Goal: Task Accomplishment & Management: Manage account settings

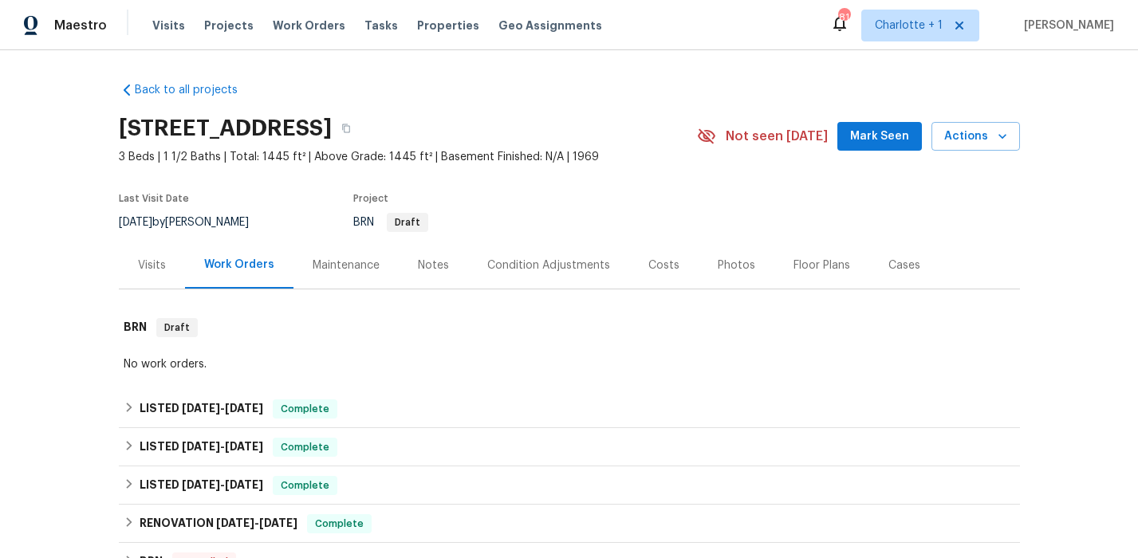
drag, startPoint x: 85, startPoint y: 107, endPoint x: 18, endPoint y: 100, distance: 67.4
click at [85, 107] on div "Back to all projects 1819 Danbury St, Gastonia, NC 28052 3 Beds | 1 1/2 Baths |…" at bounding box center [569, 304] width 1138 height 508
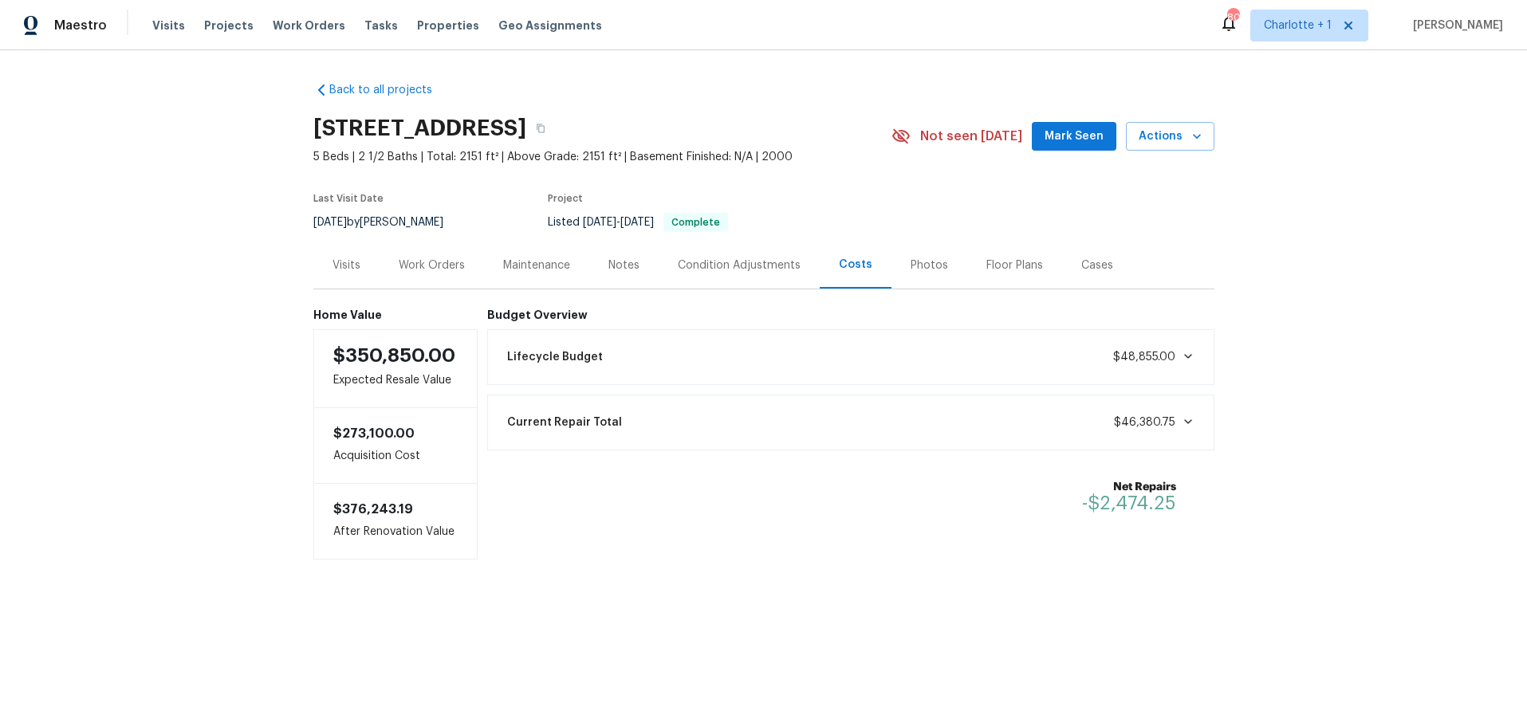
click at [830, 108] on div "505 Old Vine Ct, Charlotte, NC 28214" at bounding box center [602, 128] width 578 height 41
click at [950, 273] on div "Photos" at bounding box center [929, 265] width 76 height 47
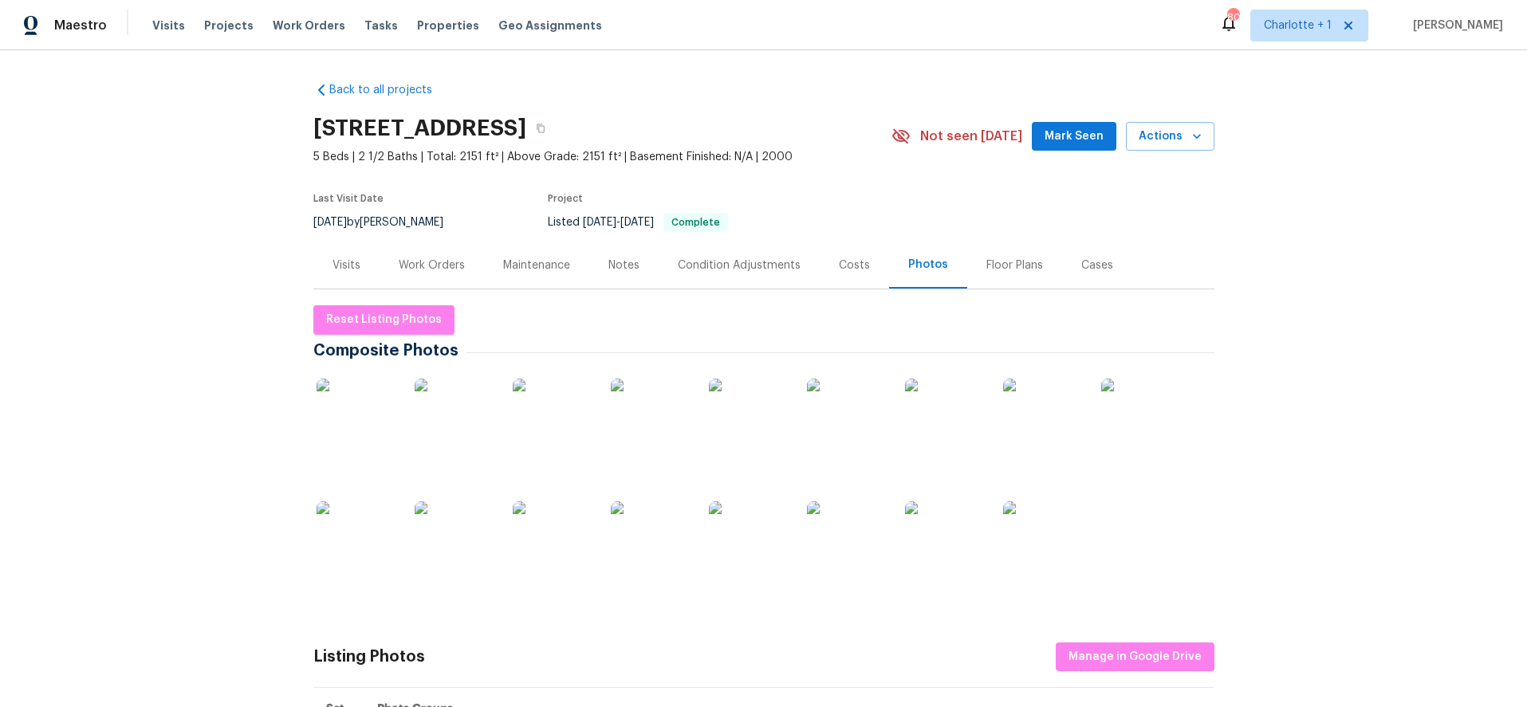
click at [348, 431] on img at bounding box center [357, 419] width 80 height 80
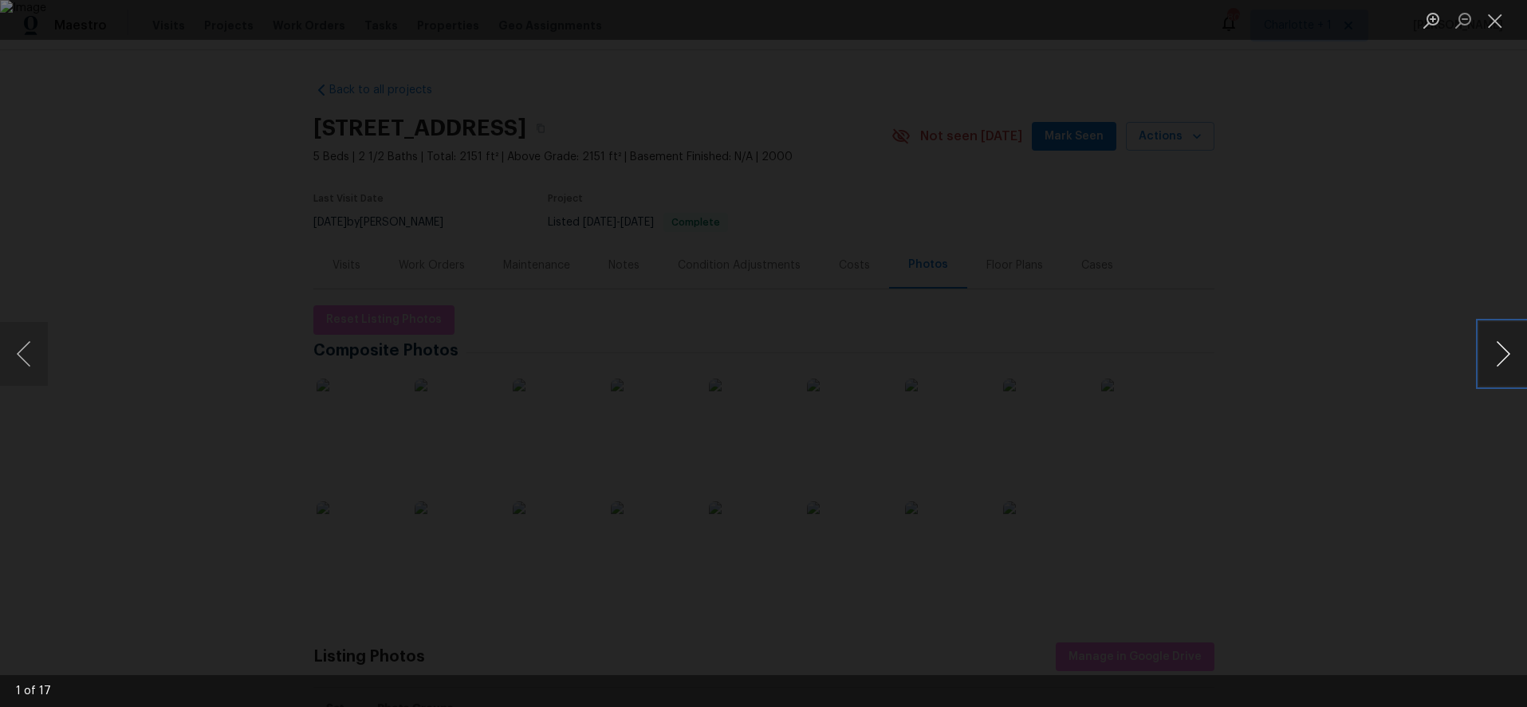
click at [1508, 346] on button "Next image" at bounding box center [1503, 354] width 48 height 64
click at [1321, 233] on div "Lightbox" at bounding box center [763, 353] width 1527 height 707
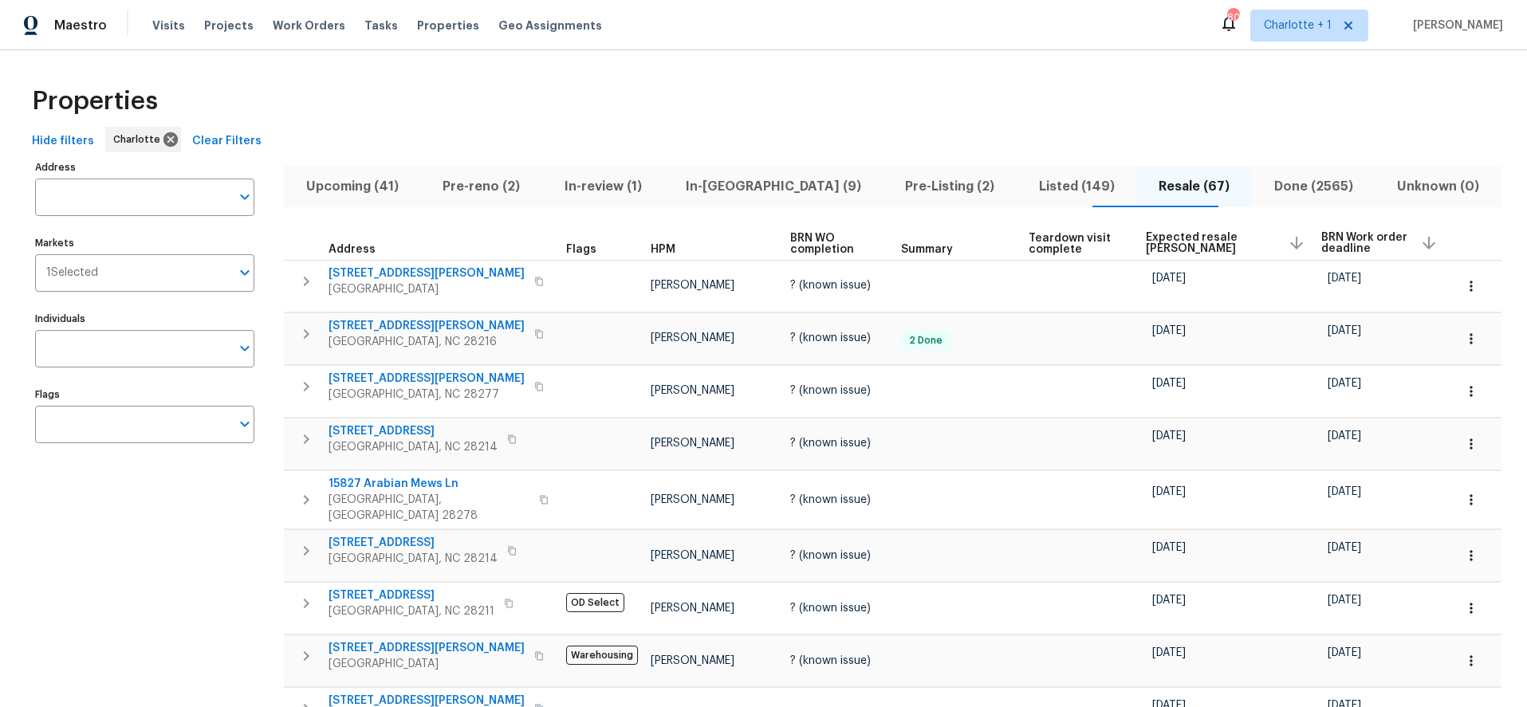
click at [1182, 239] on span "Expected resale COE" at bounding box center [1210, 243] width 129 height 22
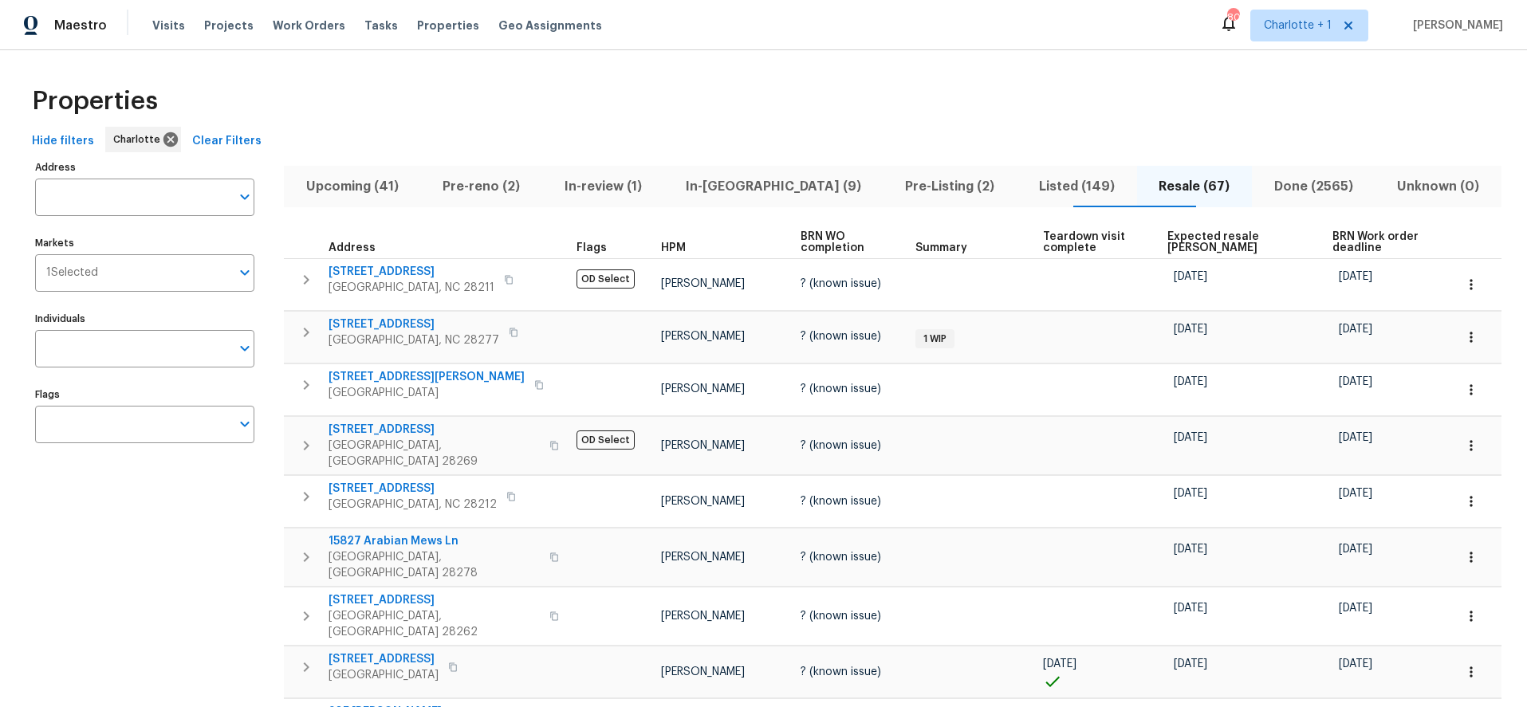
click at [1177, 238] on span "Expected resale COE" at bounding box center [1236, 242] width 138 height 22
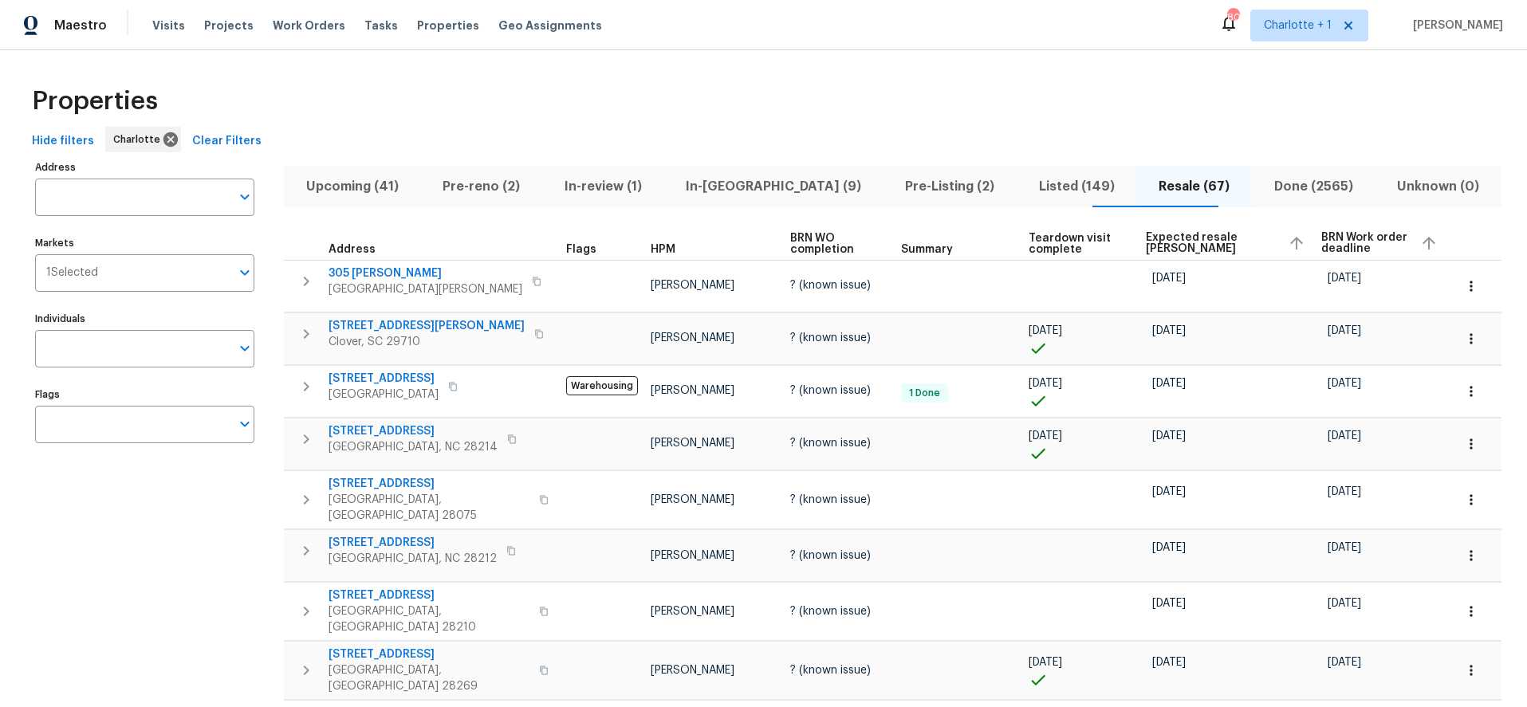
click at [1177, 238] on span "Expected resale COE" at bounding box center [1210, 243] width 129 height 22
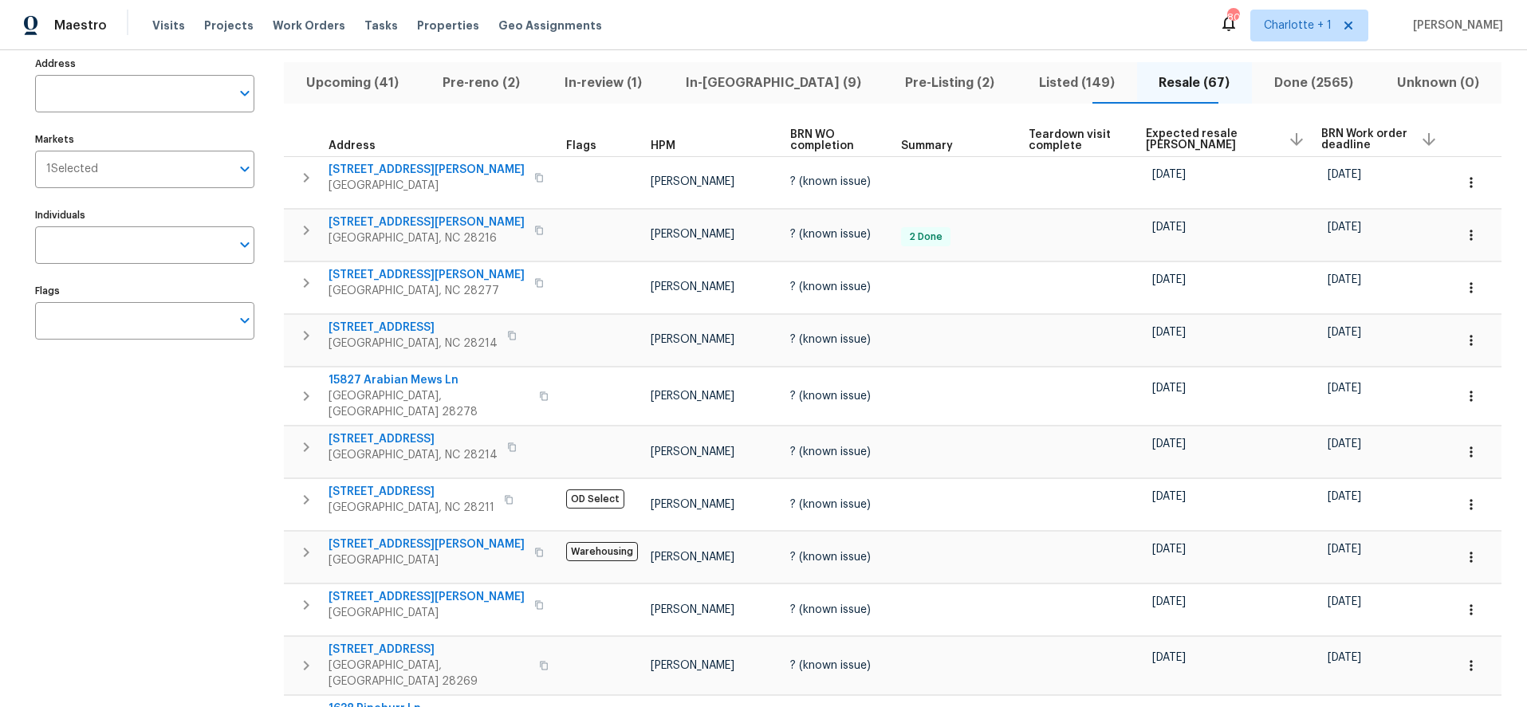
scroll to position [153, 0]
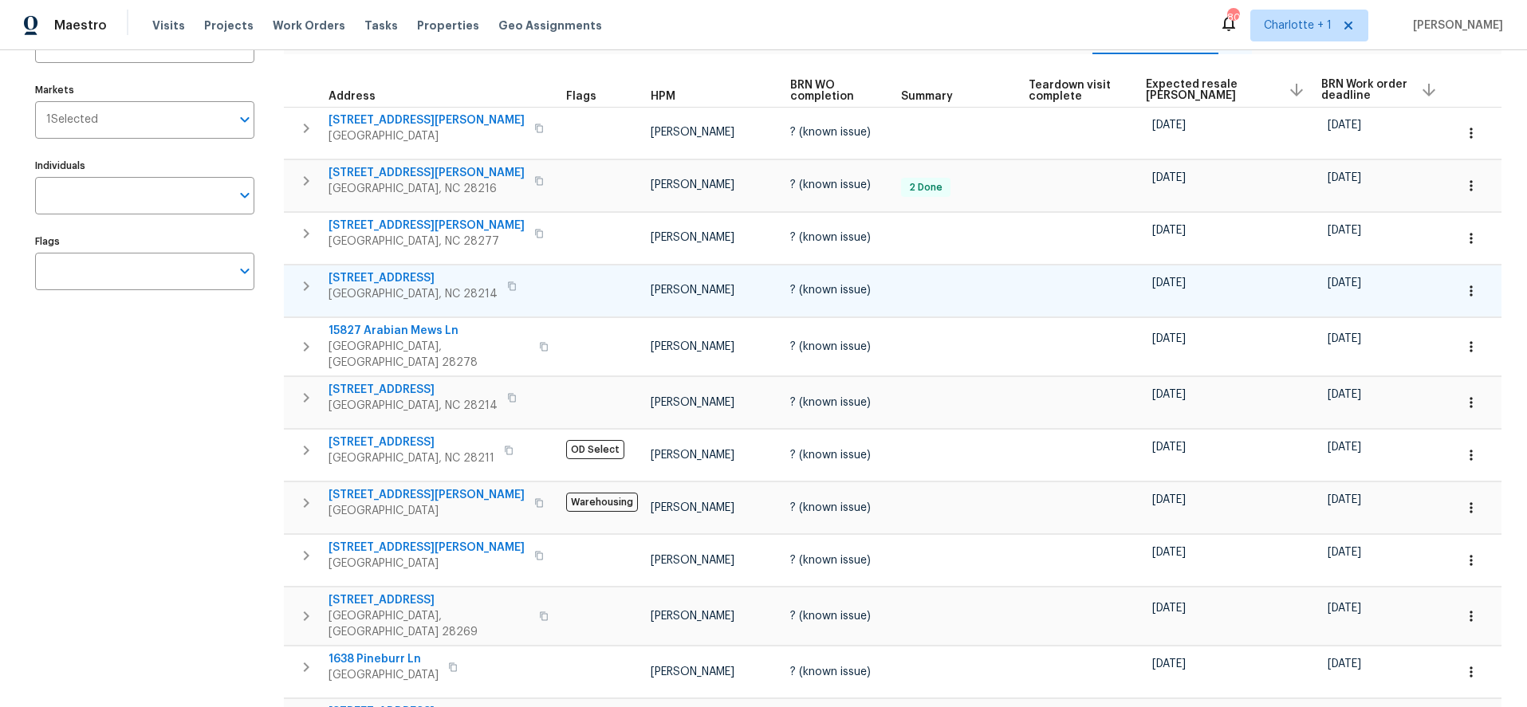
click at [400, 275] on span "[STREET_ADDRESS]" at bounding box center [412, 278] width 169 height 16
click at [1463, 286] on icon "button" at bounding box center [1471, 291] width 16 height 16
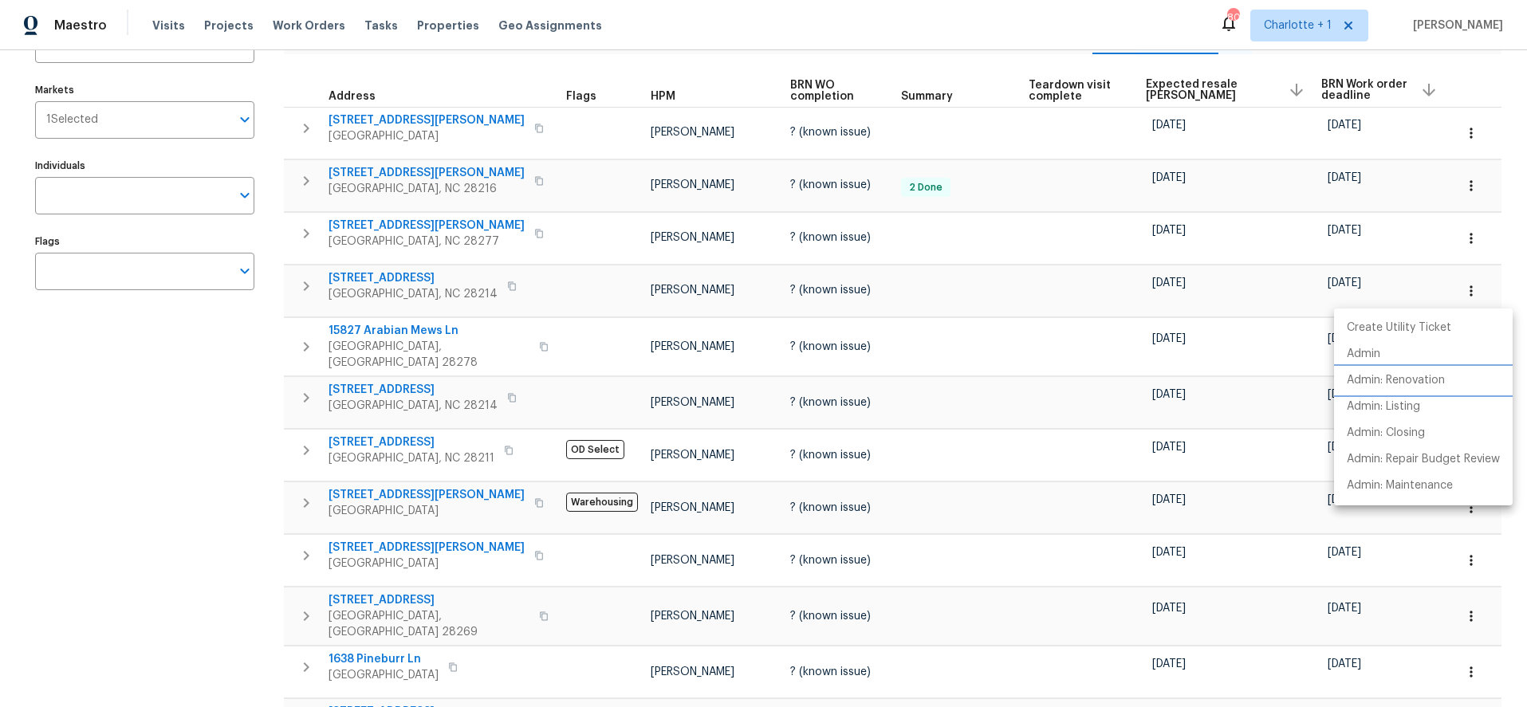
click at [1386, 371] on li "Admin: Renovation" at bounding box center [1423, 381] width 179 height 26
click at [194, 392] on div at bounding box center [763, 353] width 1527 height 707
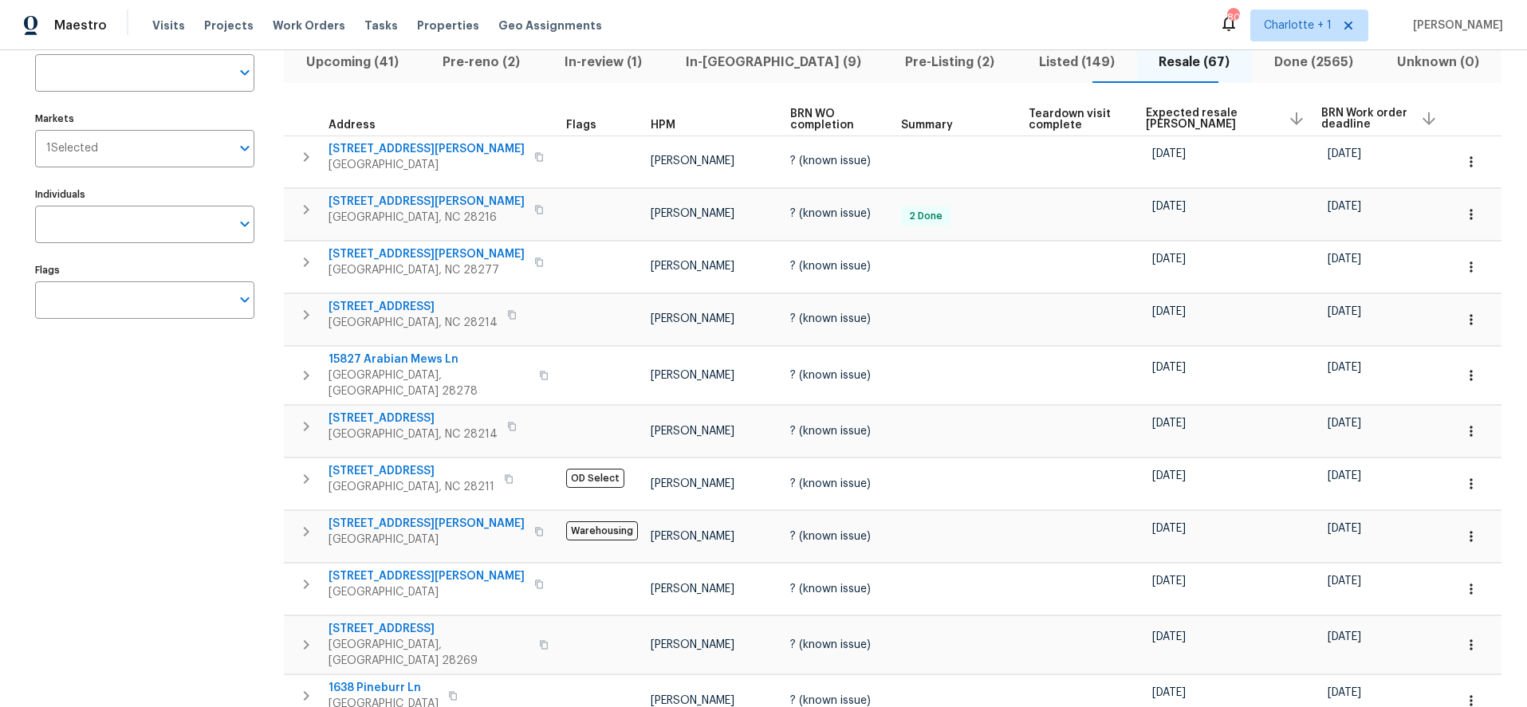
scroll to position [126, 0]
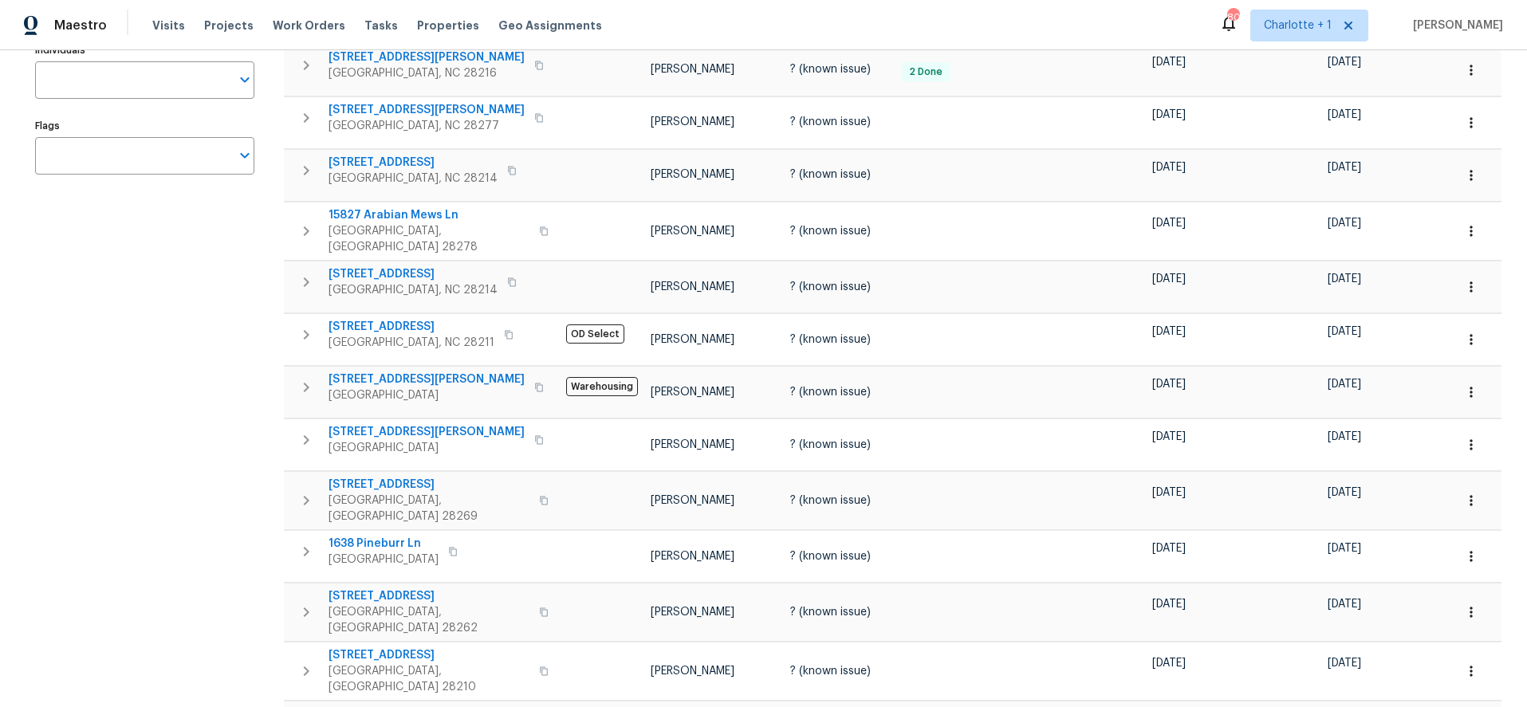
scroll to position [272, 0]
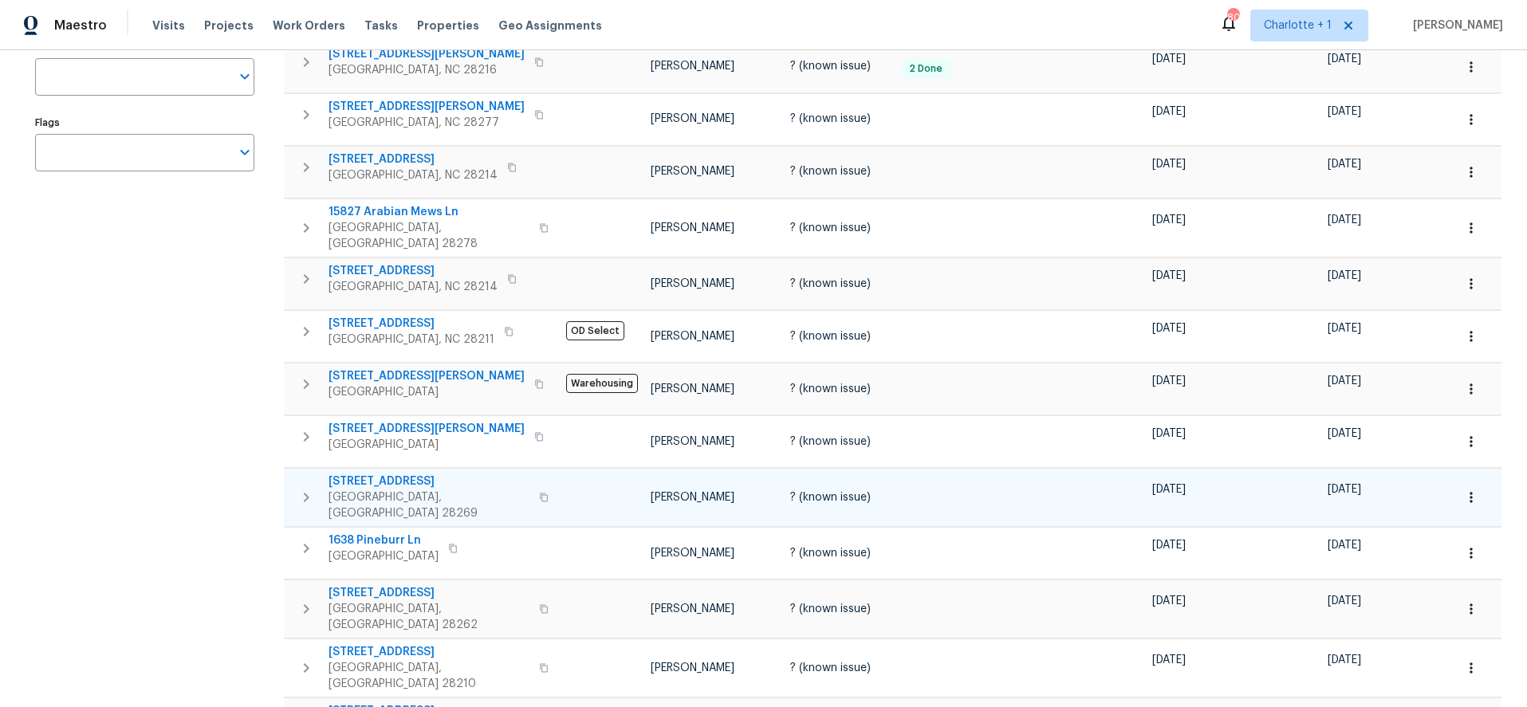
click at [364, 474] on span "4437 Devonhill Ln" at bounding box center [428, 482] width 201 height 16
click at [75, 365] on div "Address Address Markets 1 Selected Markets Individuals Individuals Flags Flags" at bounding box center [154, 656] width 239 height 1545
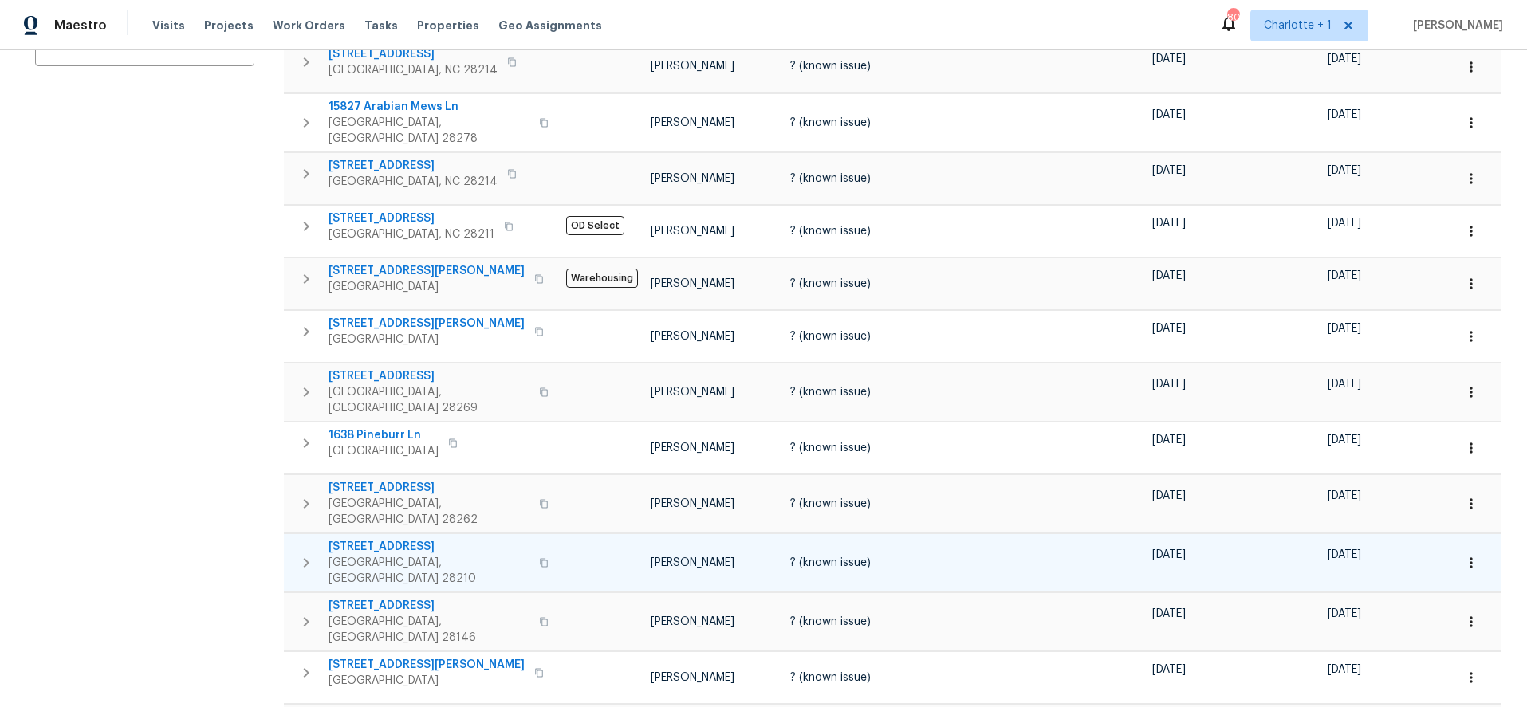
scroll to position [385, 0]
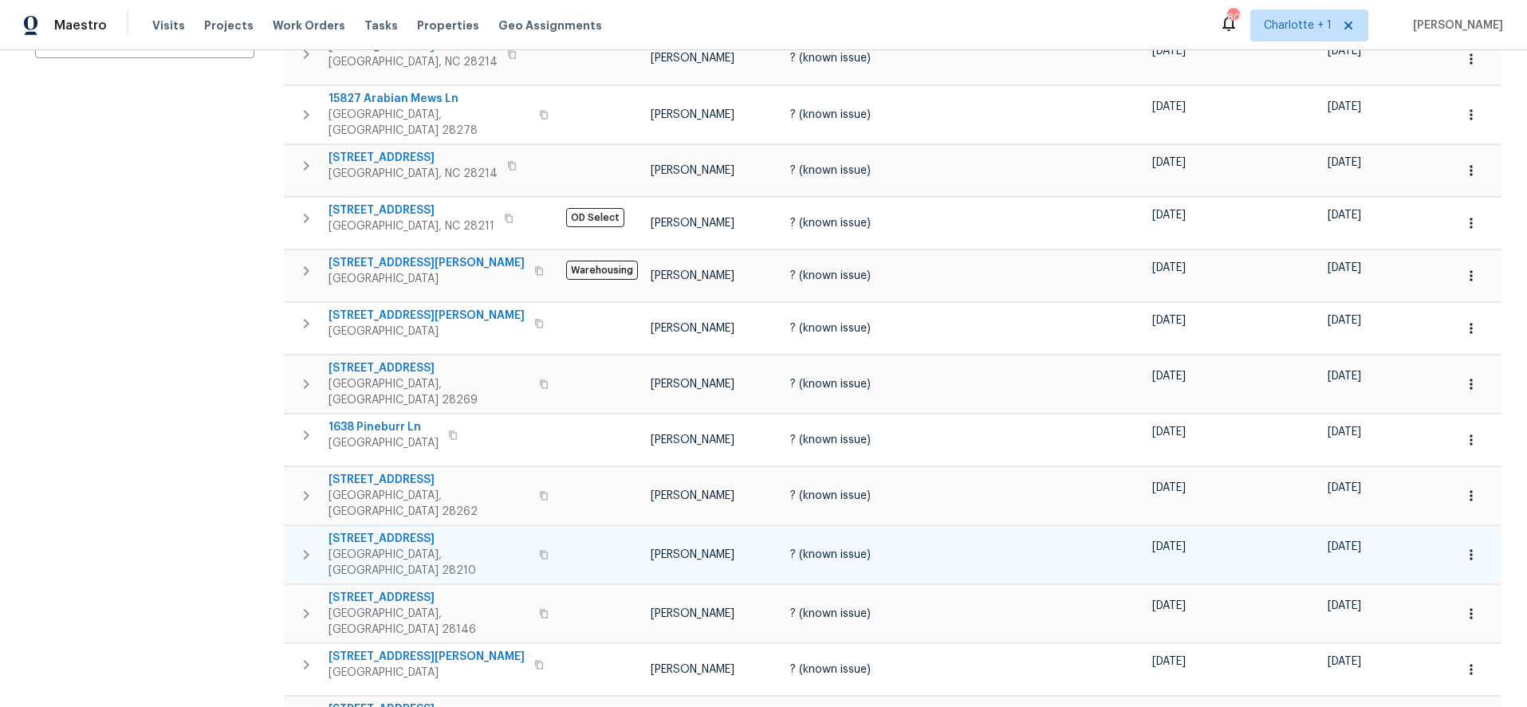
click at [403, 531] on span "1908 Harvest Ln Unit 5" at bounding box center [428, 539] width 201 height 16
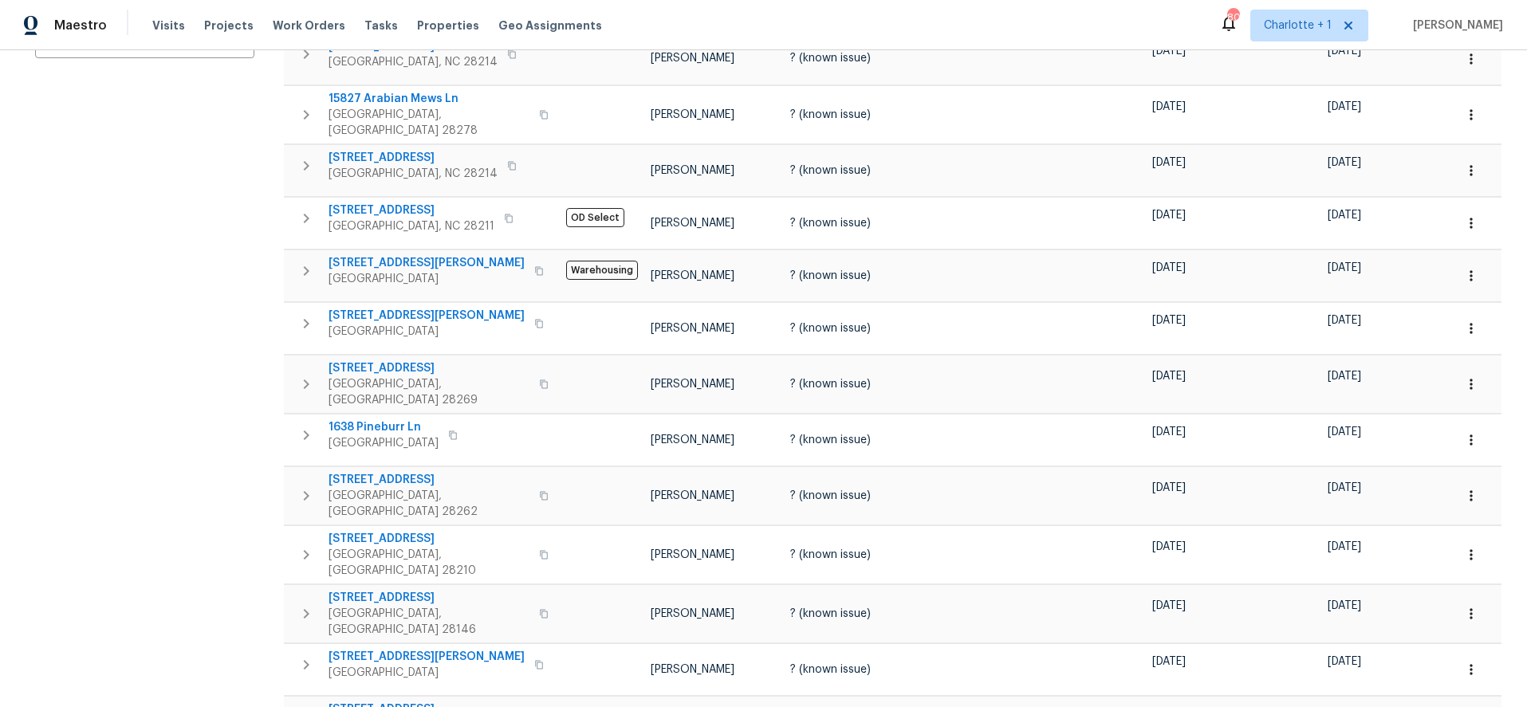
click at [170, 291] on div "Address Address Markets 1 Selected Markets Individuals Individuals Flags Flags" at bounding box center [154, 543] width 239 height 1545
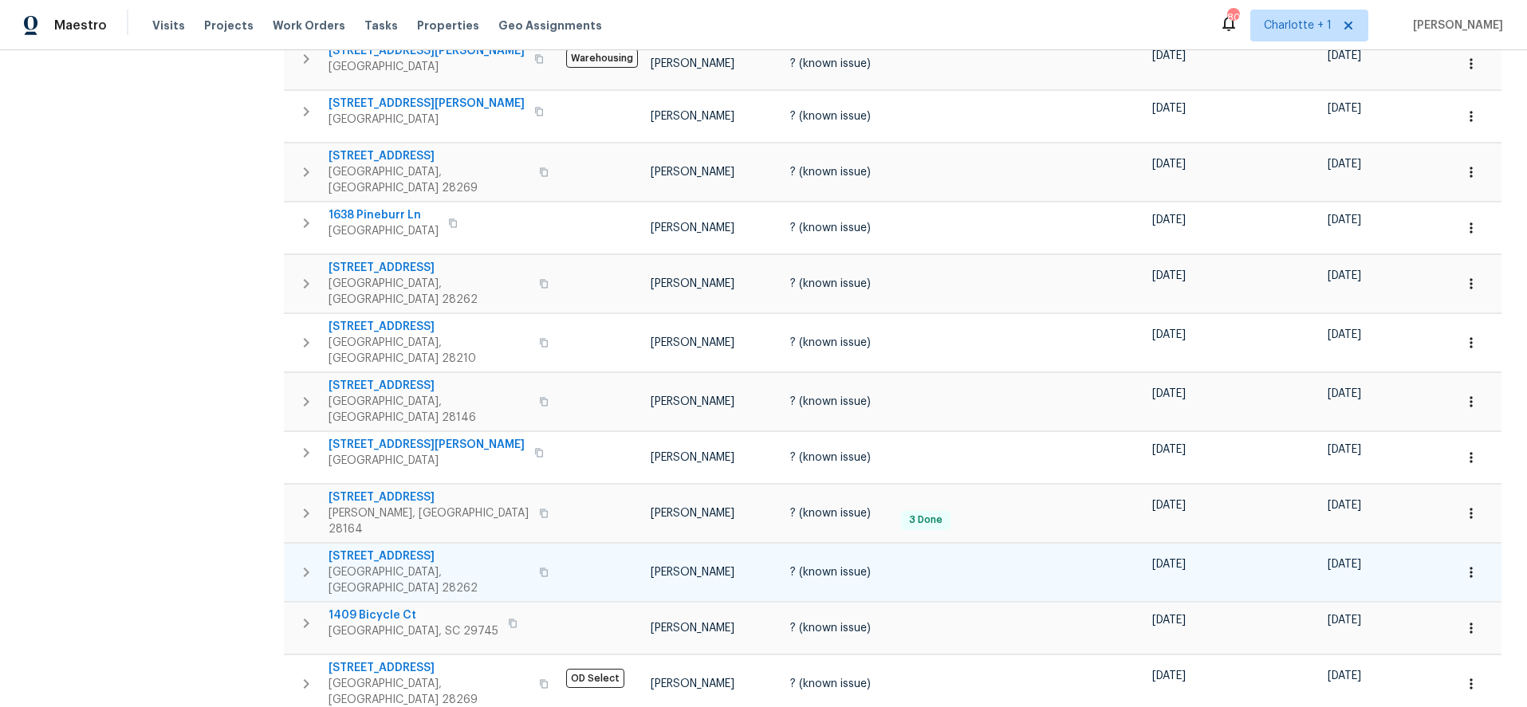
scroll to position [604, 0]
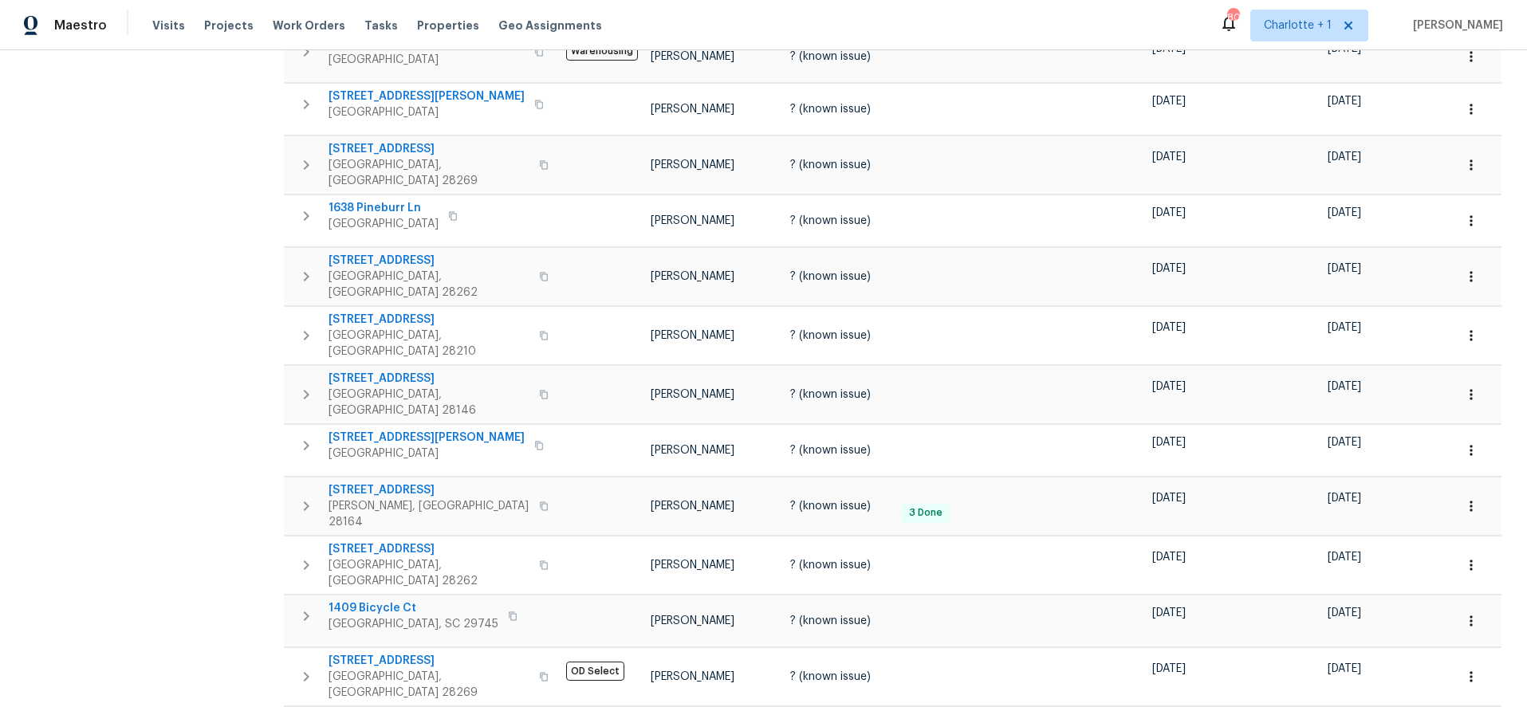
click at [163, 397] on div "Address Address Markets 1 Selected Markets Individuals Individuals Flags Flags" at bounding box center [154, 324] width 239 height 1545
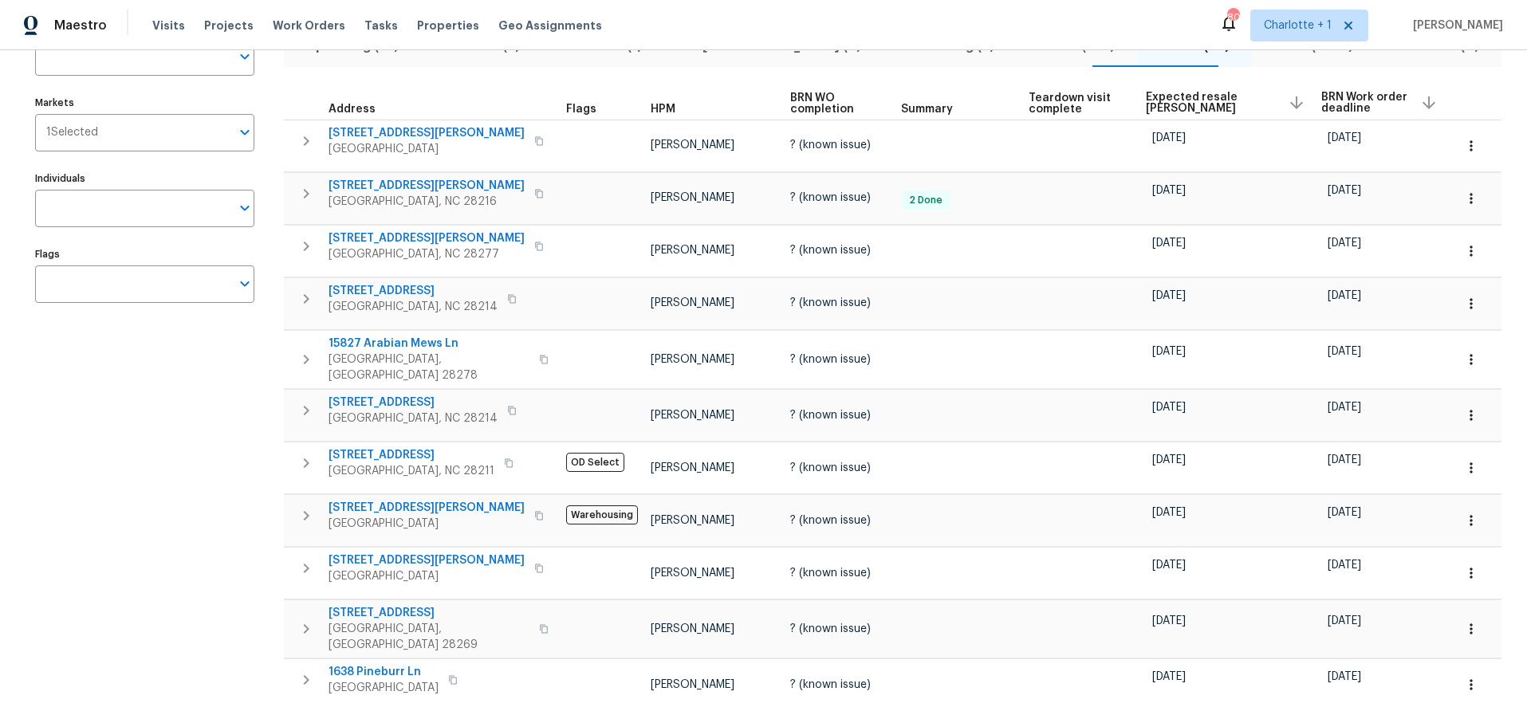
scroll to position [101, 0]
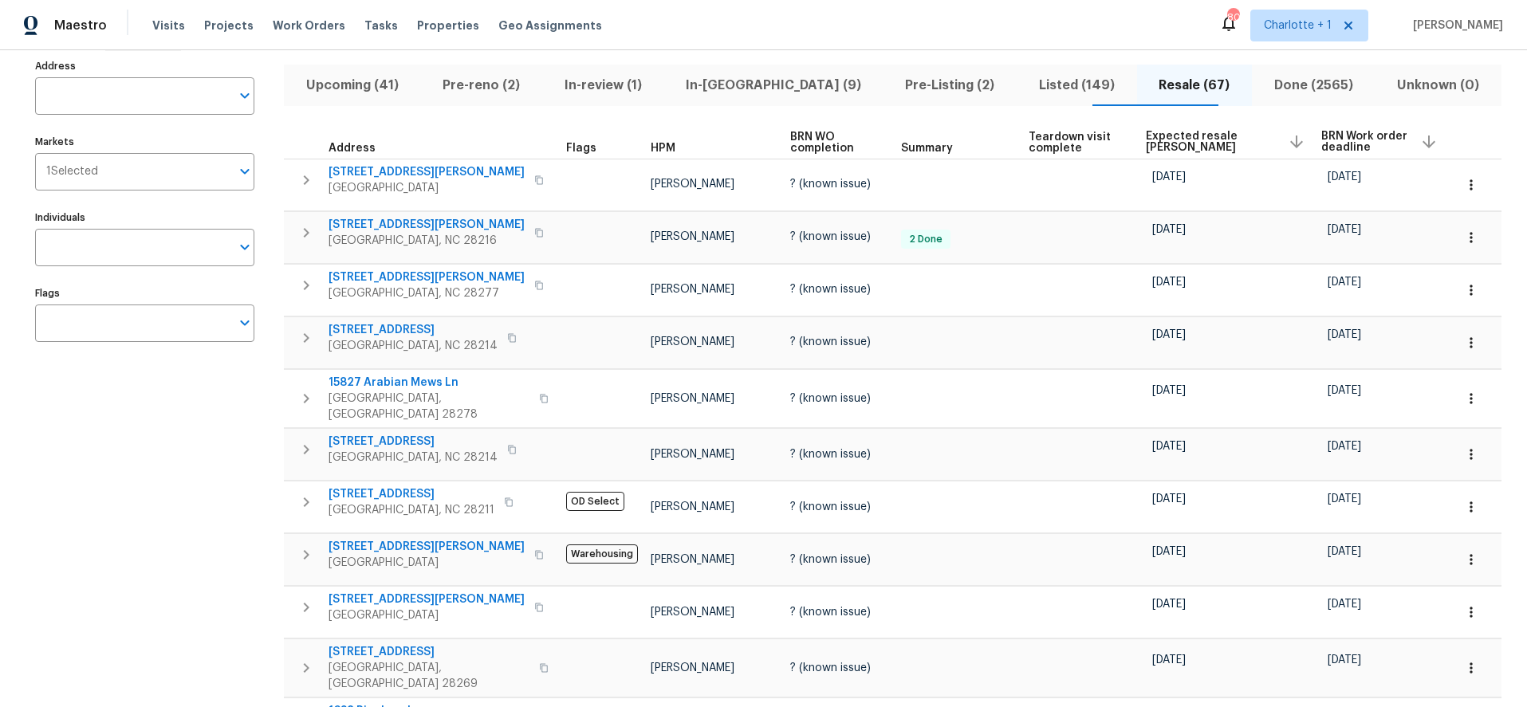
click at [1092, 53] on div "Hide filters Charlotte Clear Filters" at bounding box center [764, 40] width 1476 height 29
click at [893, 86] on span "Pre-Listing (2)" at bounding box center [950, 85] width 114 height 22
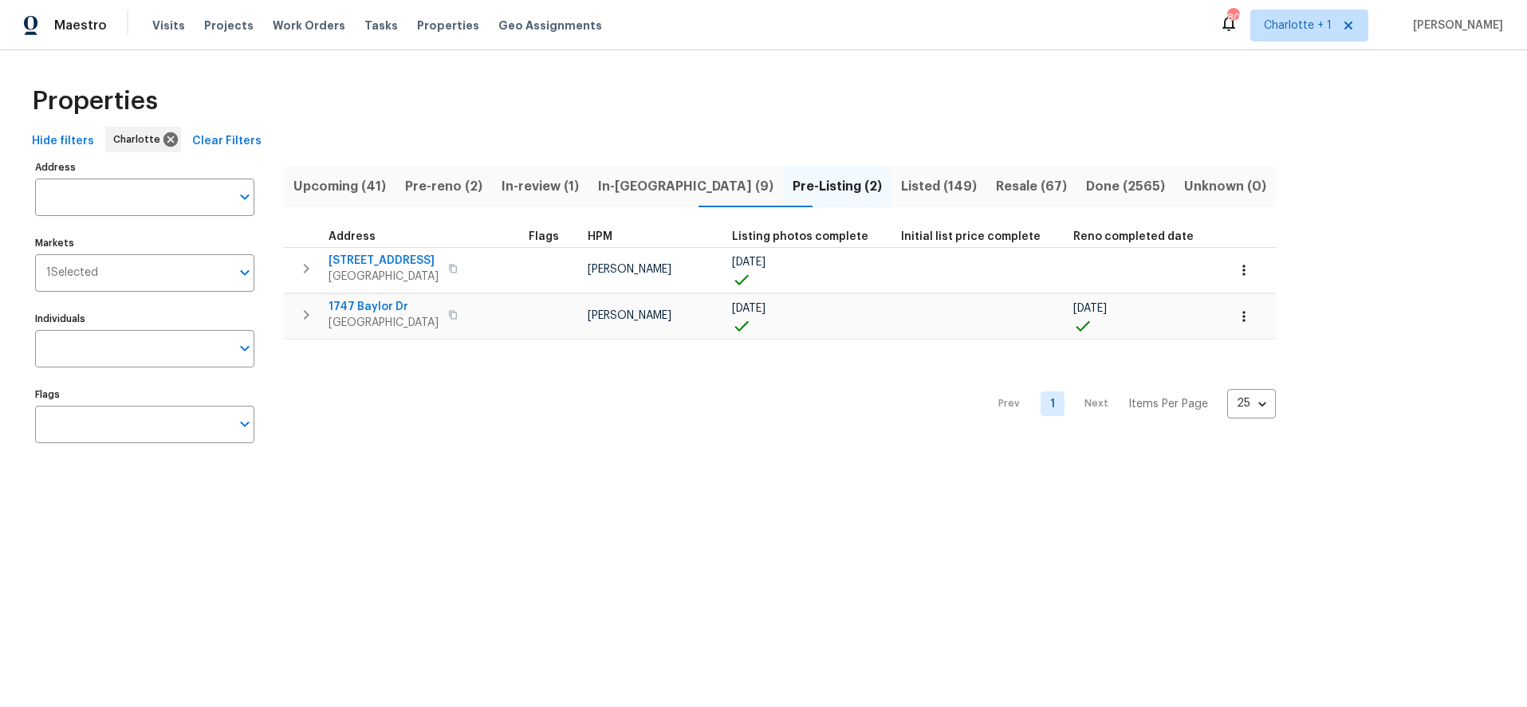
click at [396, 386] on div "Prev 1 Next Items Per Page 25 25 ​" at bounding box center [780, 400] width 992 height 120
click at [682, 179] on span "In-reno (9)" at bounding box center [685, 186] width 175 height 22
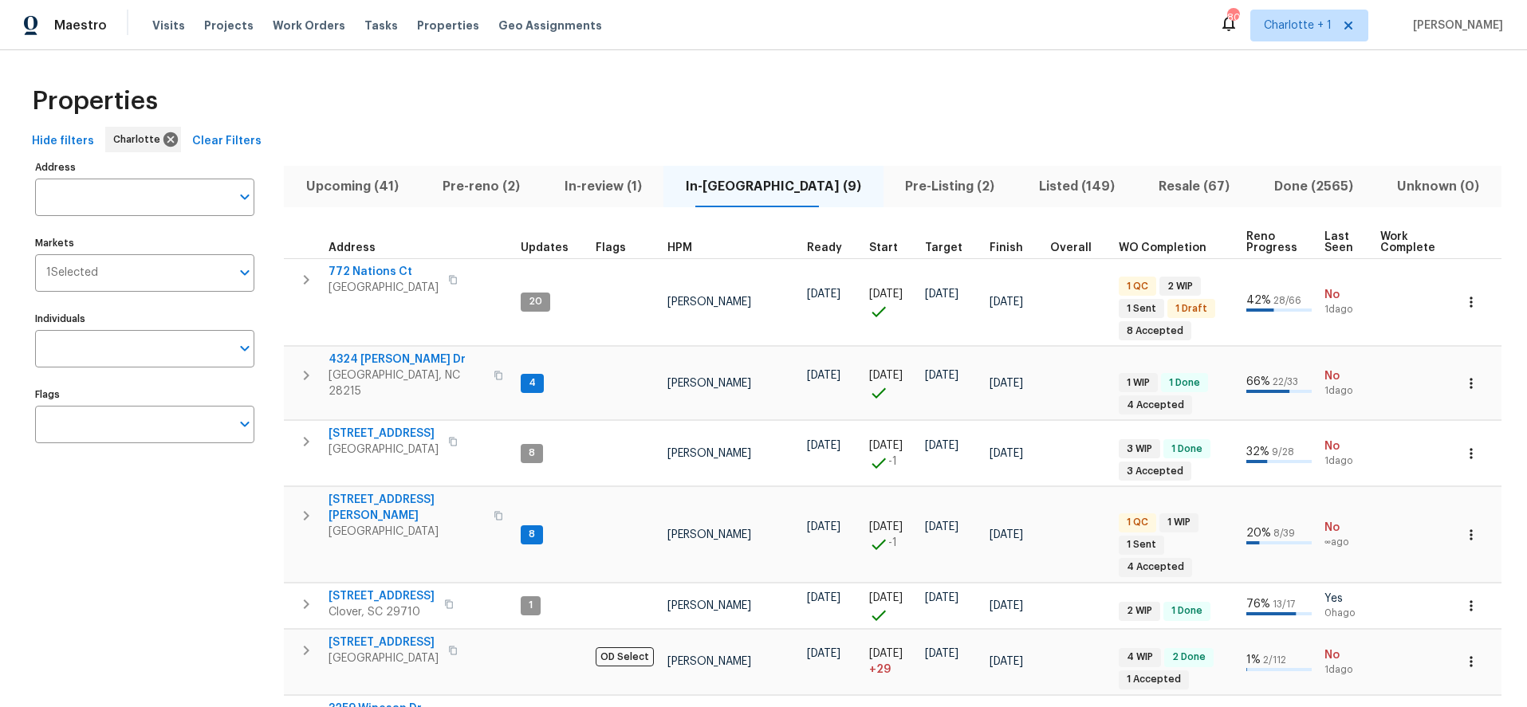
click at [884, 88] on div "Properties" at bounding box center [764, 101] width 1476 height 51
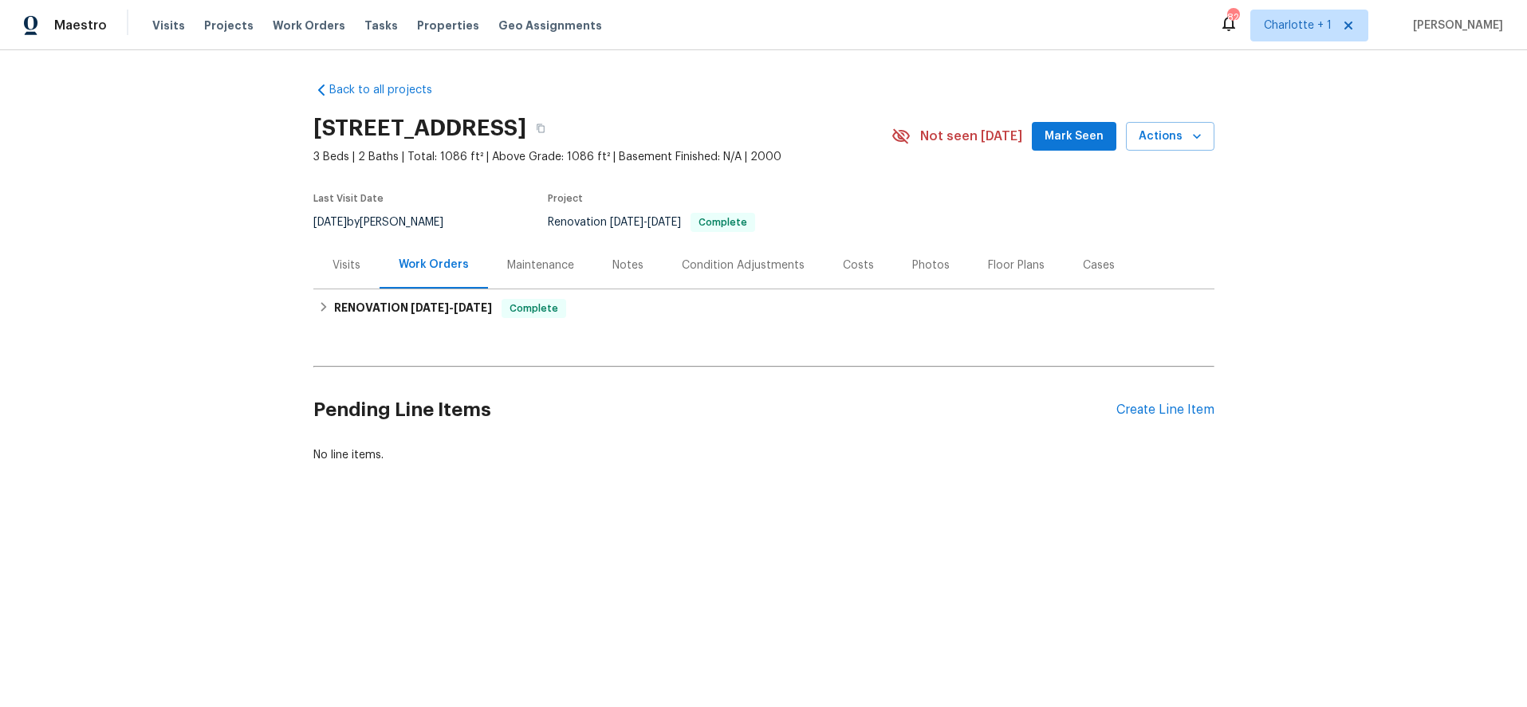
click at [843, 258] on div "Costs" at bounding box center [858, 266] width 31 height 16
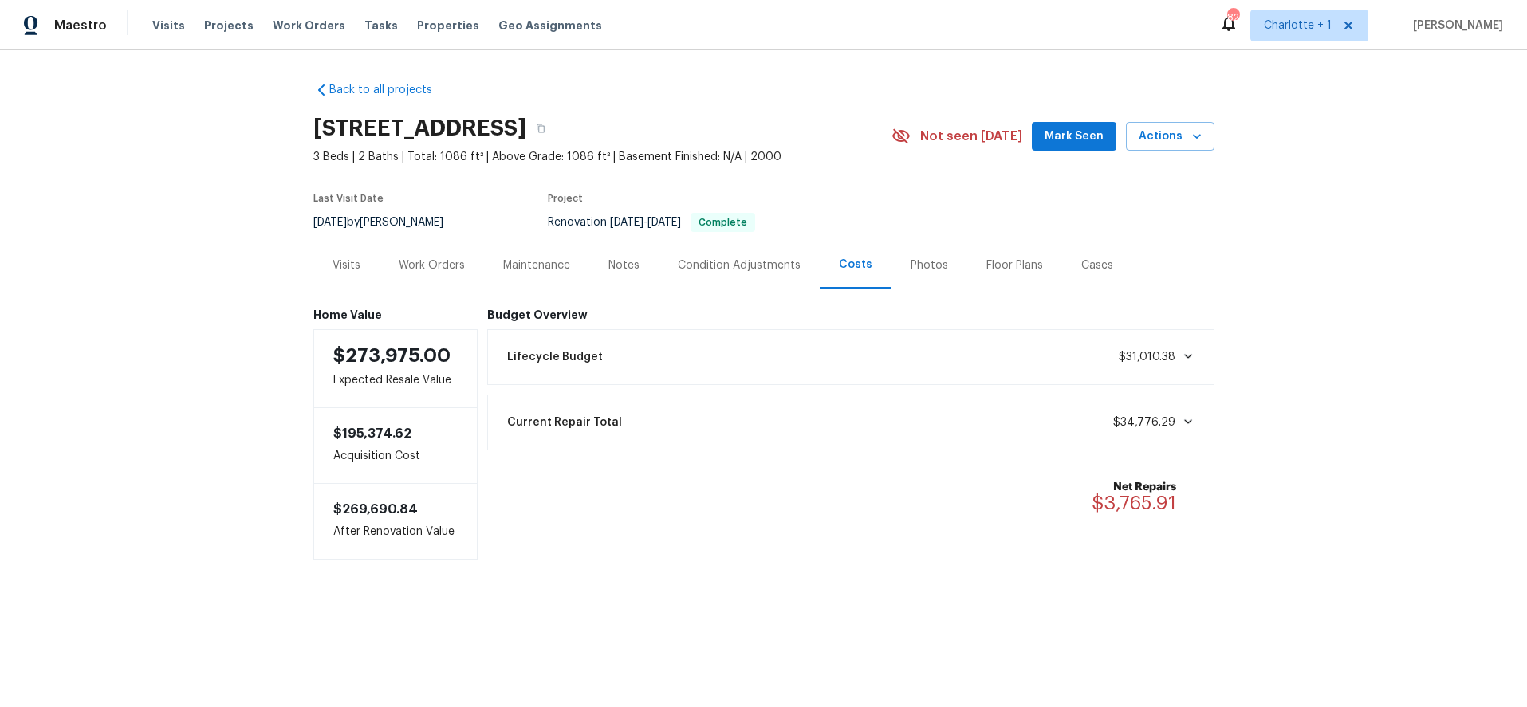
click at [1343, 122] on div "Back to all projects 1131 Summit Hills Dr, Charlotte, NC 28214 3 Beds | 2 Baths…" at bounding box center [763, 352] width 1527 height 605
drag, startPoint x: 1321, startPoint y: 160, endPoint x: 1304, endPoint y: 164, distance: 18.0
click at [1321, 160] on div "Back to all projects 1131 Summit Hills Dr, Charlotte, NC 28214 3 Beds | 2 Baths…" at bounding box center [763, 352] width 1527 height 605
drag, startPoint x: 1326, startPoint y: 137, endPoint x: 1314, endPoint y: 132, distance: 13.2
click at [1326, 137] on div "Back to all projects 1131 Summit Hills Dr, Charlotte, NC 28214 3 Beds | 2 Baths…" at bounding box center [763, 352] width 1527 height 605
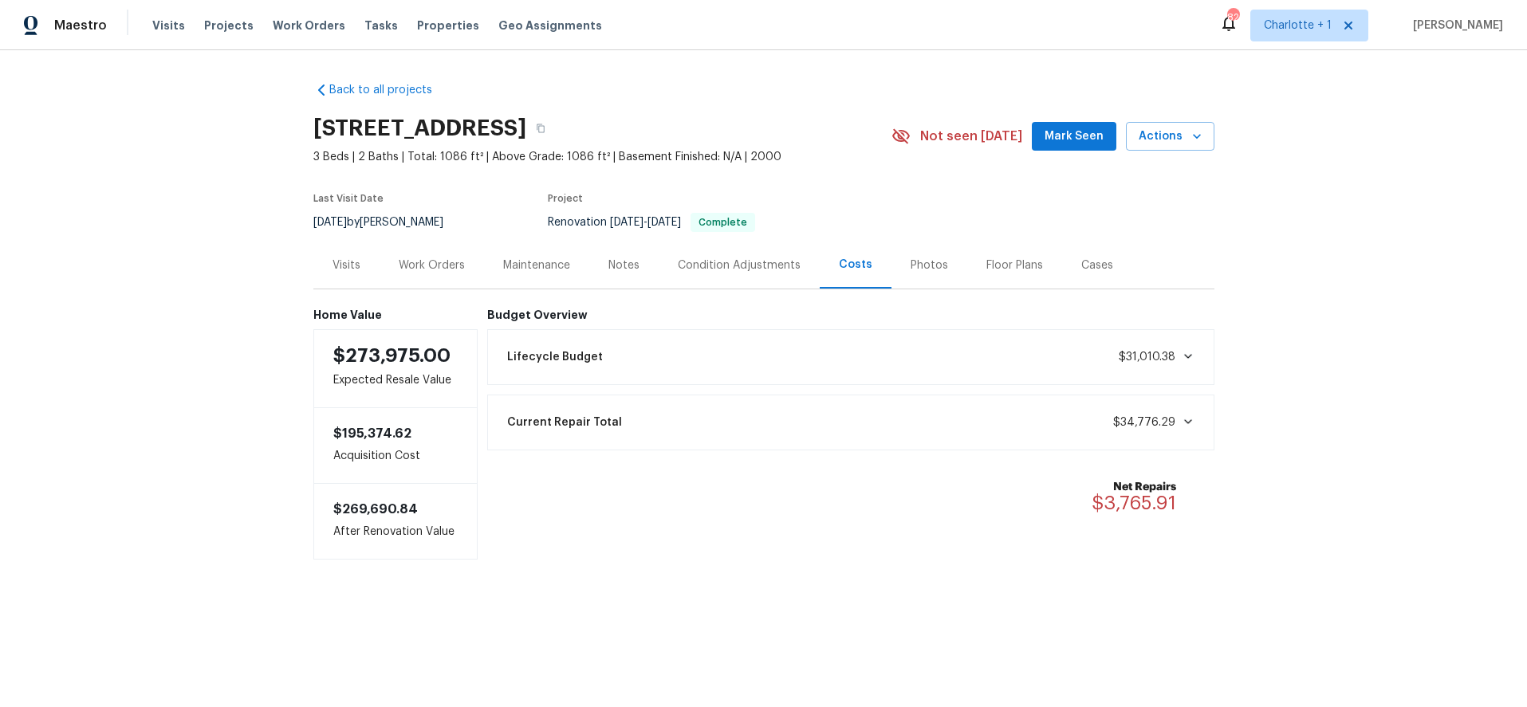
drag, startPoint x: 139, startPoint y: 221, endPoint x: 266, endPoint y: 268, distance: 136.0
click at [138, 222] on div "Back to all projects 1131 Summit Hills Dr, Charlotte, NC 28214 3 Beds | 2 Baths…" at bounding box center [763, 352] width 1527 height 605
click at [328, 277] on div "Visits" at bounding box center [346, 265] width 66 height 47
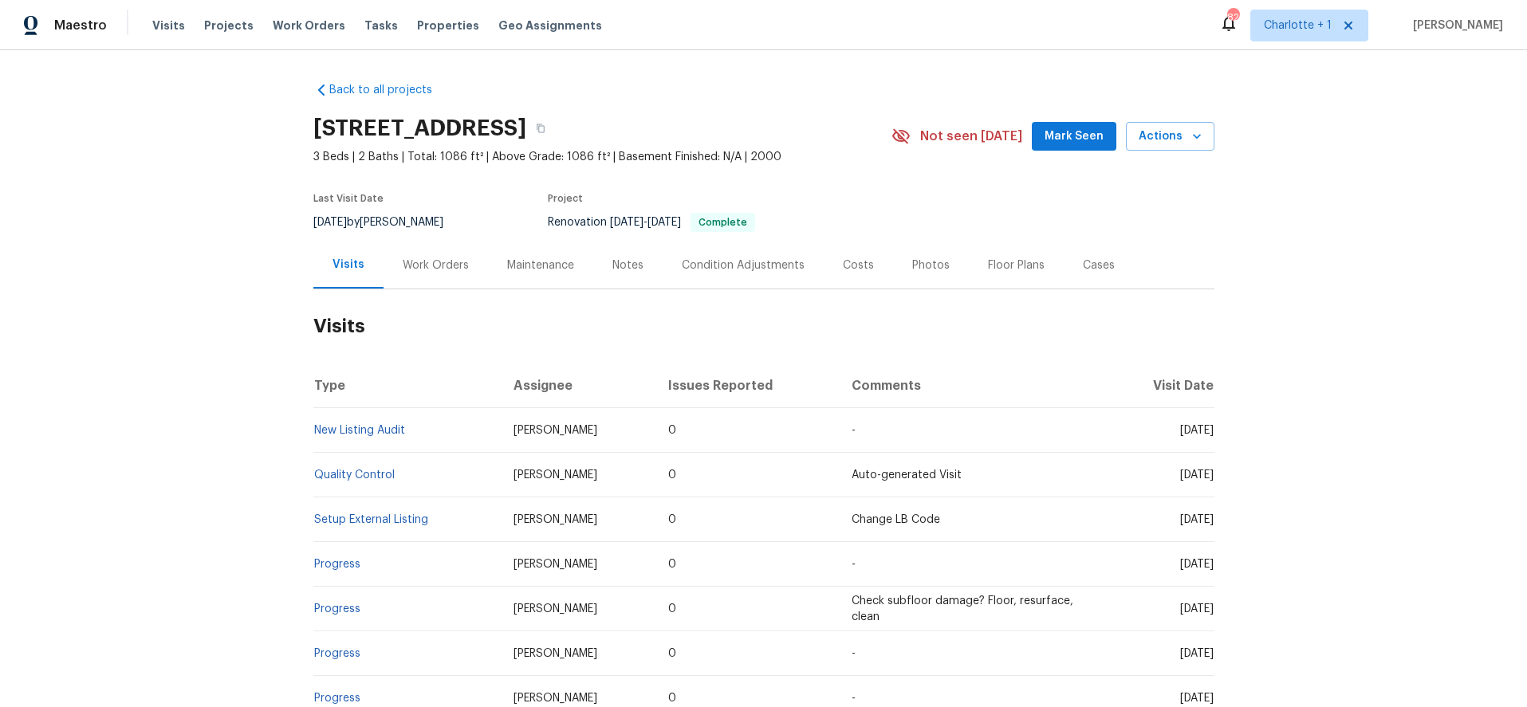
click at [150, 298] on div "Back to all projects 1131 Summit Hills Dr, Charlotte, NC 28214 3 Beds | 2 Baths…" at bounding box center [763, 378] width 1527 height 657
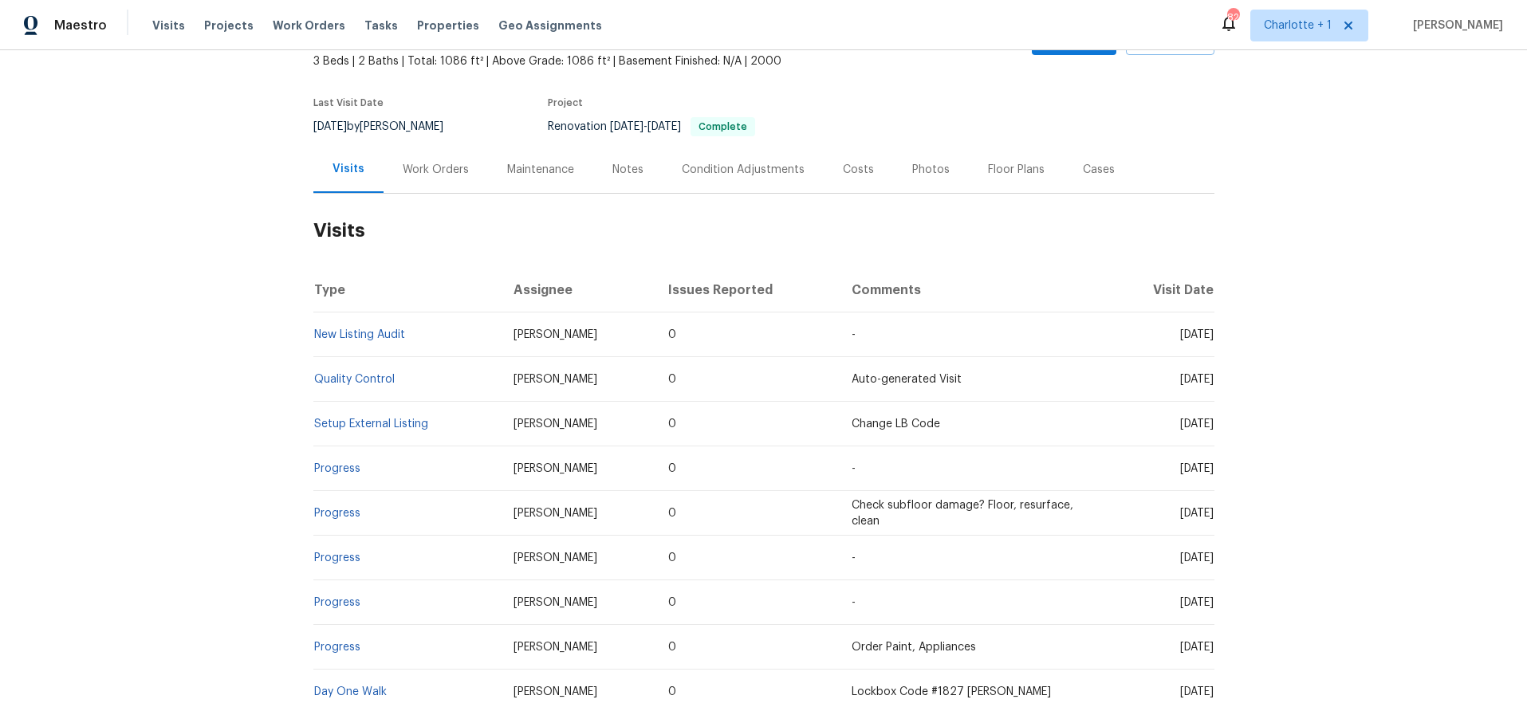
click at [328, 343] on td "New Listing Audit" at bounding box center [407, 335] width 188 height 45
click at [334, 338] on link "New Listing Audit" at bounding box center [359, 334] width 91 height 11
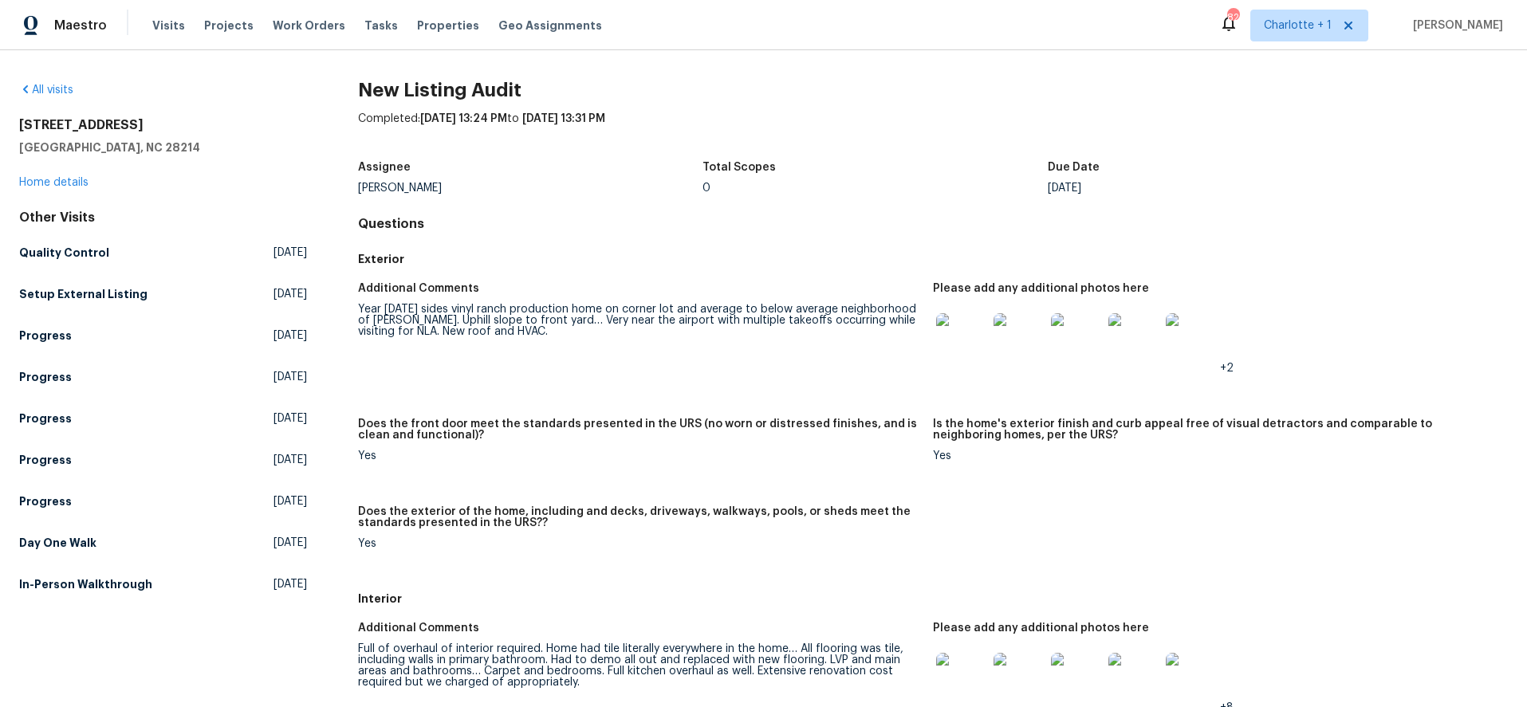
click at [966, 328] on img at bounding box center [961, 338] width 51 height 51
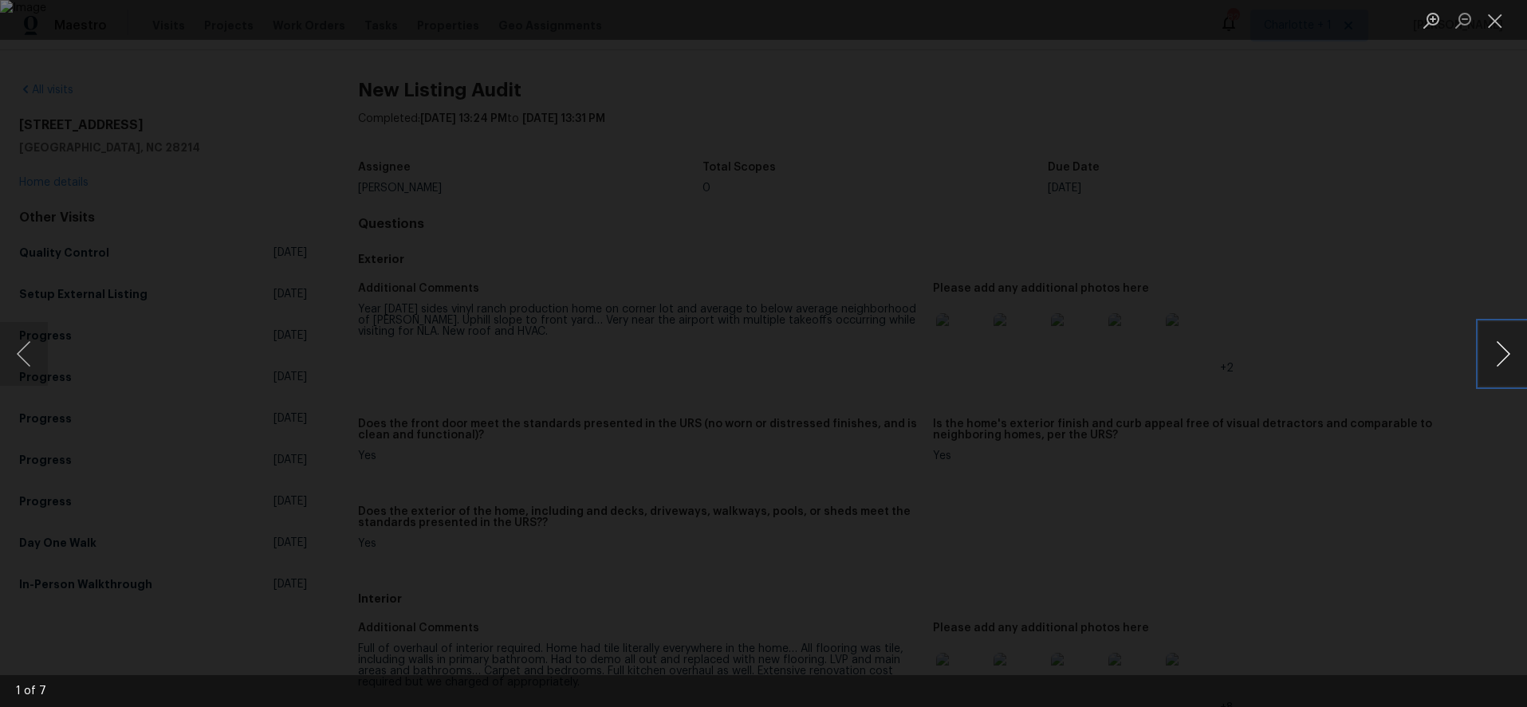
click at [1505, 352] on button "Next image" at bounding box center [1503, 354] width 48 height 64
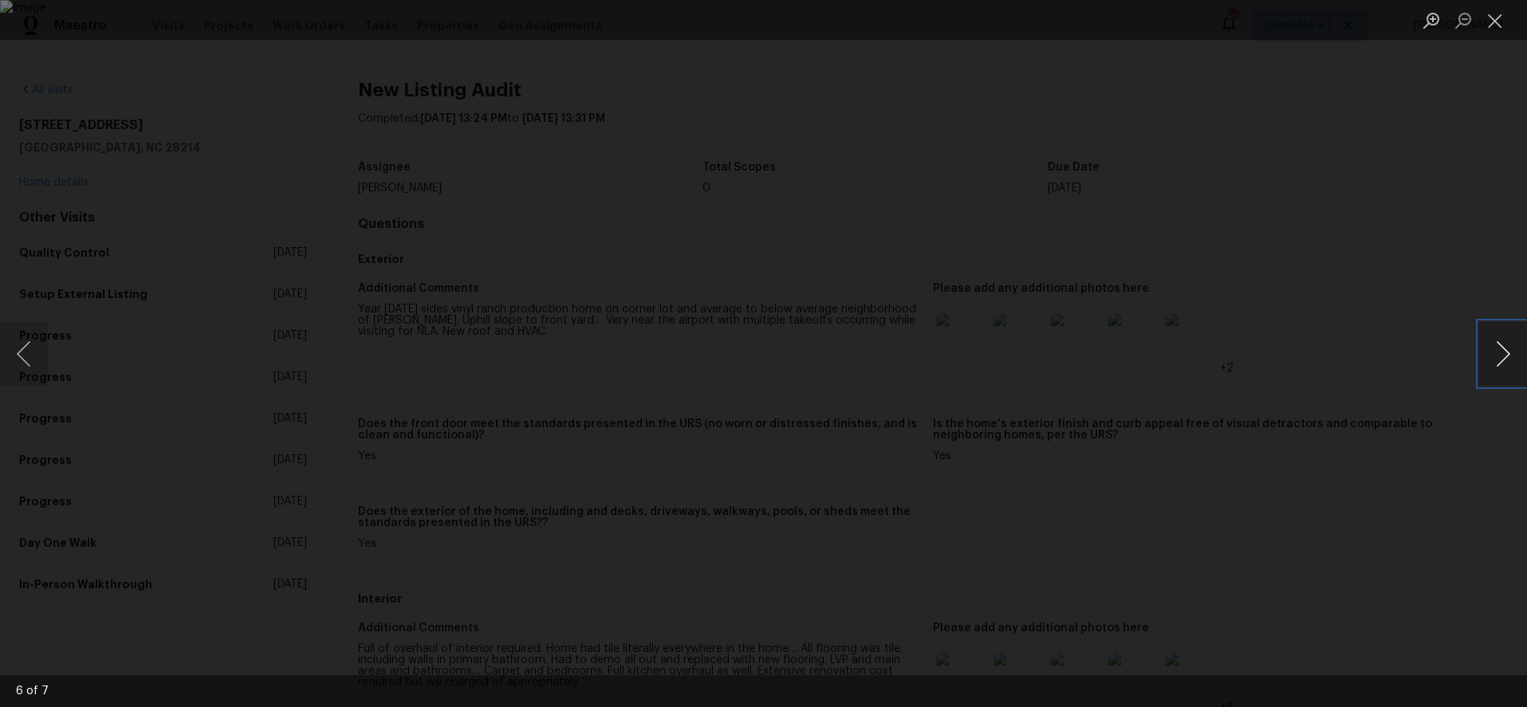
click at [1505, 352] on button "Next image" at bounding box center [1503, 354] width 48 height 64
click at [276, 110] on div "Lightbox" at bounding box center [763, 353] width 1527 height 707
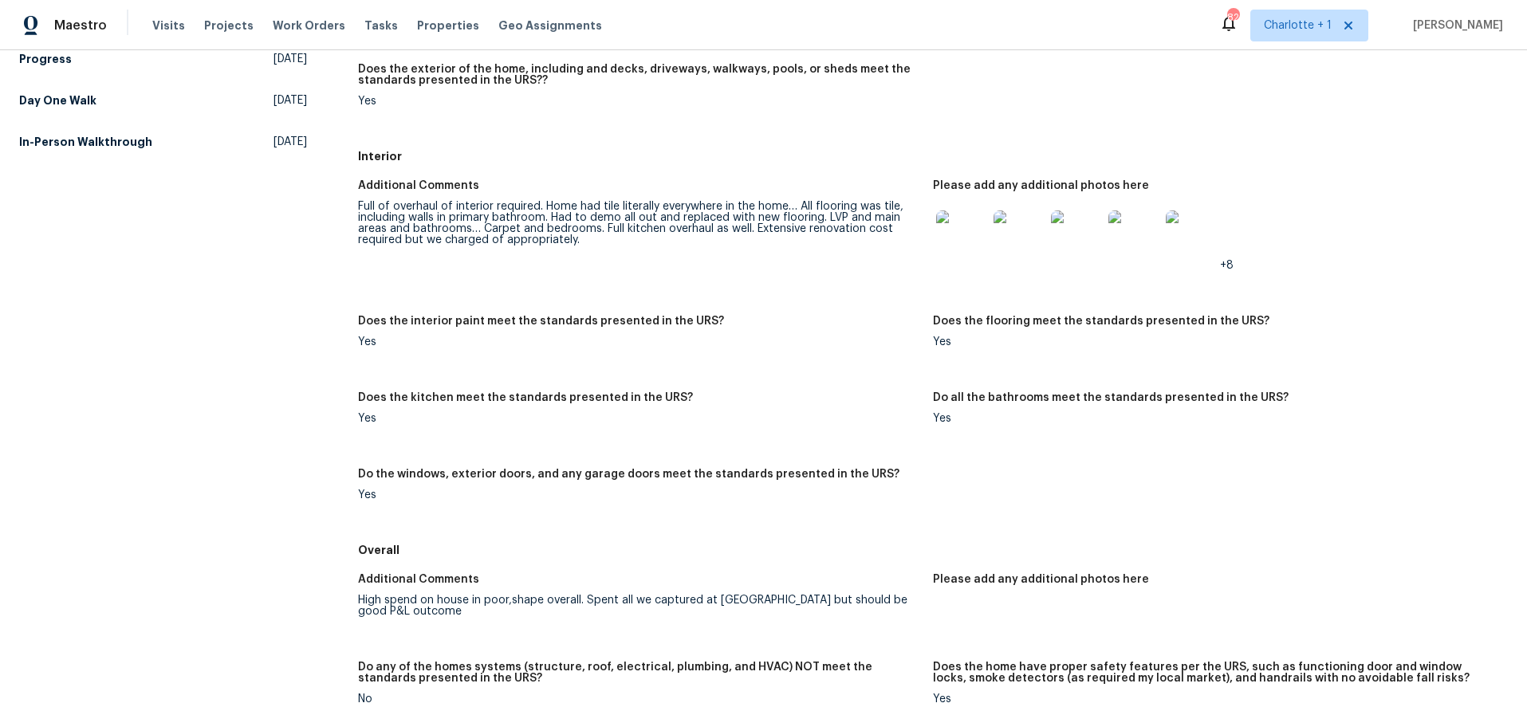
scroll to position [445, 0]
click at [944, 247] on img at bounding box center [961, 233] width 51 height 51
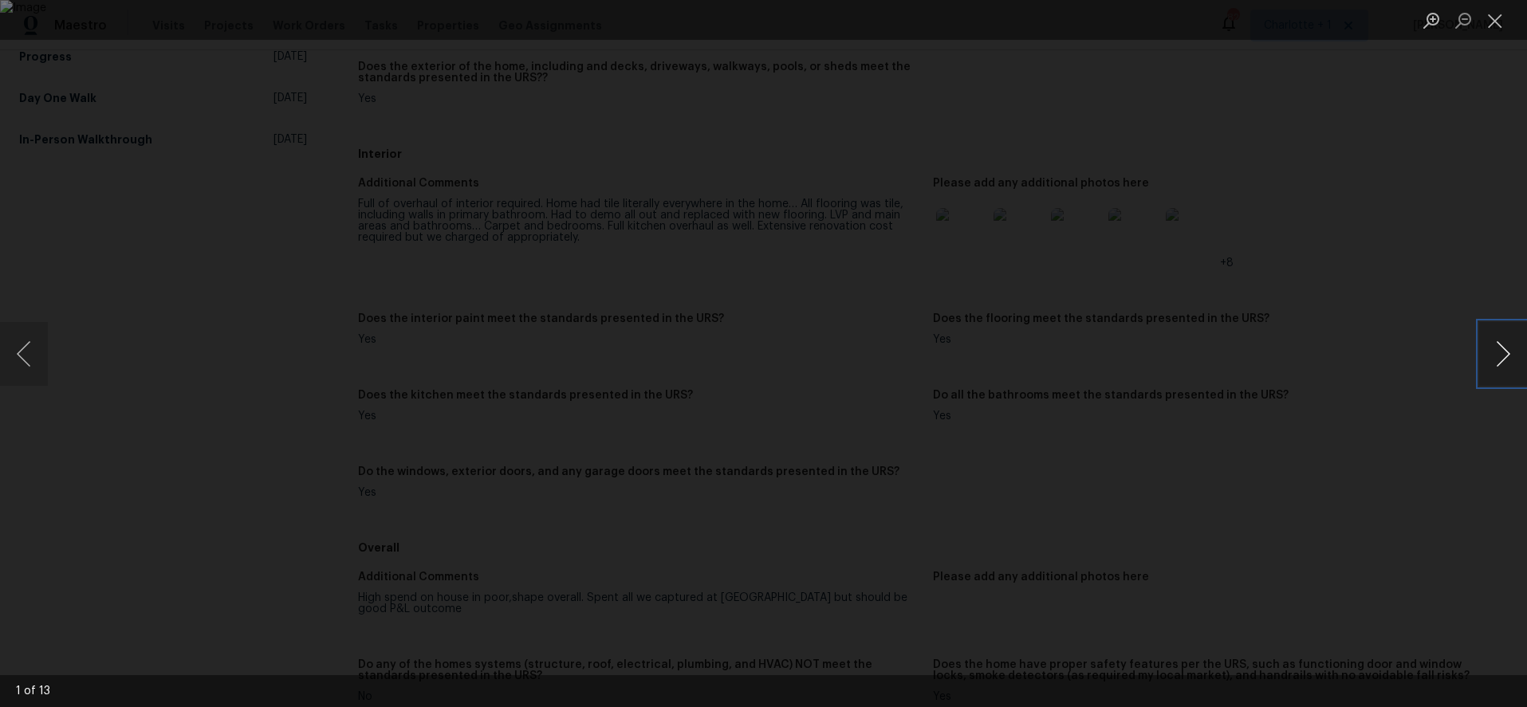
click at [1493, 347] on button "Next image" at bounding box center [1503, 354] width 48 height 64
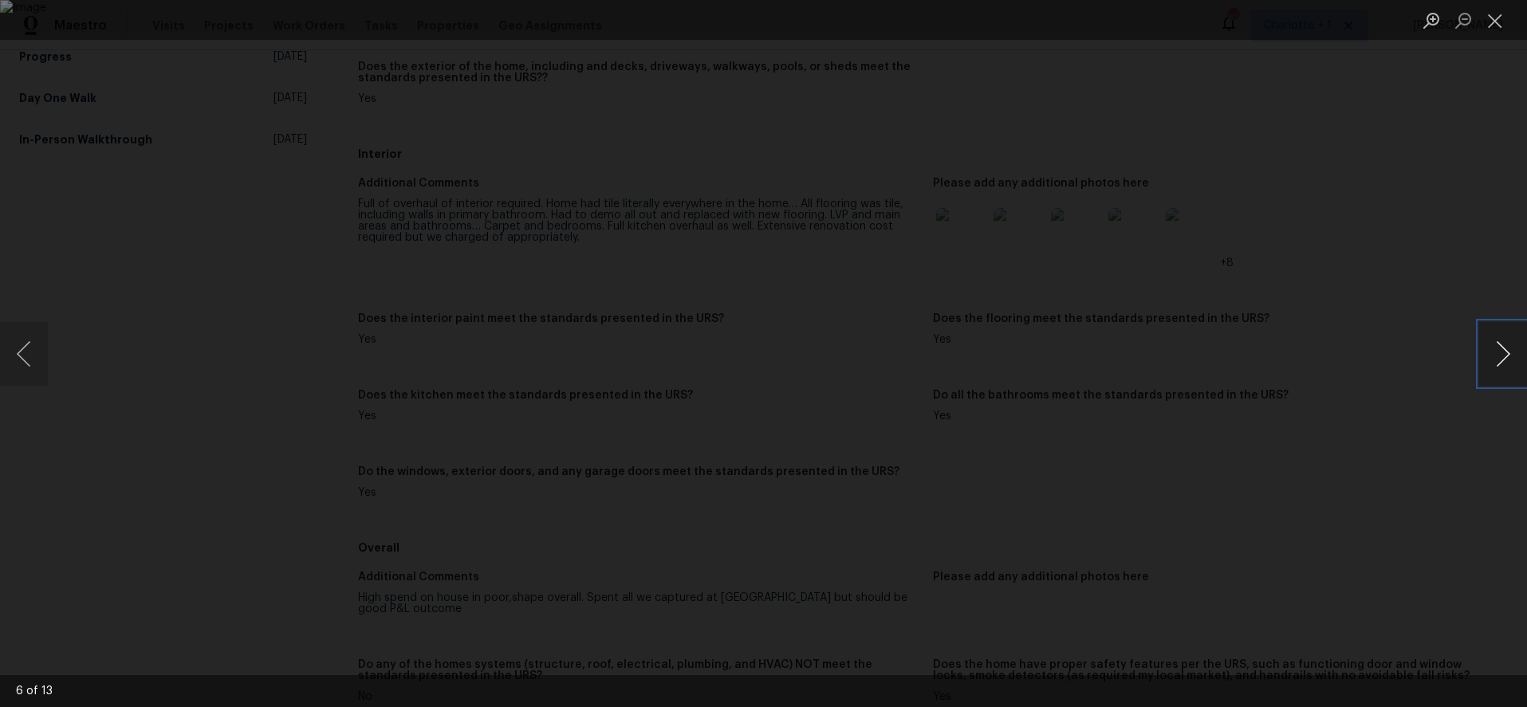
click at [1493, 347] on button "Next image" at bounding box center [1503, 354] width 48 height 64
click at [1504, 344] on button "Next image" at bounding box center [1503, 354] width 48 height 64
click at [1486, 352] on button "Next image" at bounding box center [1503, 354] width 48 height 64
click at [1487, 352] on button "Next image" at bounding box center [1503, 354] width 48 height 64
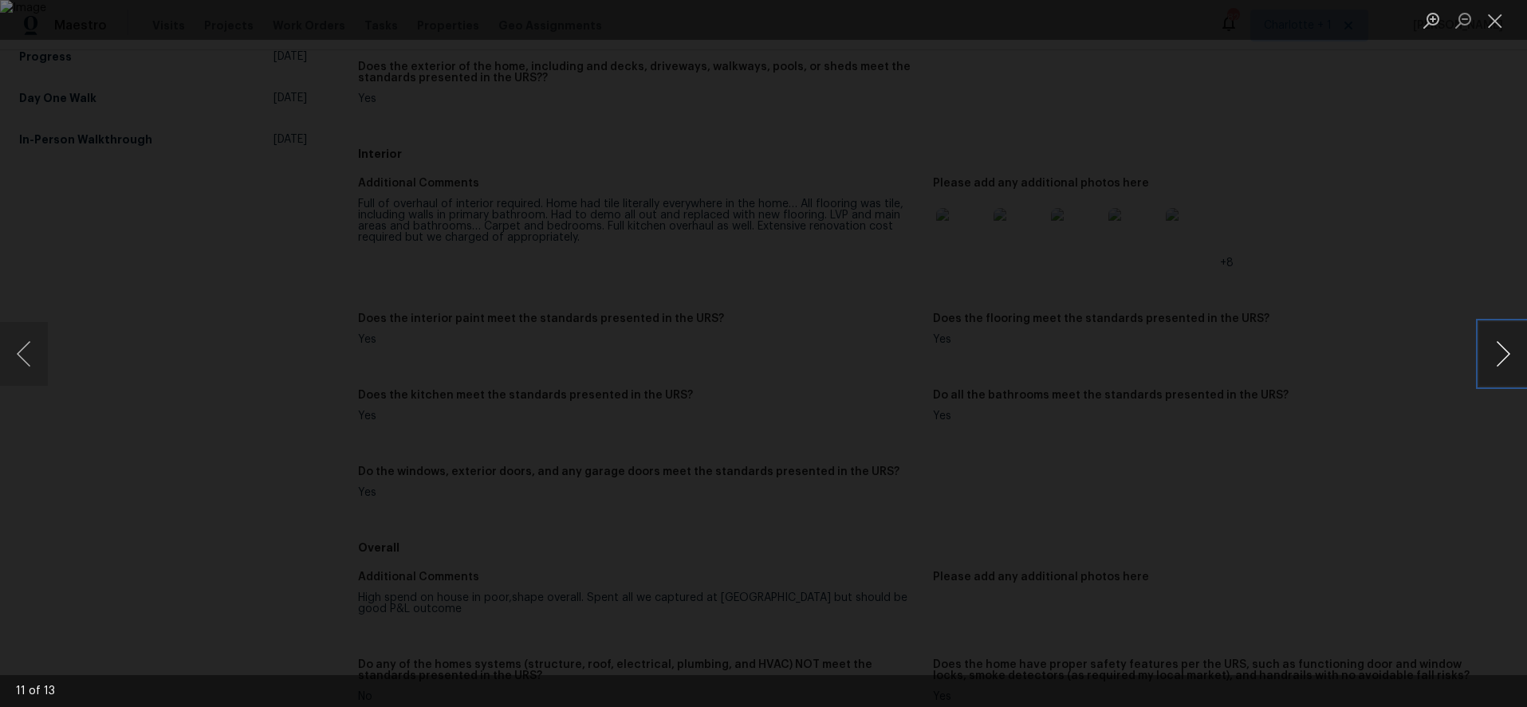
click at [1487, 352] on button "Next image" at bounding box center [1503, 354] width 48 height 64
click at [1499, 373] on button "Next image" at bounding box center [1503, 354] width 48 height 64
click at [1359, 197] on div "Lightbox" at bounding box center [763, 353] width 1527 height 707
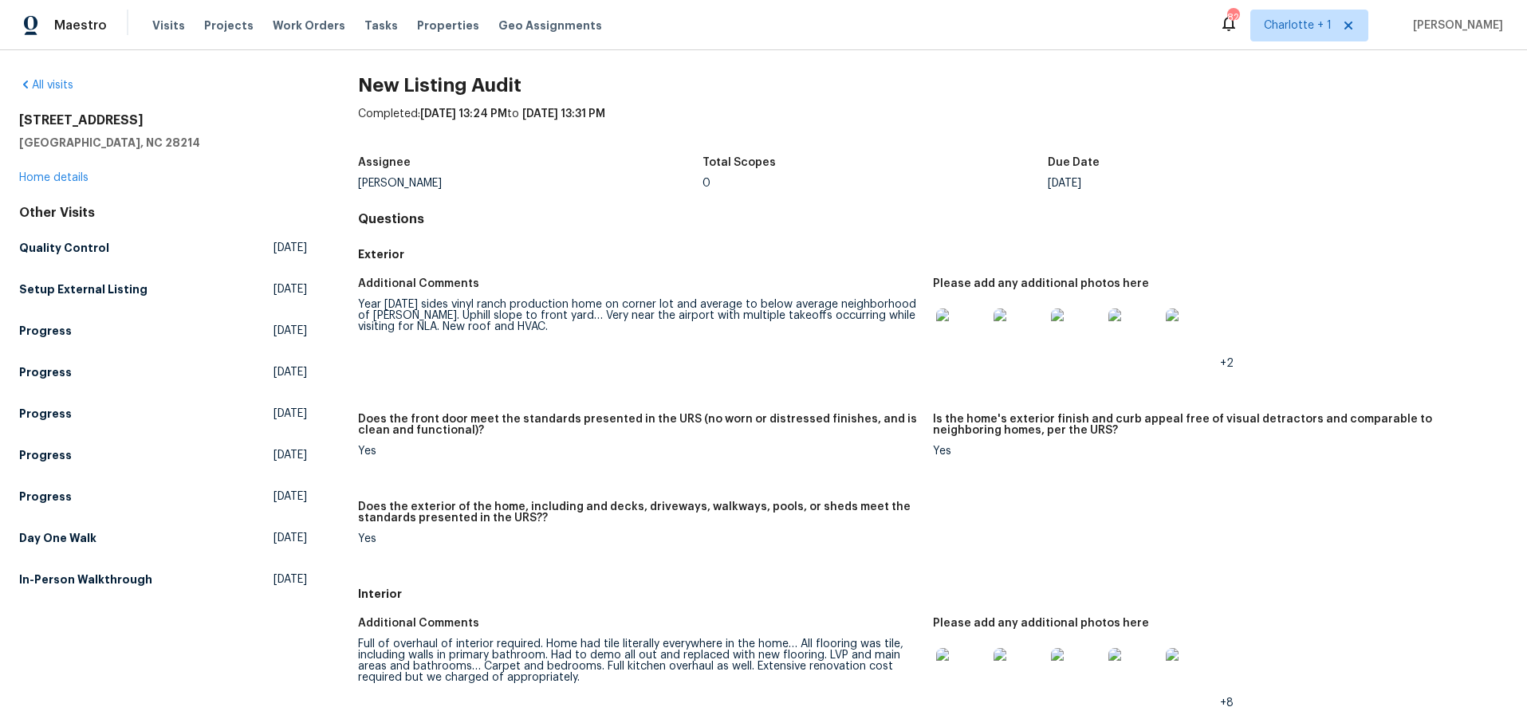
scroll to position [0, 0]
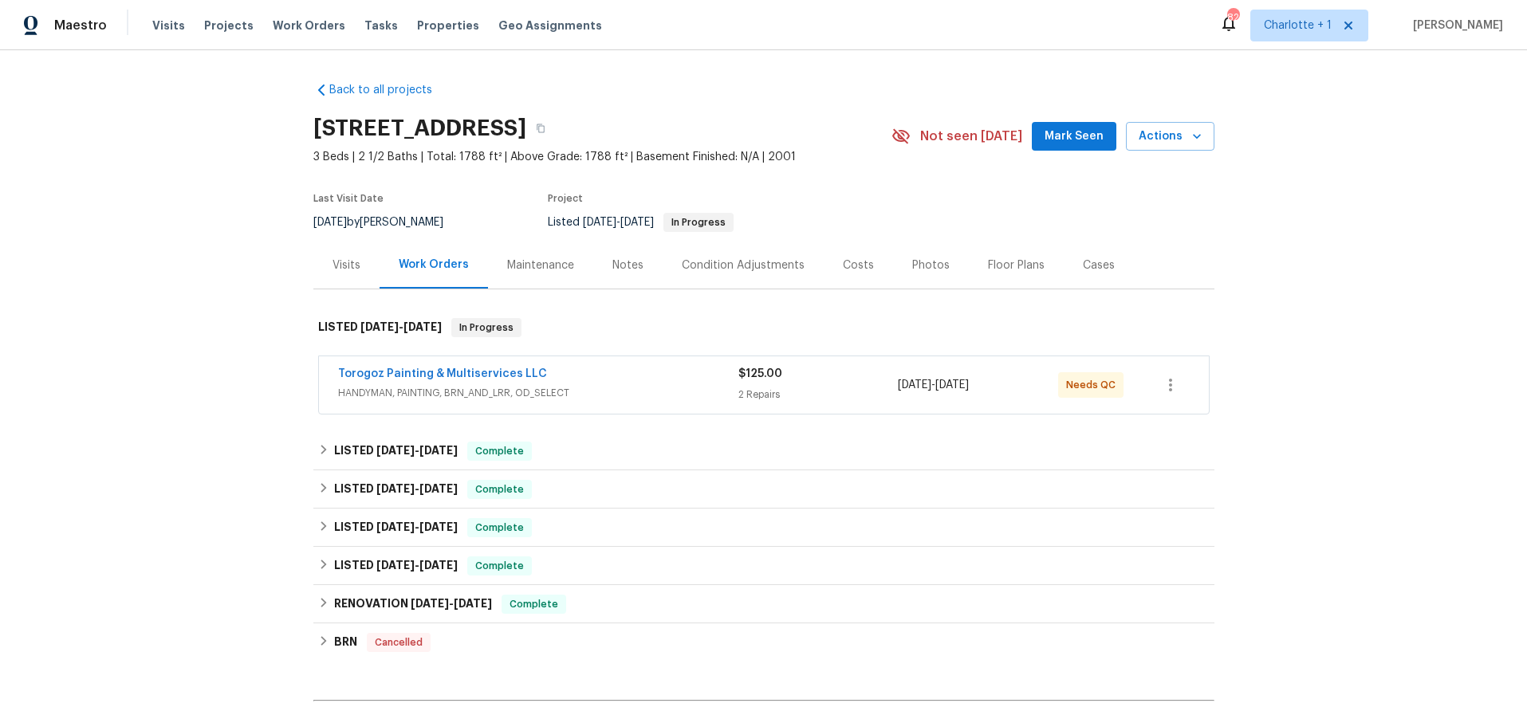
click at [853, 272] on div "Costs" at bounding box center [858, 266] width 31 height 16
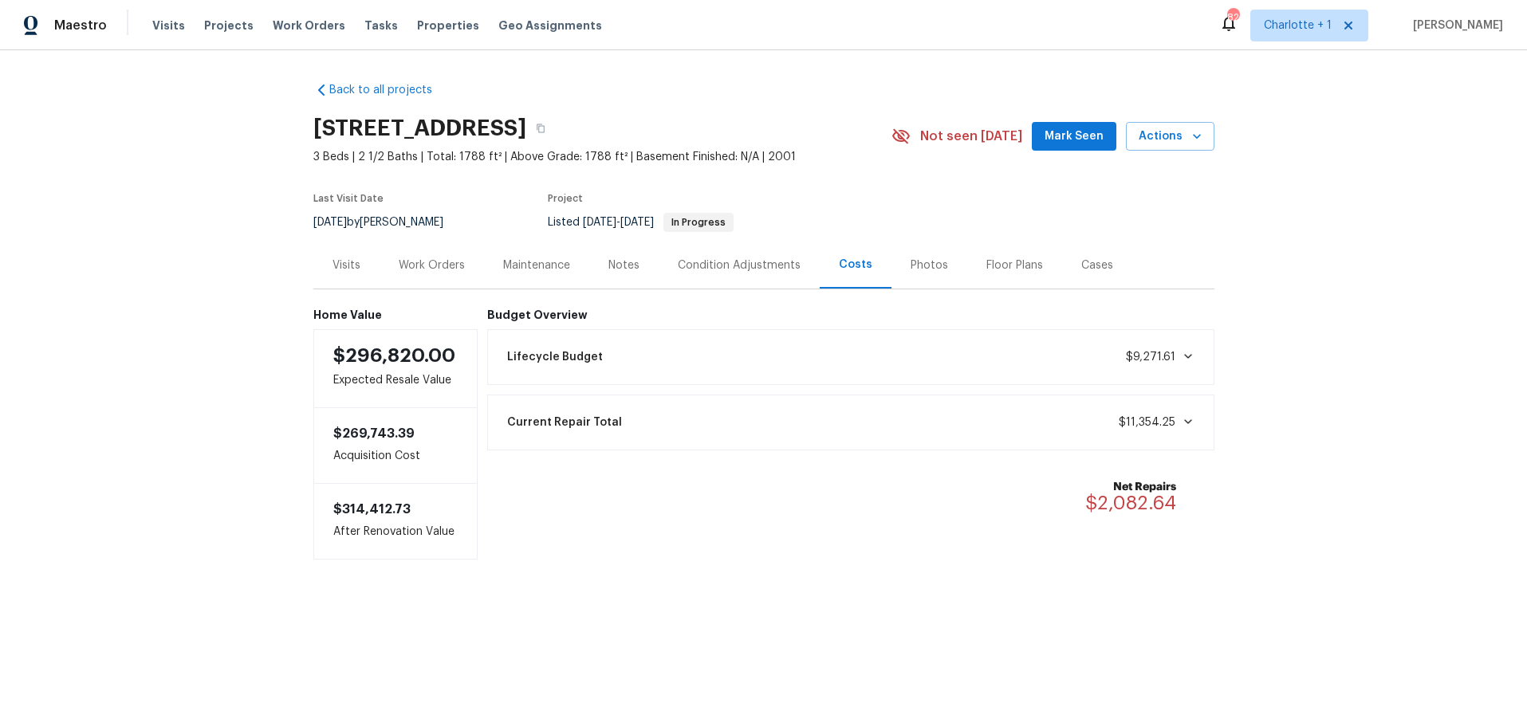
drag, startPoint x: 183, startPoint y: 277, endPoint x: 279, endPoint y: 203, distance: 120.6
click at [184, 274] on div "Back to all projects [STREET_ADDRESS] 3 Beds | 2 1/2 Baths | Total: 1788 ft² | …" at bounding box center [763, 352] width 1527 height 605
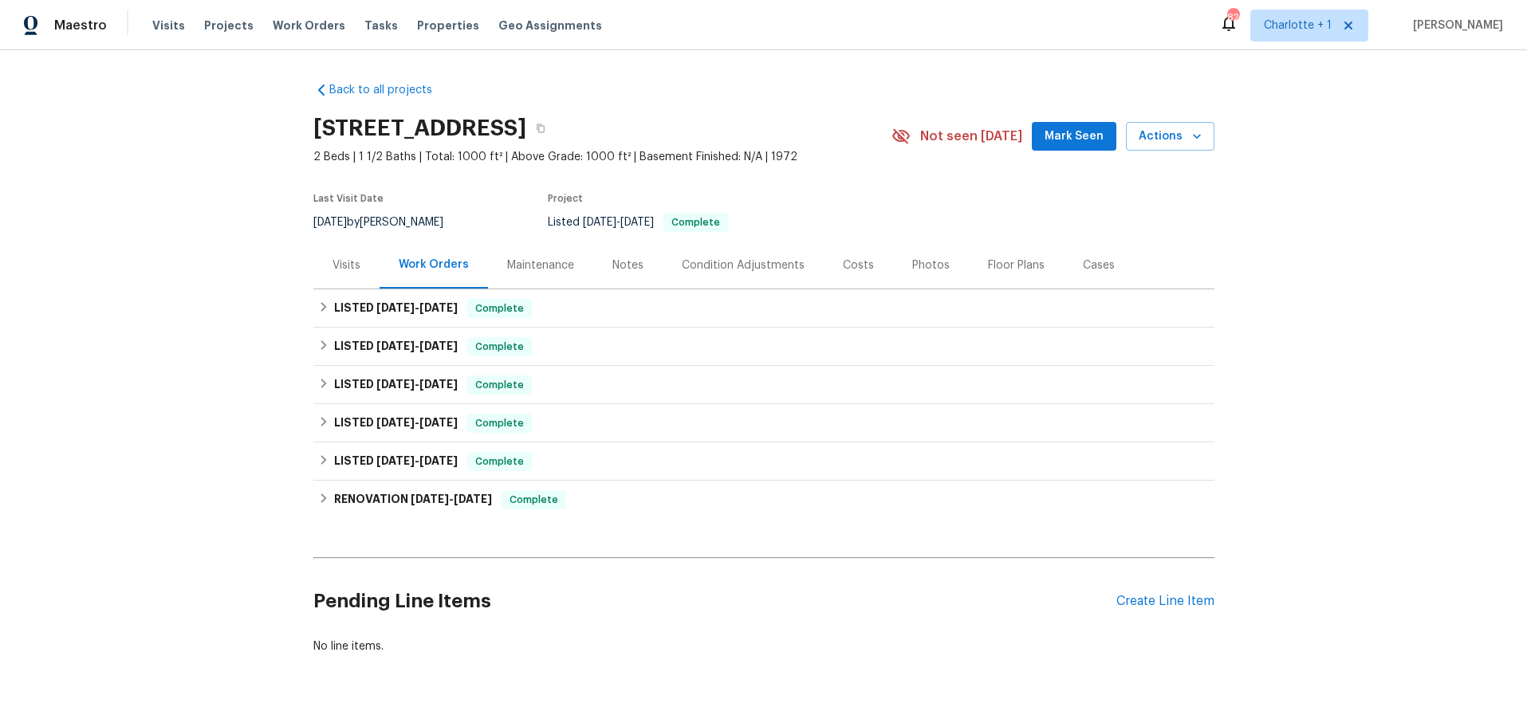
click at [848, 263] on div "Costs" at bounding box center [858, 266] width 31 height 16
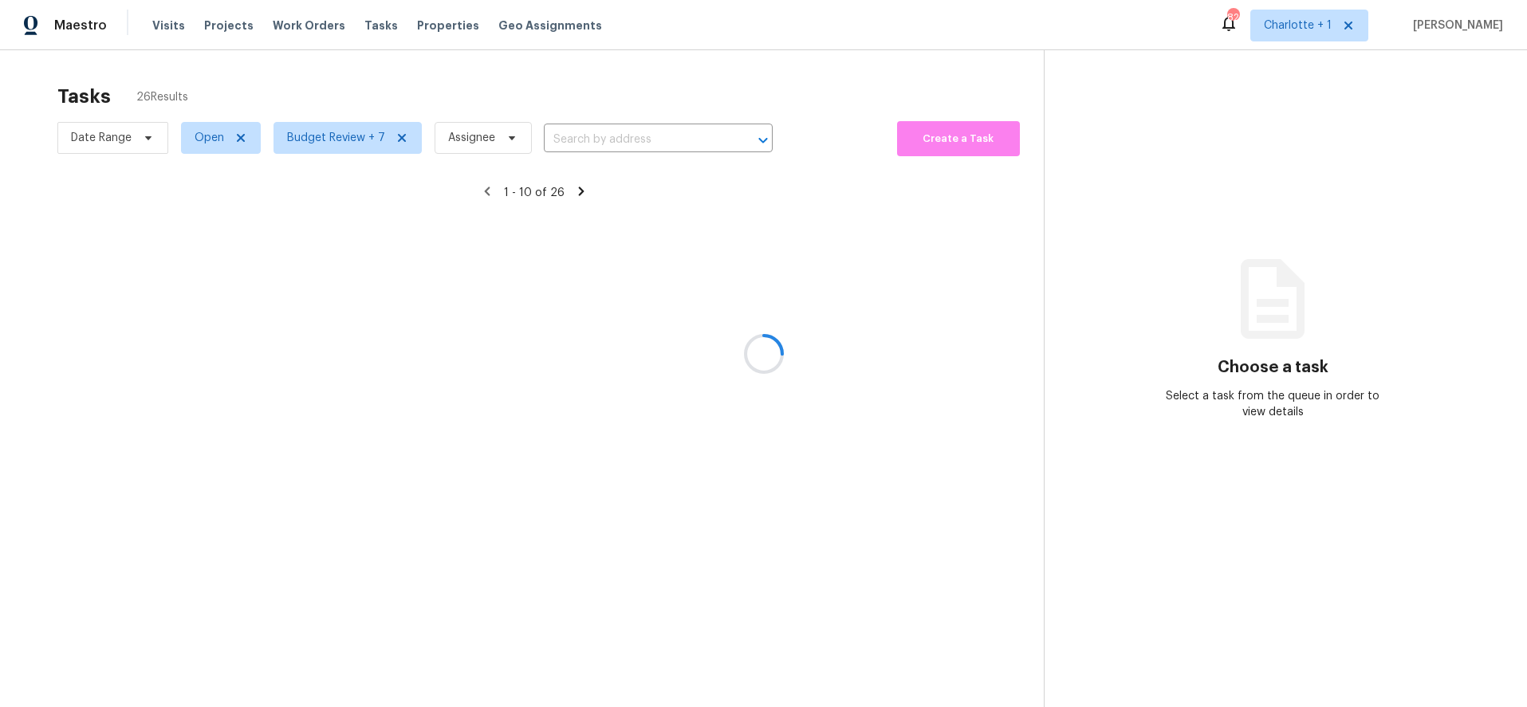
scroll to position [135, 0]
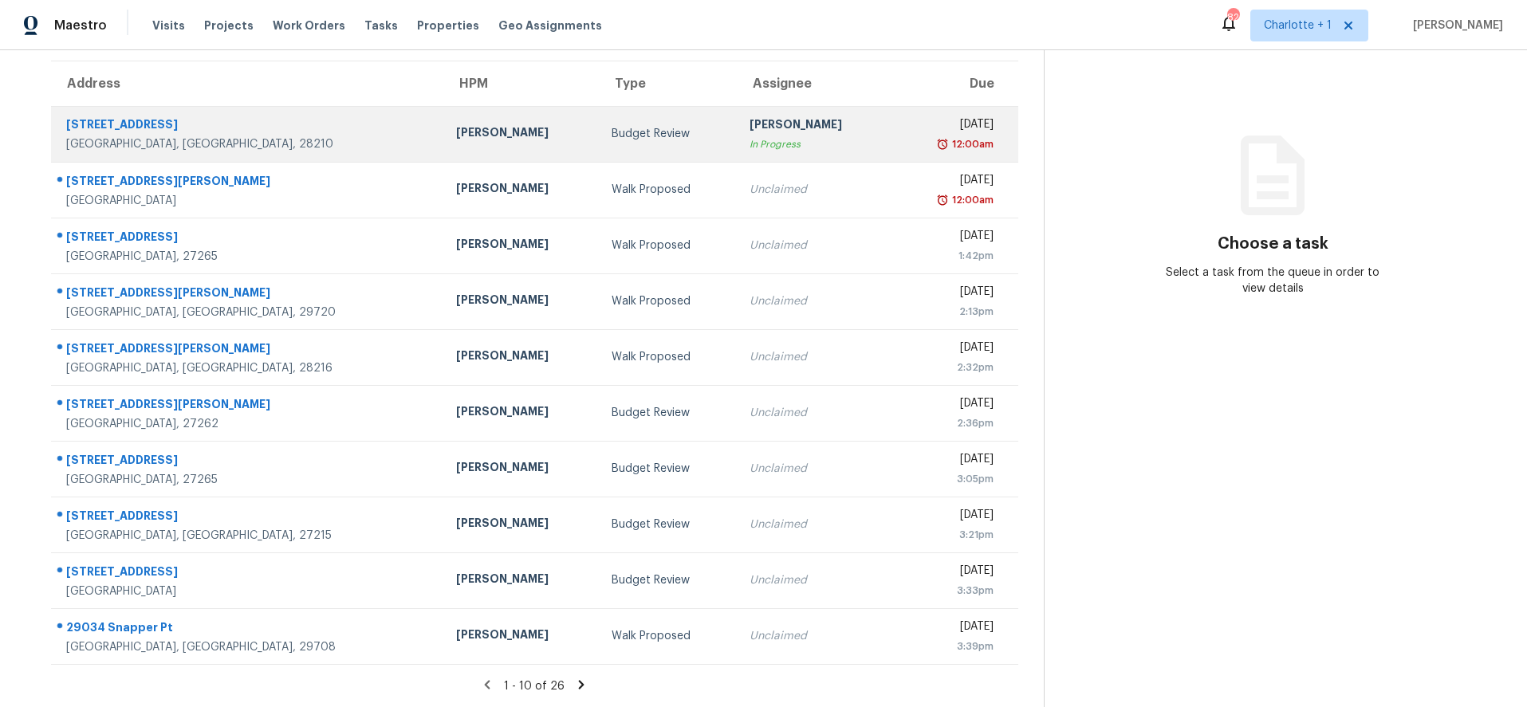
click at [507, 120] on td "[PERSON_NAME]" at bounding box center [520, 134] width 155 height 56
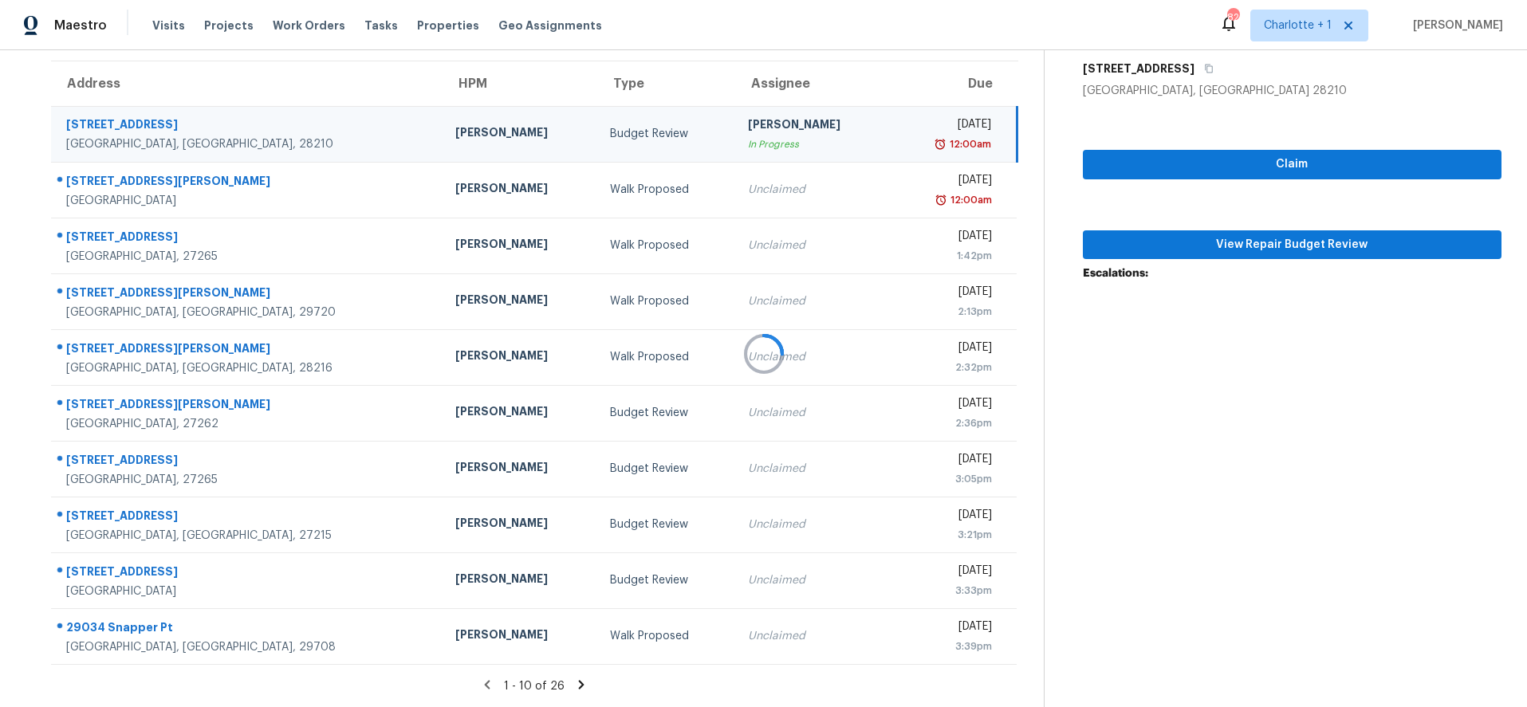
scroll to position [128, 0]
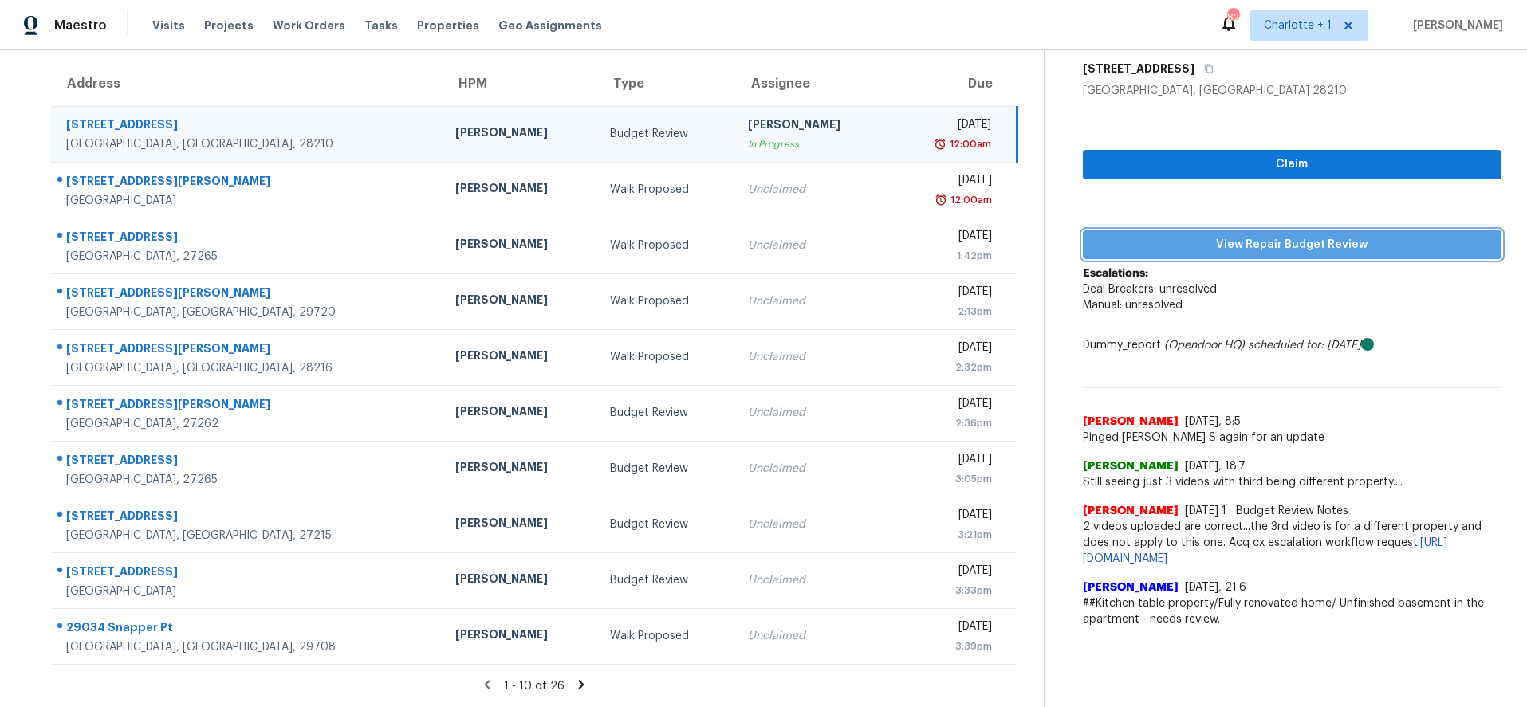
click at [1374, 246] on span "View Repair Budget Review" at bounding box center [1292, 245] width 394 height 20
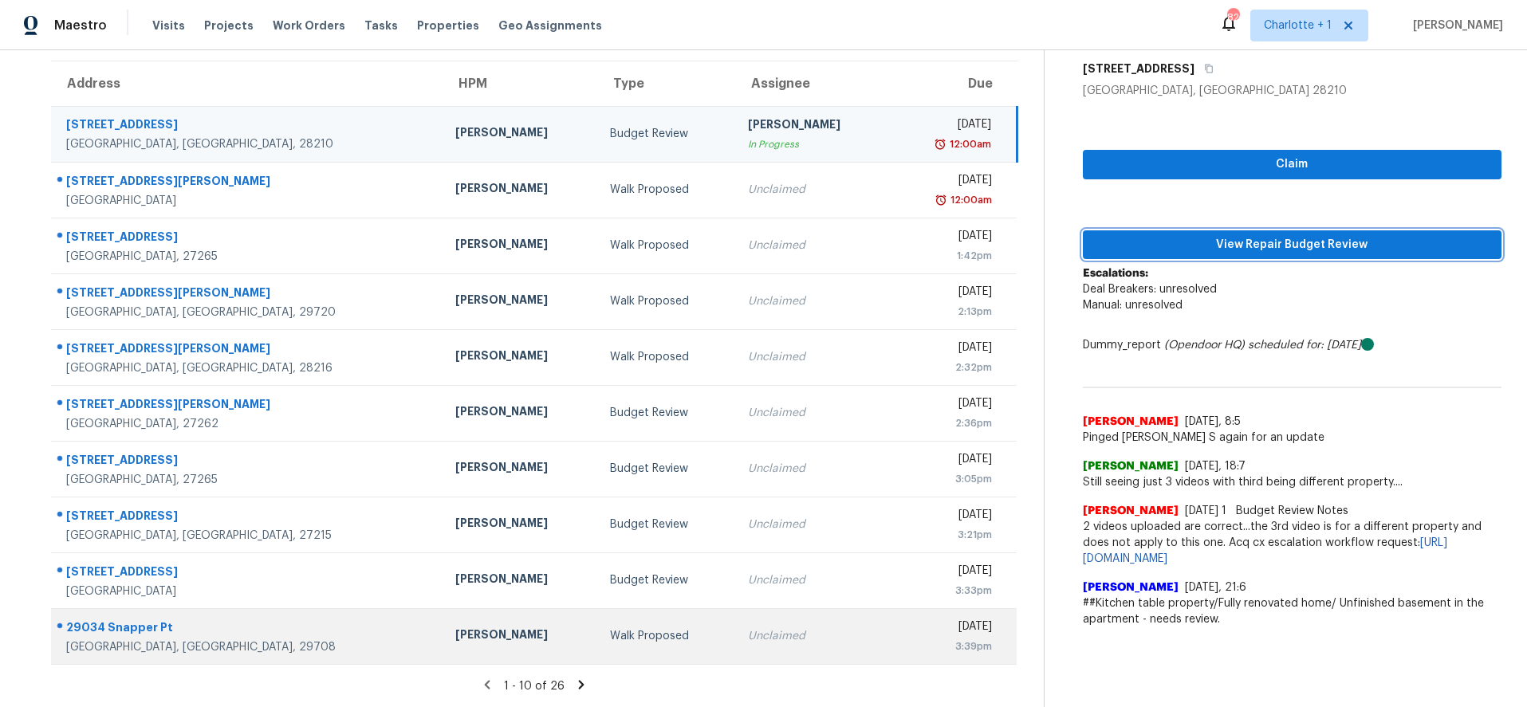
scroll to position [127, 0]
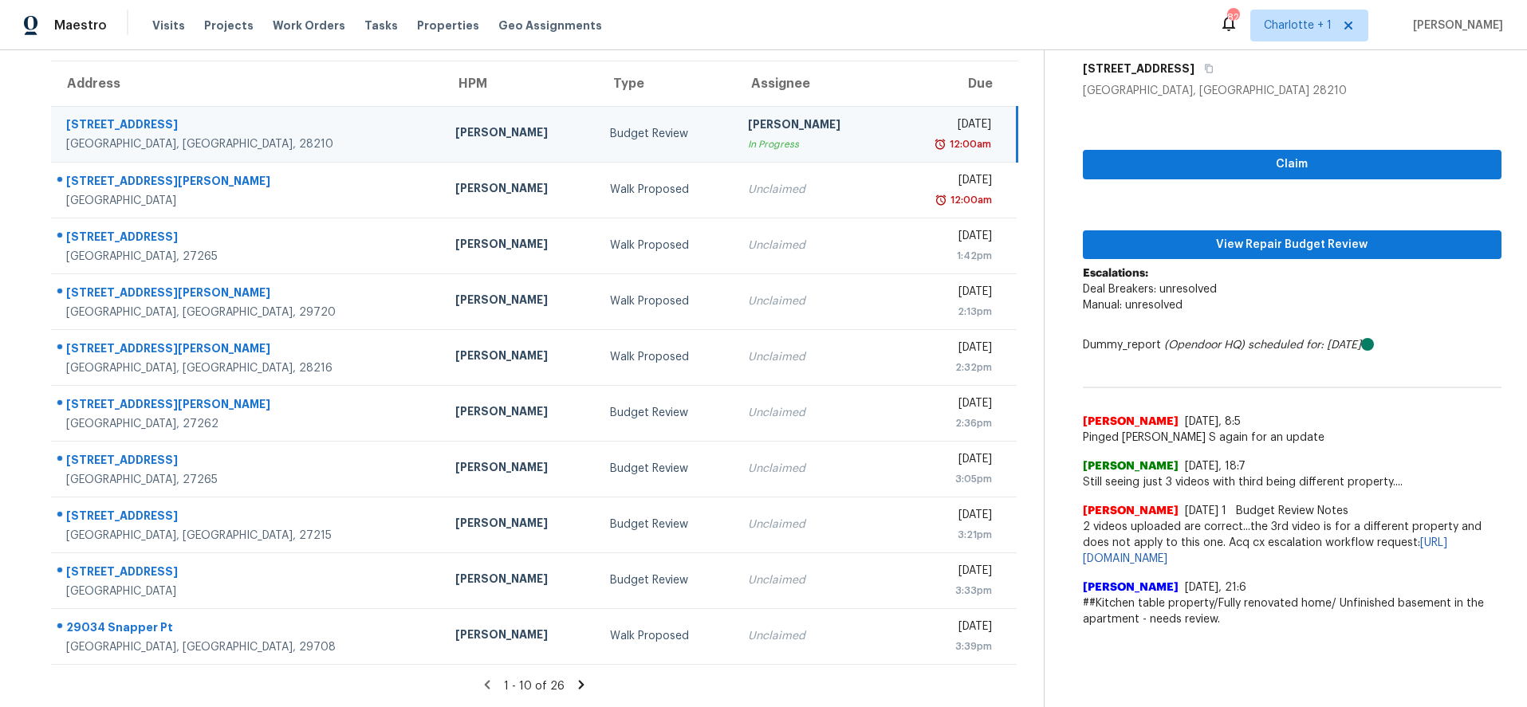
click at [575, 684] on icon at bounding box center [581, 685] width 14 height 14
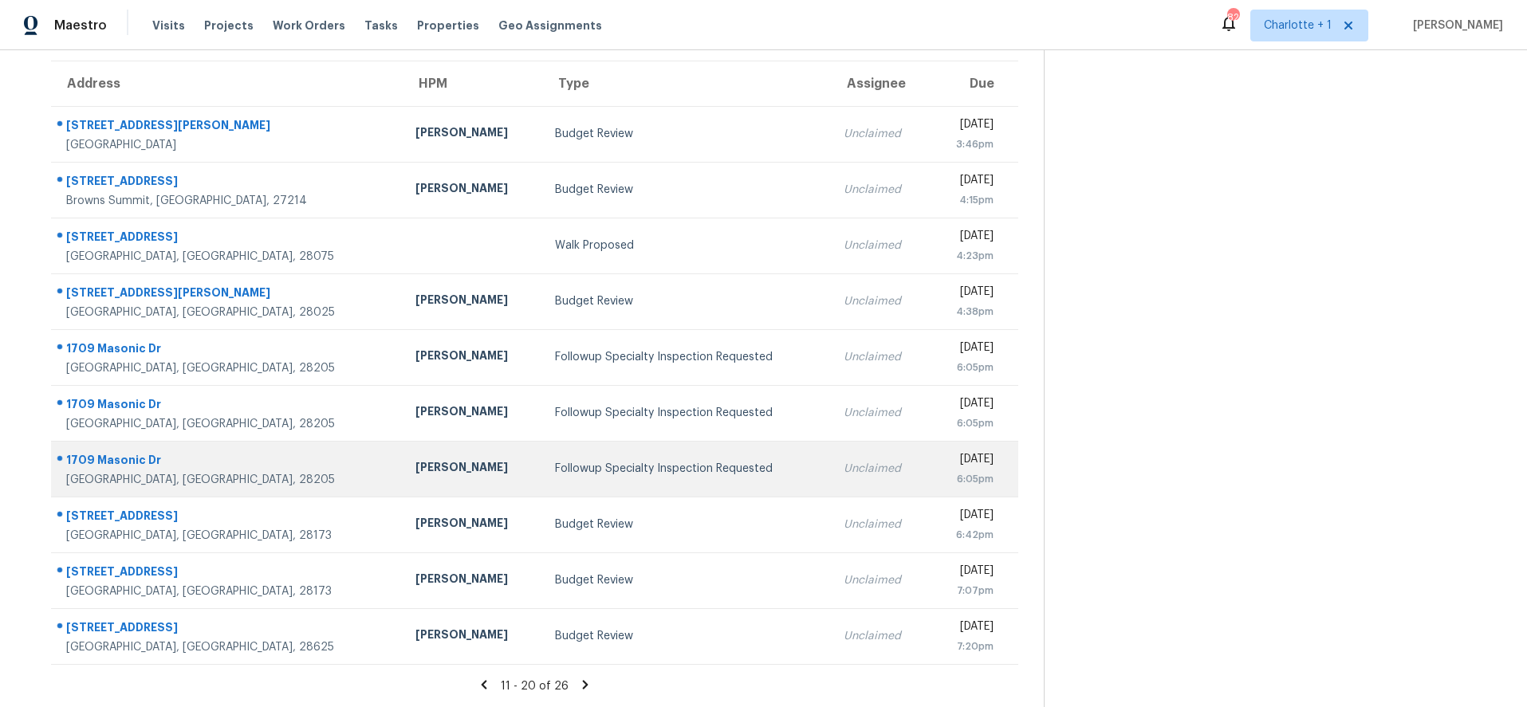
scroll to position [122, 0]
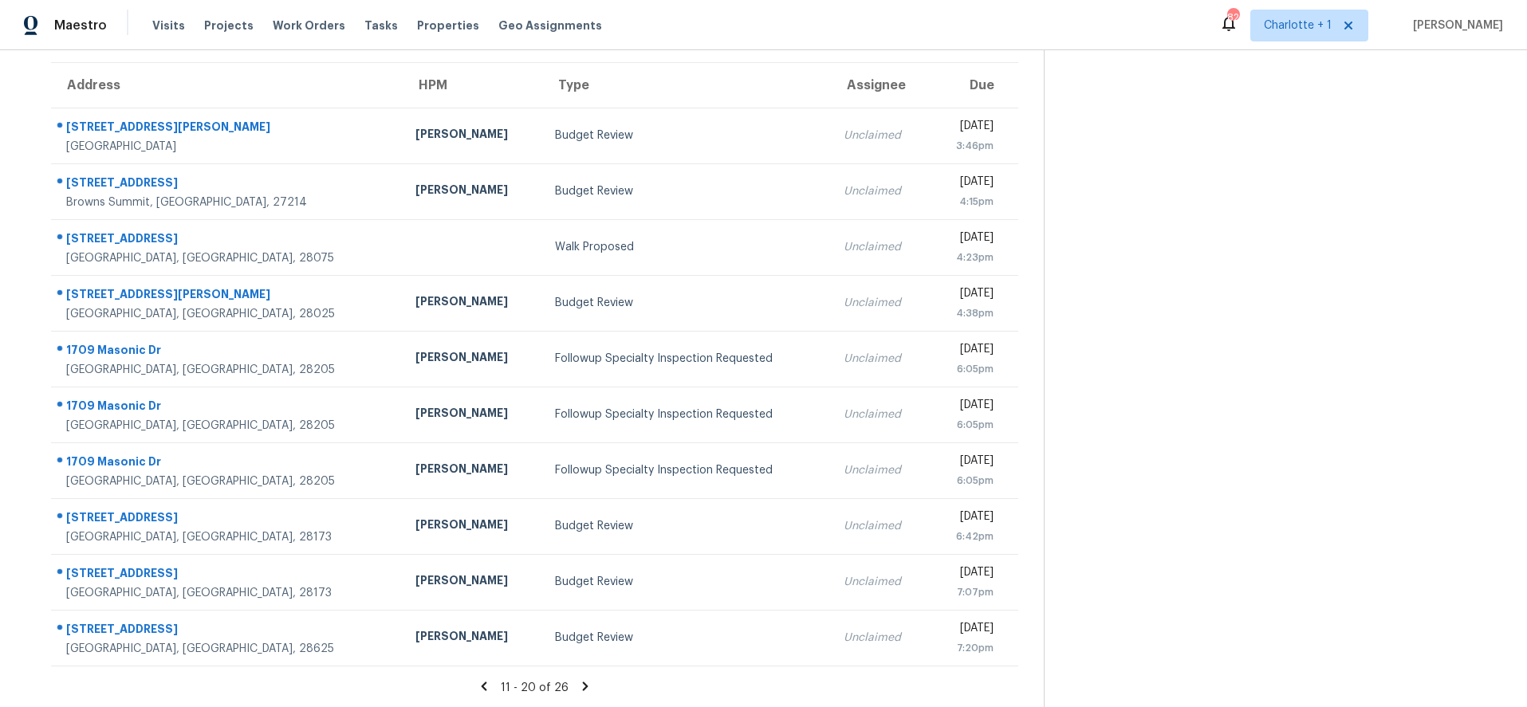
click at [582, 687] on icon at bounding box center [585, 686] width 6 height 9
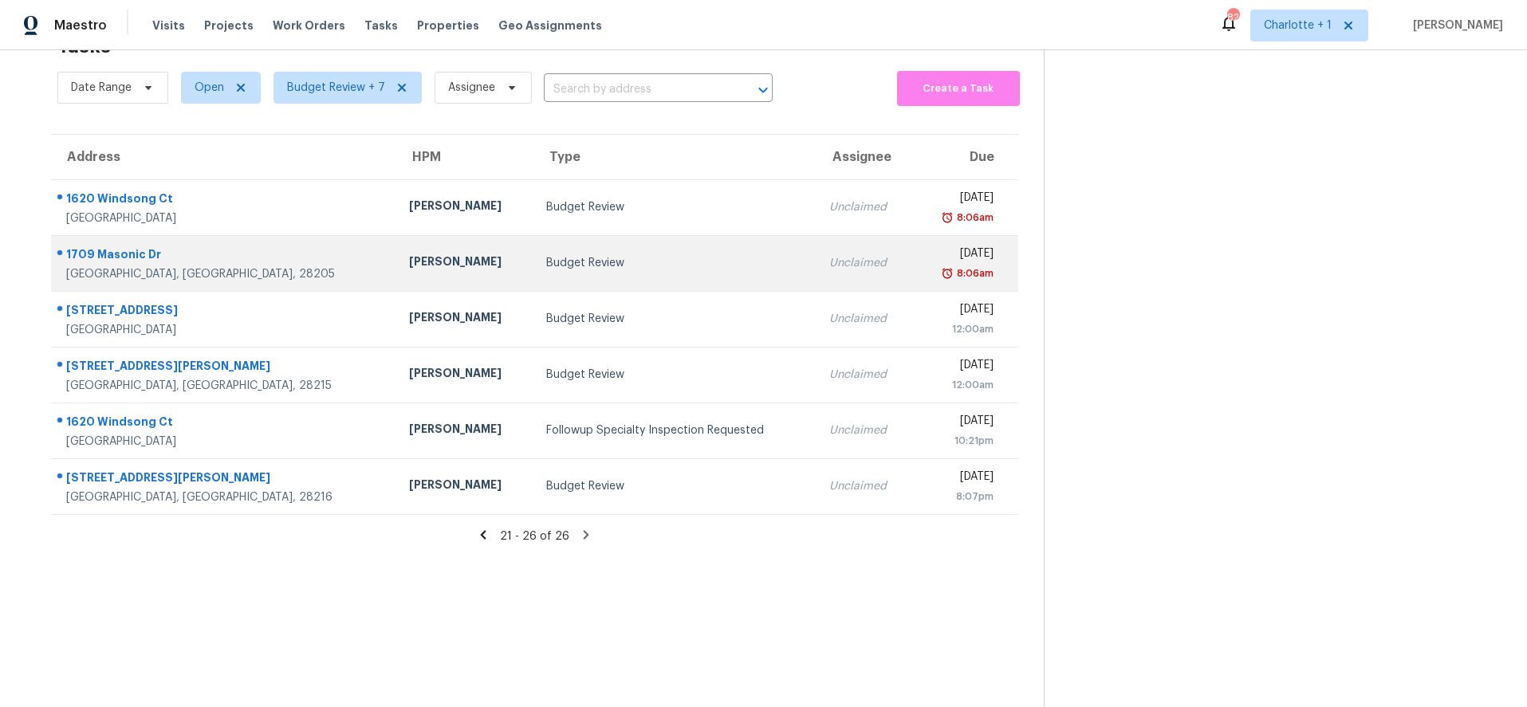
click at [119, 251] on div "1709 Masonic Dr" at bounding box center [224, 256] width 317 height 20
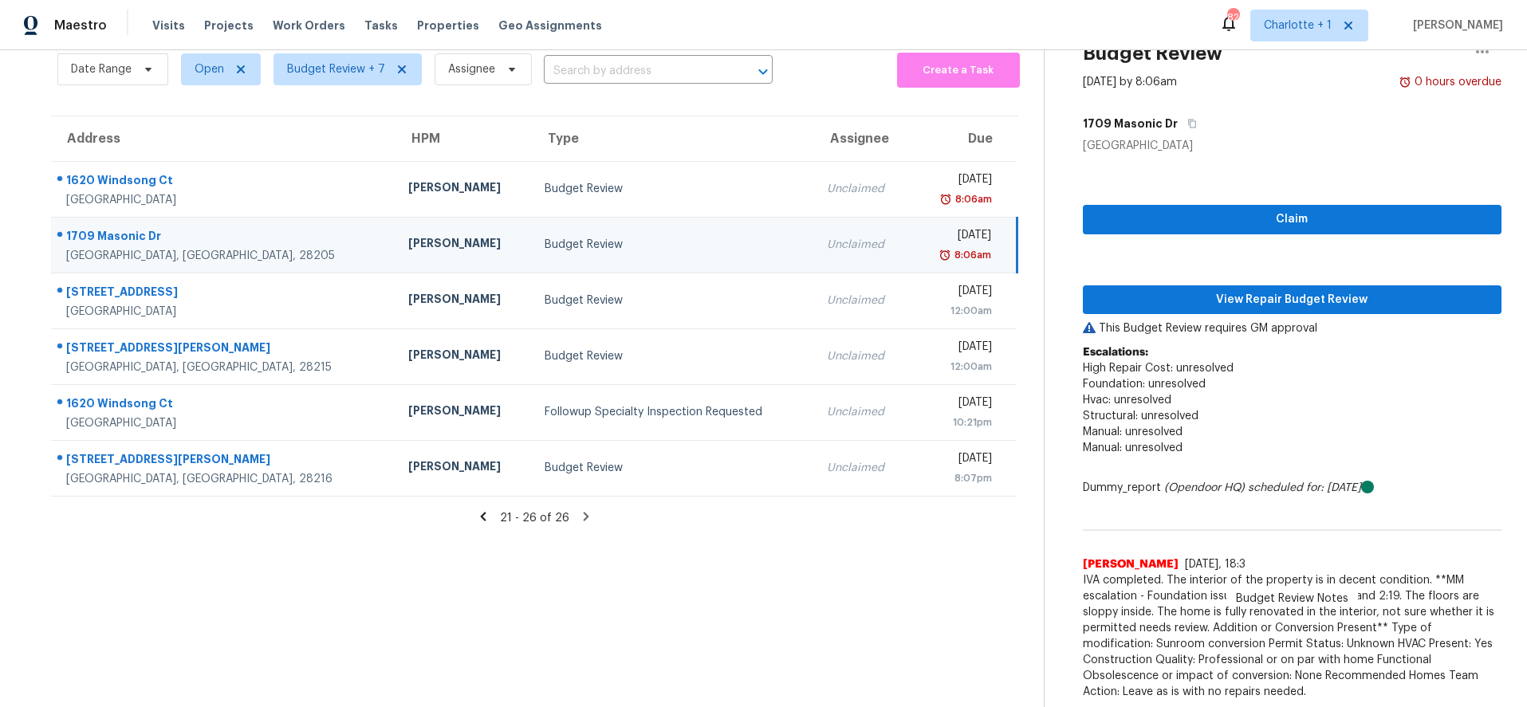
scroll to position [45, 0]
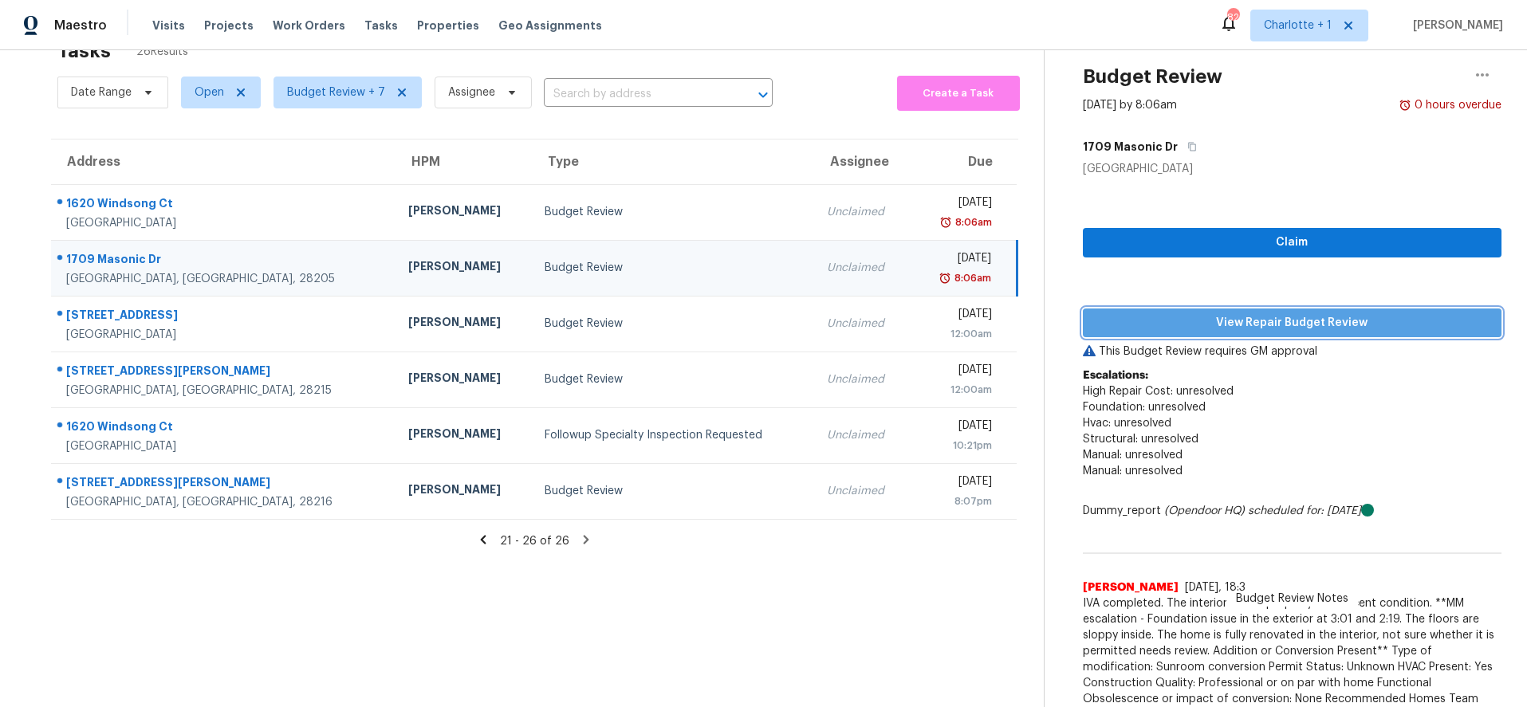
click at [1191, 321] on span "View Repair Budget Review" at bounding box center [1292, 323] width 394 height 20
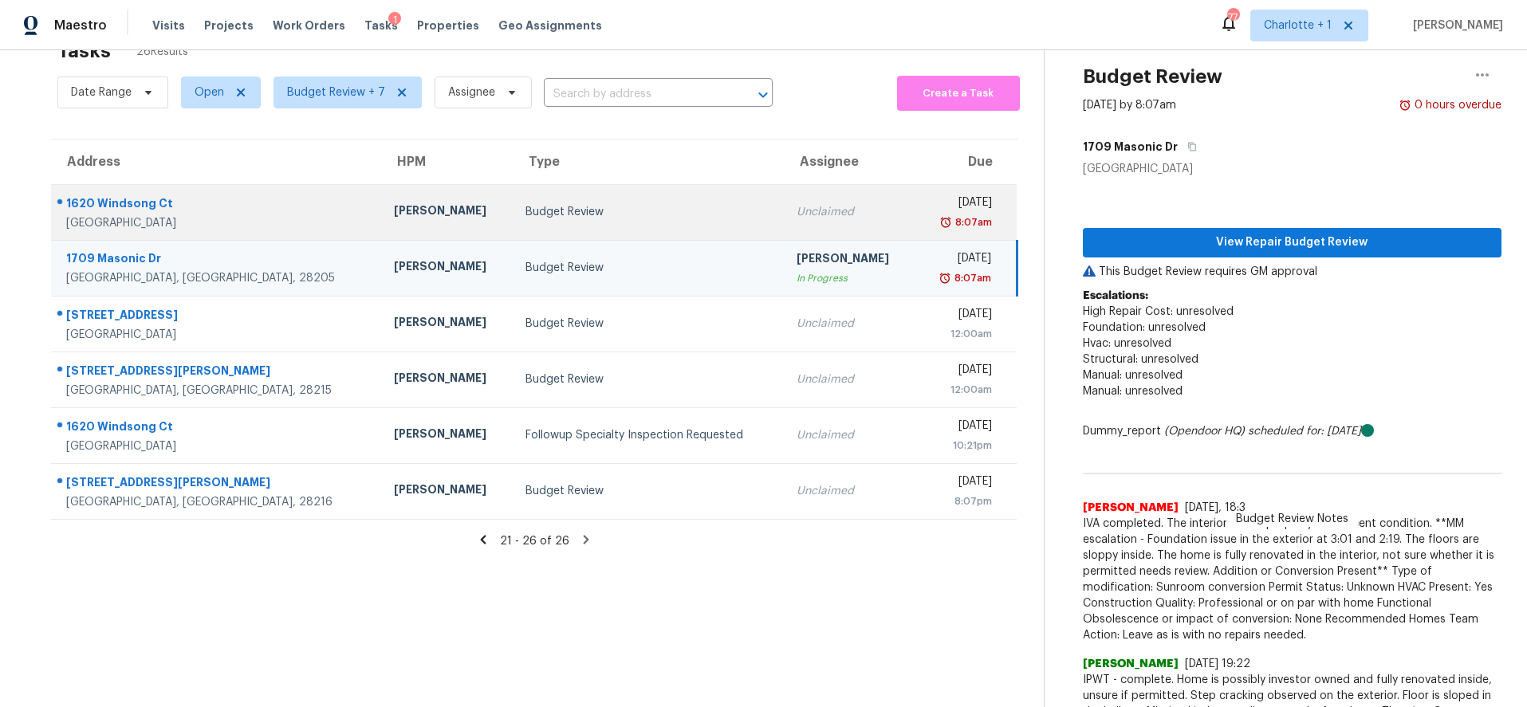
click at [245, 215] on div "Winston Salem, NC, 27127" at bounding box center [217, 223] width 302 height 16
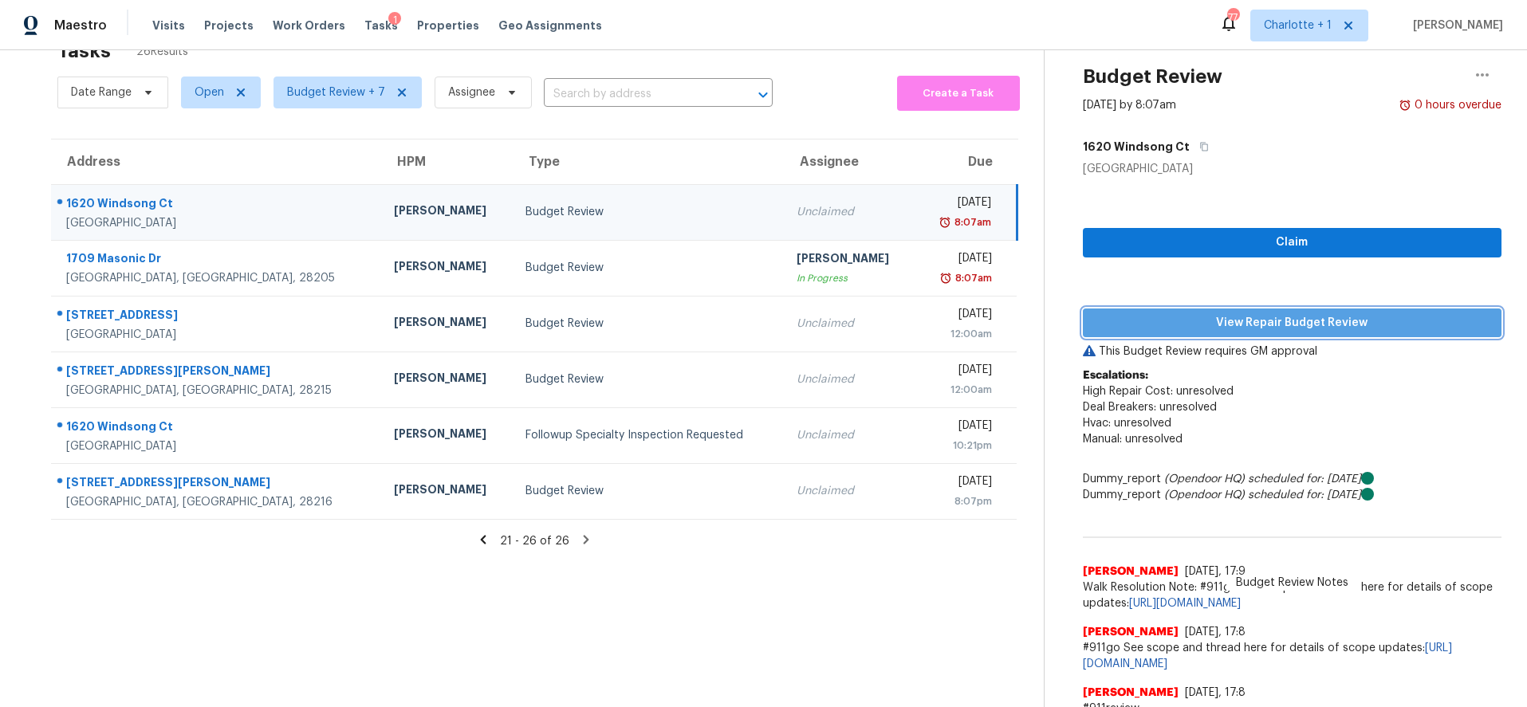
click at [1224, 328] on span "View Repair Budget Review" at bounding box center [1292, 323] width 394 height 20
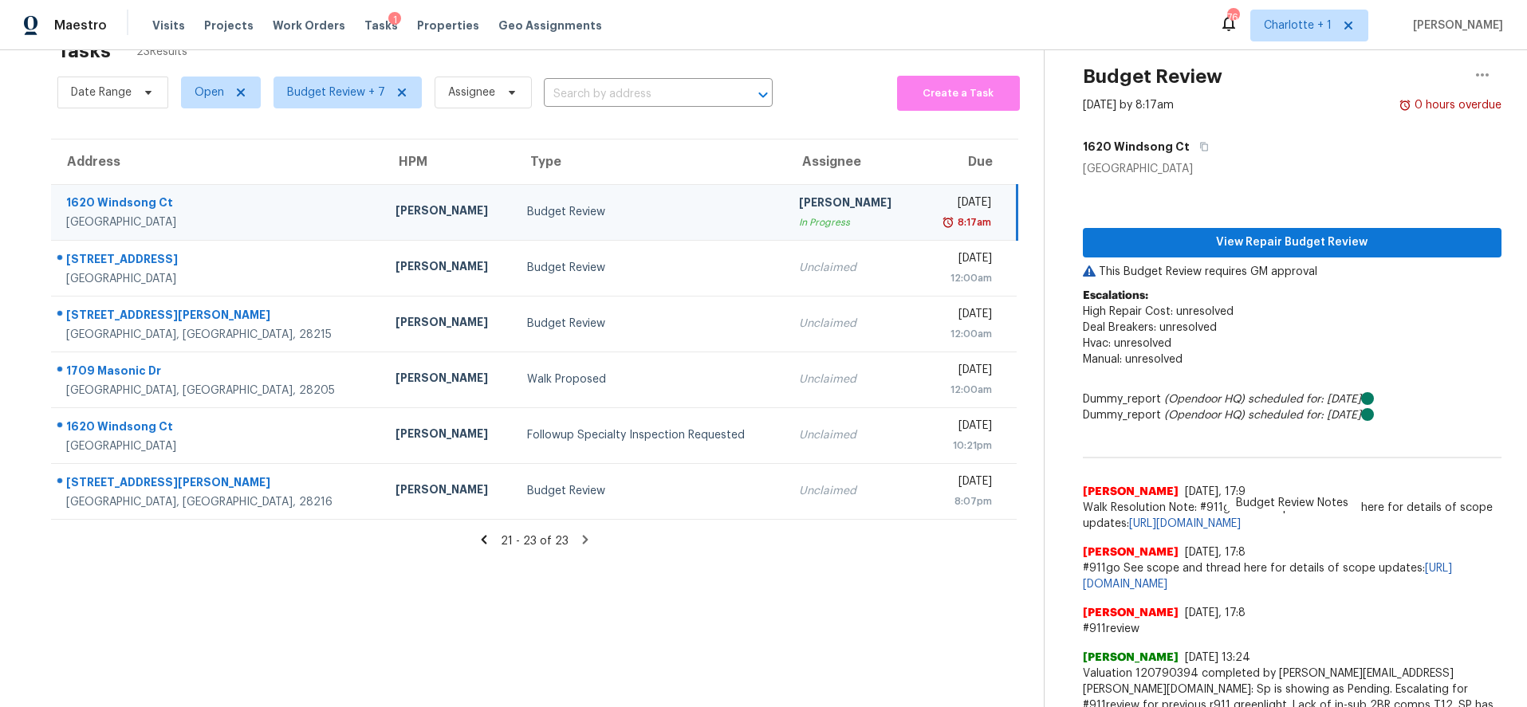
scroll to position [0, 0]
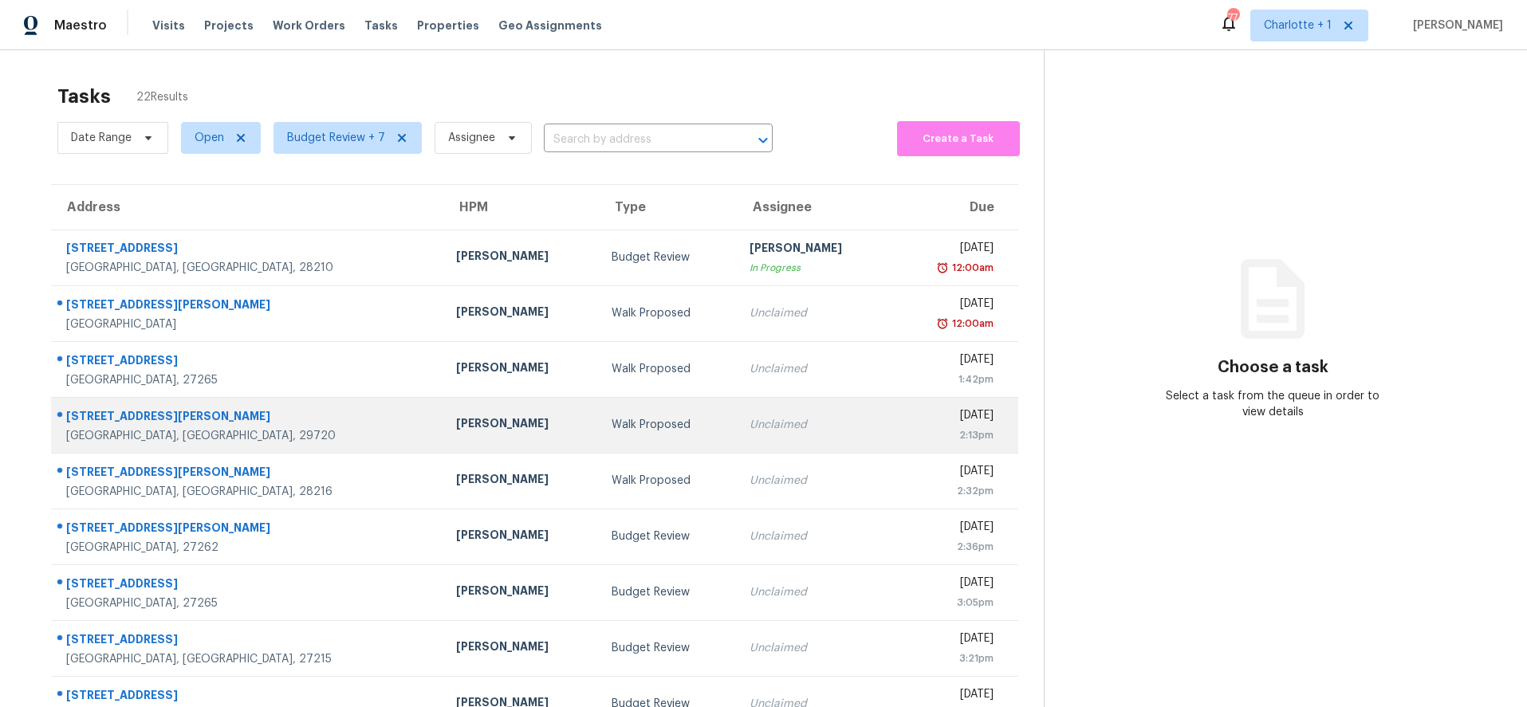
scroll to position [135, 0]
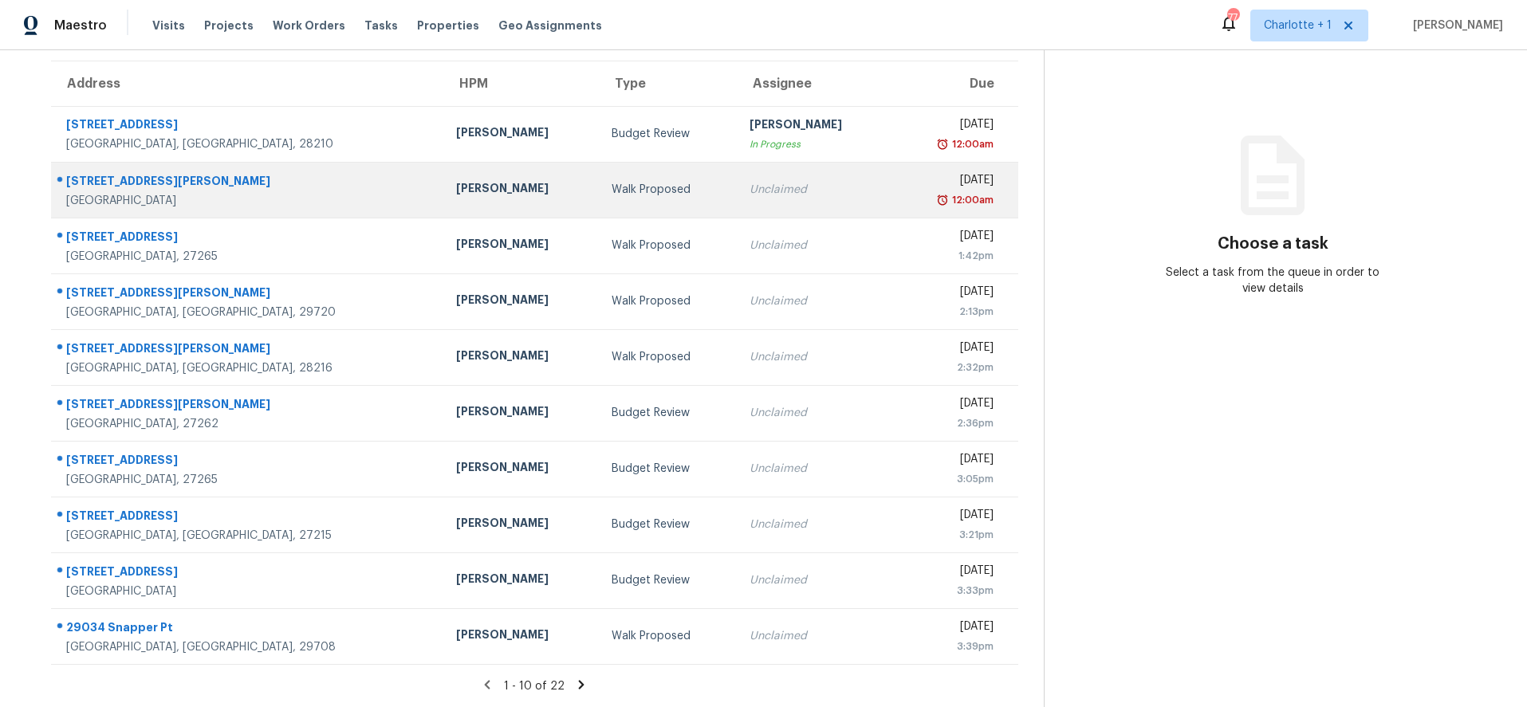
click at [599, 188] on td "Walk Proposed" at bounding box center [668, 190] width 138 height 56
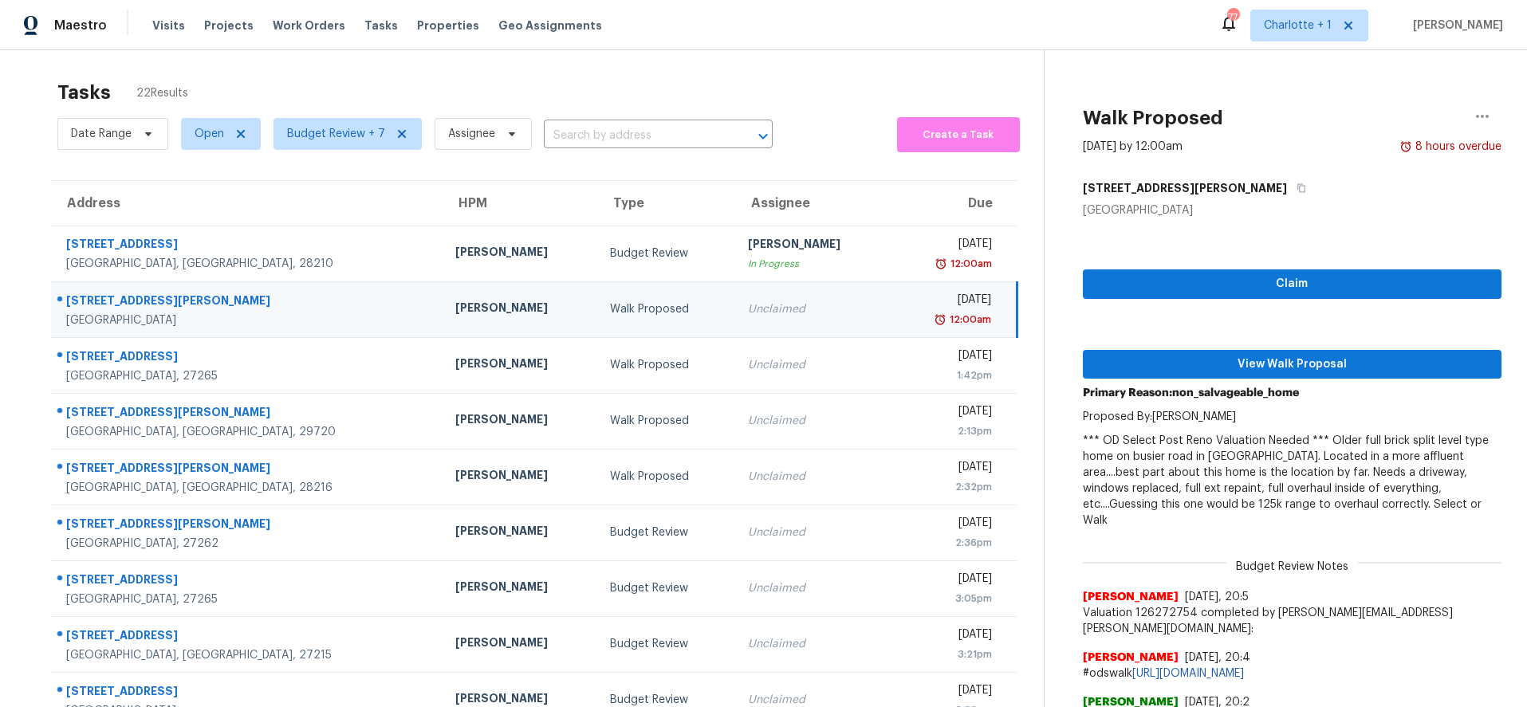
scroll to position [0, 0]
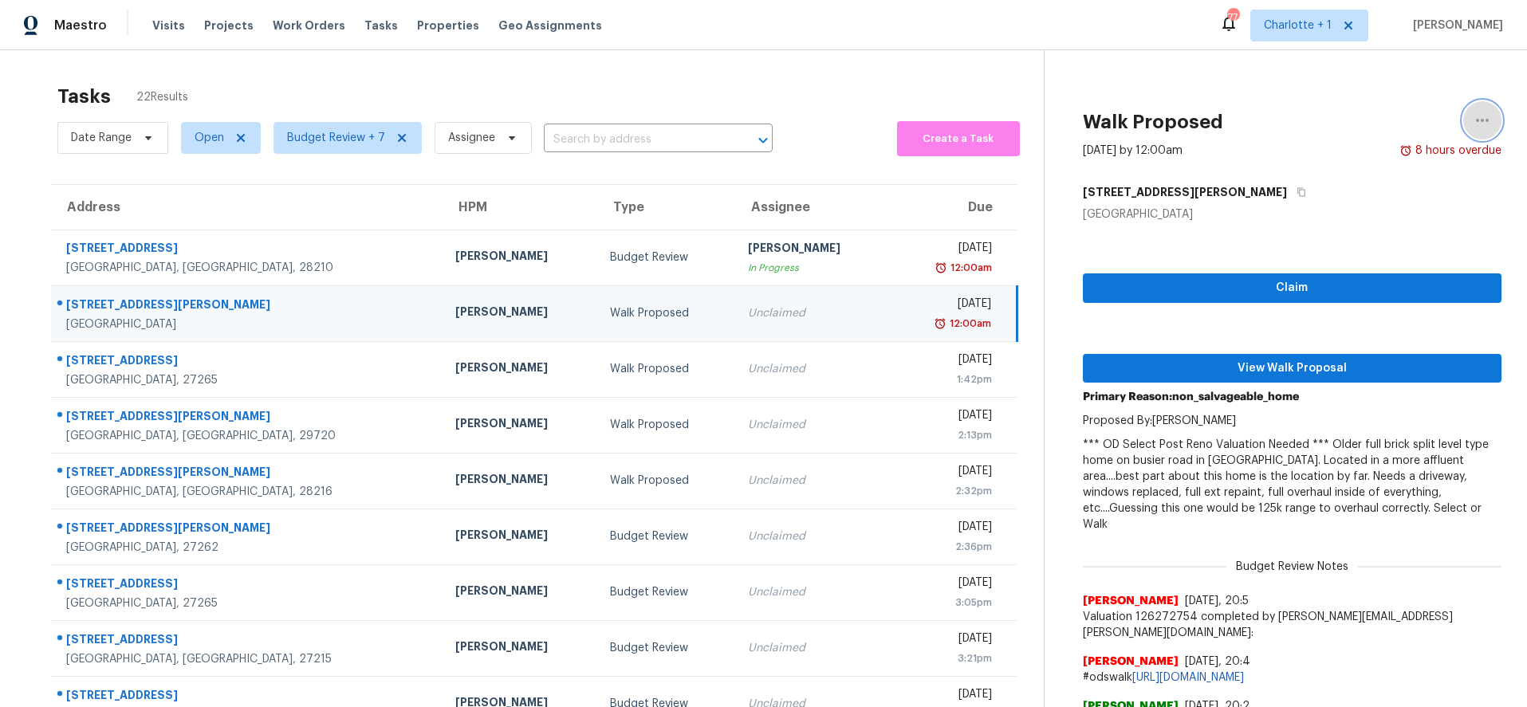
click at [1477, 110] on button "button" at bounding box center [1482, 120] width 38 height 38
click at [1347, 128] on div "Cancel this task" at bounding box center [1379, 124] width 124 height 16
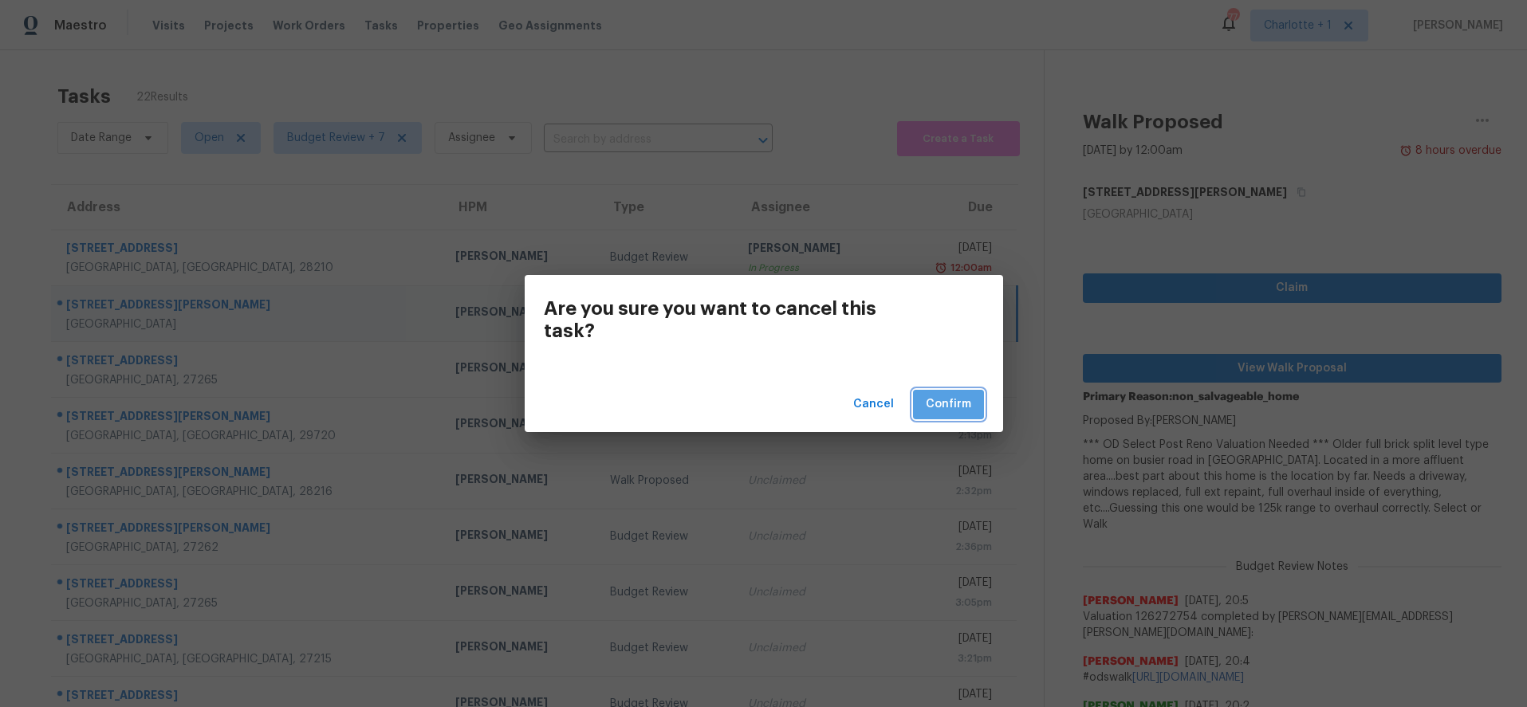
click at [953, 403] on span "Confirm" at bounding box center [948, 405] width 45 height 20
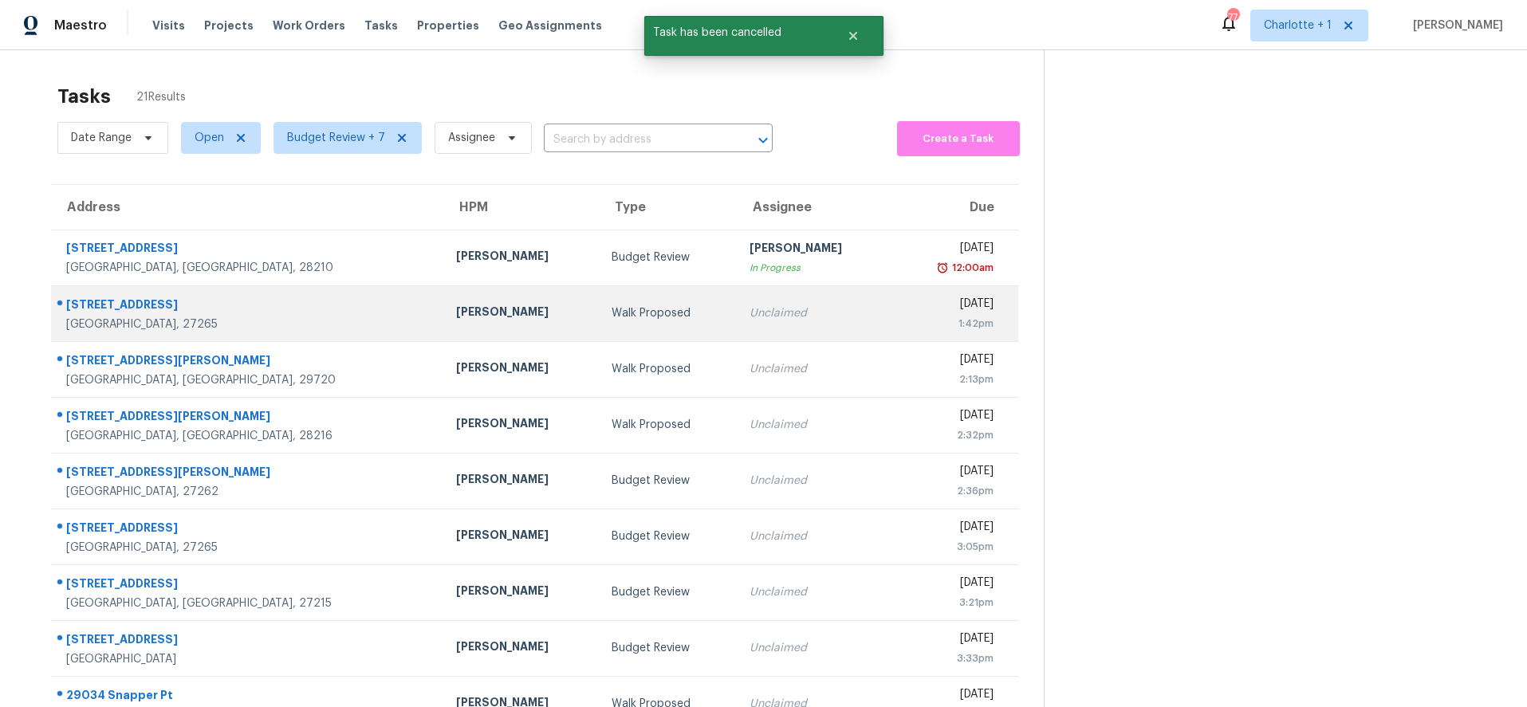
click at [612, 315] on div "Walk Proposed" at bounding box center [668, 313] width 112 height 16
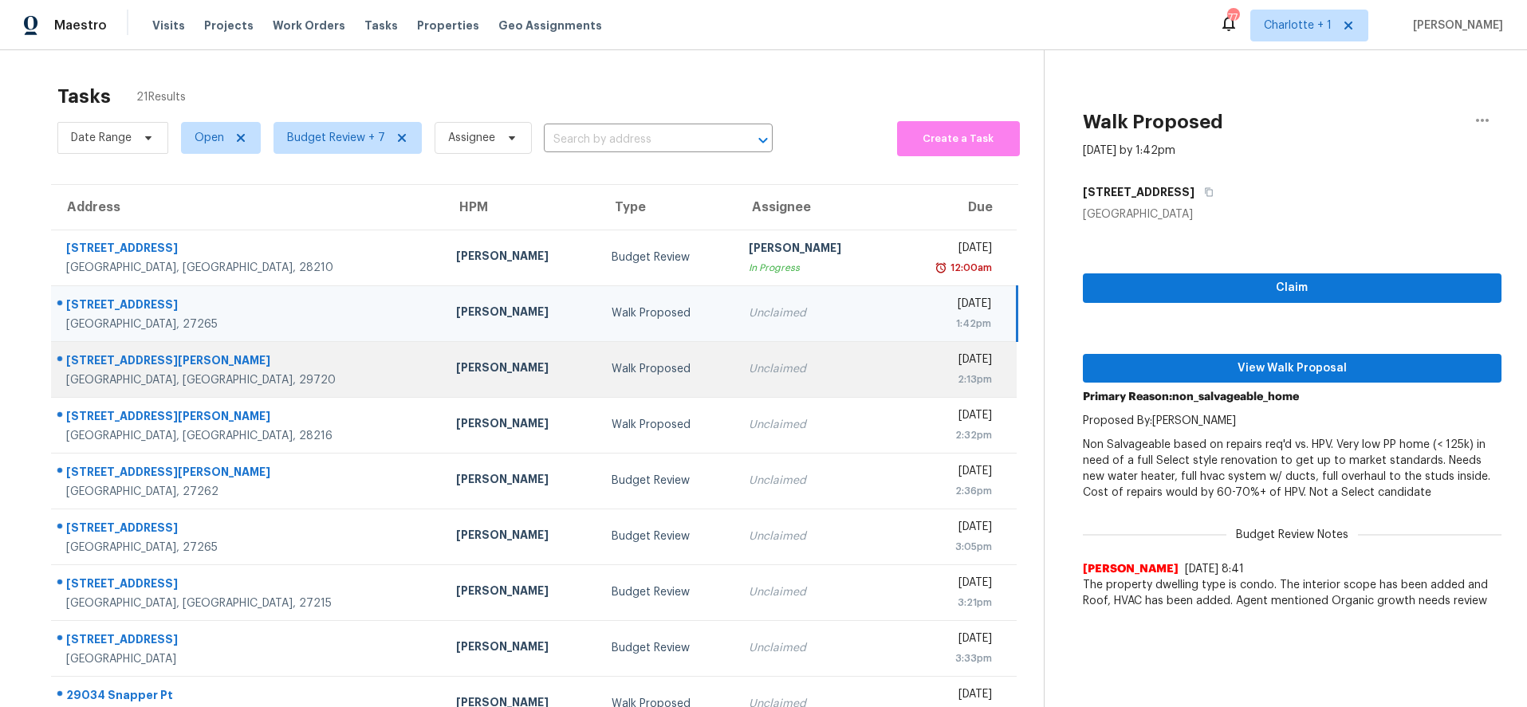
click at [749, 364] on div "Unclaimed" at bounding box center [814, 369] width 130 height 16
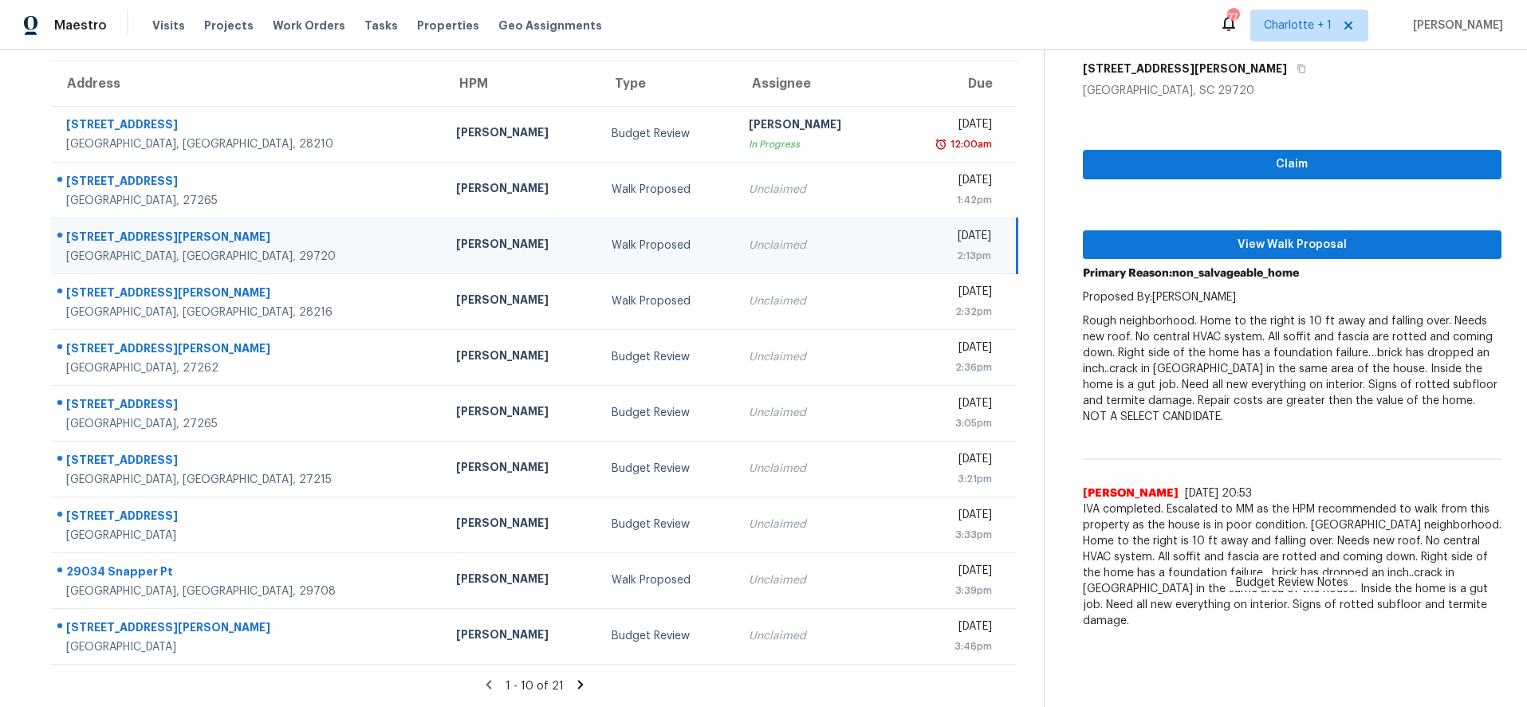
scroll to position [135, 0]
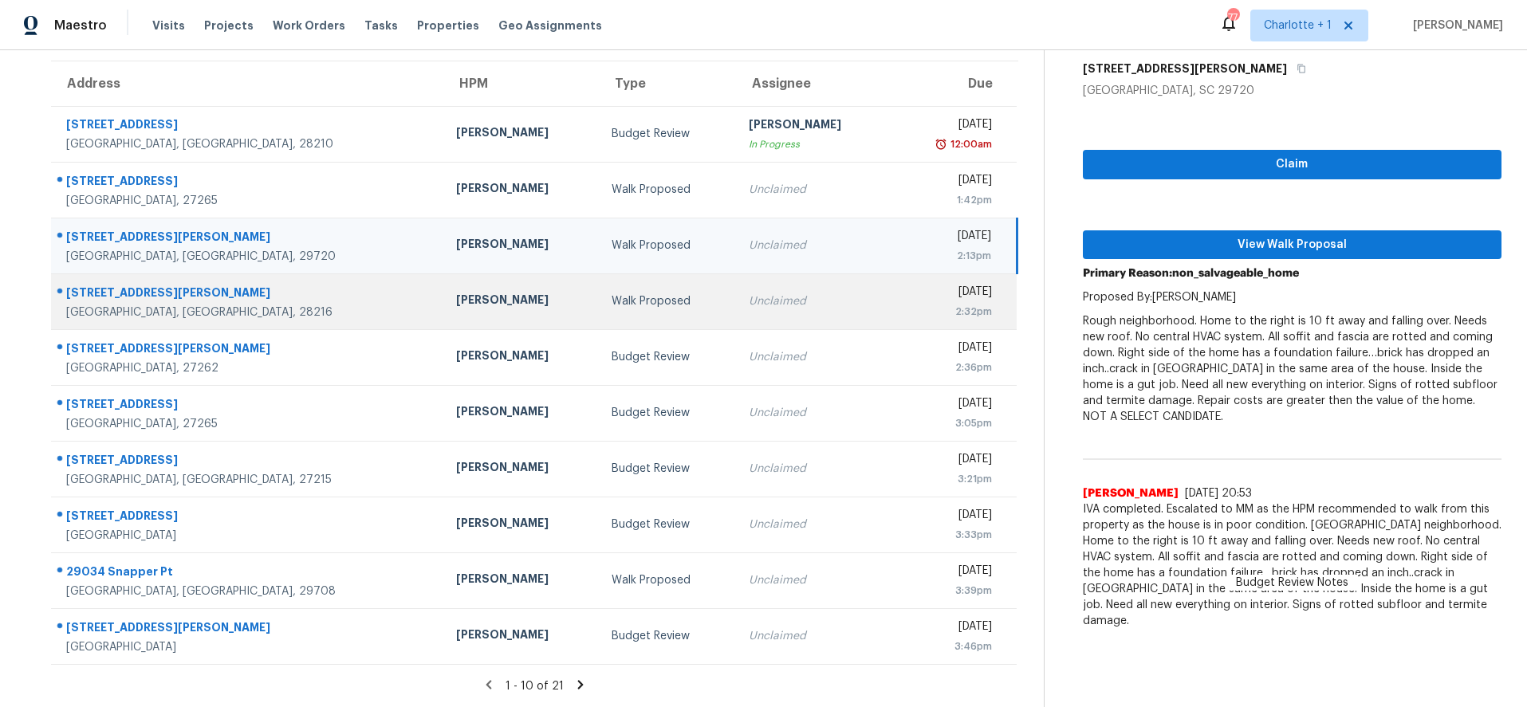
click at [652, 293] on div "Walk Proposed" at bounding box center [668, 301] width 112 height 16
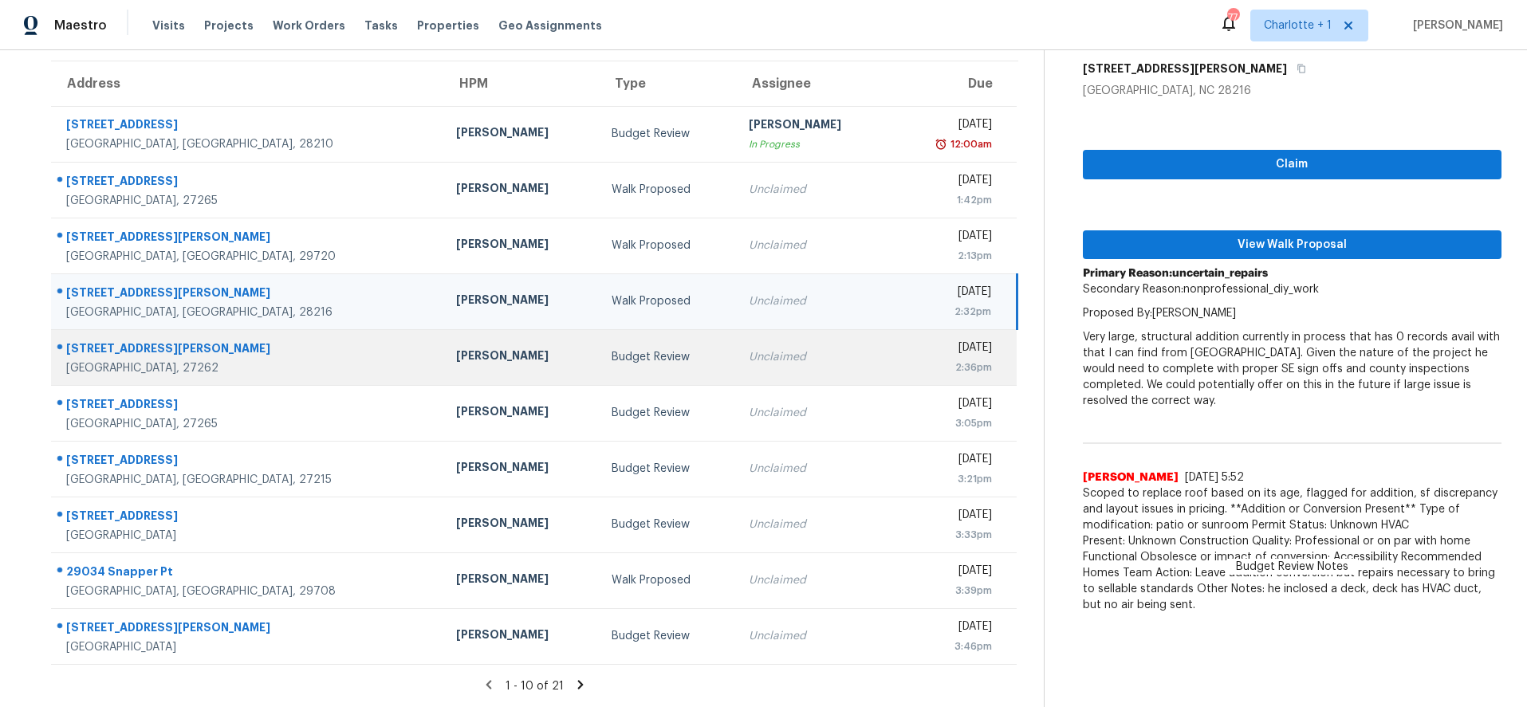
click at [599, 329] on td "Budget Review" at bounding box center [668, 357] width 138 height 56
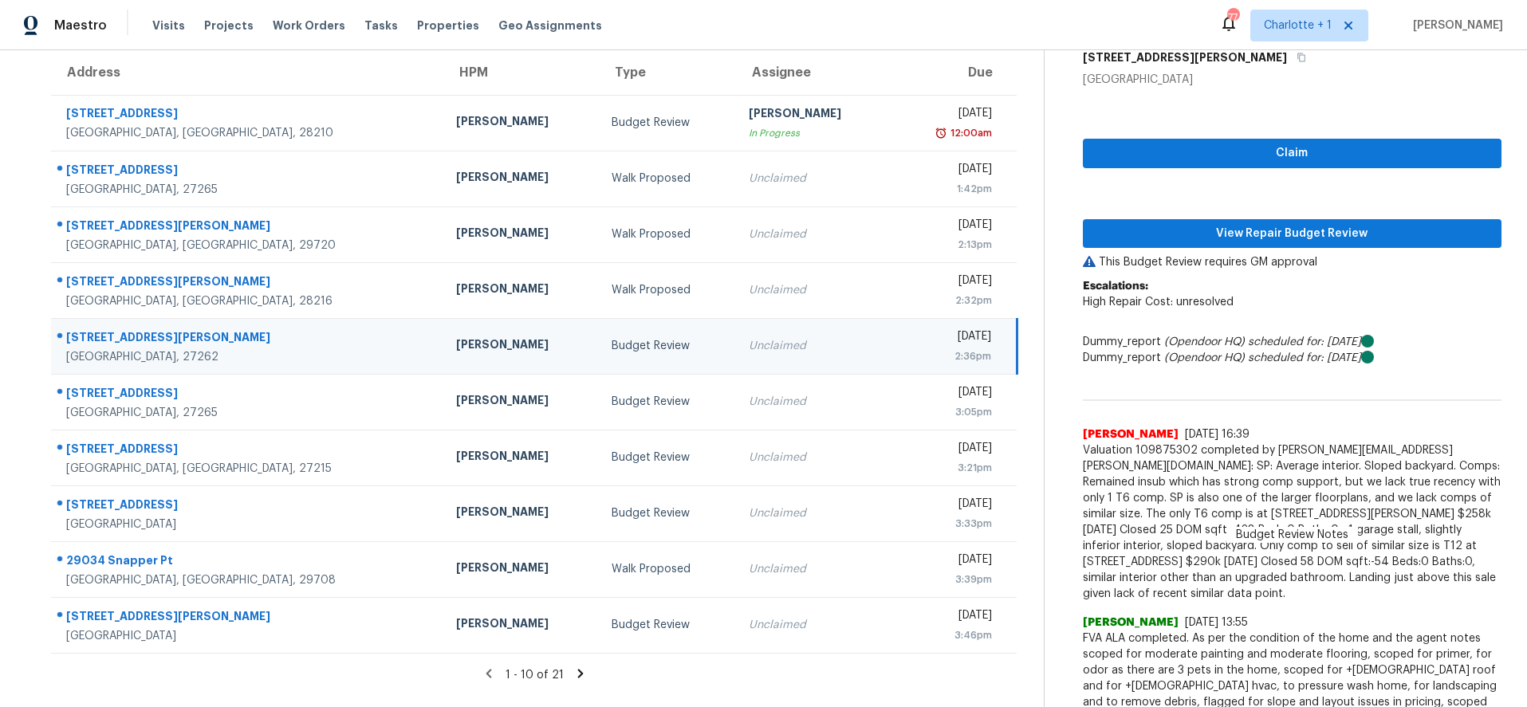
click at [576, 673] on icon at bounding box center [580, 674] width 14 height 14
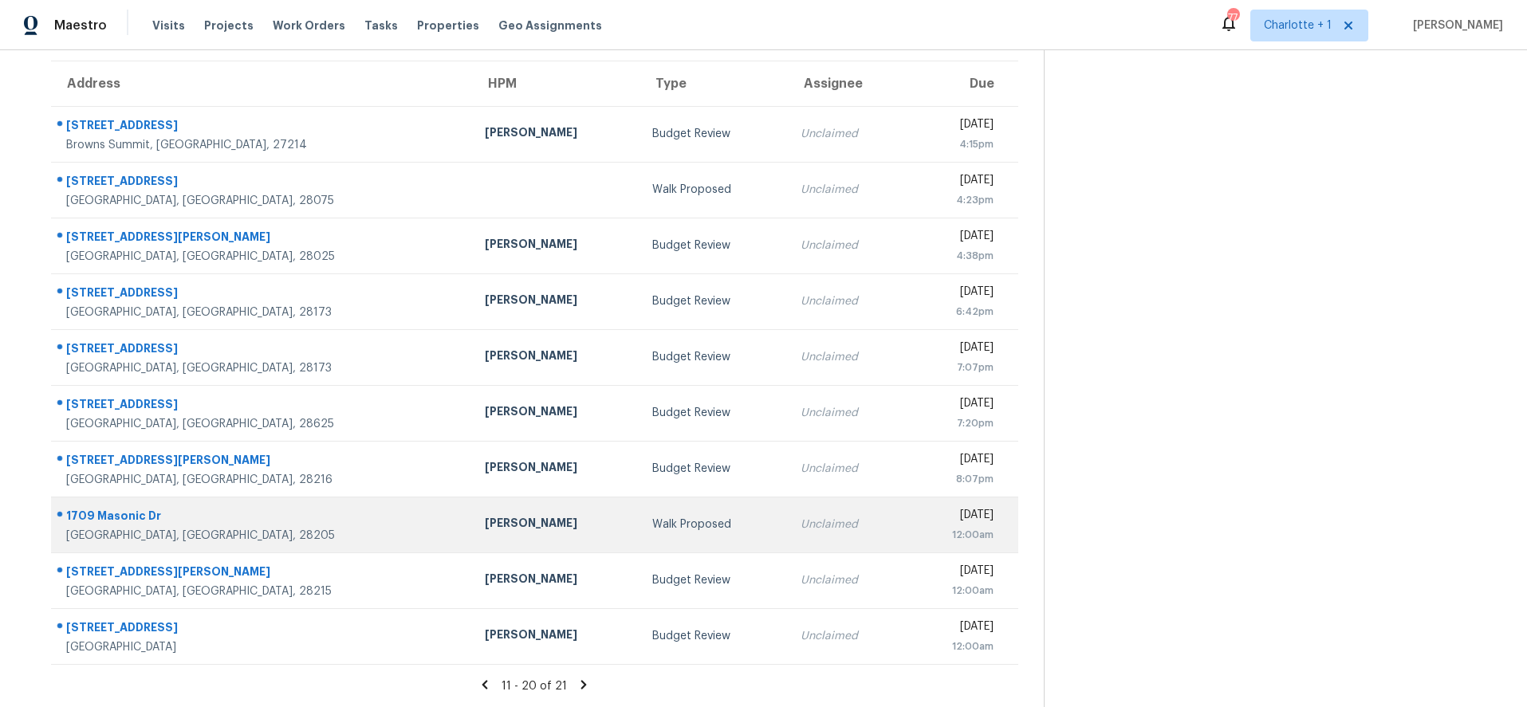
click at [652, 517] on div "Walk Proposed" at bounding box center [713, 525] width 123 height 16
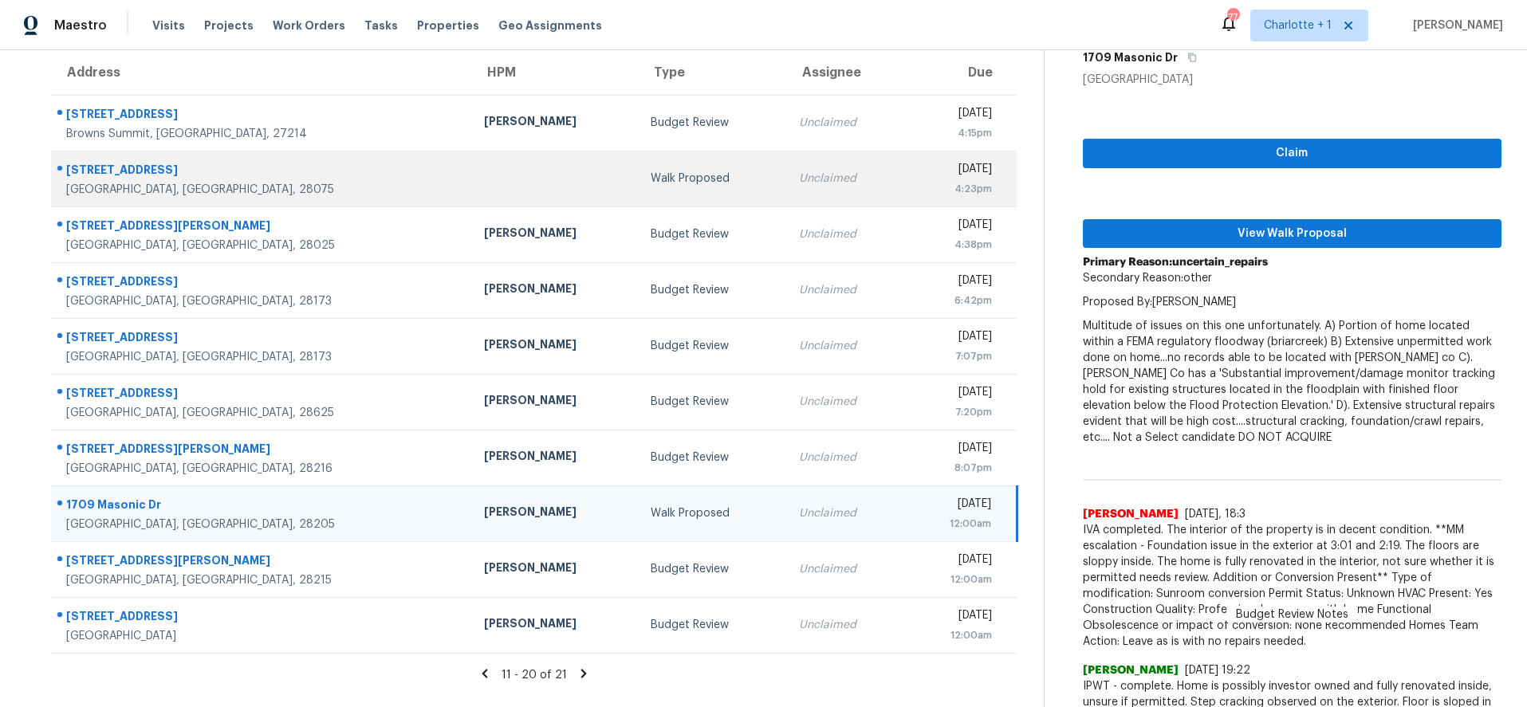
click at [477, 163] on td at bounding box center [554, 179] width 167 height 56
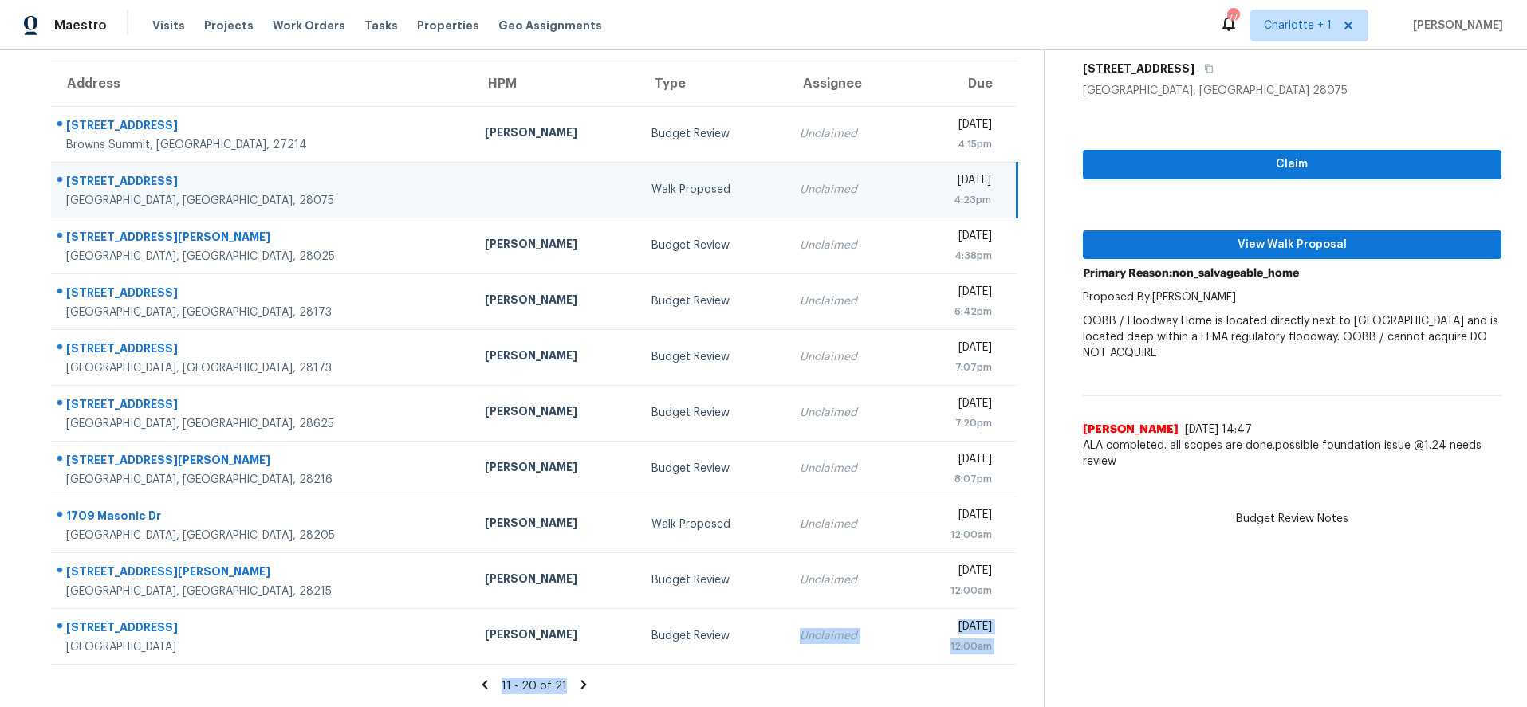
drag, startPoint x: 570, startPoint y: 657, endPoint x: 569, endPoint y: 667, distance: 10.4
click at [569, 667] on section "Tasks 21 Results Date Range Open Budget Review + 7 Assignee ​ Create a Task Add…" at bounding box center [535, 329] width 1018 height 755
click at [581, 680] on icon at bounding box center [584, 684] width 6 height 9
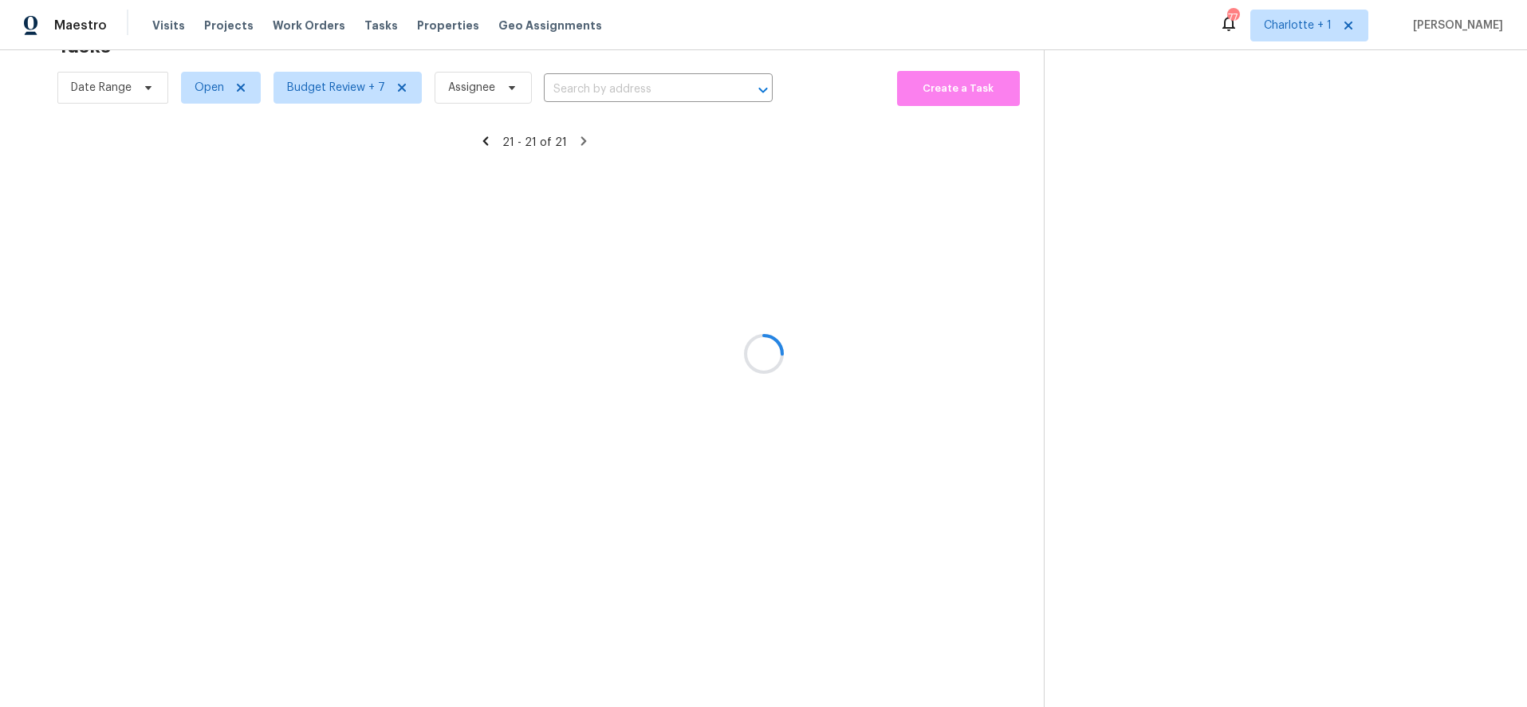
scroll to position [62, 0]
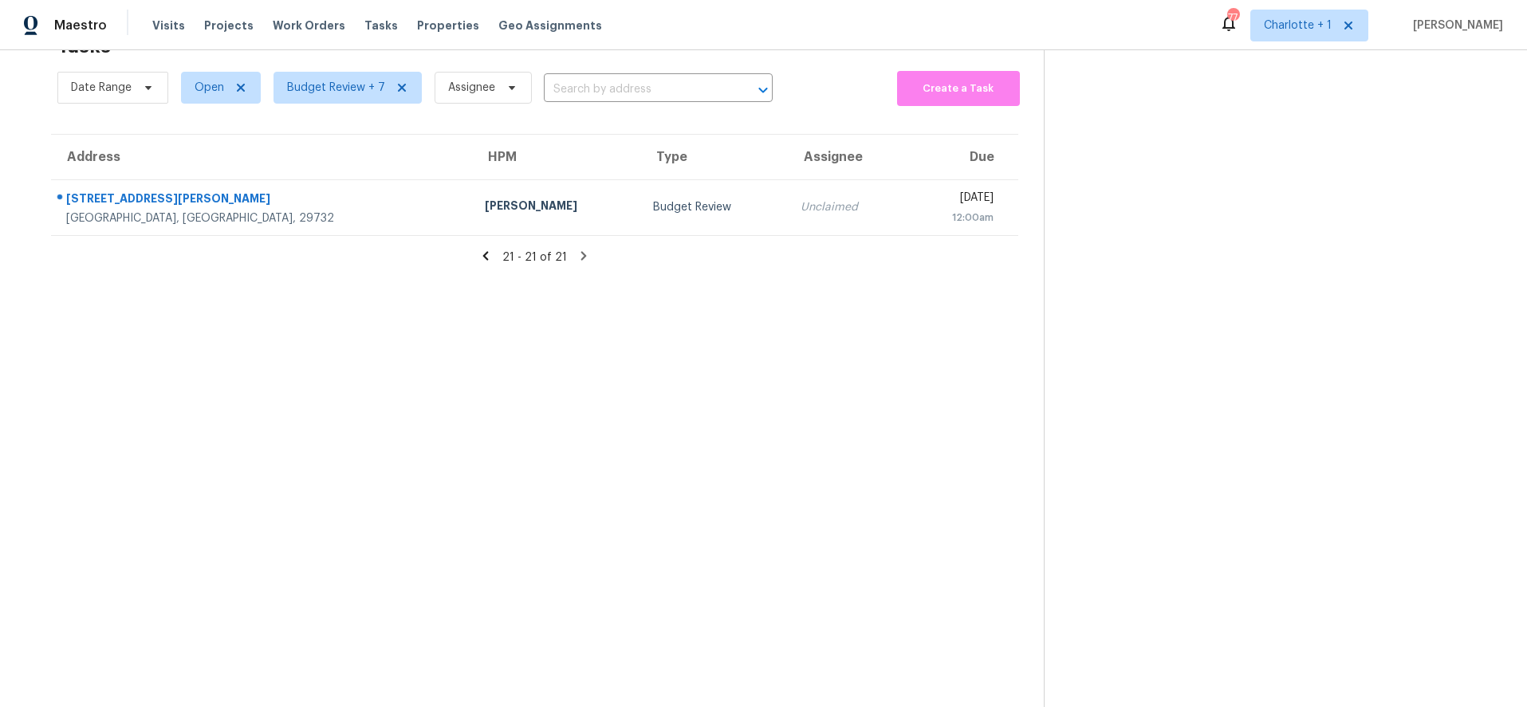
click at [482, 251] on icon at bounding box center [485, 255] width 6 height 9
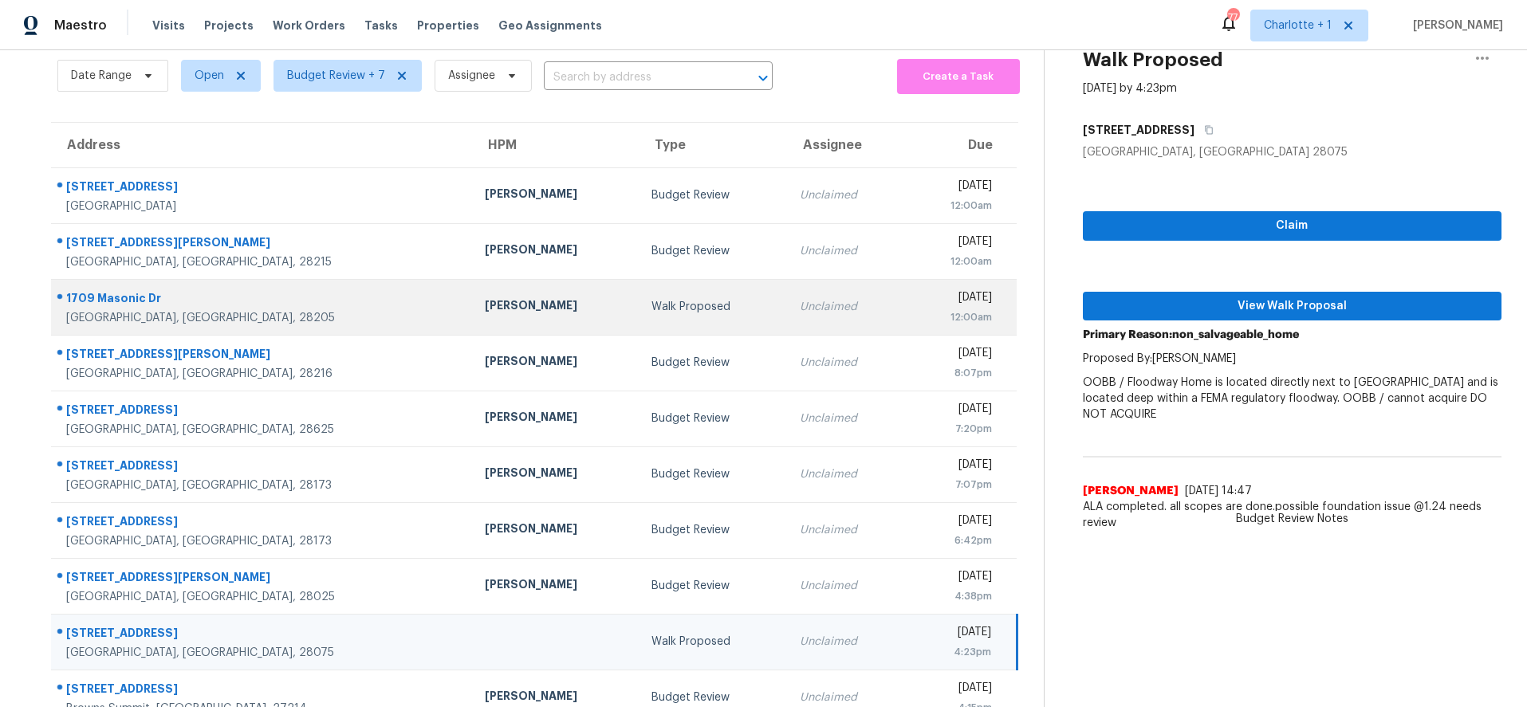
scroll to position [135, 0]
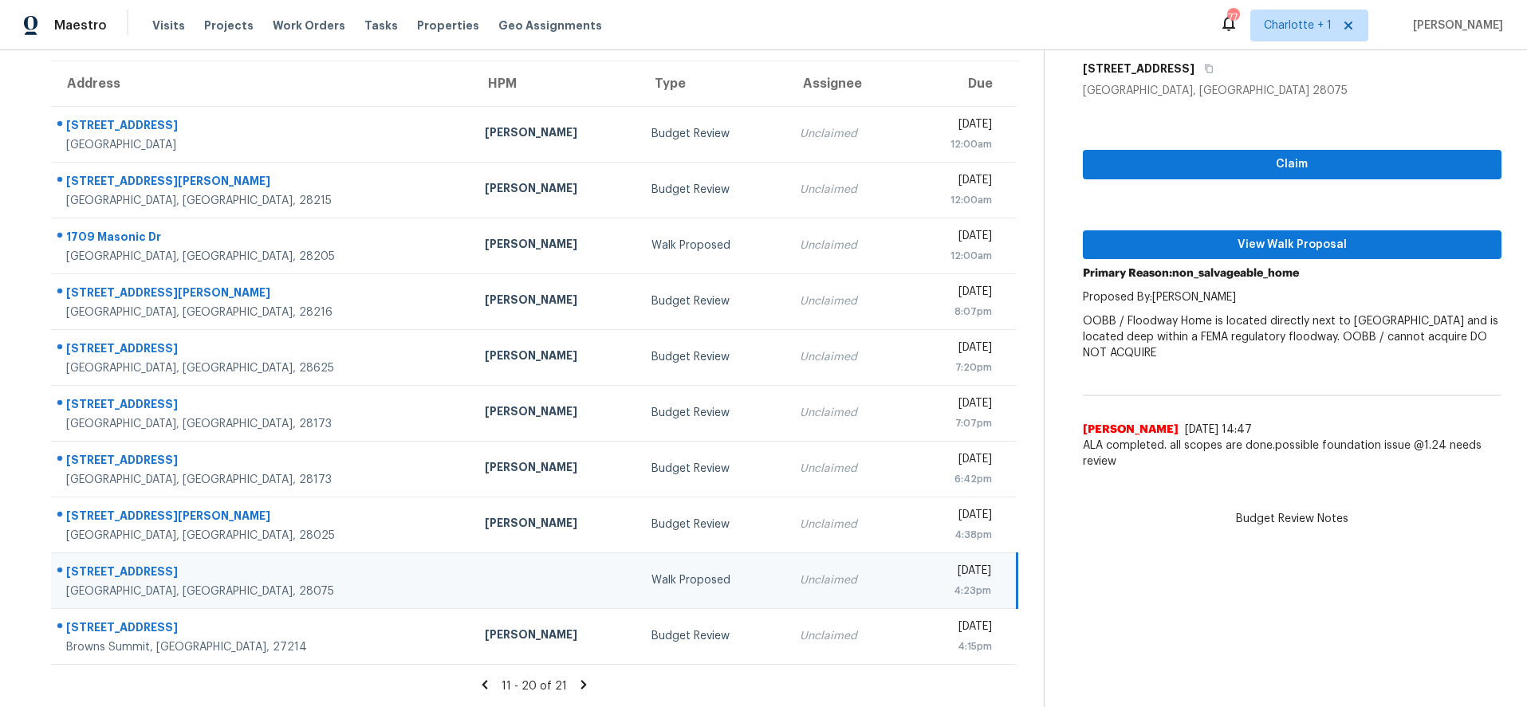
click at [478, 678] on icon at bounding box center [485, 685] width 14 height 14
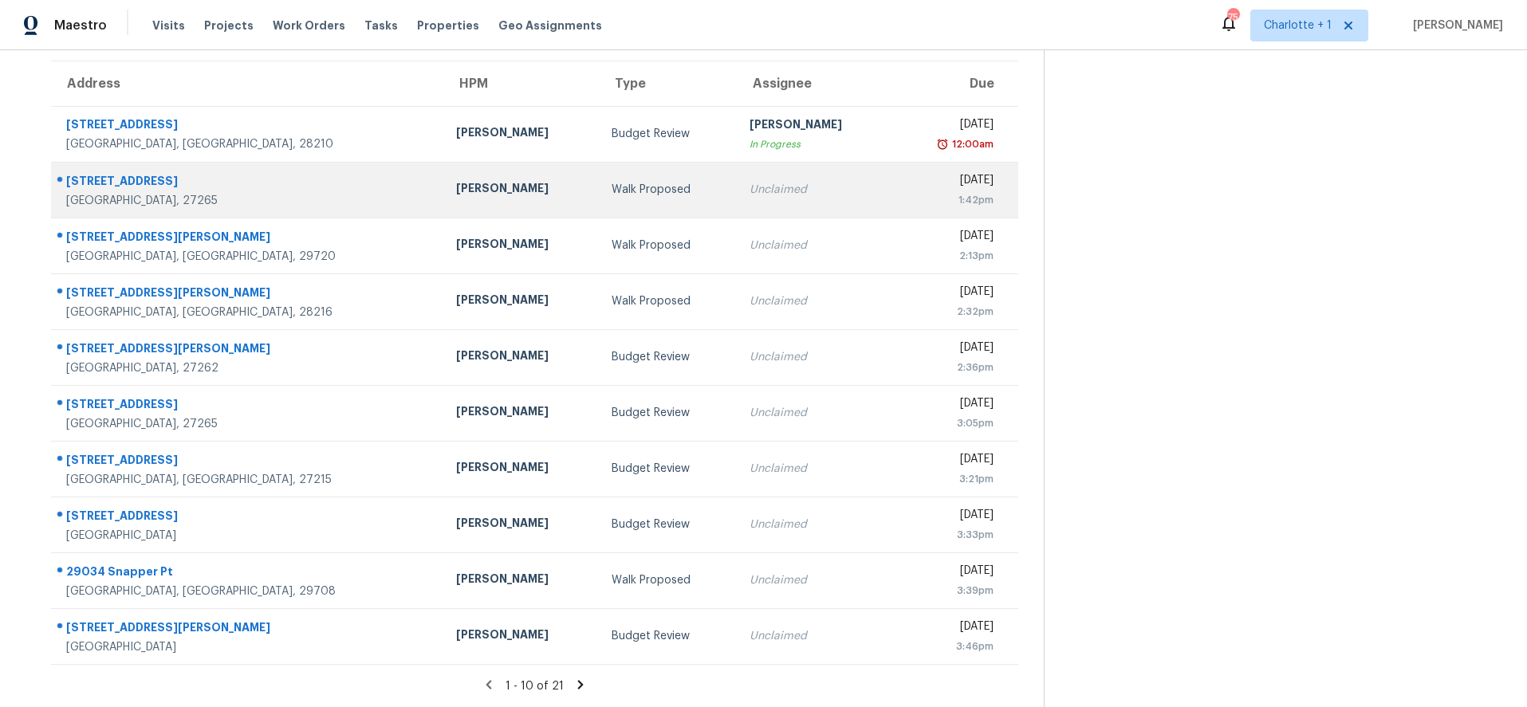
click at [612, 182] on div "Walk Proposed" at bounding box center [668, 190] width 112 height 16
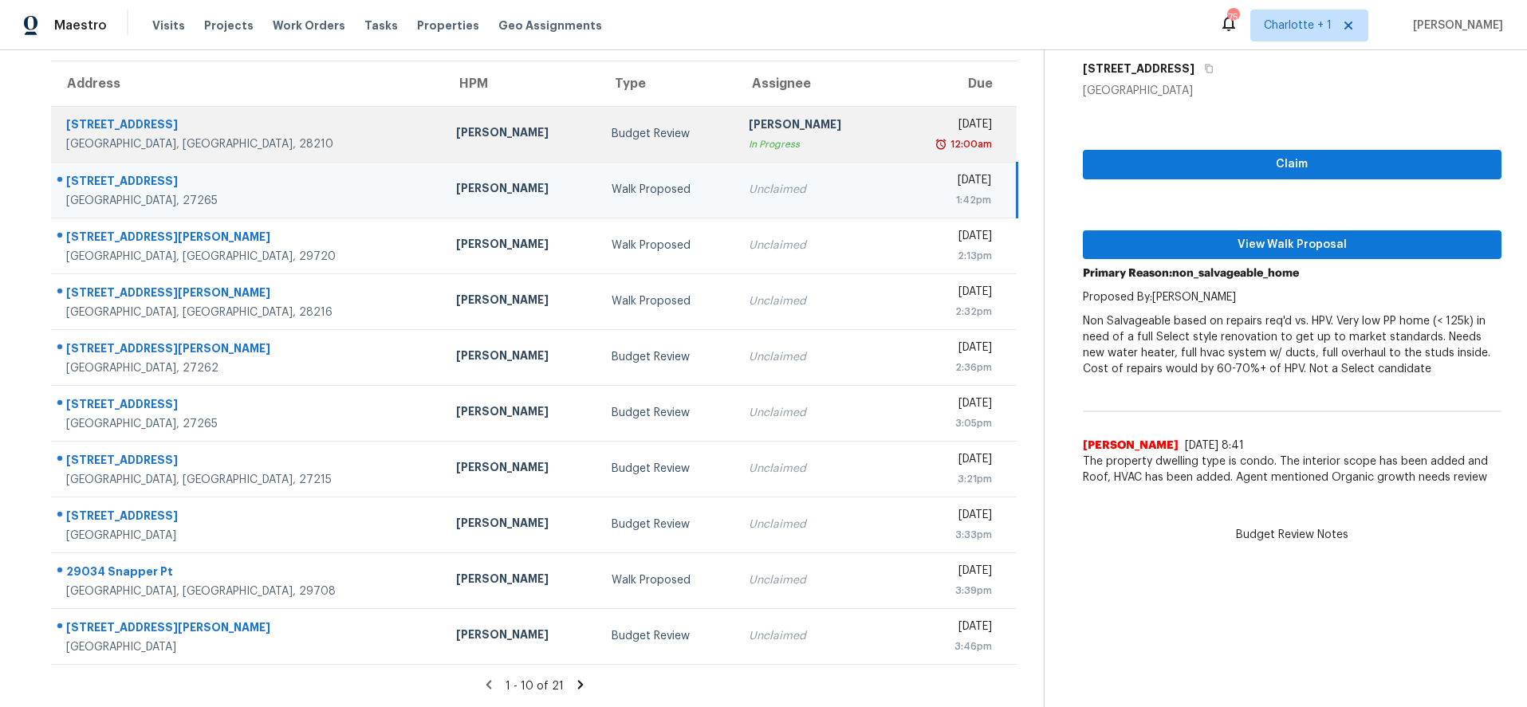
click at [599, 146] on td "Budget Review" at bounding box center [668, 134] width 138 height 56
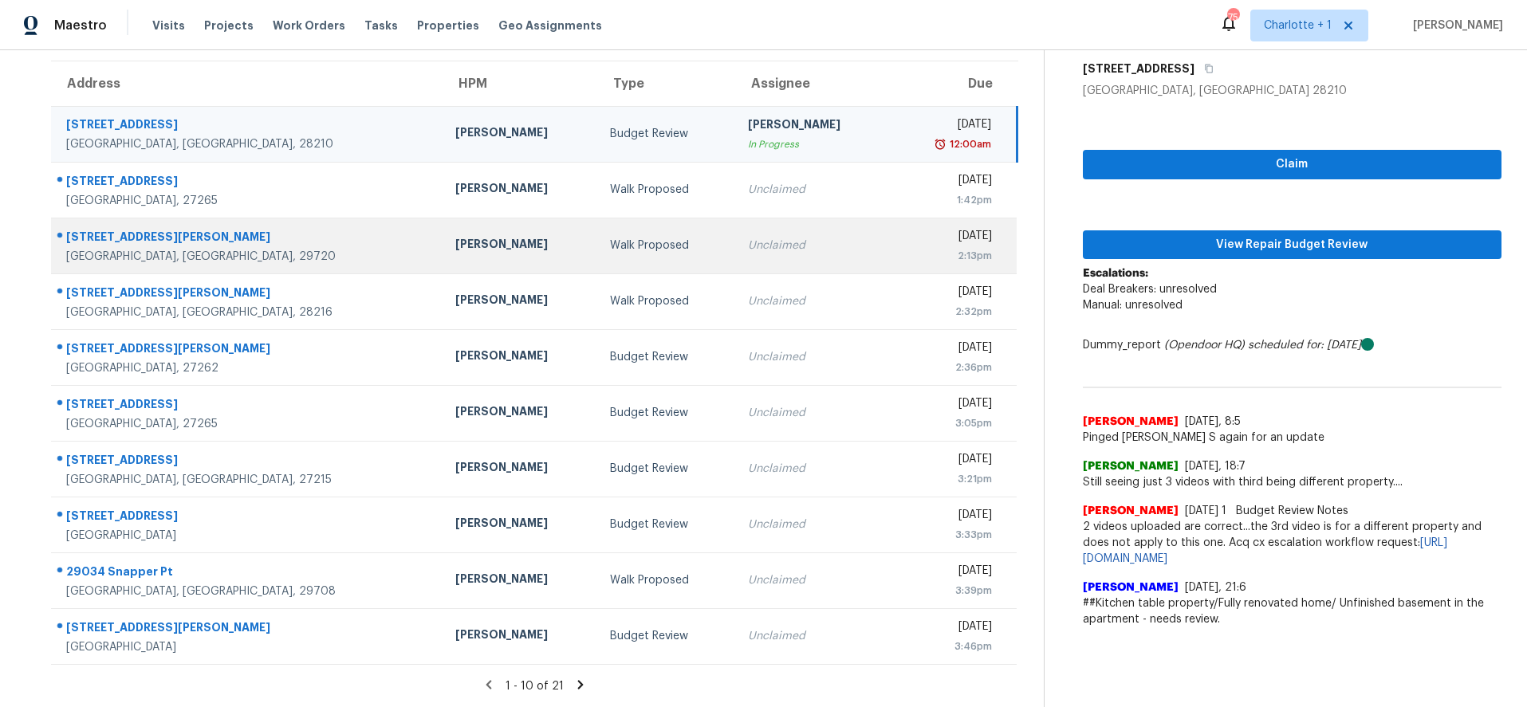
click at [455, 236] on div "[PERSON_NAME]" at bounding box center [520, 246] width 130 height 20
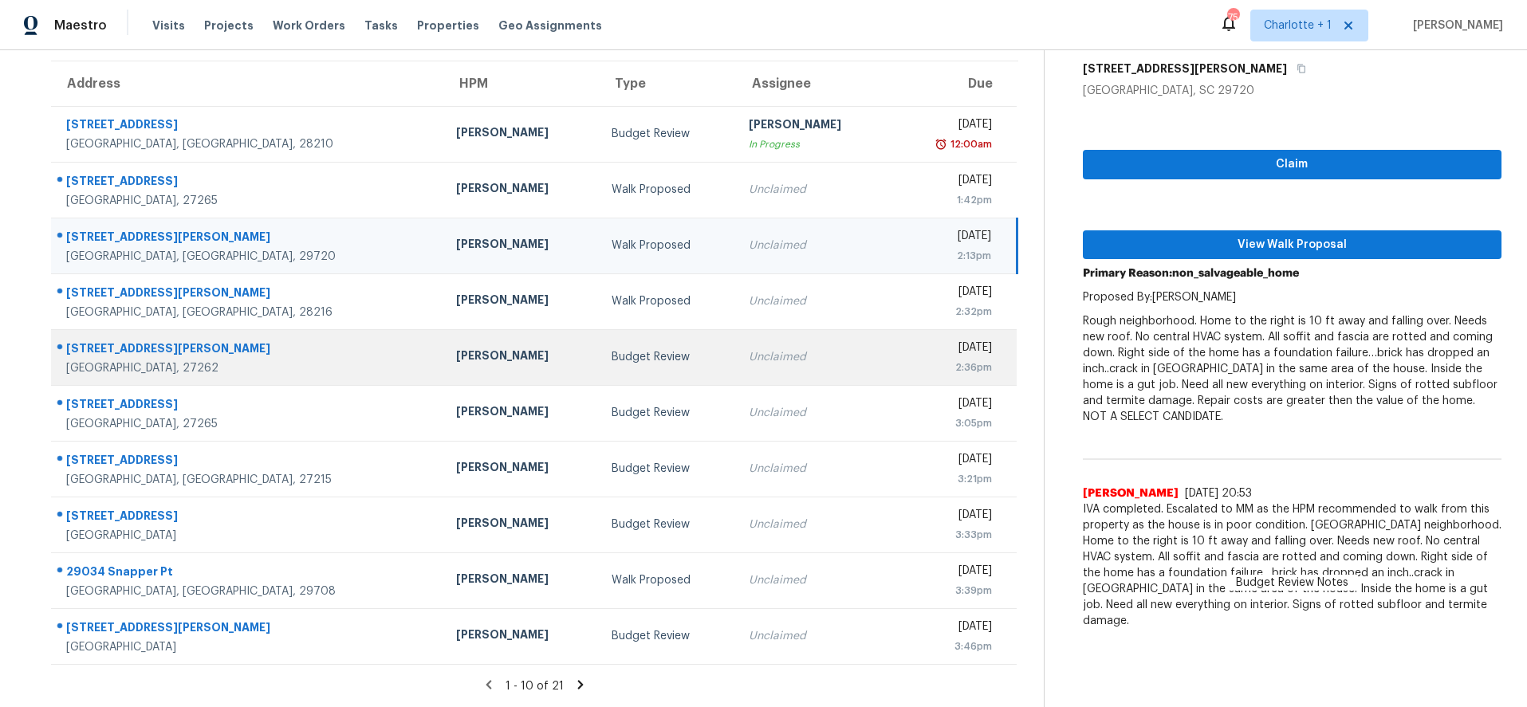
click at [443, 357] on td "[PERSON_NAME]" at bounding box center [520, 357] width 155 height 56
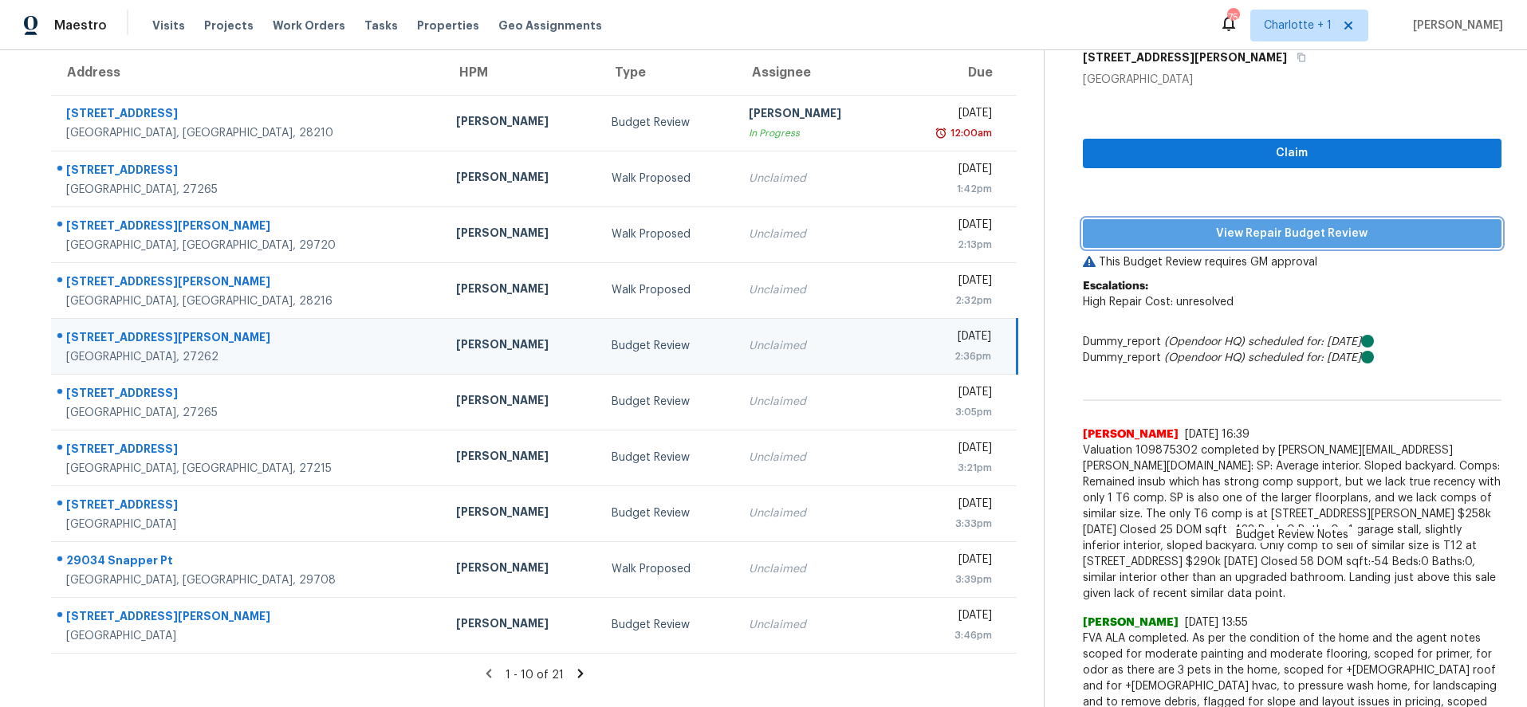
click at [1190, 236] on span "View Repair Budget Review" at bounding box center [1292, 234] width 394 height 20
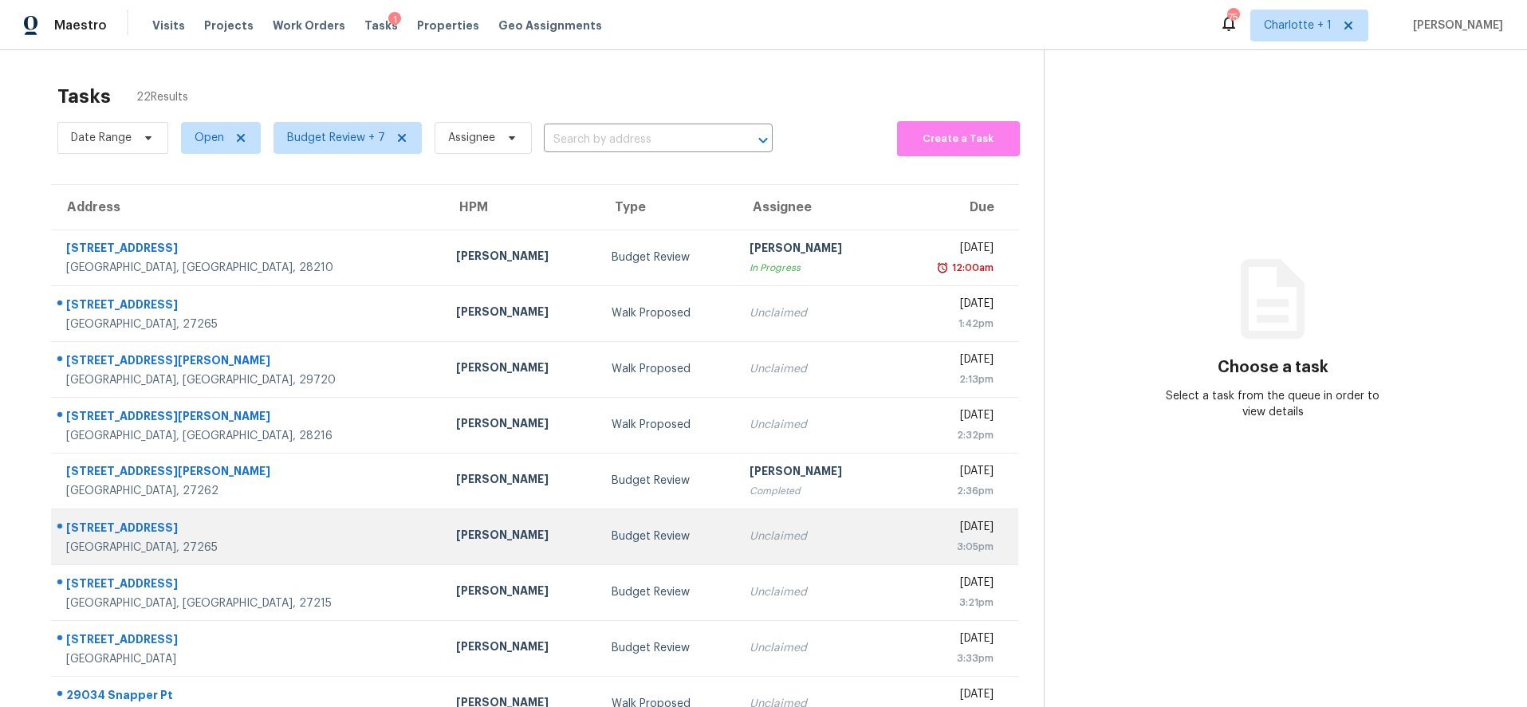
click at [302, 540] on div "[GEOGRAPHIC_DATA], 27265" at bounding box center [248, 548] width 364 height 16
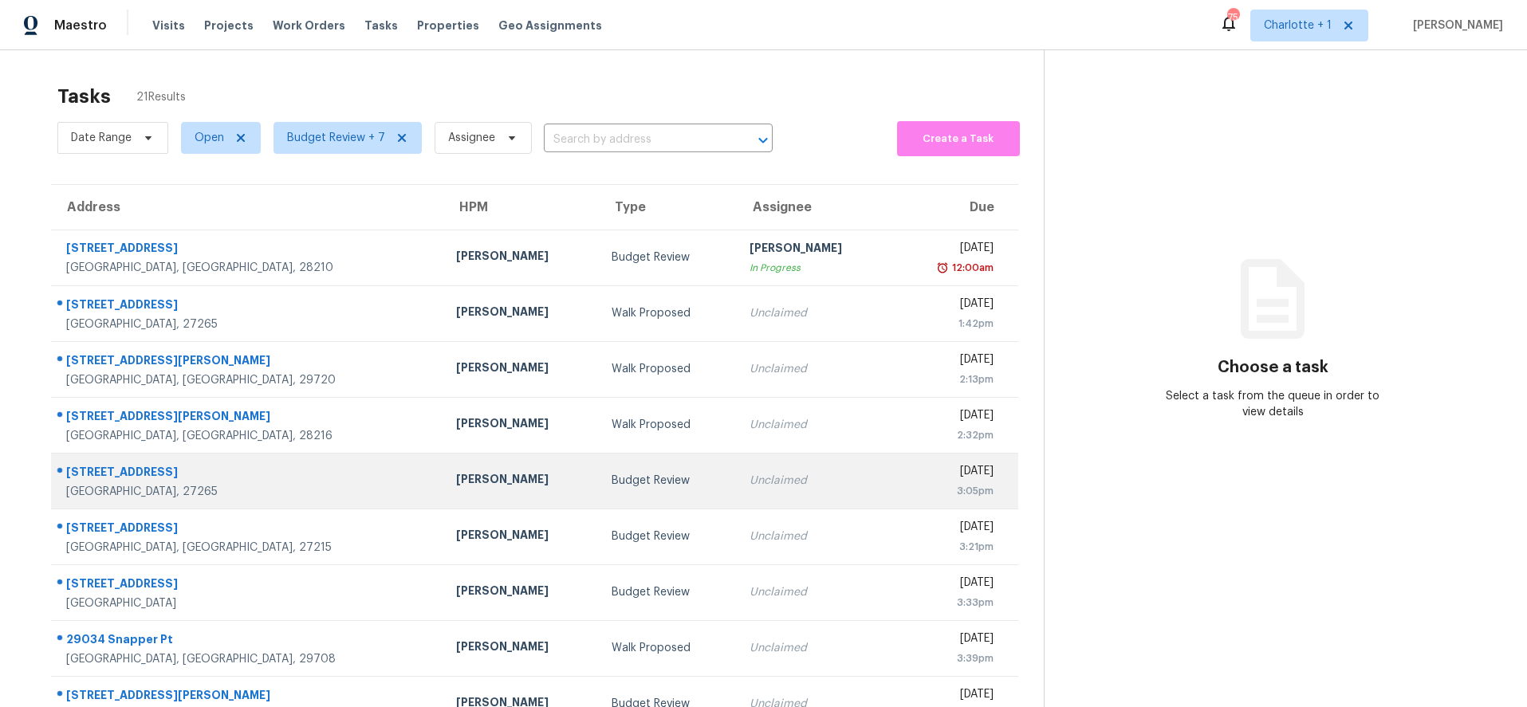
click at [443, 473] on td "[PERSON_NAME]" at bounding box center [520, 481] width 155 height 56
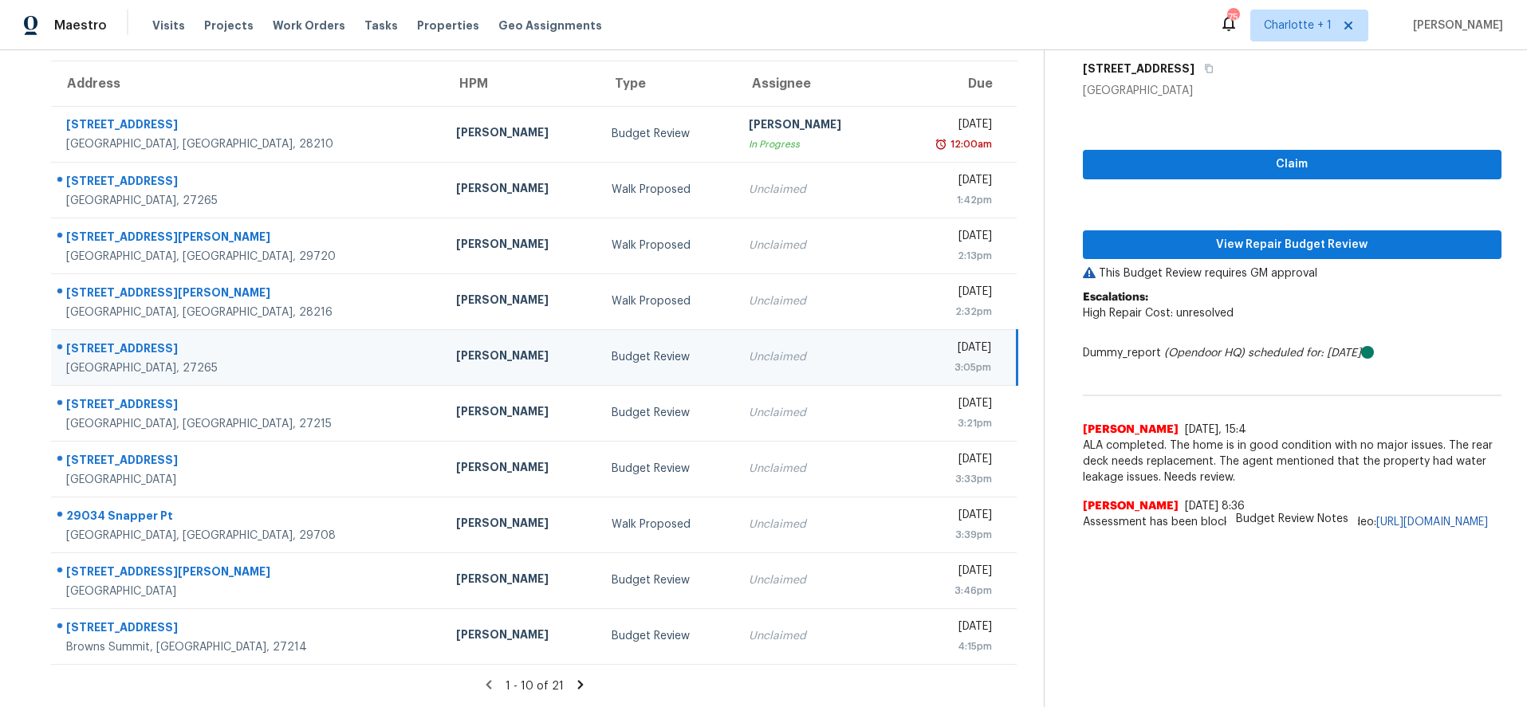
scroll to position [126, 0]
click at [1280, 239] on span "View Repair Budget Review" at bounding box center [1292, 245] width 394 height 20
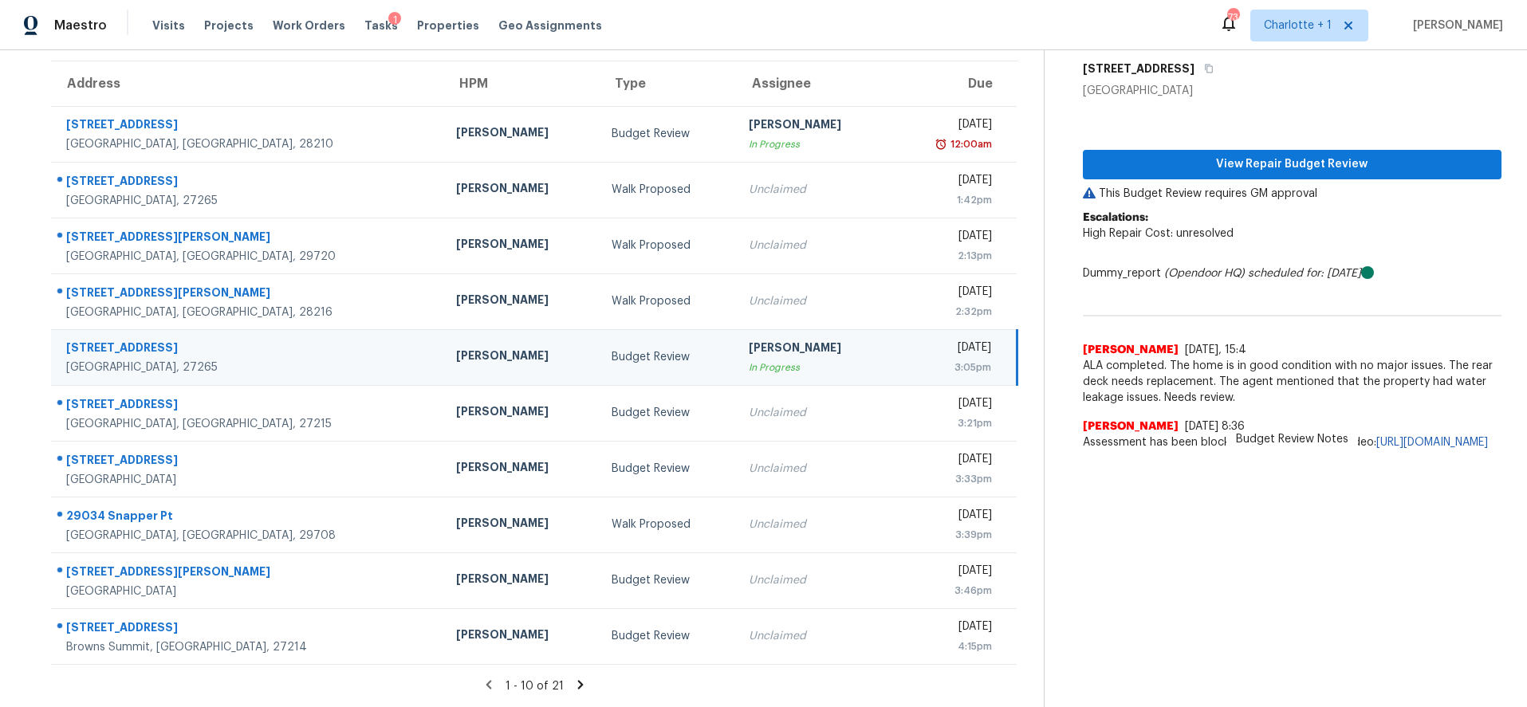
drag, startPoint x: 317, startPoint y: 347, endPoint x: 477, endPoint y: 350, distance: 159.5
click at [317, 347] on td "1703 Lazy Ln High Point, NC, 27265" at bounding box center [247, 357] width 392 height 56
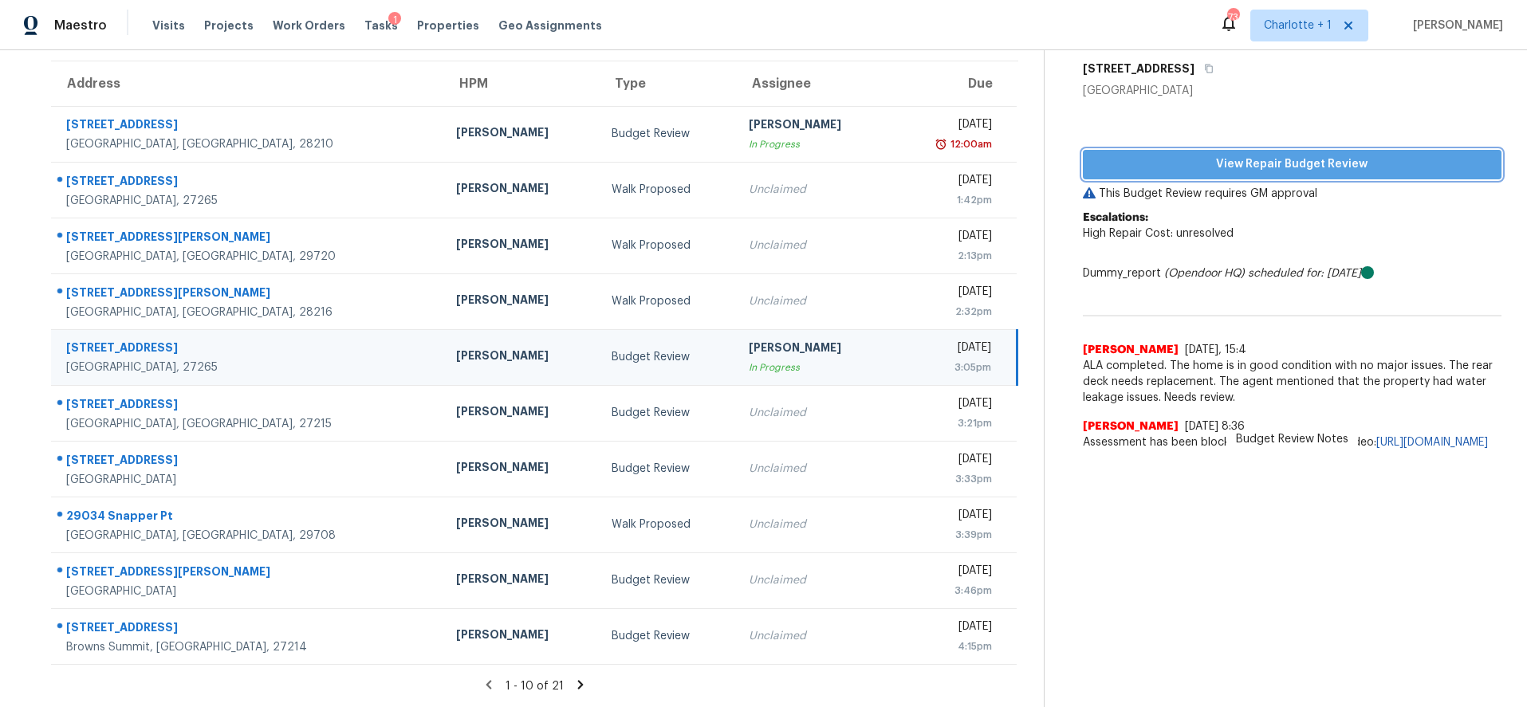
click at [1288, 168] on span "View Repair Budget Review" at bounding box center [1292, 165] width 394 height 20
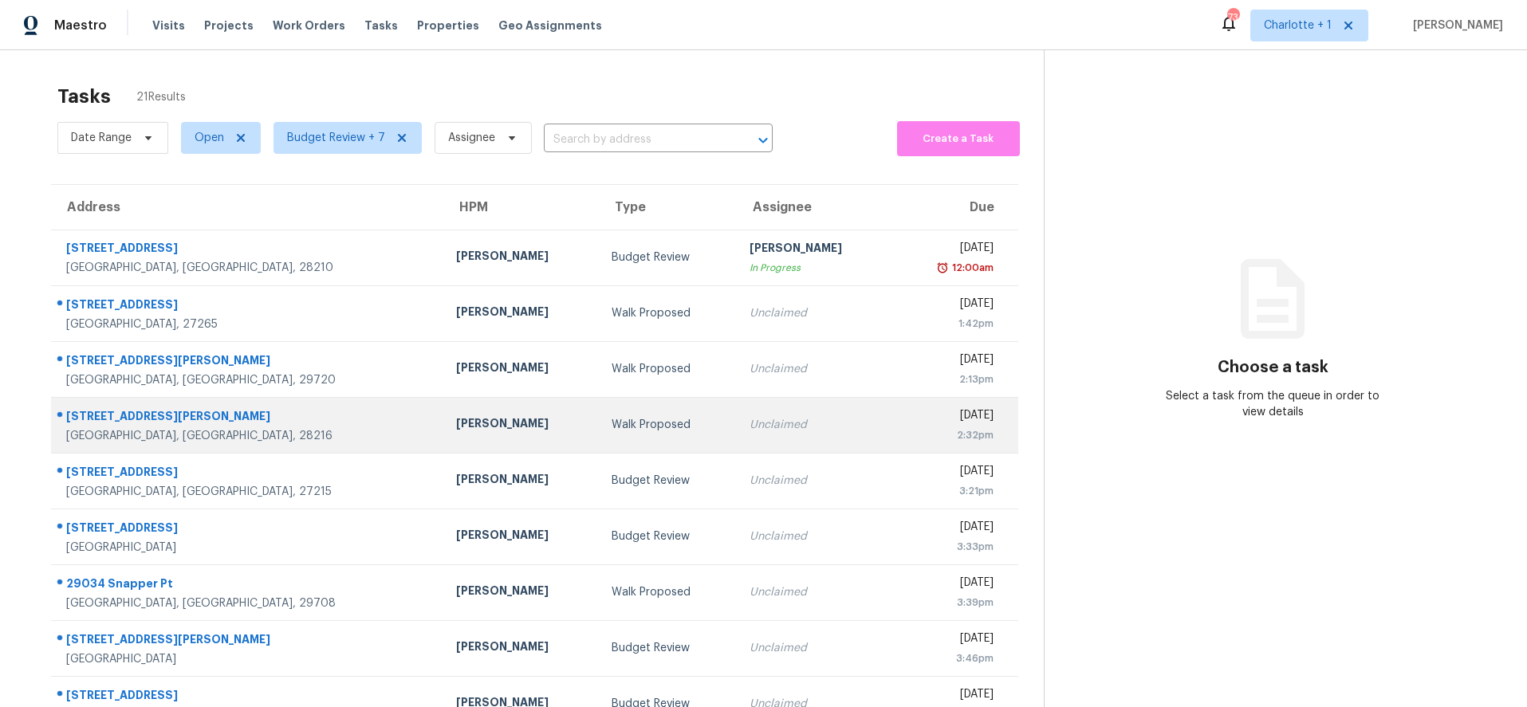
click at [456, 432] on div "[PERSON_NAME]" at bounding box center [521, 425] width 130 height 20
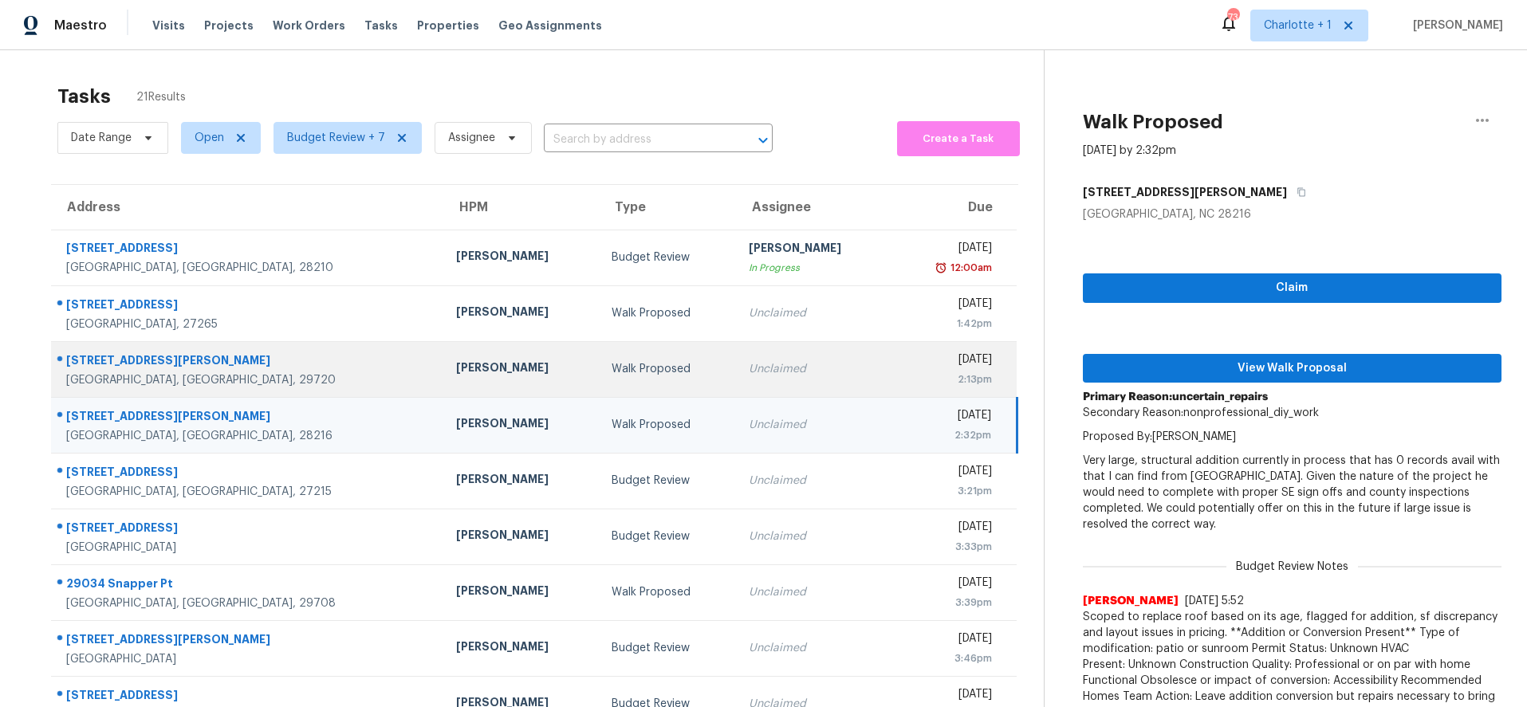
click at [456, 371] on div "[PERSON_NAME]" at bounding box center [521, 370] width 130 height 20
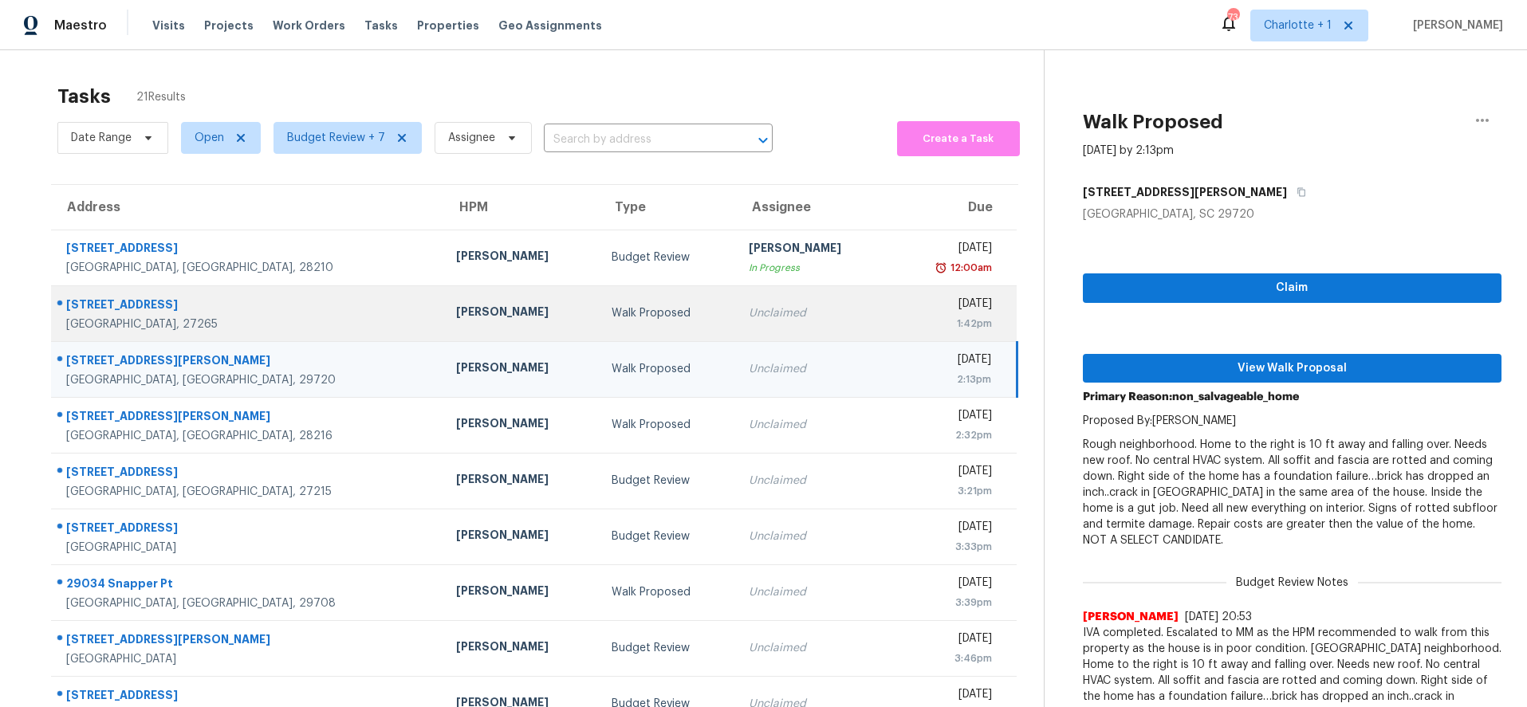
click at [456, 314] on div "[PERSON_NAME]" at bounding box center [521, 314] width 130 height 20
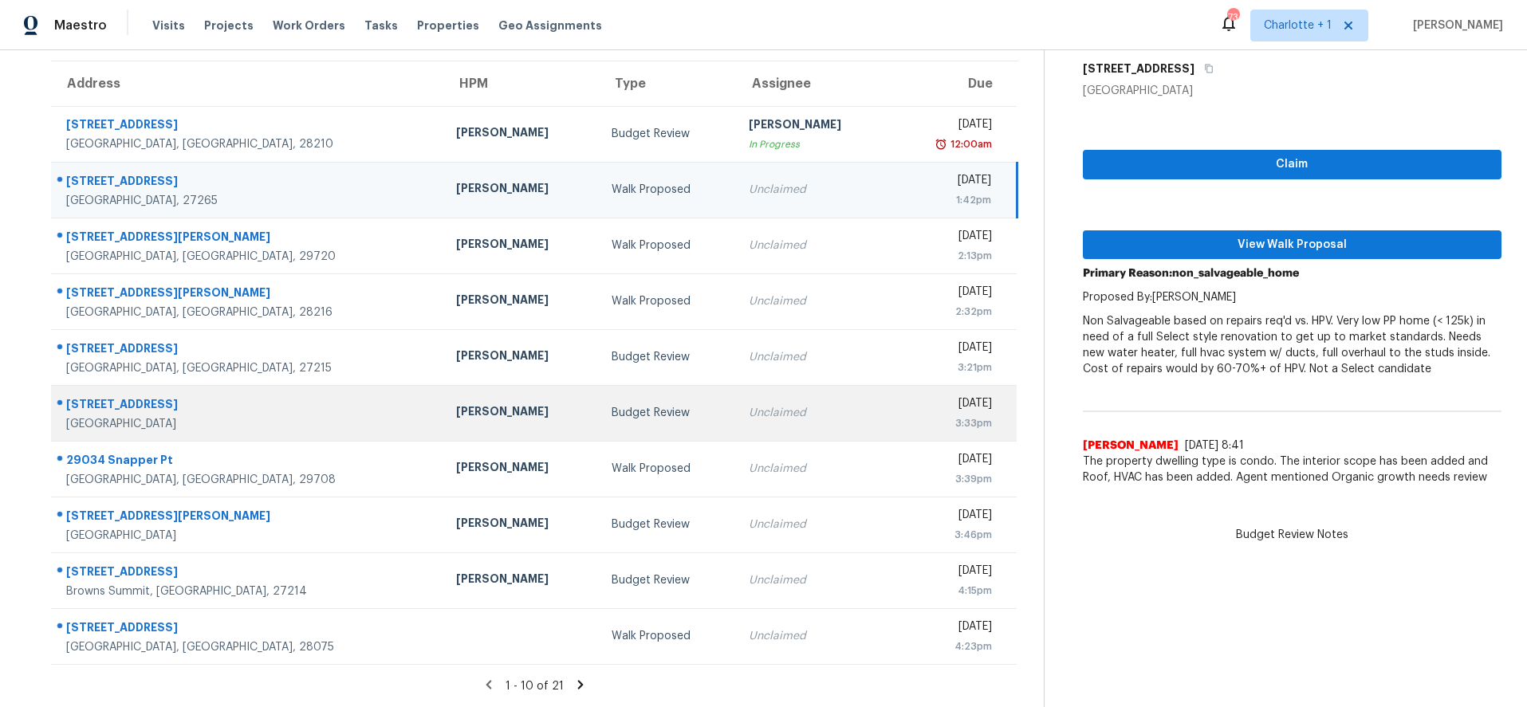
scroll to position [127, 0]
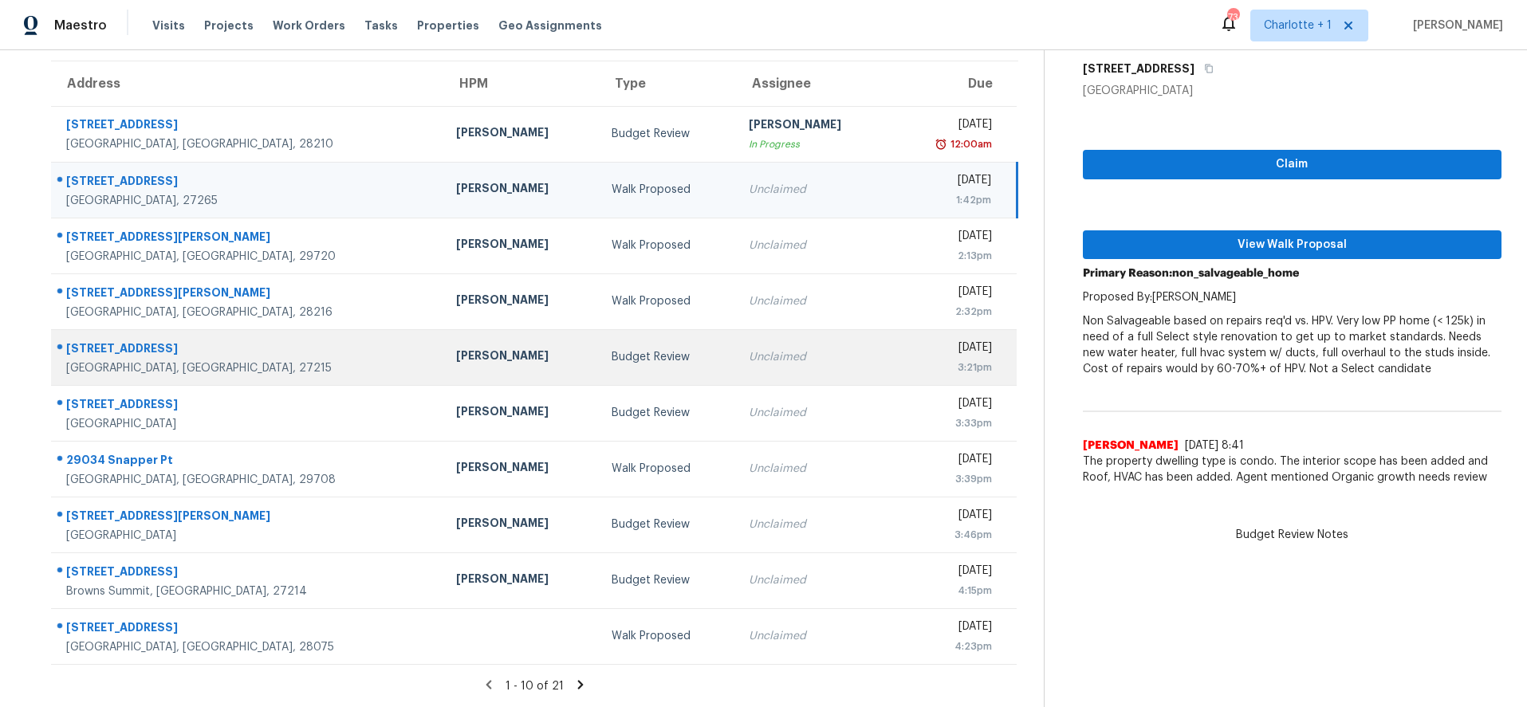
click at [456, 348] on div "[PERSON_NAME]" at bounding box center [521, 358] width 130 height 20
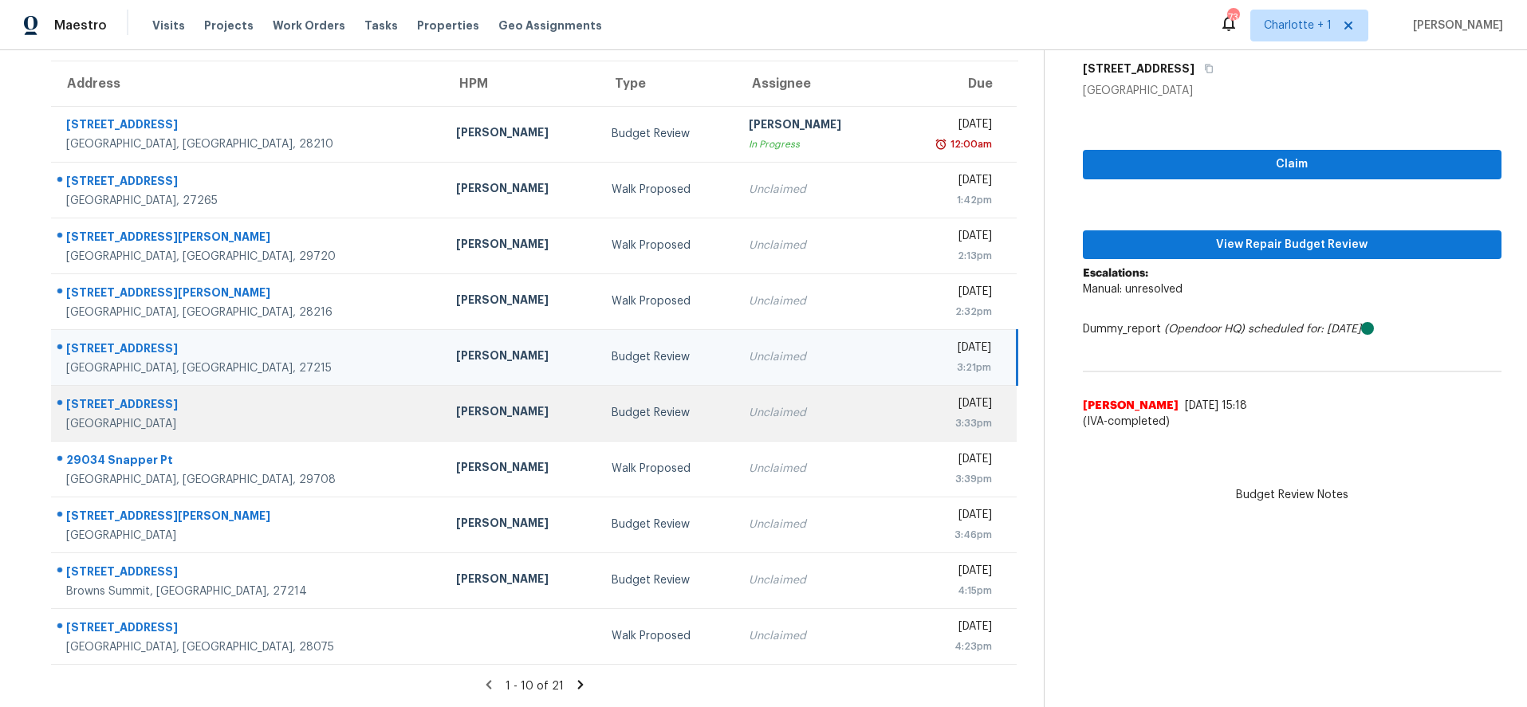
click at [259, 406] on div "[STREET_ADDRESS]" at bounding box center [248, 406] width 364 height 20
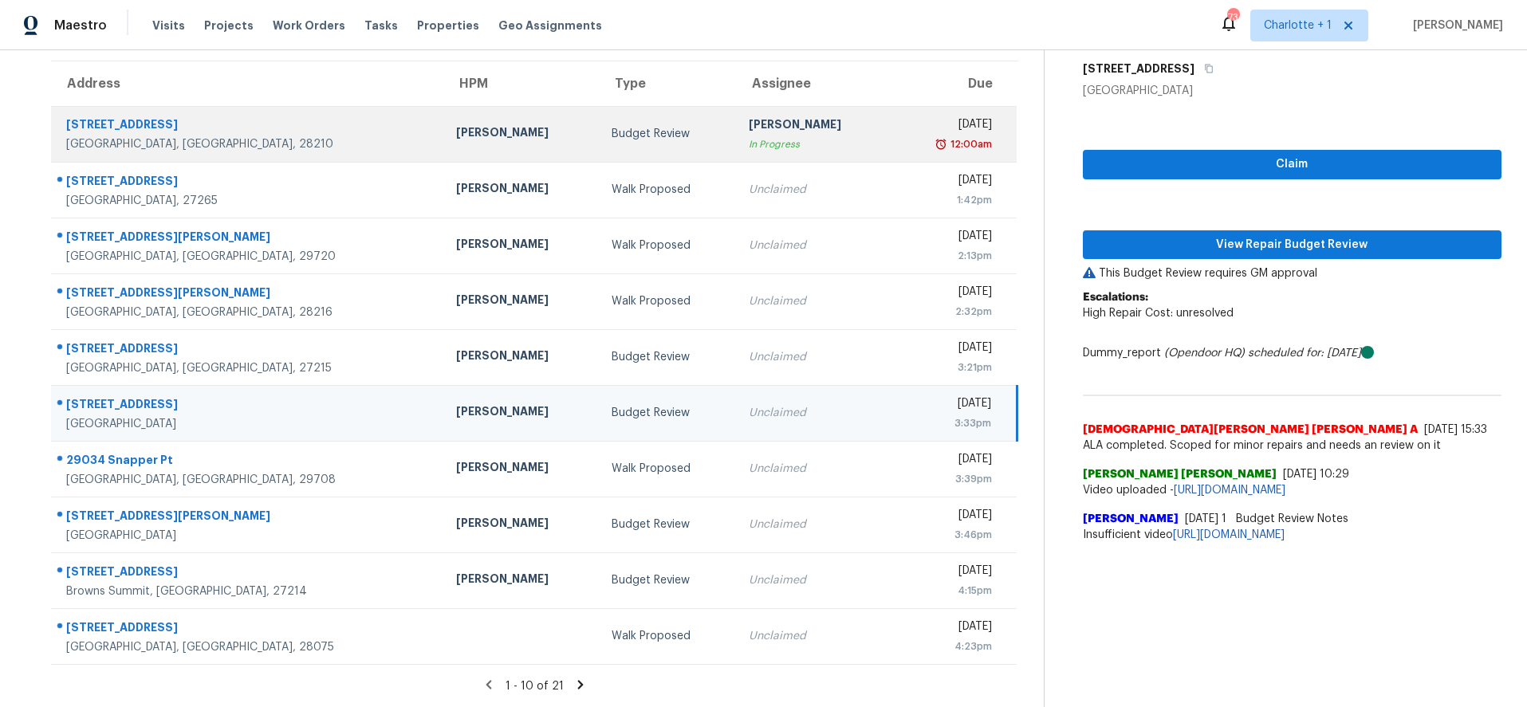
click at [443, 162] on td "[PERSON_NAME]" at bounding box center [520, 190] width 155 height 56
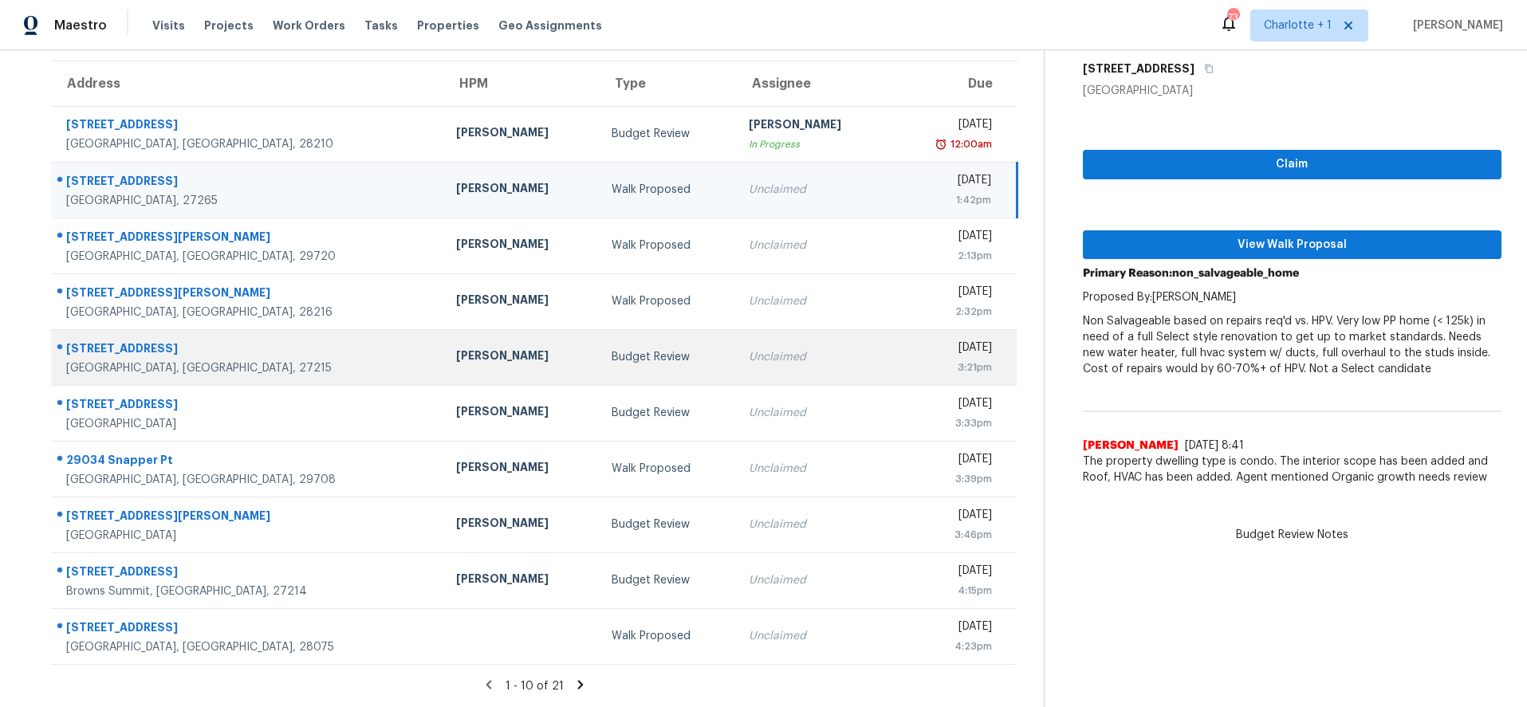
click at [612, 352] on div "Budget Review" at bounding box center [668, 357] width 112 height 16
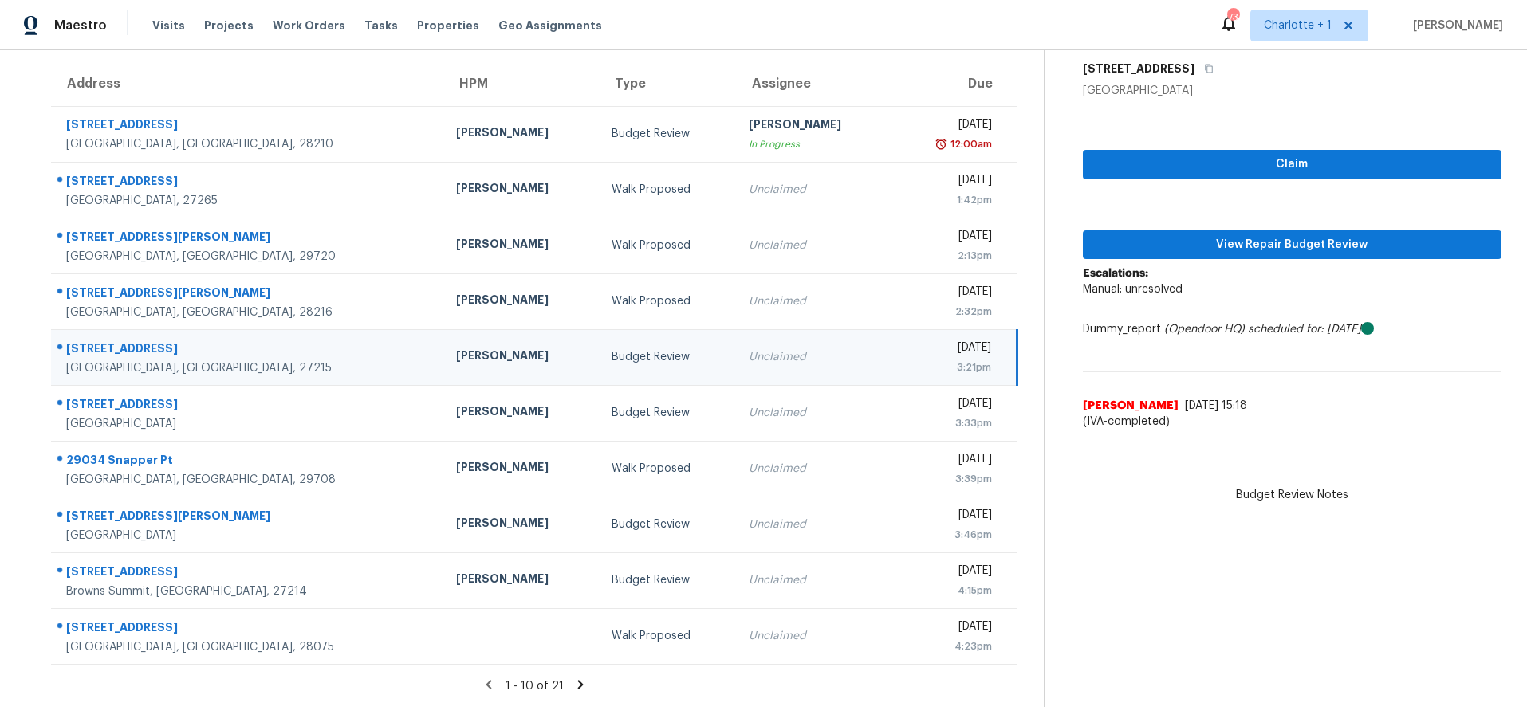
click at [599, 366] on td "Budget Review" at bounding box center [668, 357] width 138 height 56
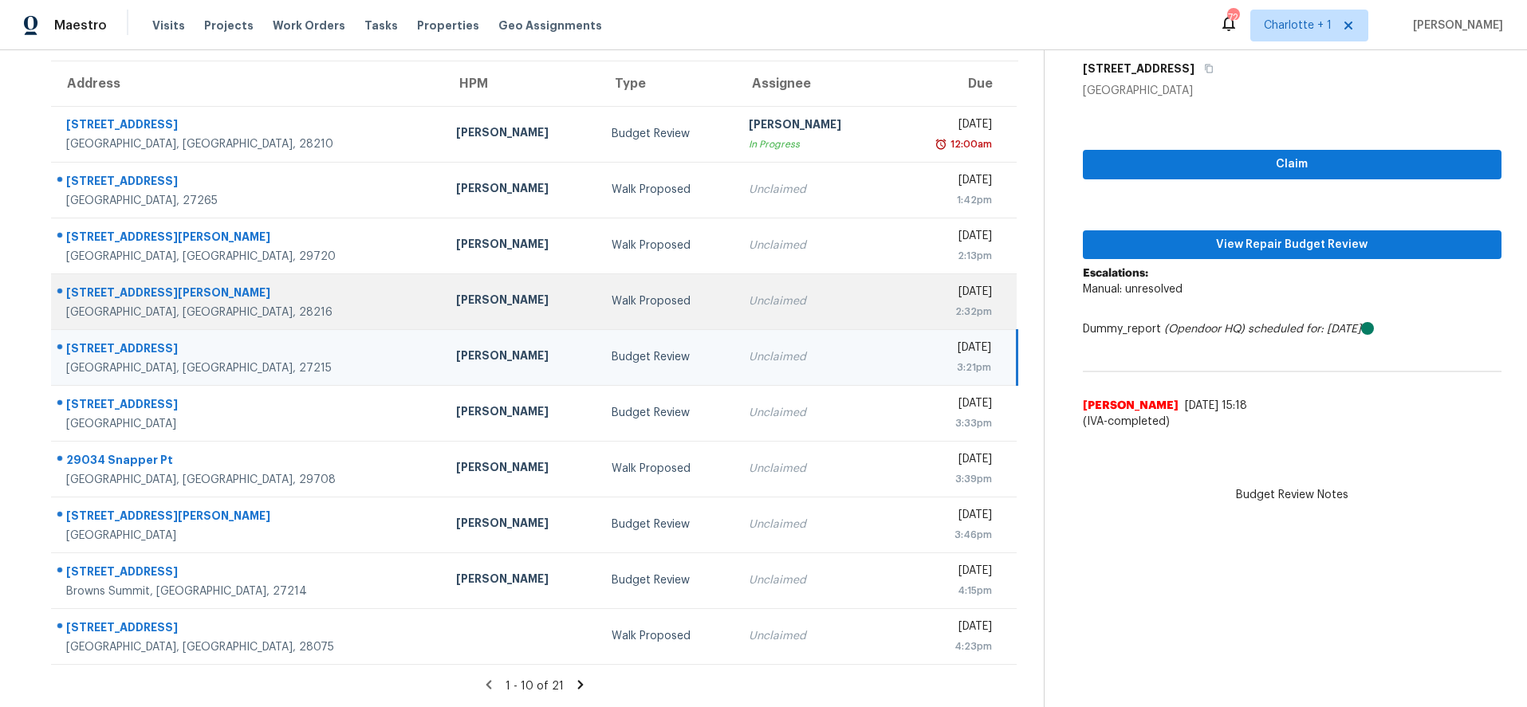
click at [456, 297] on div "[PERSON_NAME]" at bounding box center [521, 302] width 130 height 20
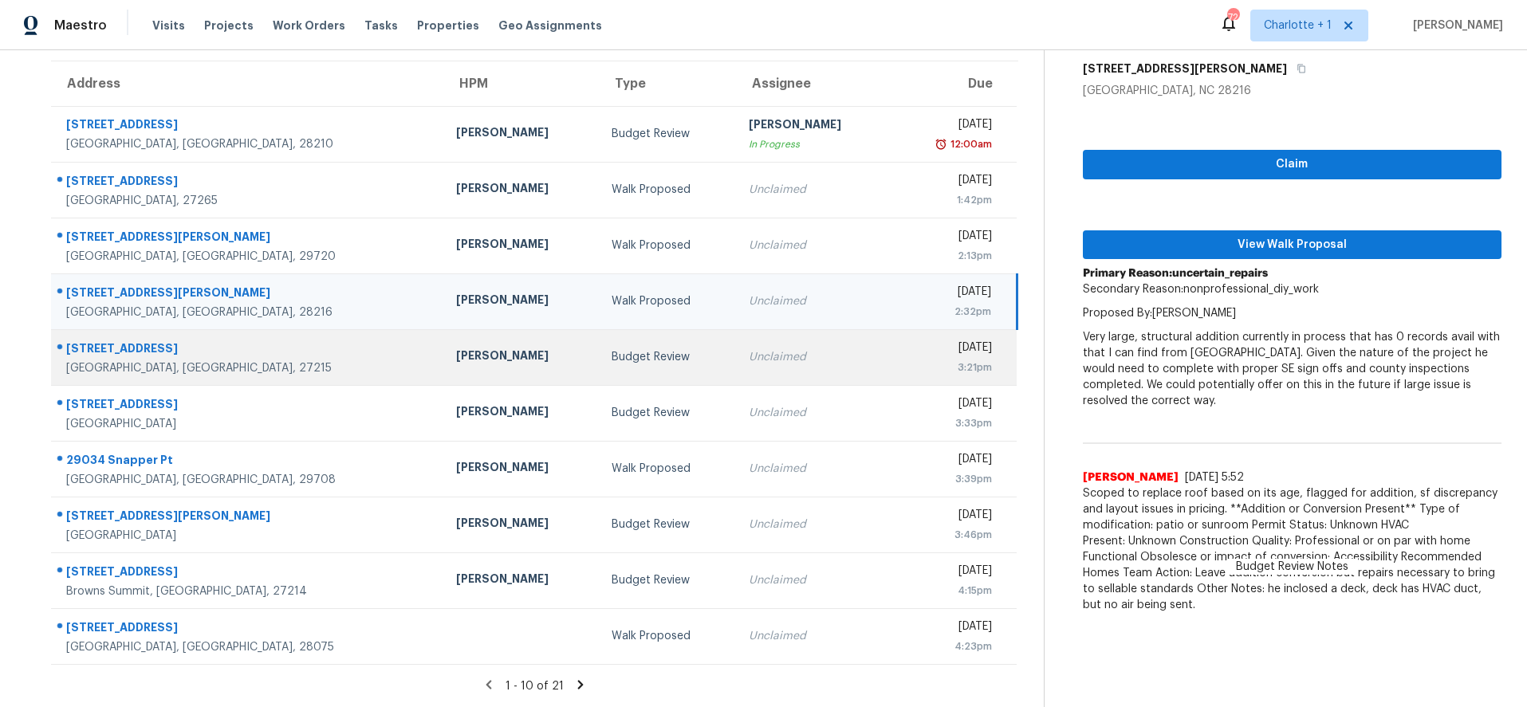
click at [481, 340] on td "[PERSON_NAME]" at bounding box center [520, 357] width 155 height 56
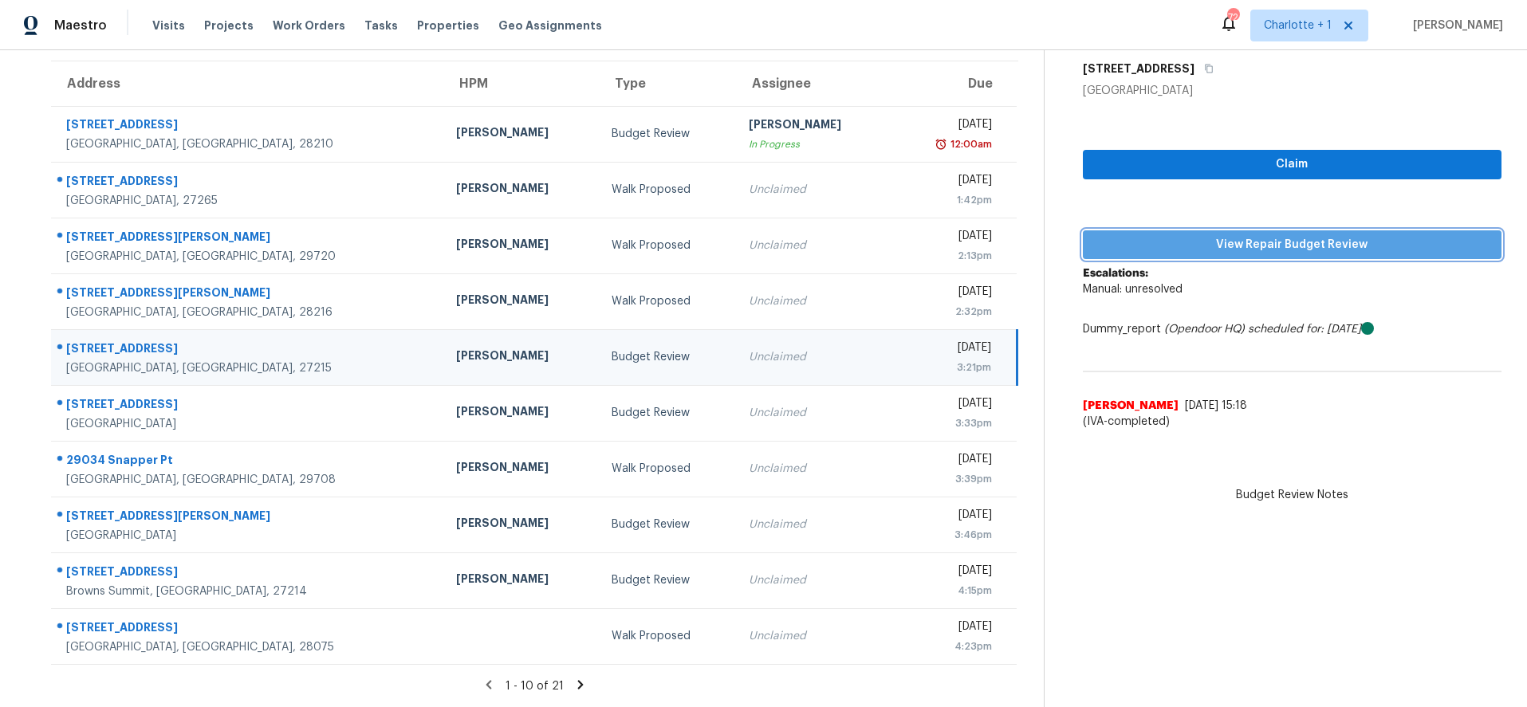
click at [1300, 242] on span "View Repair Budget Review" at bounding box center [1292, 245] width 394 height 20
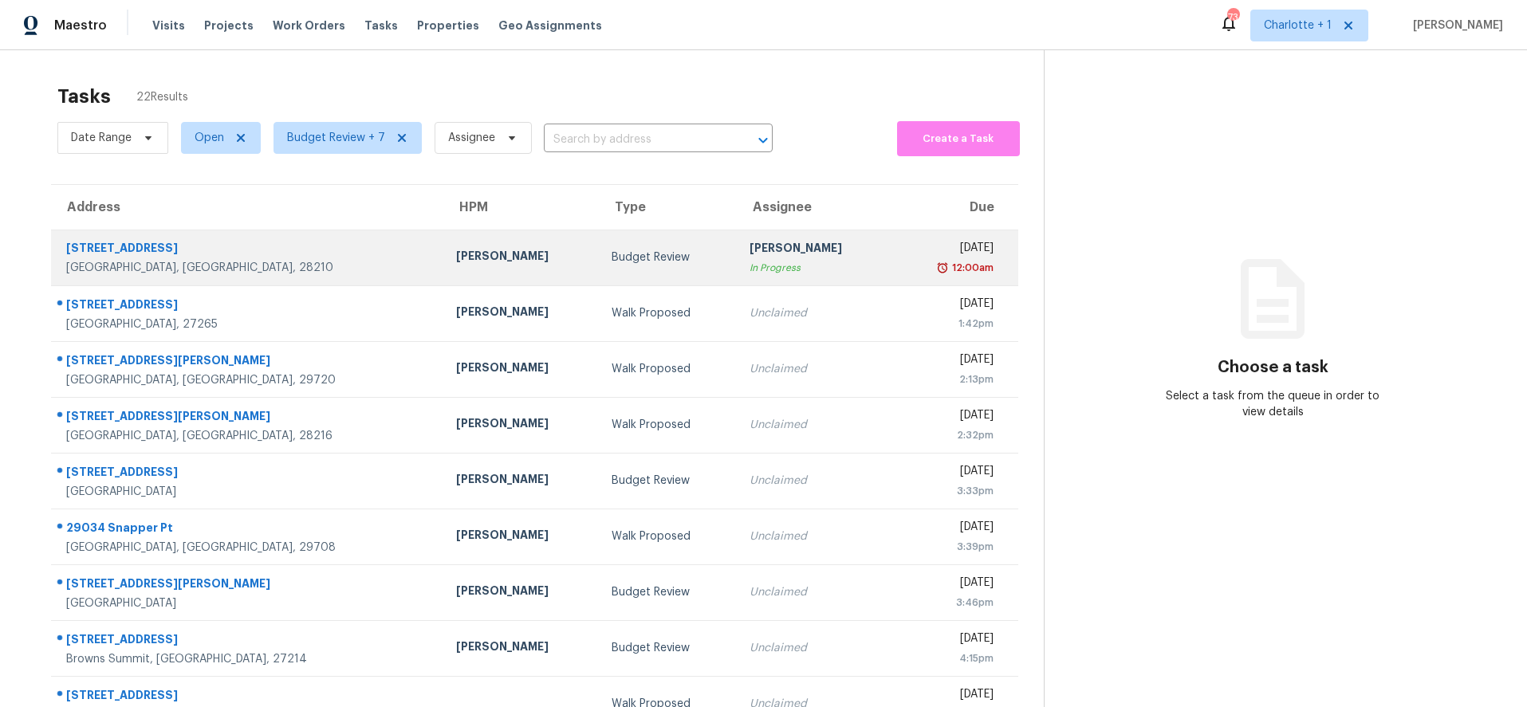
click at [599, 269] on td "Budget Review" at bounding box center [668, 258] width 138 height 56
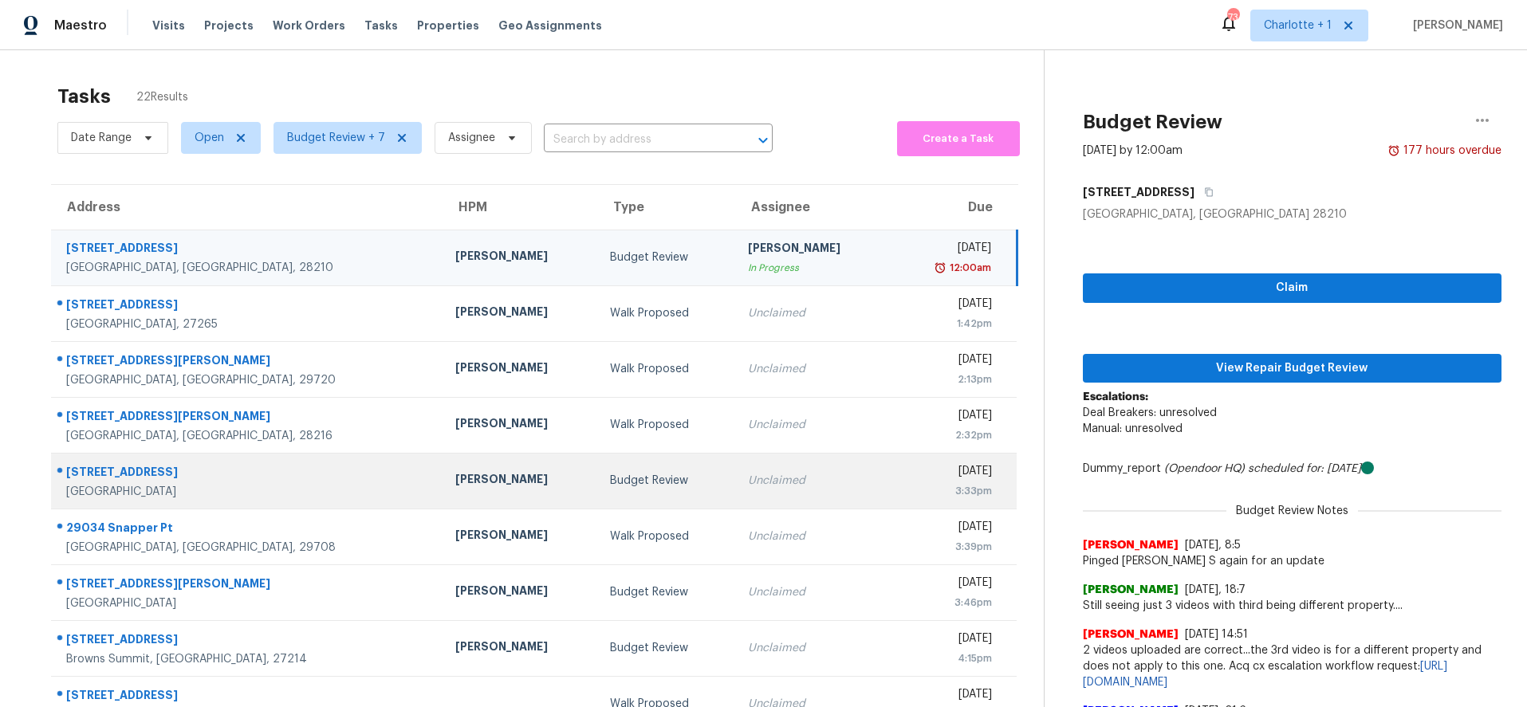
click at [491, 472] on div "[PERSON_NAME]" at bounding box center [520, 481] width 130 height 20
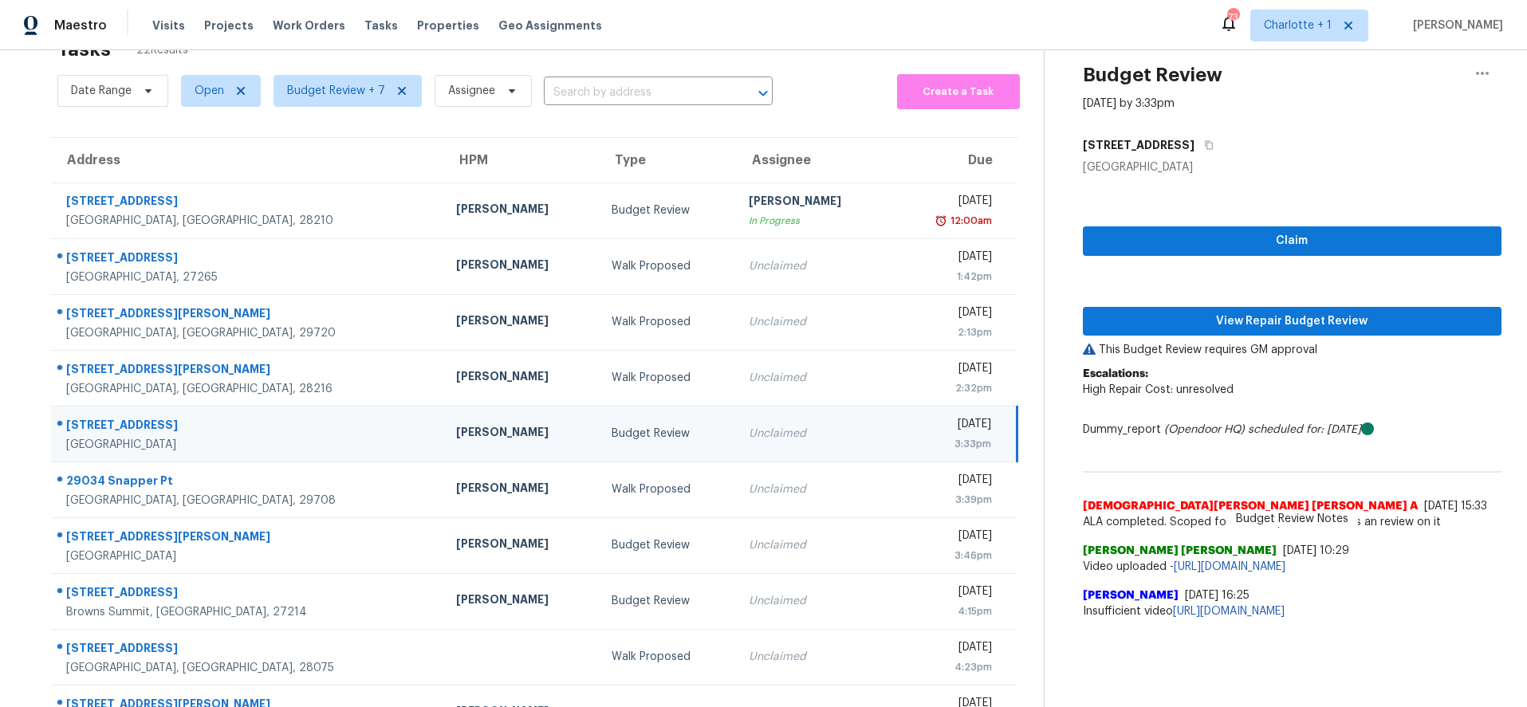
scroll to position [48, 0]
click at [736, 442] on td "Unclaimed" at bounding box center [813, 433] width 155 height 56
click at [1189, 323] on span "View Repair Budget Review" at bounding box center [1292, 321] width 394 height 20
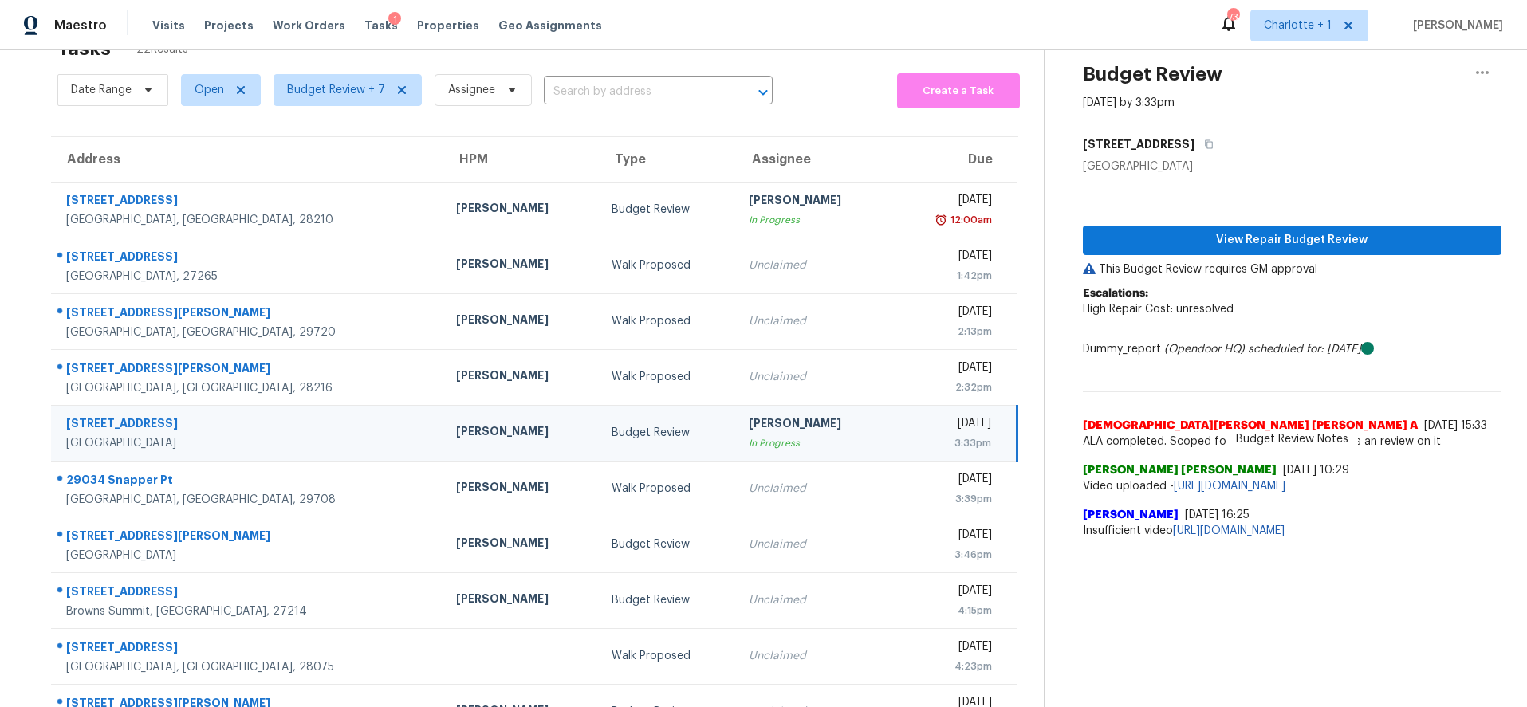
scroll to position [135, 0]
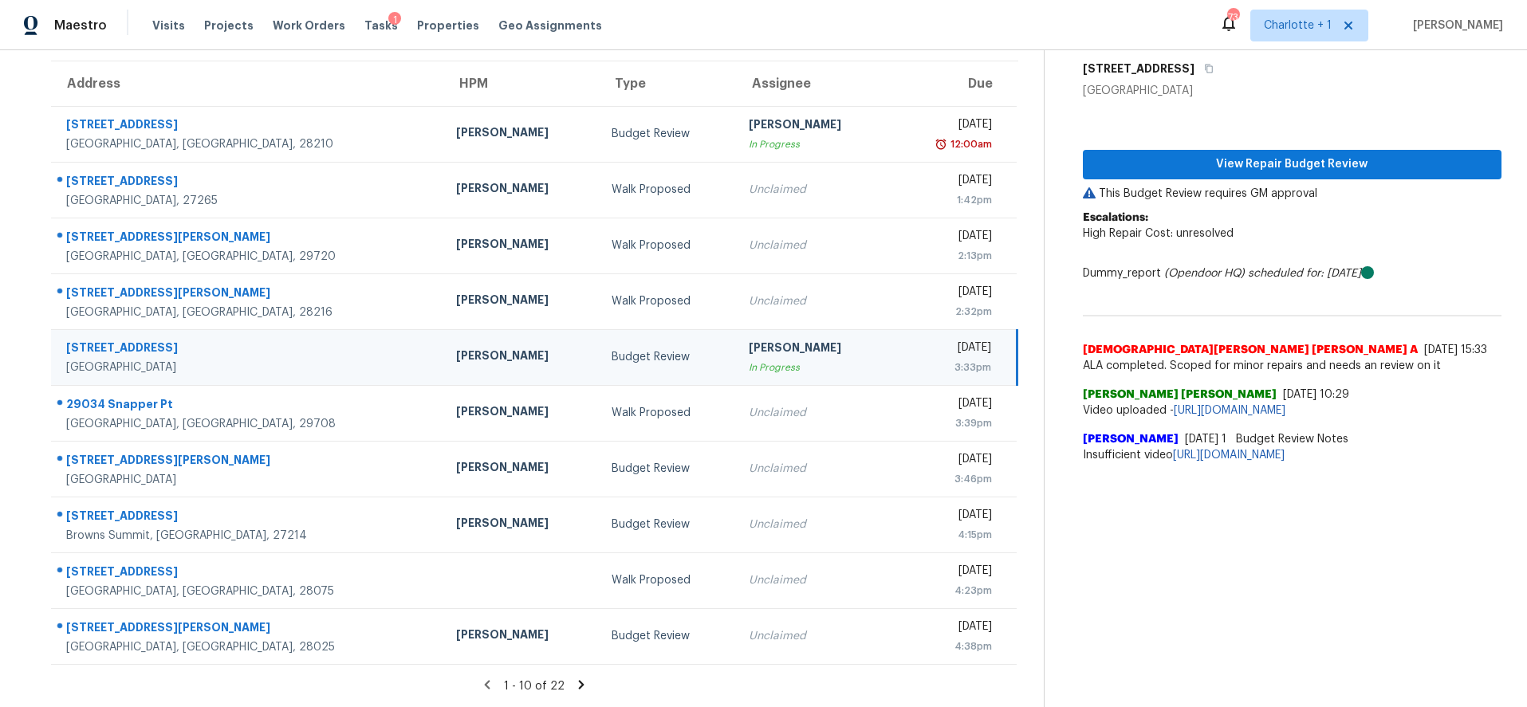
click at [749, 360] on div "In Progress" at bounding box center [814, 368] width 130 height 16
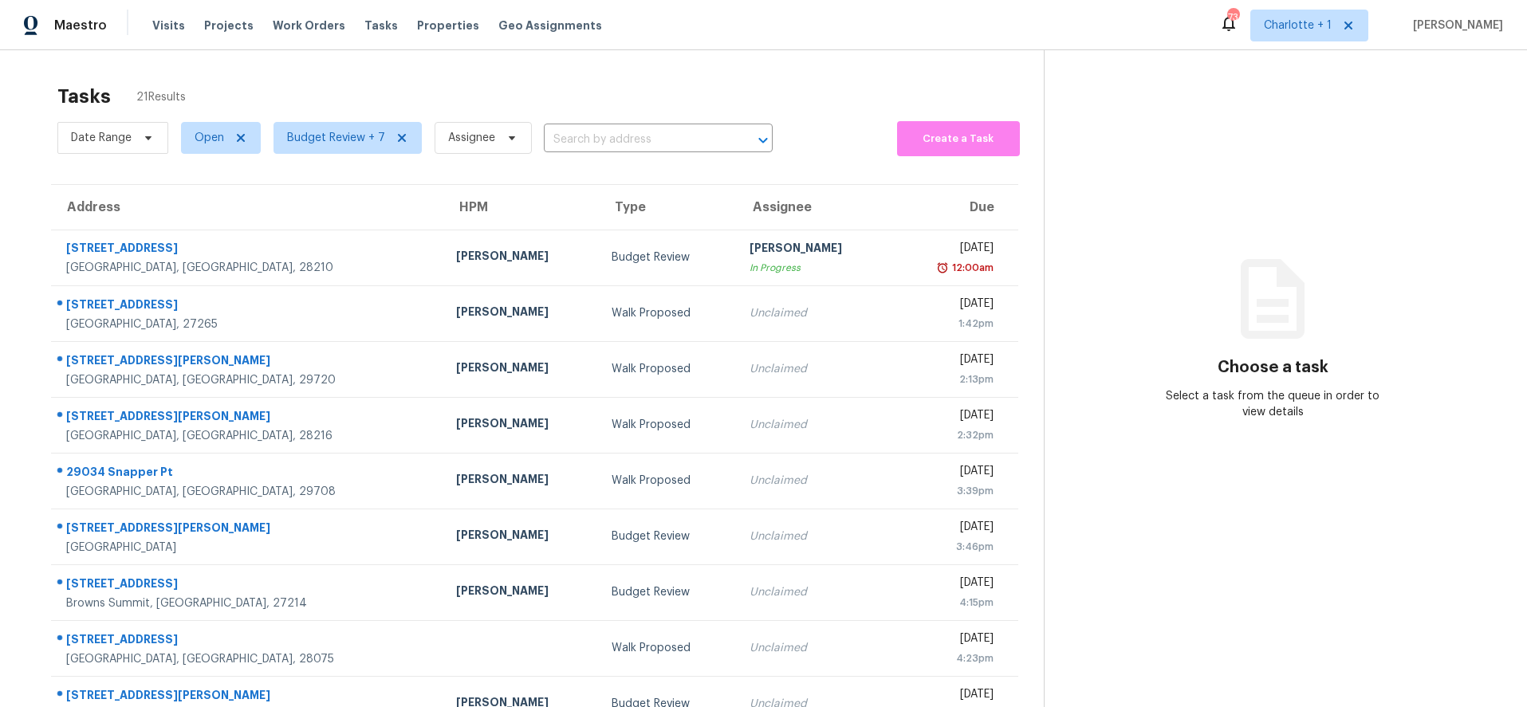
click at [411, 82] on div "Tasks 21 Results" at bounding box center [550, 96] width 986 height 41
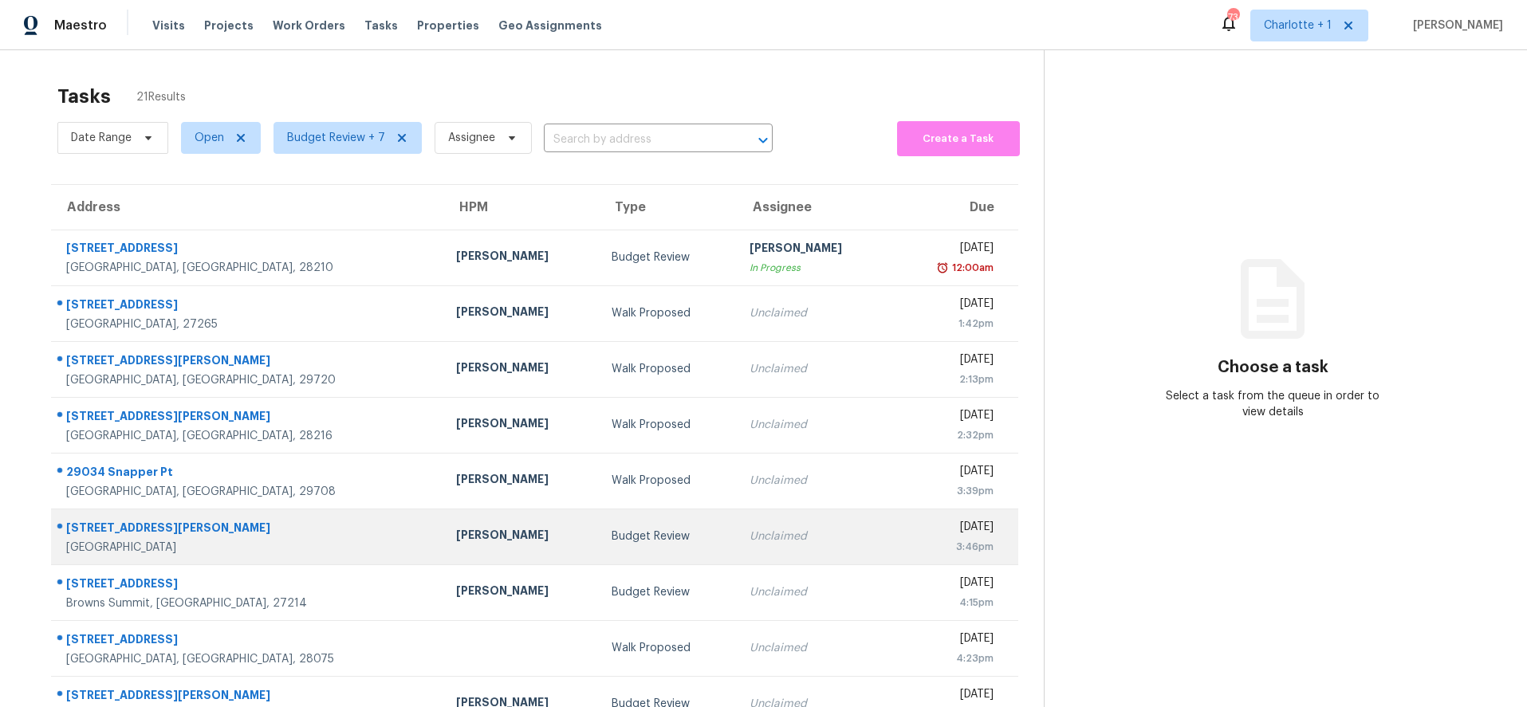
click at [456, 527] on div "[PERSON_NAME]" at bounding box center [521, 537] width 130 height 20
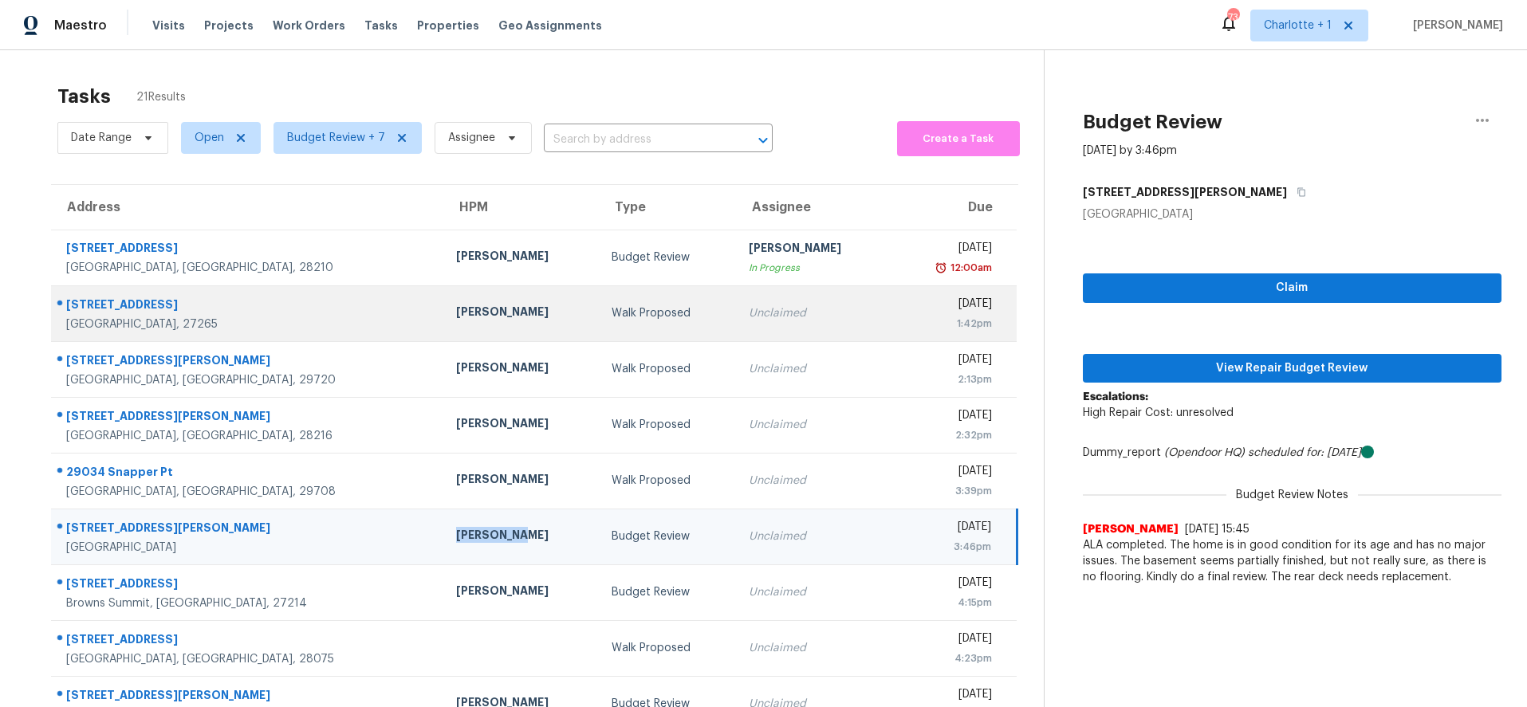
scroll to position [135, 0]
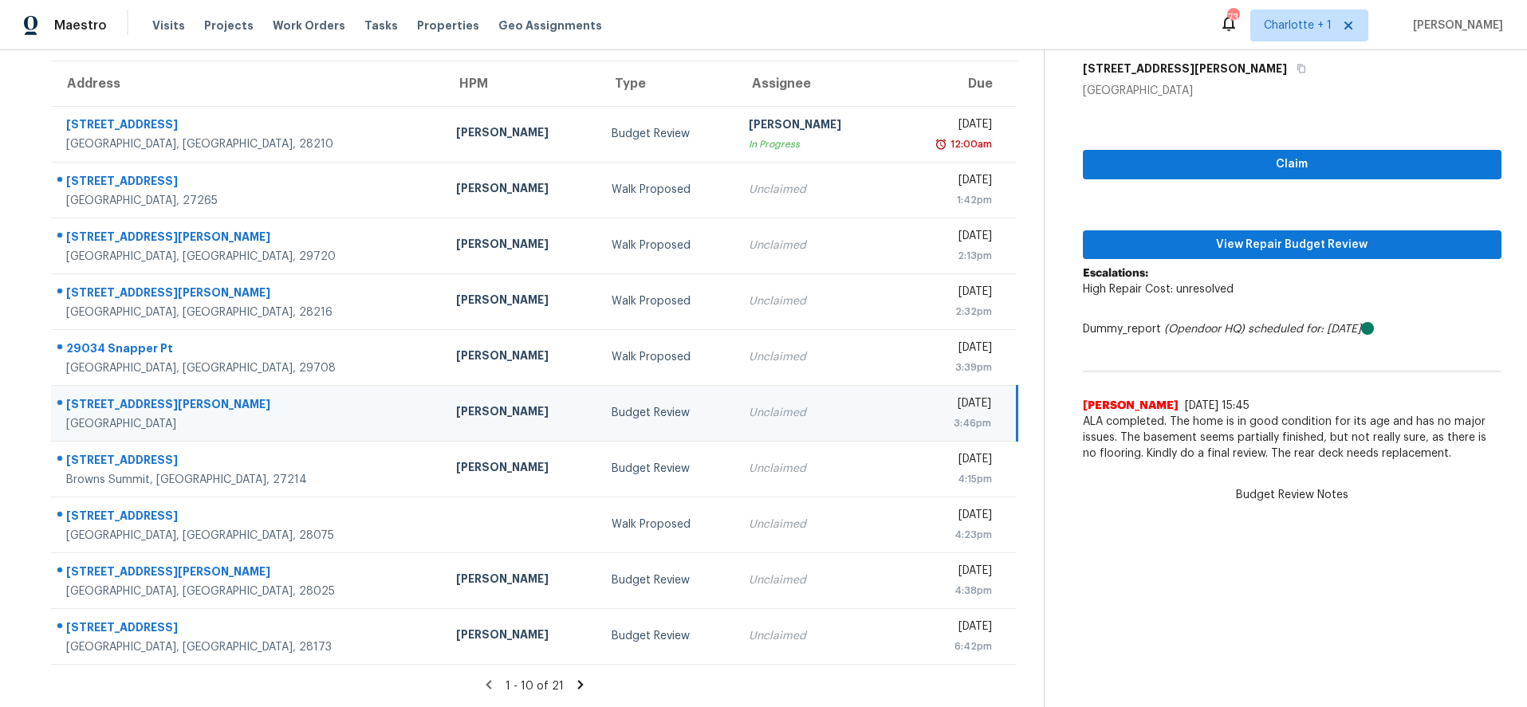
click at [574, 678] on icon at bounding box center [580, 685] width 14 height 14
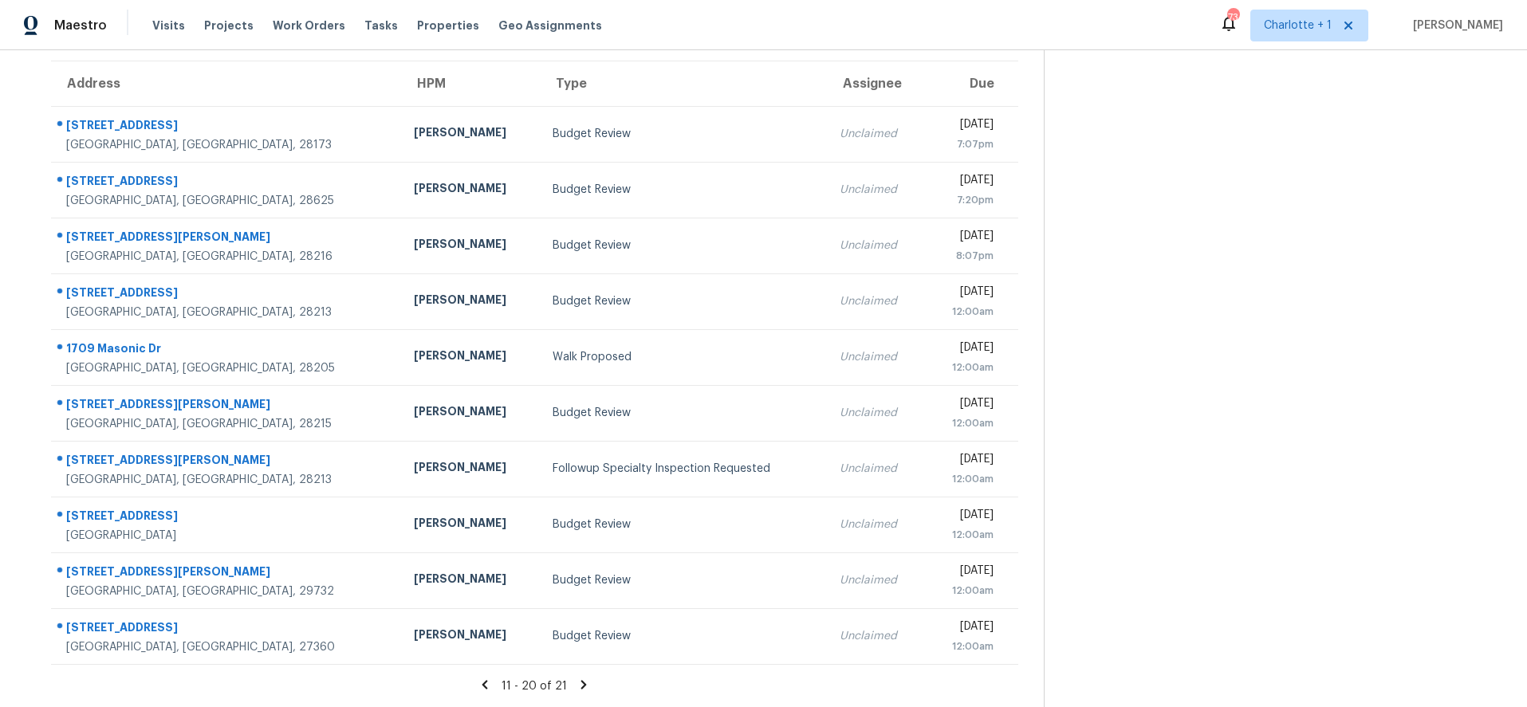
click at [581, 680] on icon at bounding box center [584, 684] width 6 height 9
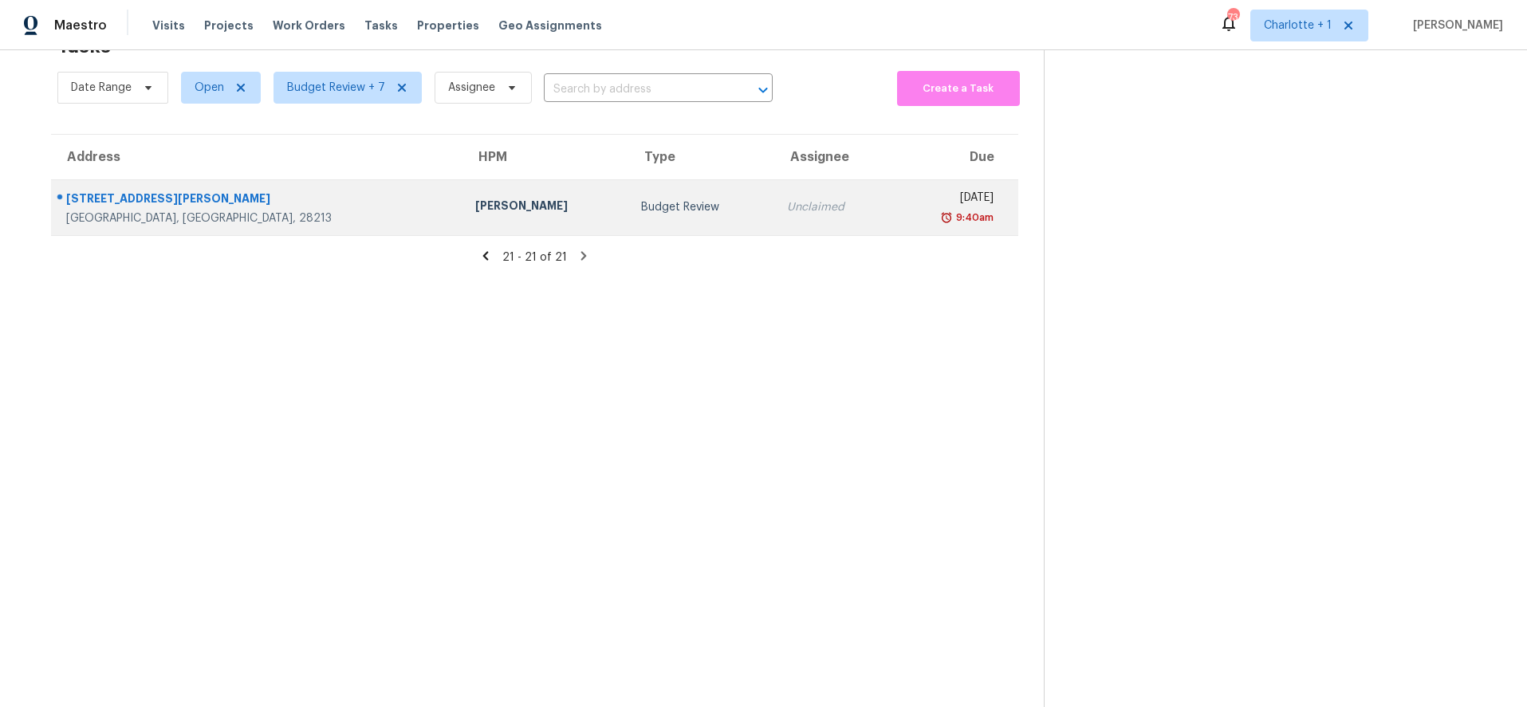
click at [475, 198] on div "[PERSON_NAME]" at bounding box center [545, 208] width 140 height 20
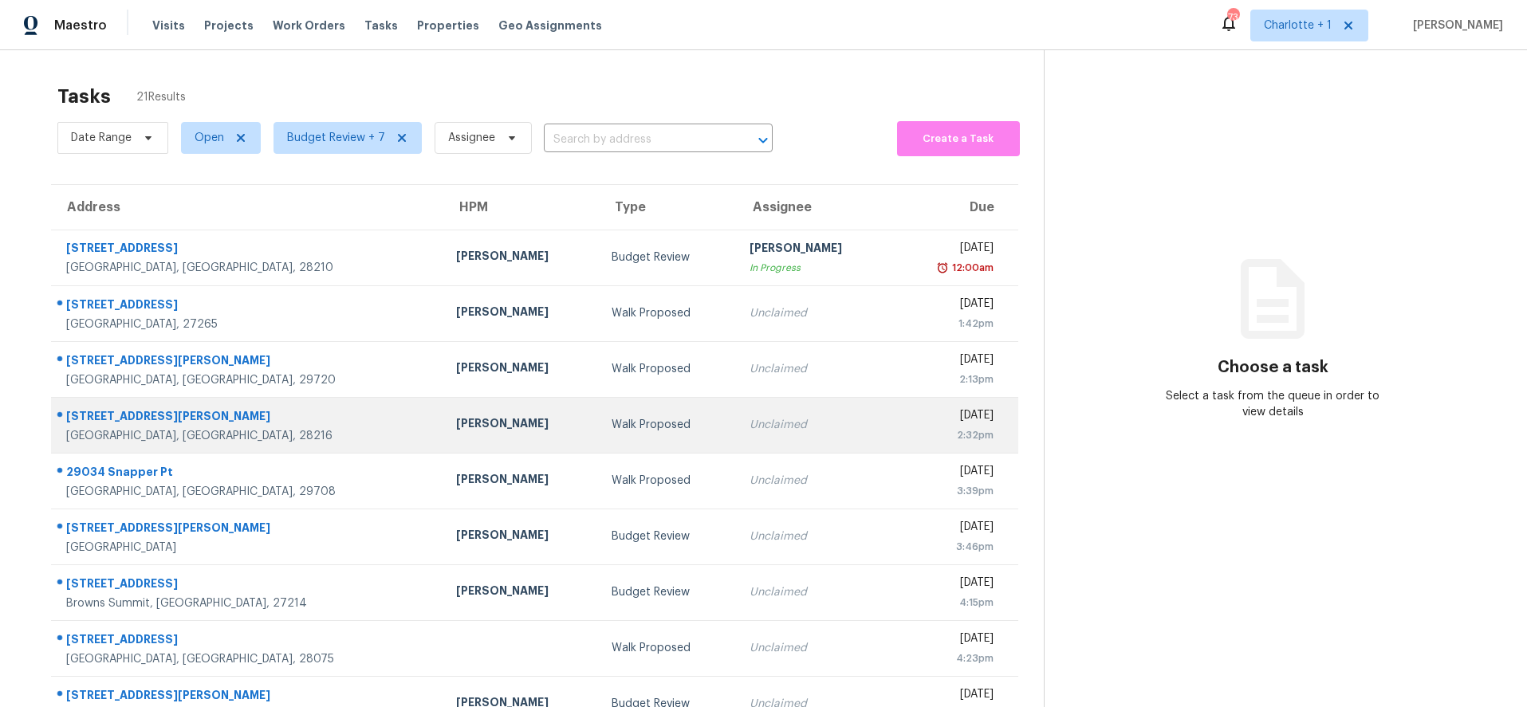
scroll to position [135, 0]
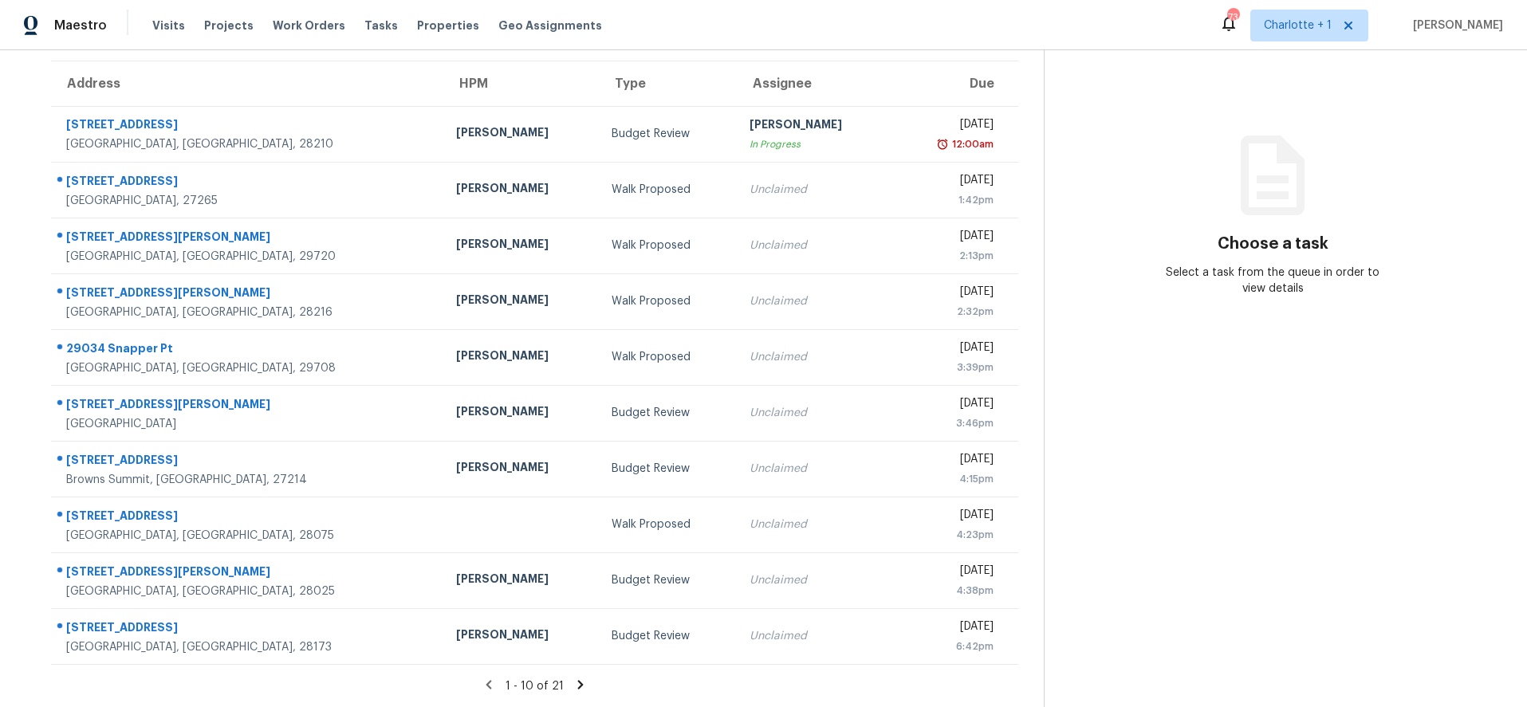
click at [560, 678] on div "1 - 10 of 21" at bounding box center [535, 686] width 1018 height 17
click at [573, 678] on icon at bounding box center [580, 685] width 14 height 14
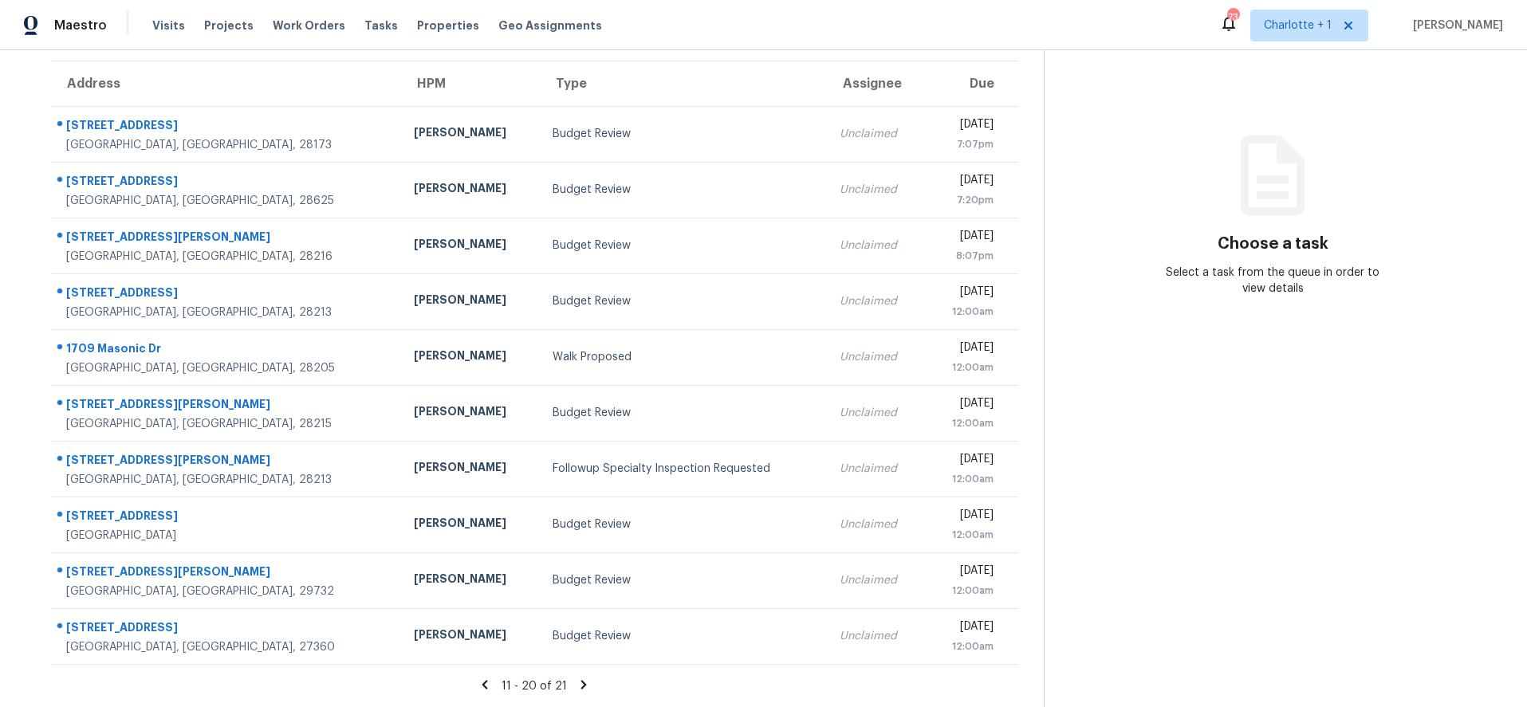
click at [576, 678] on icon at bounding box center [583, 685] width 14 height 14
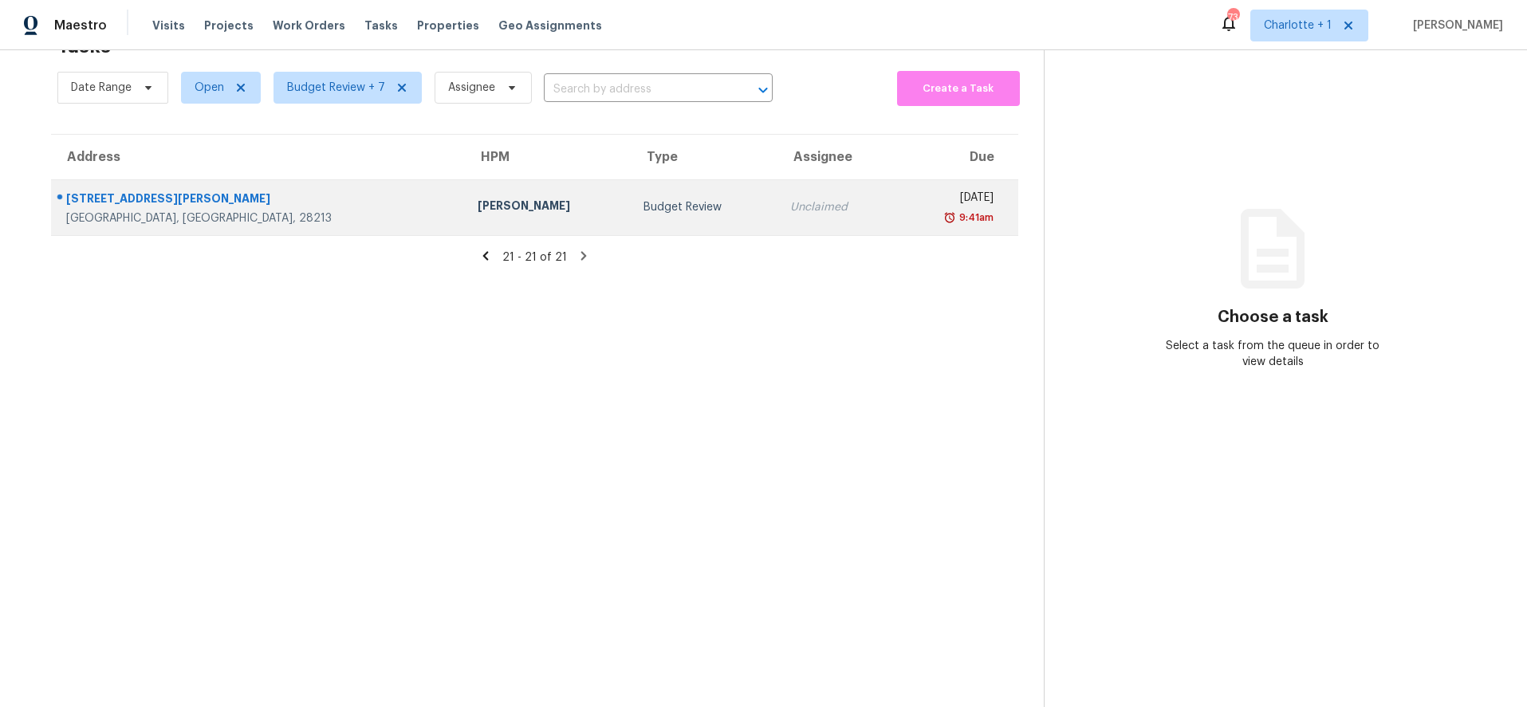
click at [236, 191] on div "[STREET_ADDRESS][PERSON_NAME]" at bounding box center [259, 201] width 386 height 20
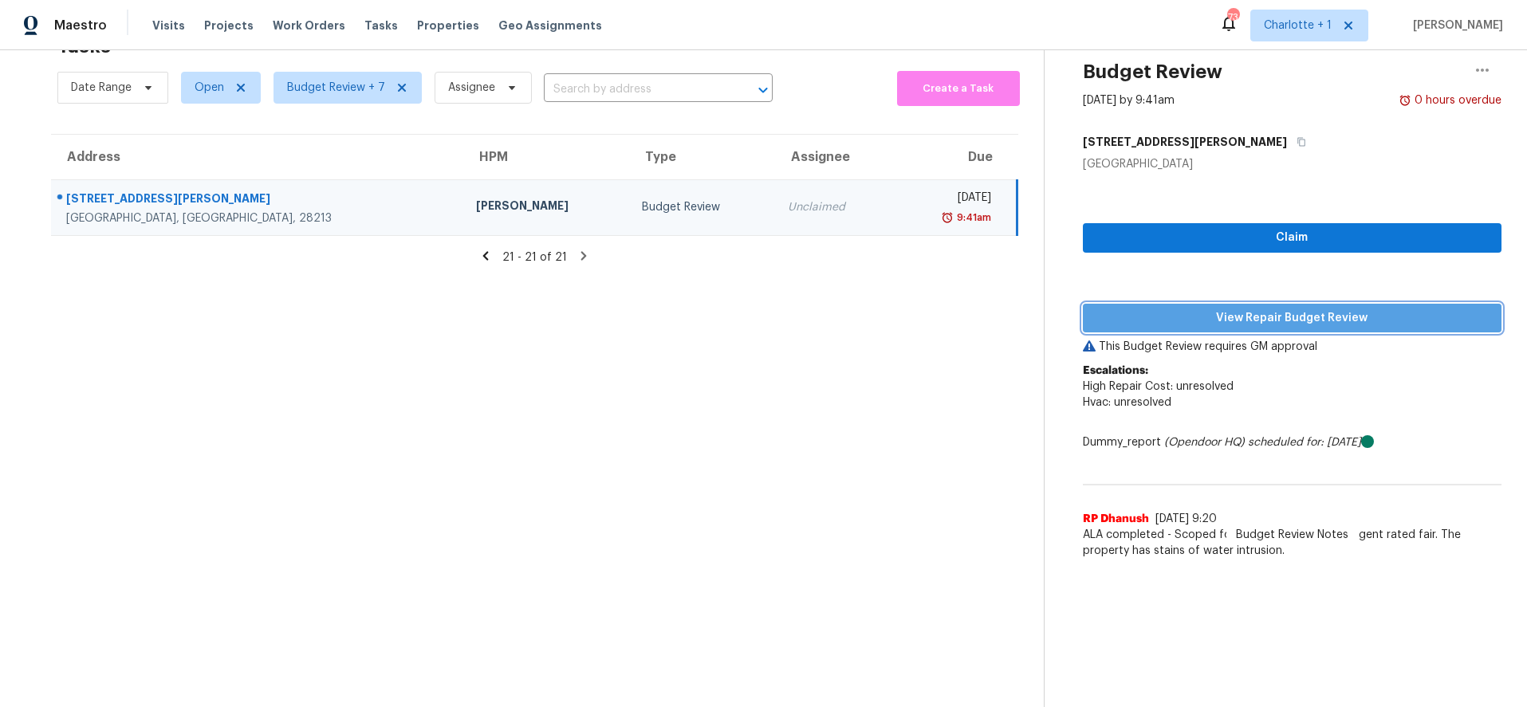
click at [1181, 304] on button "View Repair Budget Review" at bounding box center [1292, 318] width 419 height 29
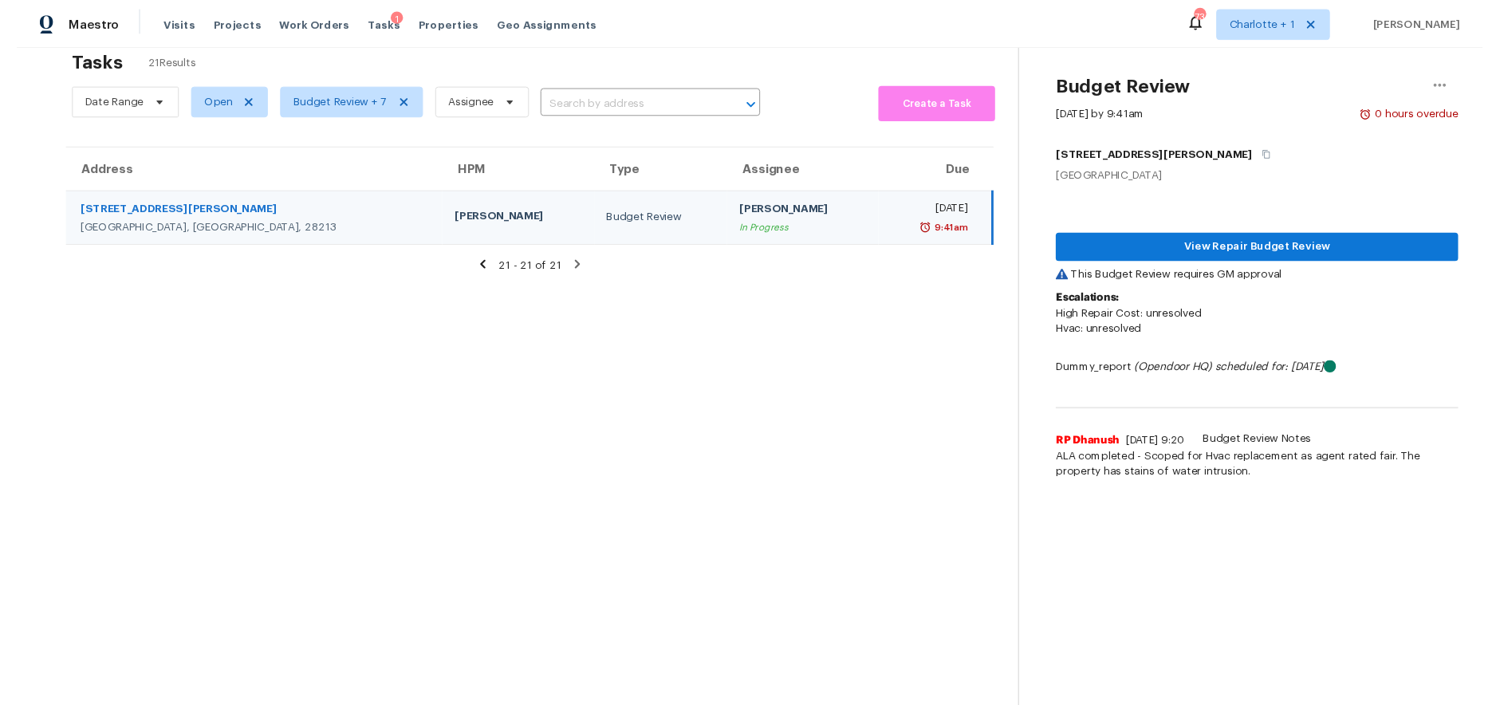
scroll to position [22, 0]
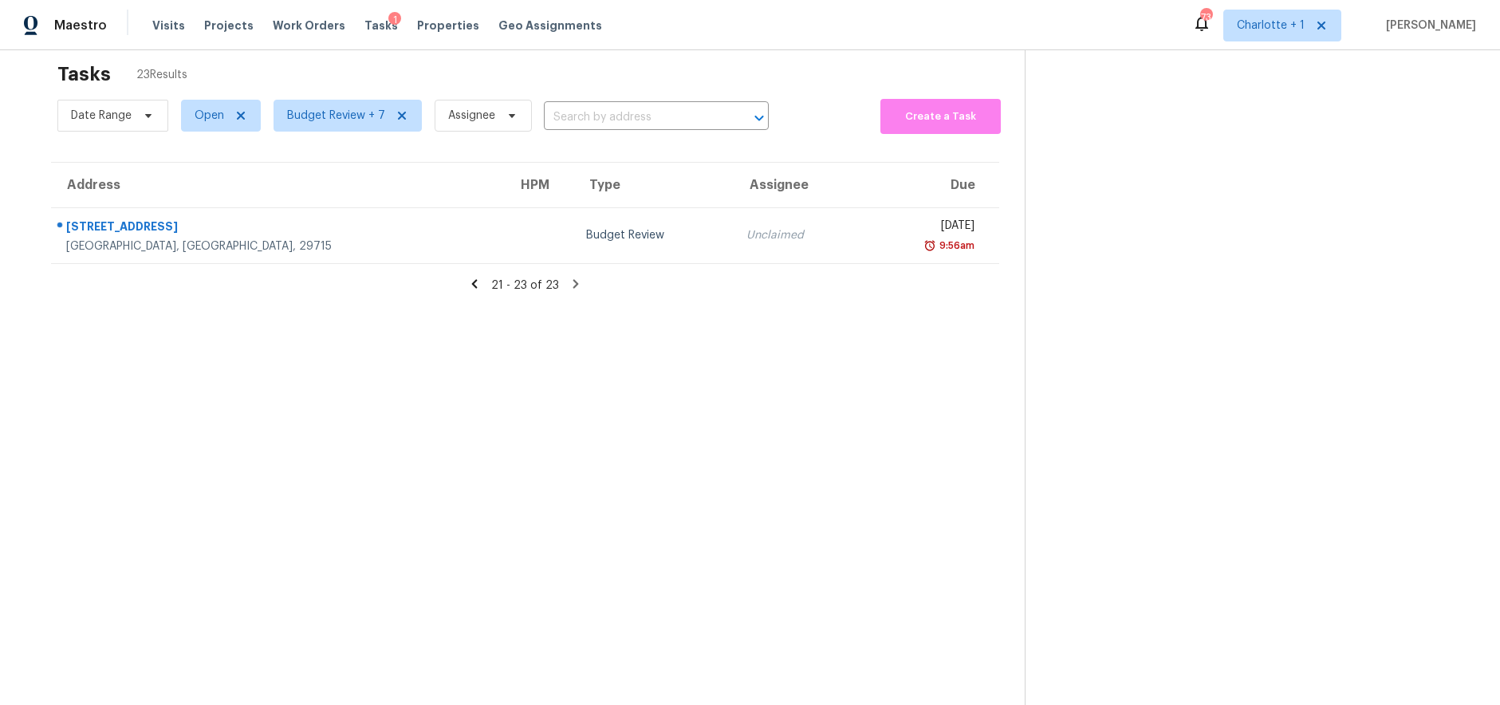
click at [1321, 101] on section at bounding box center [1250, 380] width 450 height 705
click at [466, 287] on icon at bounding box center [473, 284] width 14 height 14
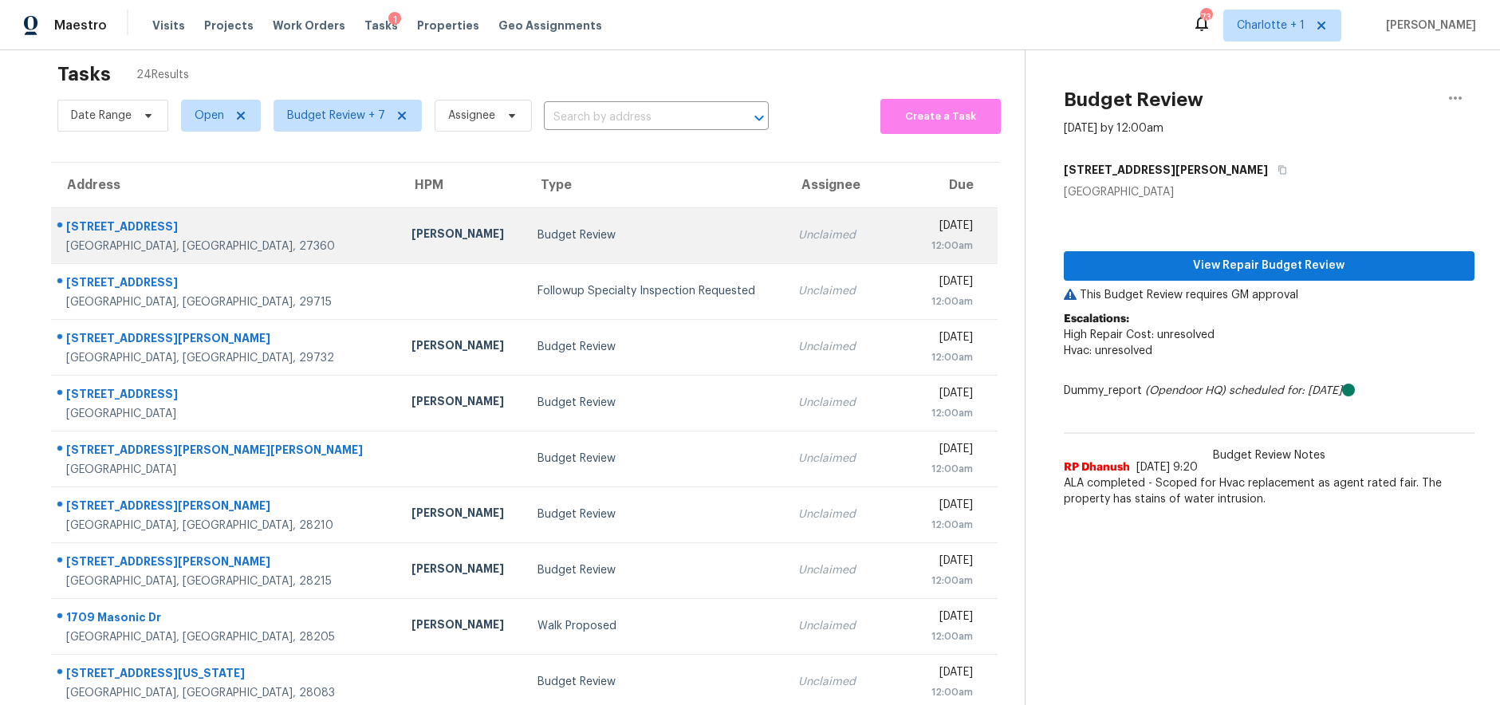
scroll to position [137, 0]
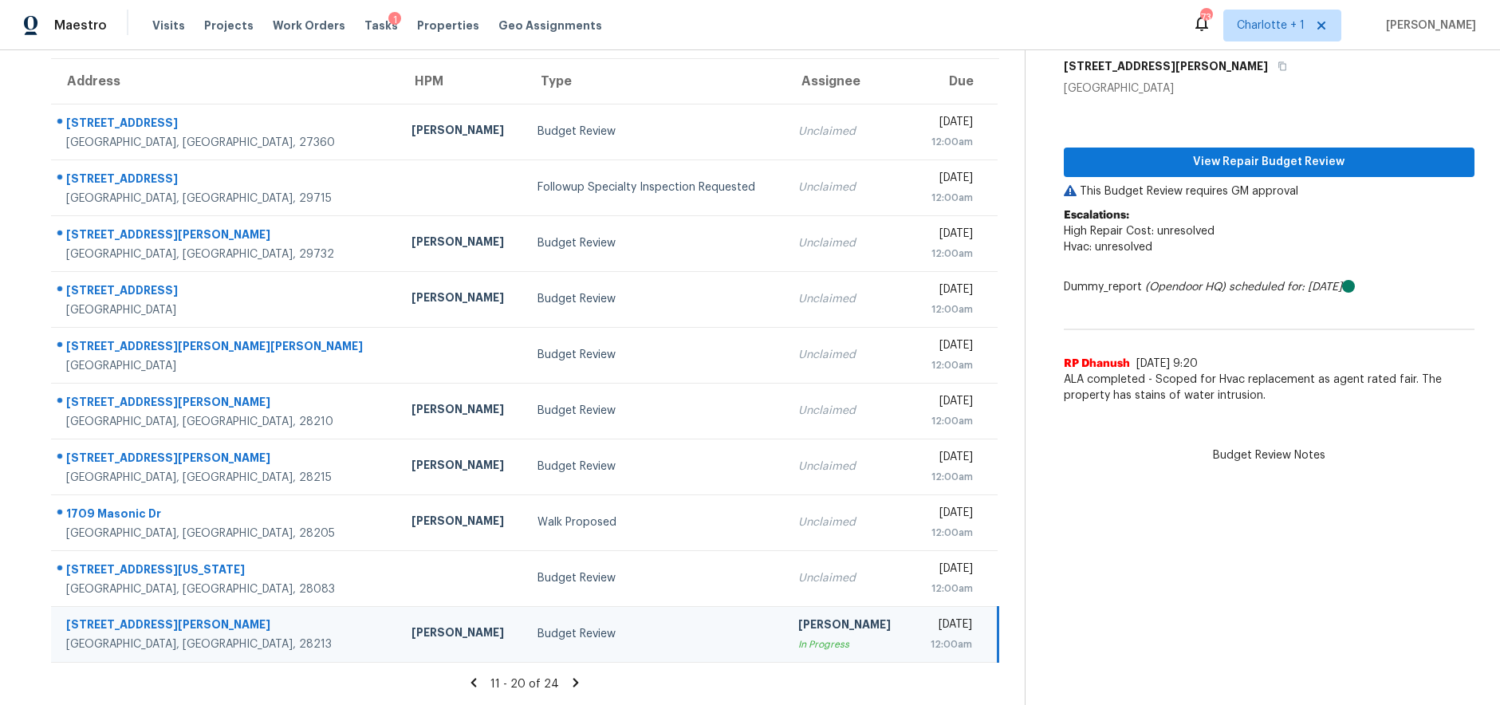
click at [467, 675] on icon at bounding box center [473, 682] width 14 height 14
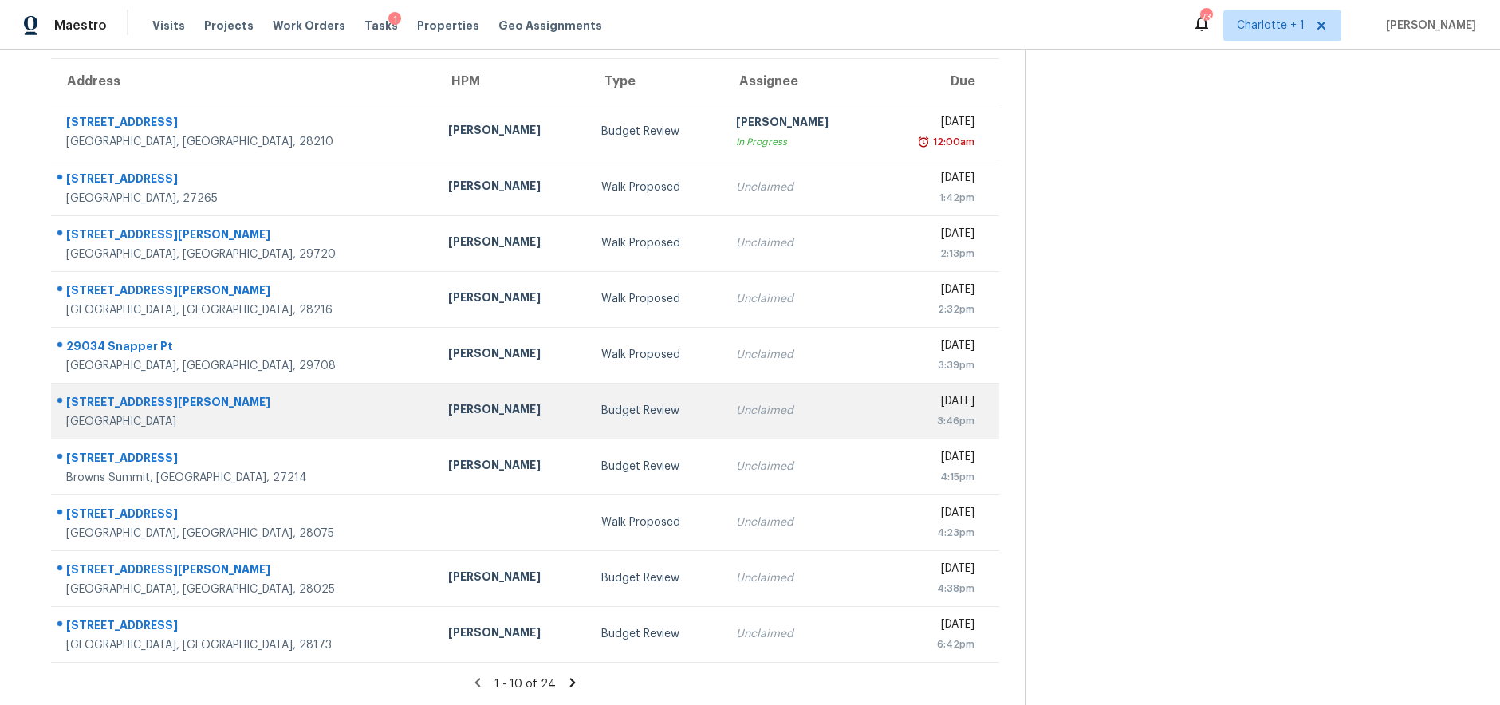
click at [458, 403] on div "[PERSON_NAME]" at bounding box center [511, 411] width 127 height 20
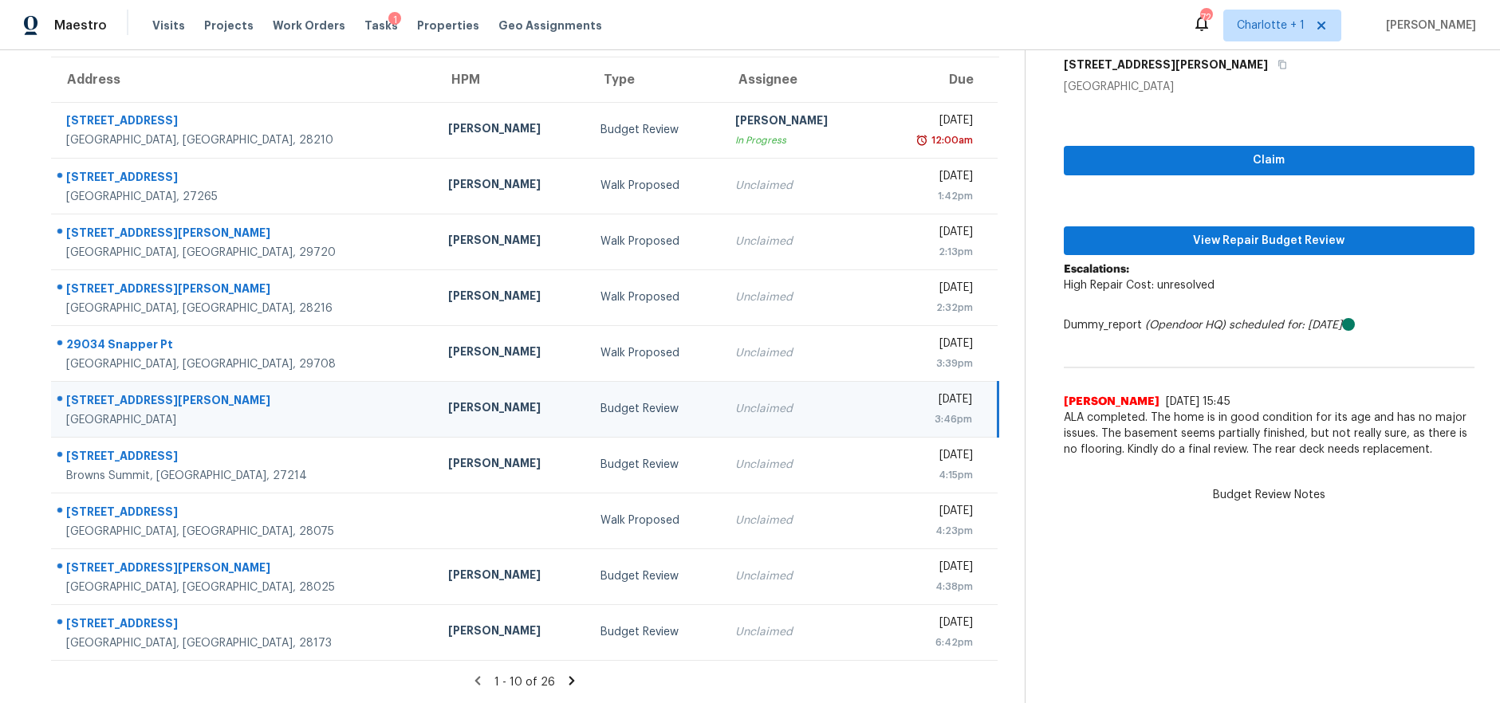
click at [569, 676] on icon at bounding box center [572, 680] width 6 height 9
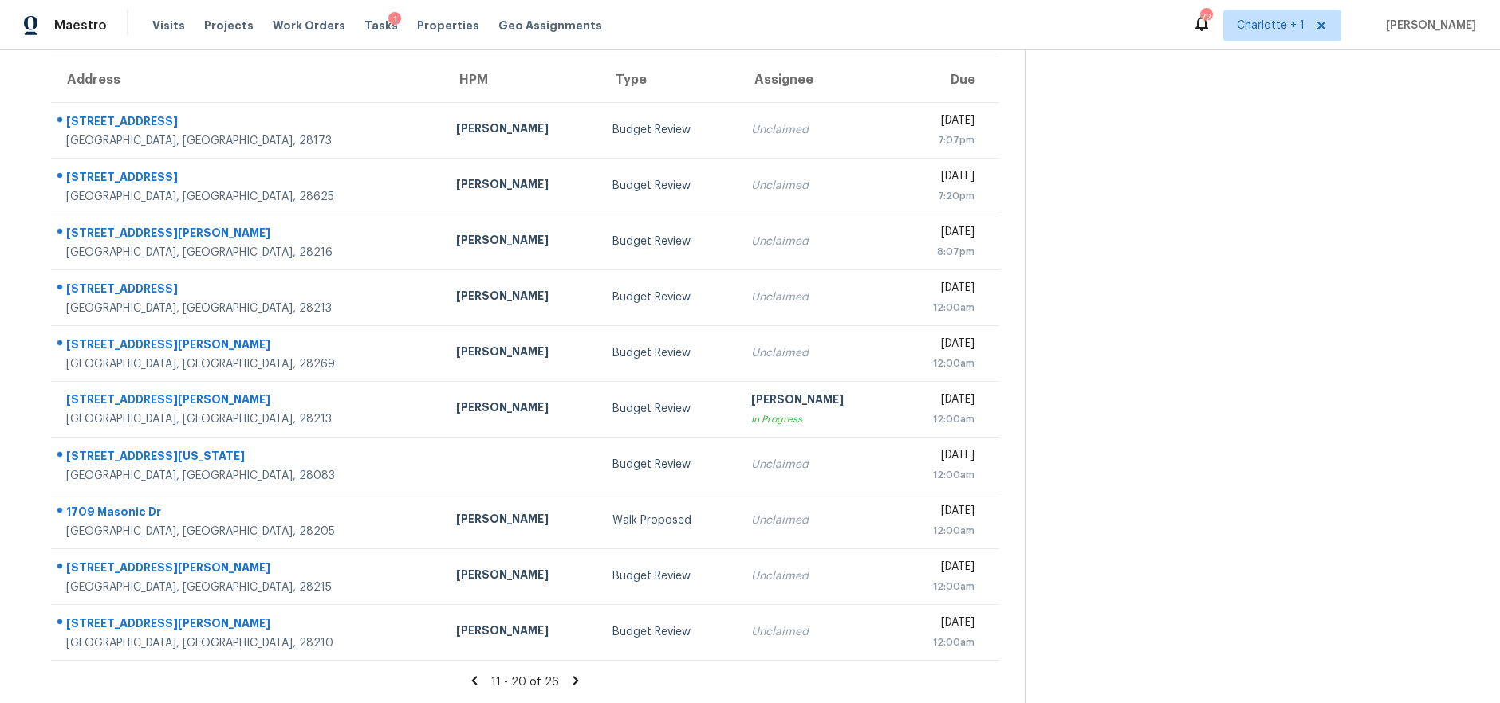
click at [572, 676] on icon at bounding box center [575, 680] width 6 height 9
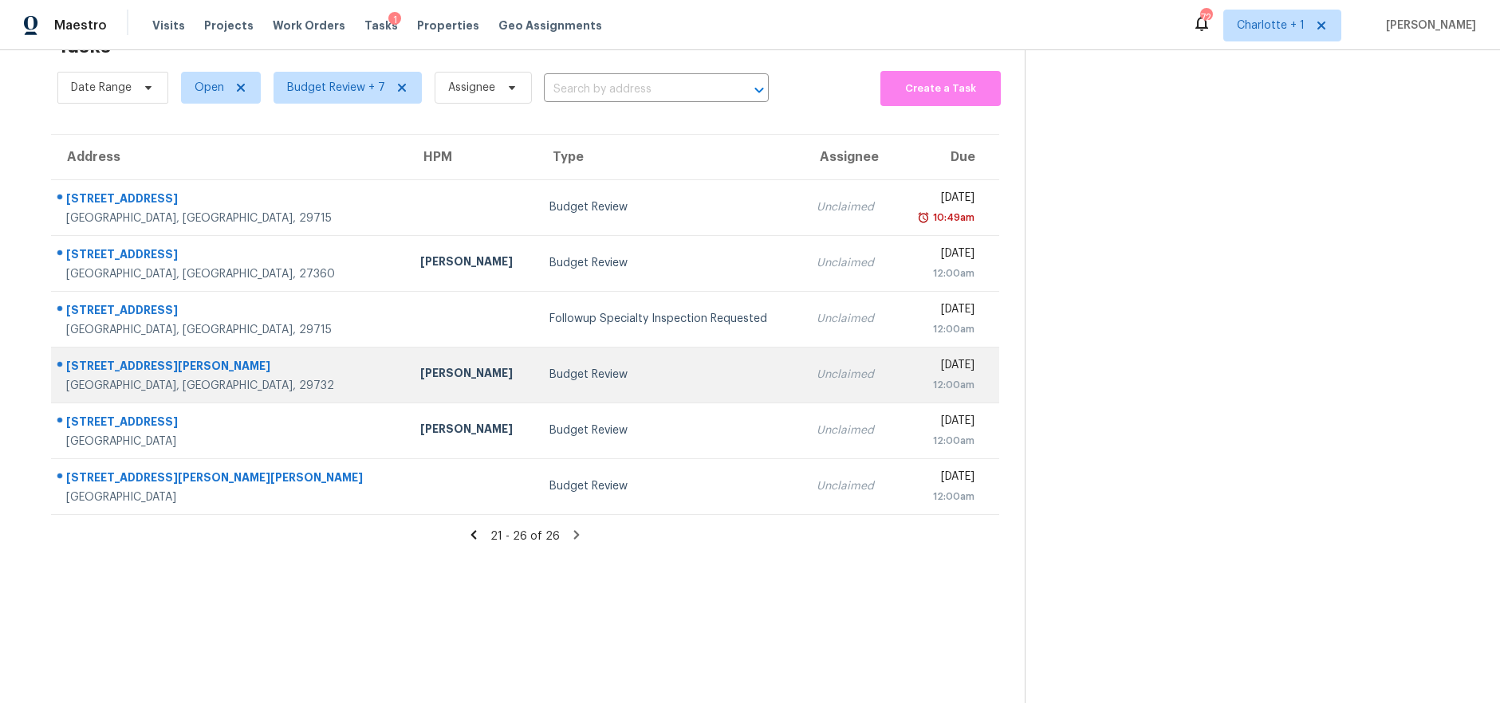
click at [407, 350] on td "[PERSON_NAME]" at bounding box center [471, 375] width 129 height 56
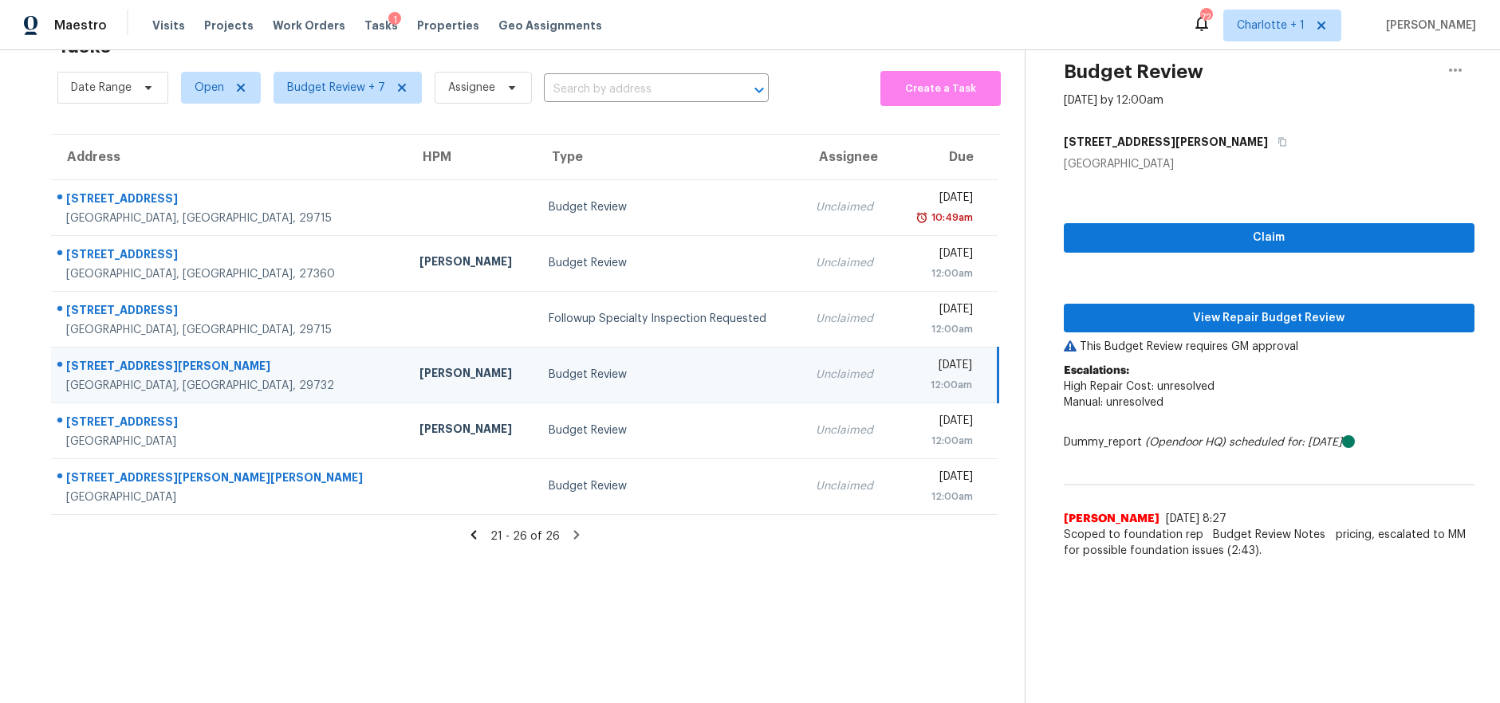
click at [470, 530] on icon at bounding box center [473, 534] width 6 height 9
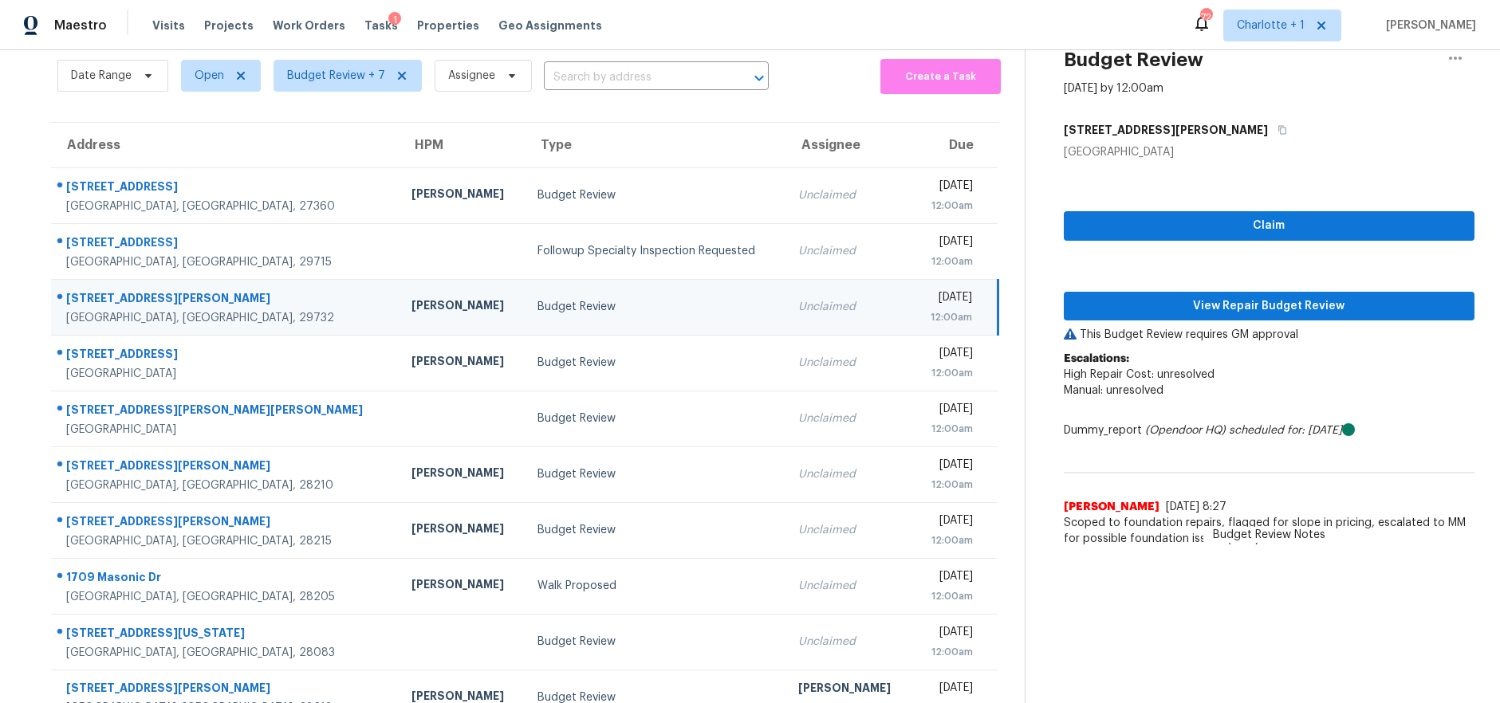
scroll to position [137, 0]
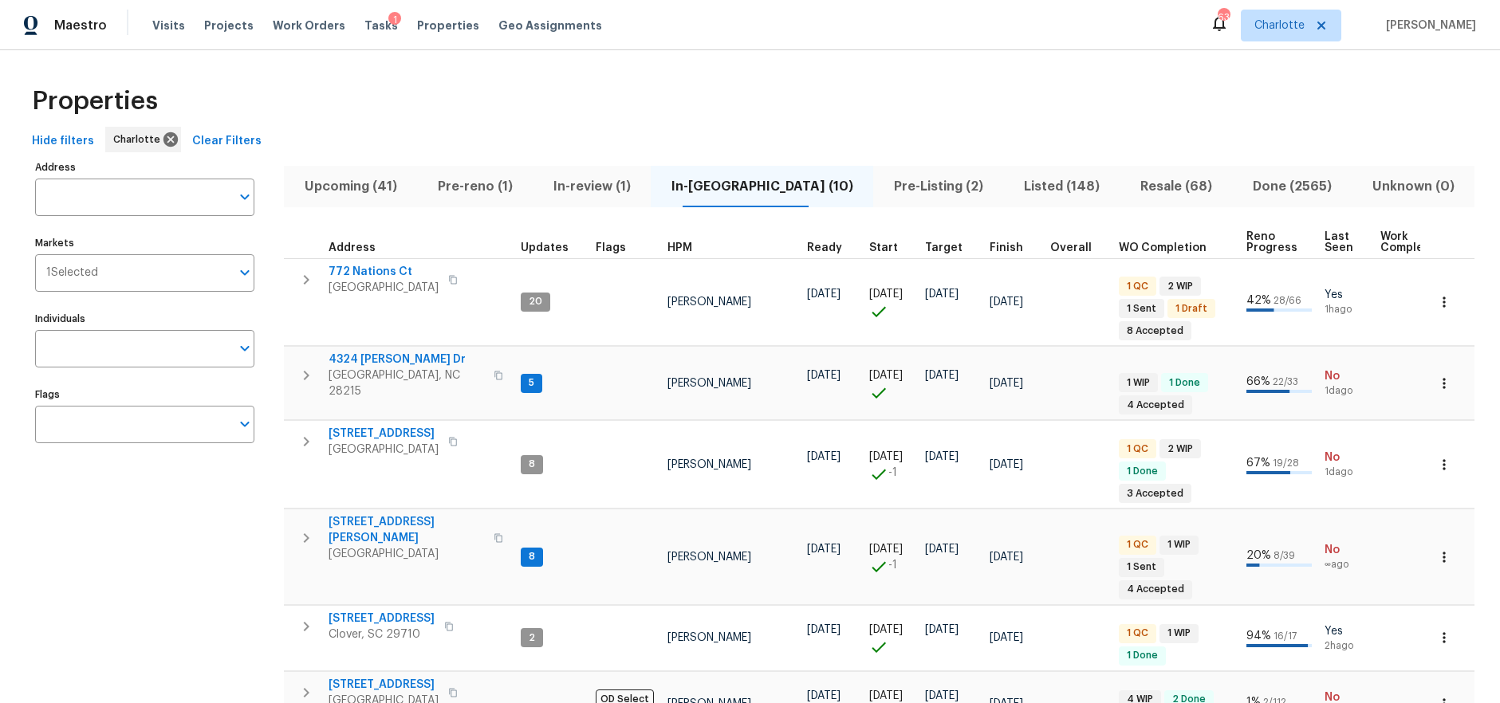
drag, startPoint x: 442, startPoint y: 82, endPoint x: 324, endPoint y: 84, distance: 117.2
click at [419, 84] on div "Properties" at bounding box center [750, 101] width 1449 height 51
click at [226, 10] on div "Visits Projects Work Orders Tasks 1 Properties Geo Assignments" at bounding box center [386, 26] width 469 height 32
click at [220, 25] on span "Projects" at bounding box center [228, 26] width 49 height 16
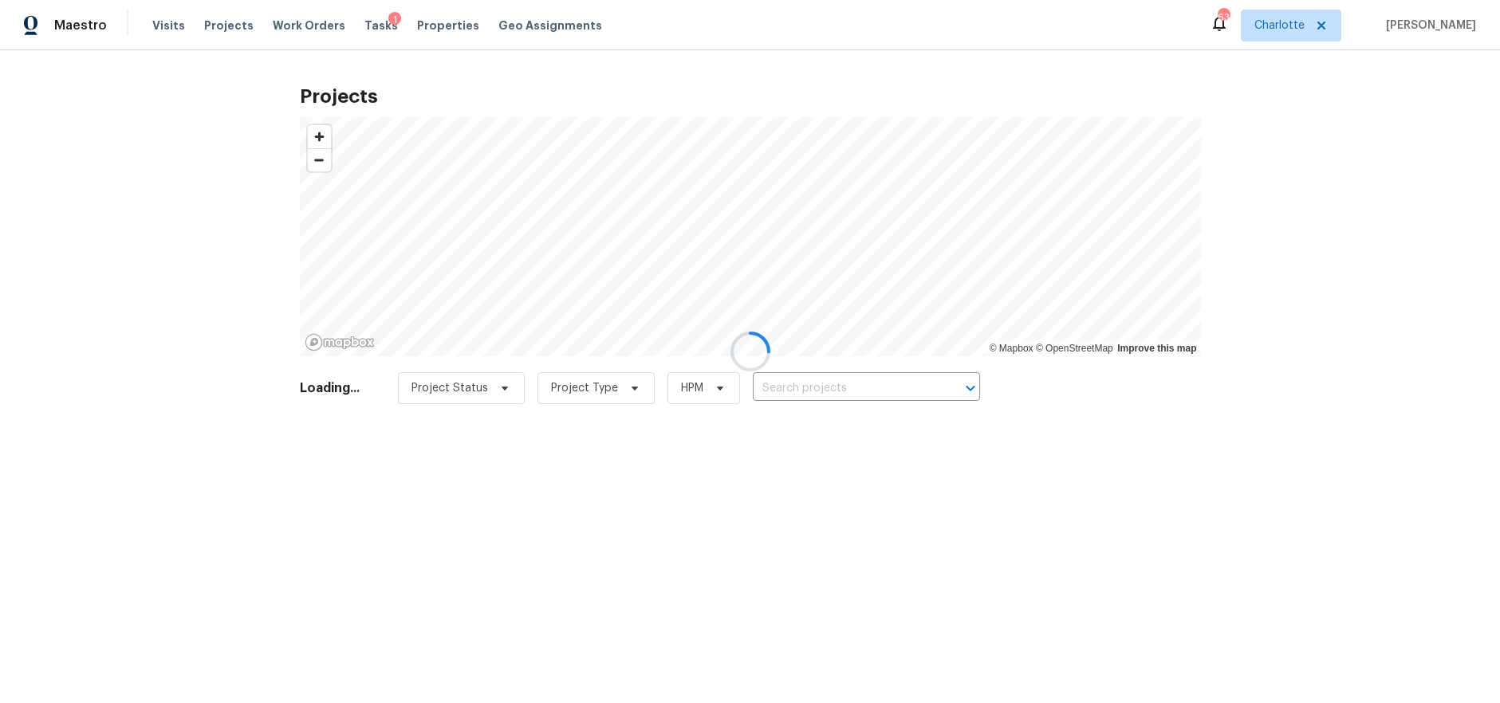
click at [1292, 6] on div at bounding box center [750, 351] width 1500 height 703
click at [1292, 22] on div at bounding box center [750, 351] width 1500 height 703
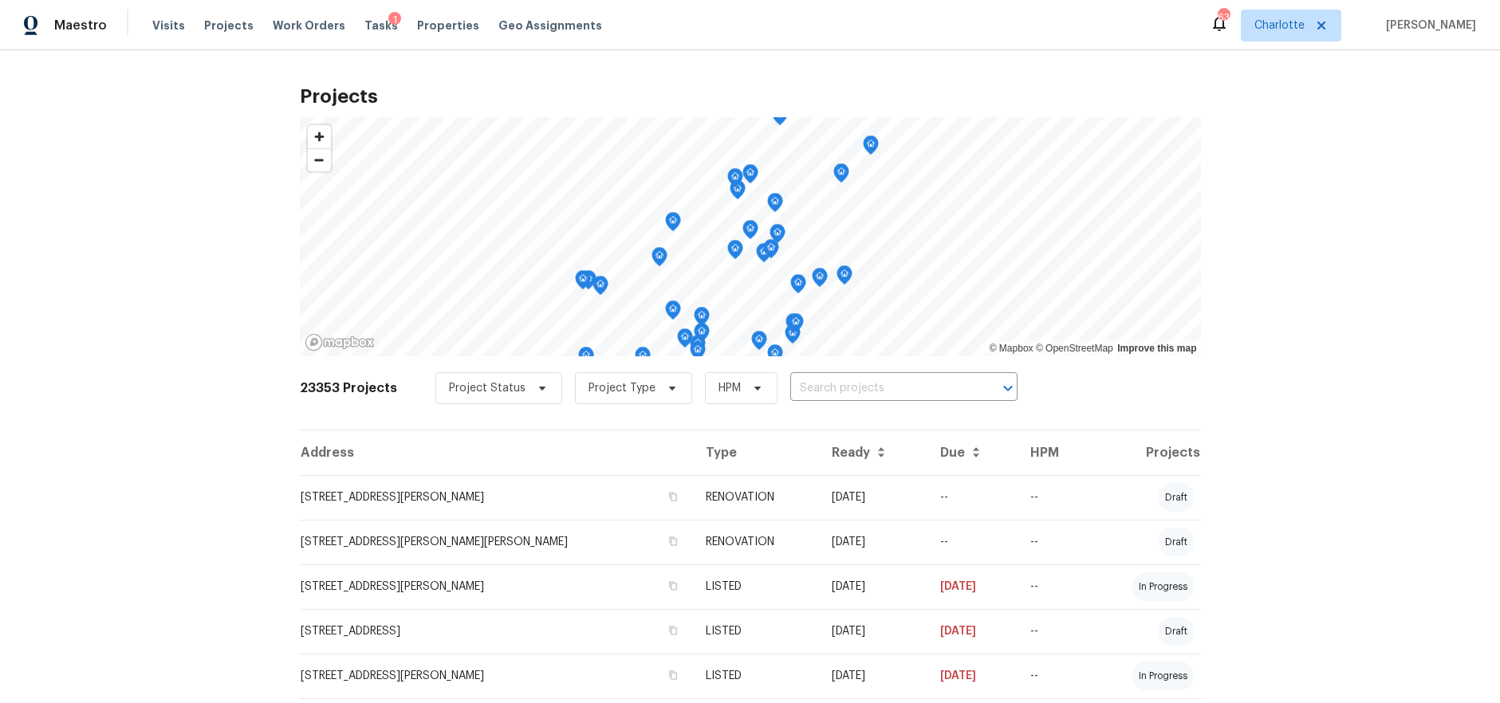
drag, startPoint x: 1306, startPoint y: 234, endPoint x: 1309, endPoint y: 196, distance: 37.6
click at [1307, 230] on div "Projects © Mapbox © OpenStreetMap Improve this map 23353 Projects Project Statu…" at bounding box center [750, 376] width 1500 height 653
click at [1294, 29] on span "Charlotte" at bounding box center [1279, 26] width 50 height 16
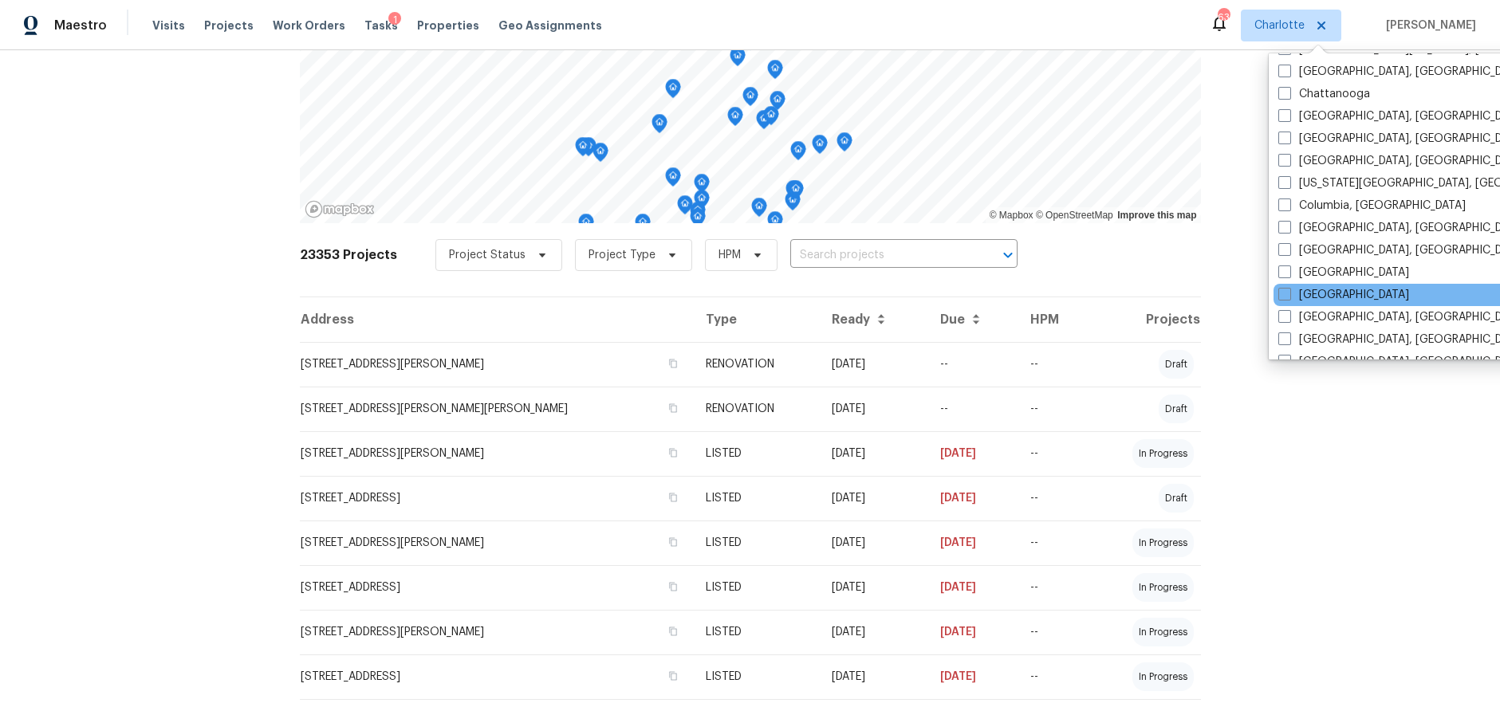
scroll to position [286, 0]
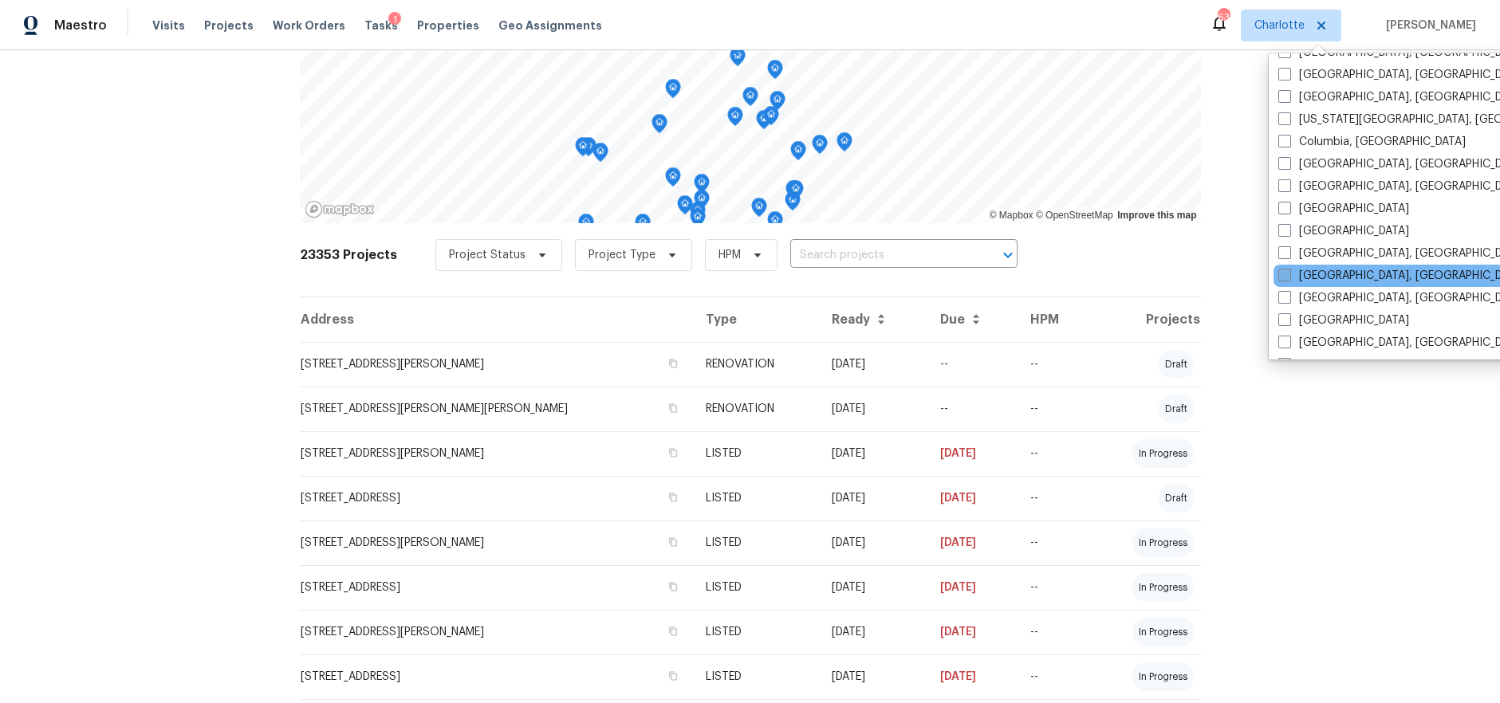
click at [1333, 276] on label "Greensboro, NC" at bounding box center [1401, 276] width 247 height 16
click at [1288, 276] on input "Greensboro, NC" at bounding box center [1283, 273] width 10 height 10
checkbox input "true"
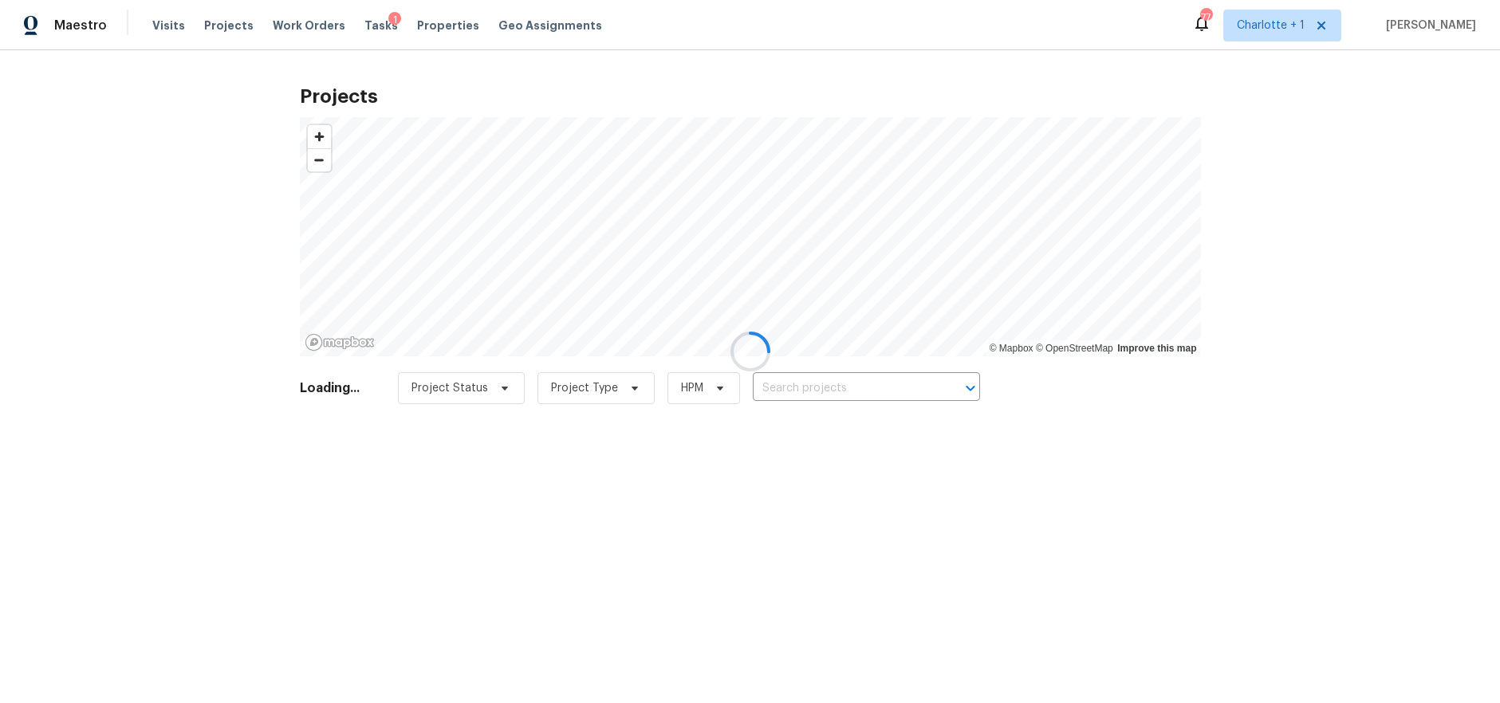
click at [1160, 28] on div at bounding box center [750, 351] width 1500 height 703
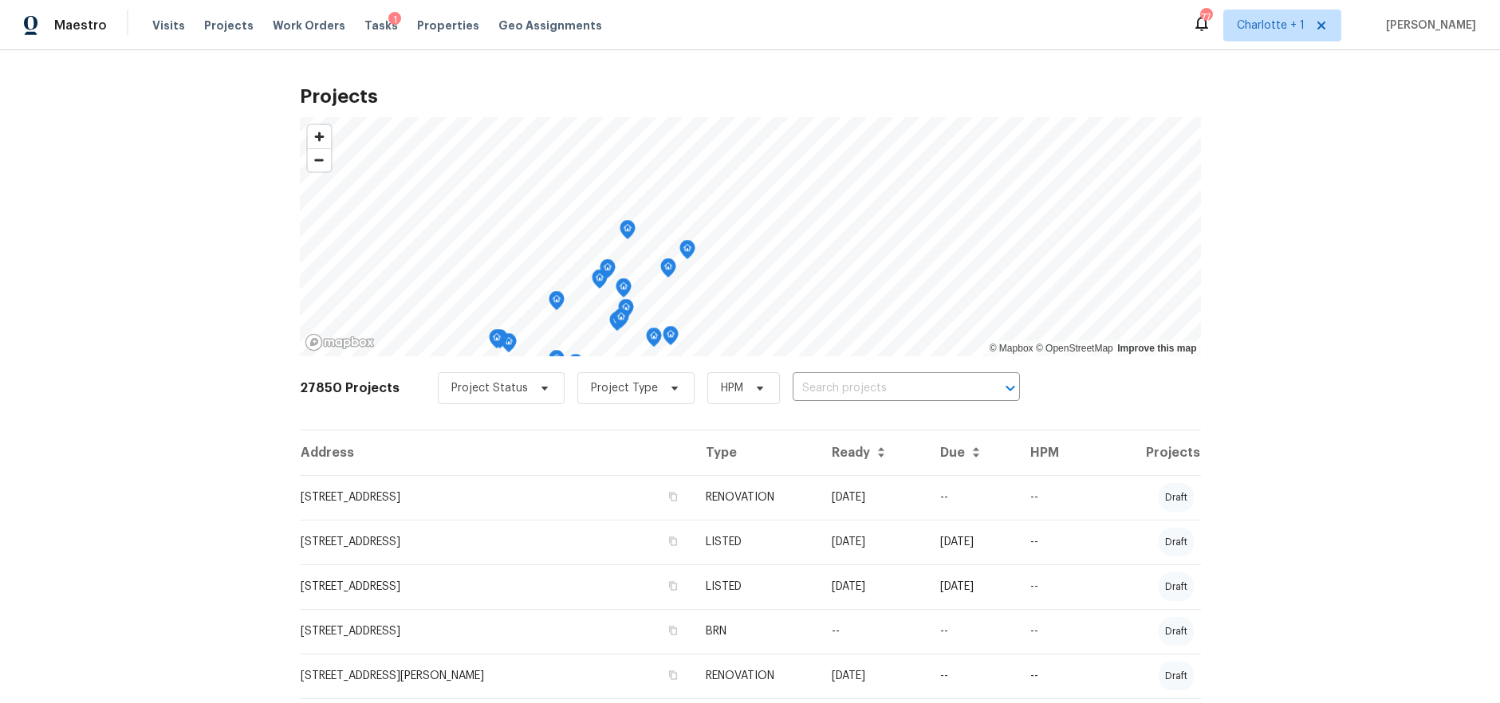
click at [841, 367] on div "27850 Projects Project Status Project Type HPM ​" at bounding box center [750, 398] width 901 height 64
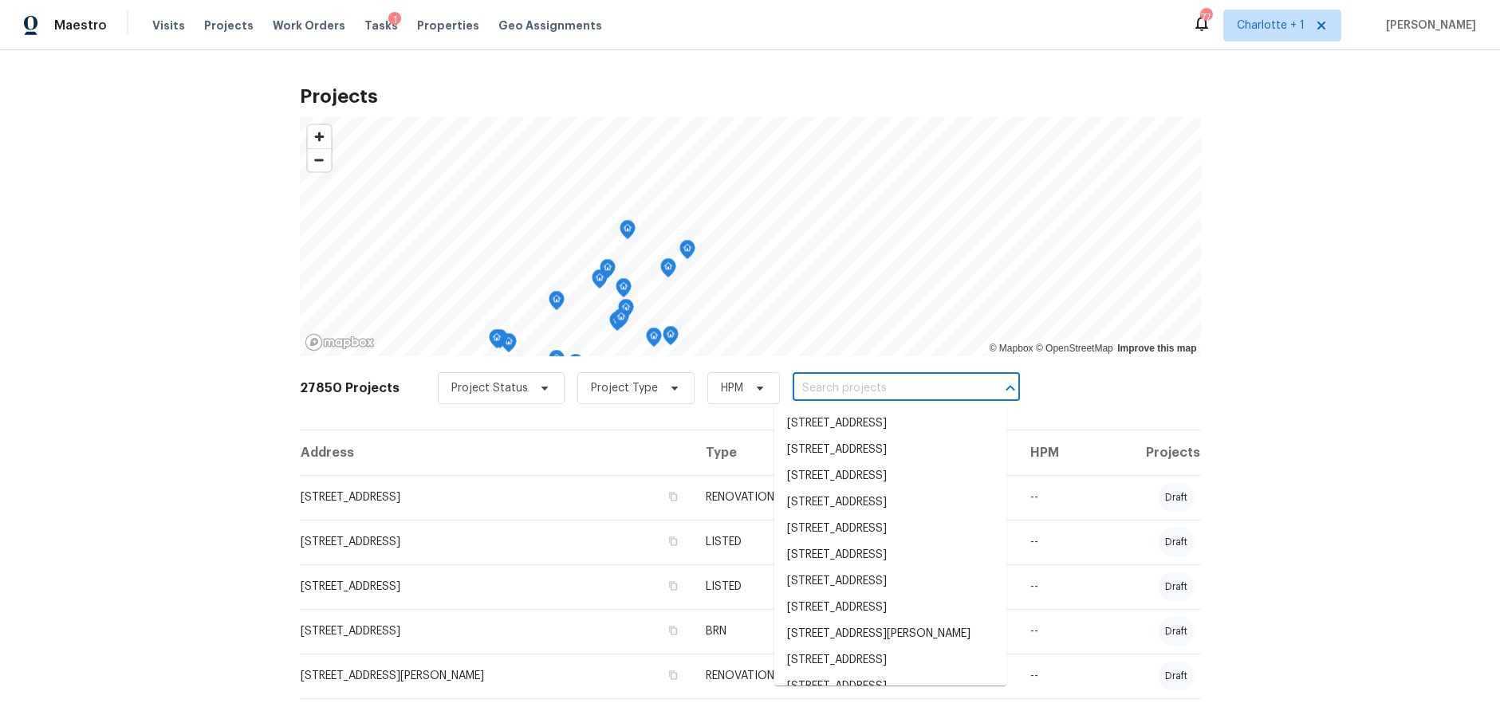
click at [821, 387] on input "text" at bounding box center [884, 388] width 183 height 25
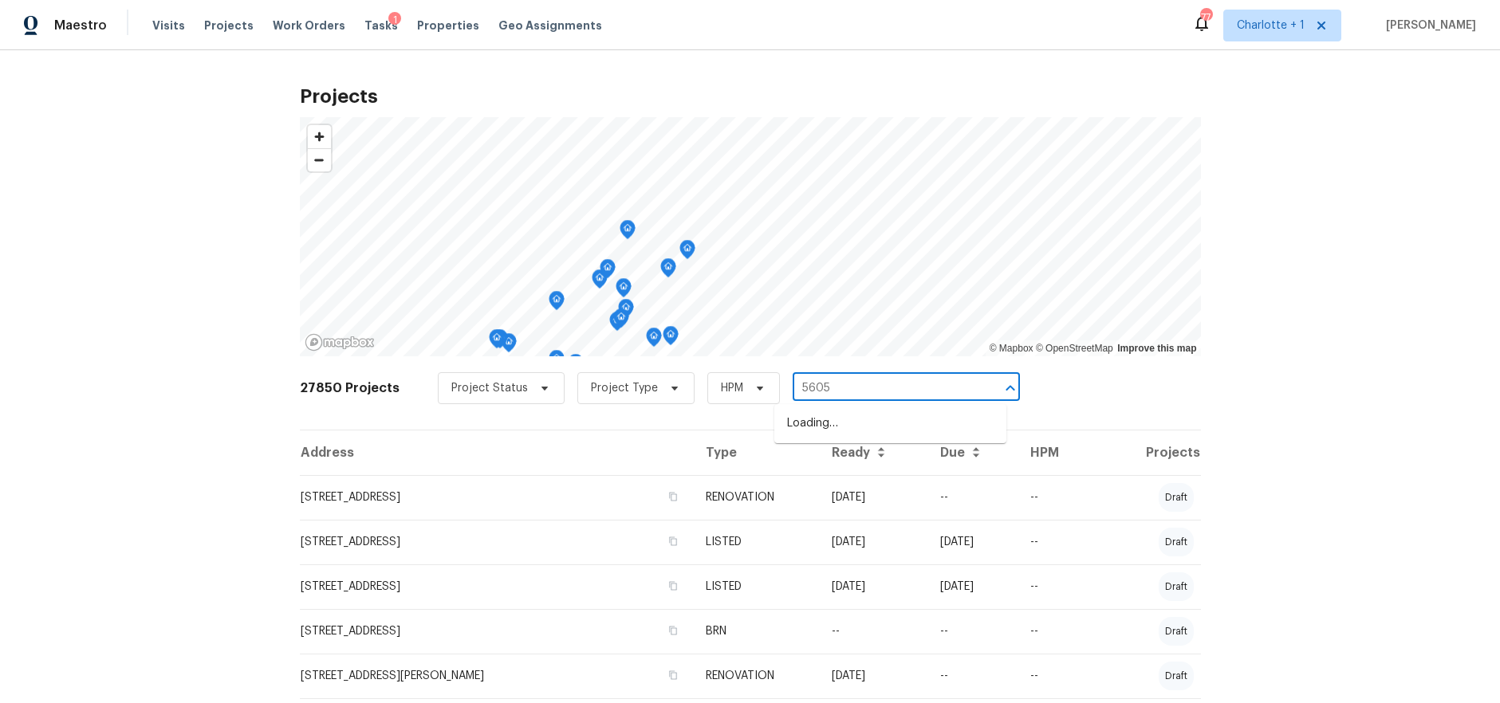
type input "5605 s"
click at [832, 425] on li "5605 Southstone Dr, Greensboro, NC 27406" at bounding box center [890, 424] width 232 height 26
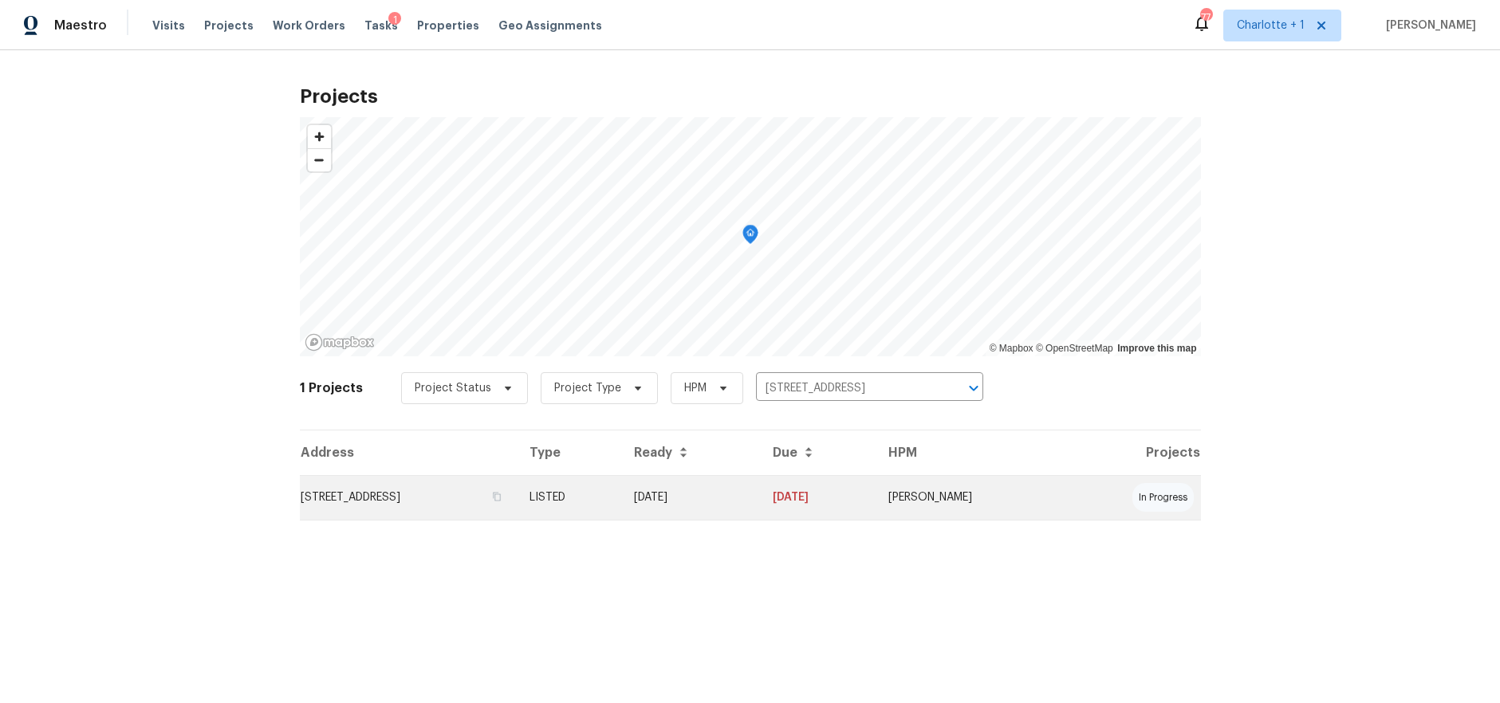
click at [517, 493] on td "5605 Southstone Dr, Greensboro, NC 27406" at bounding box center [409, 497] width 218 height 45
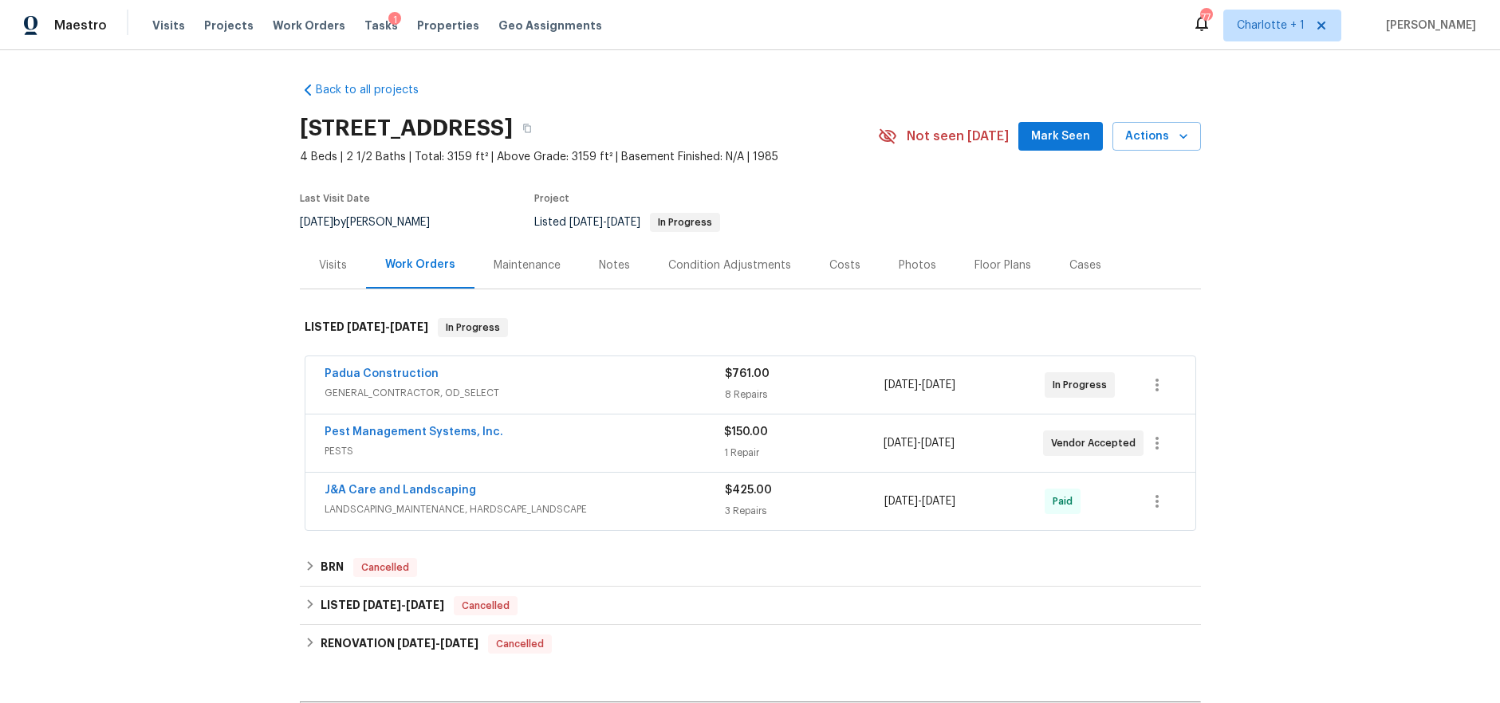
click at [334, 265] on div "Visits" at bounding box center [333, 266] width 28 height 16
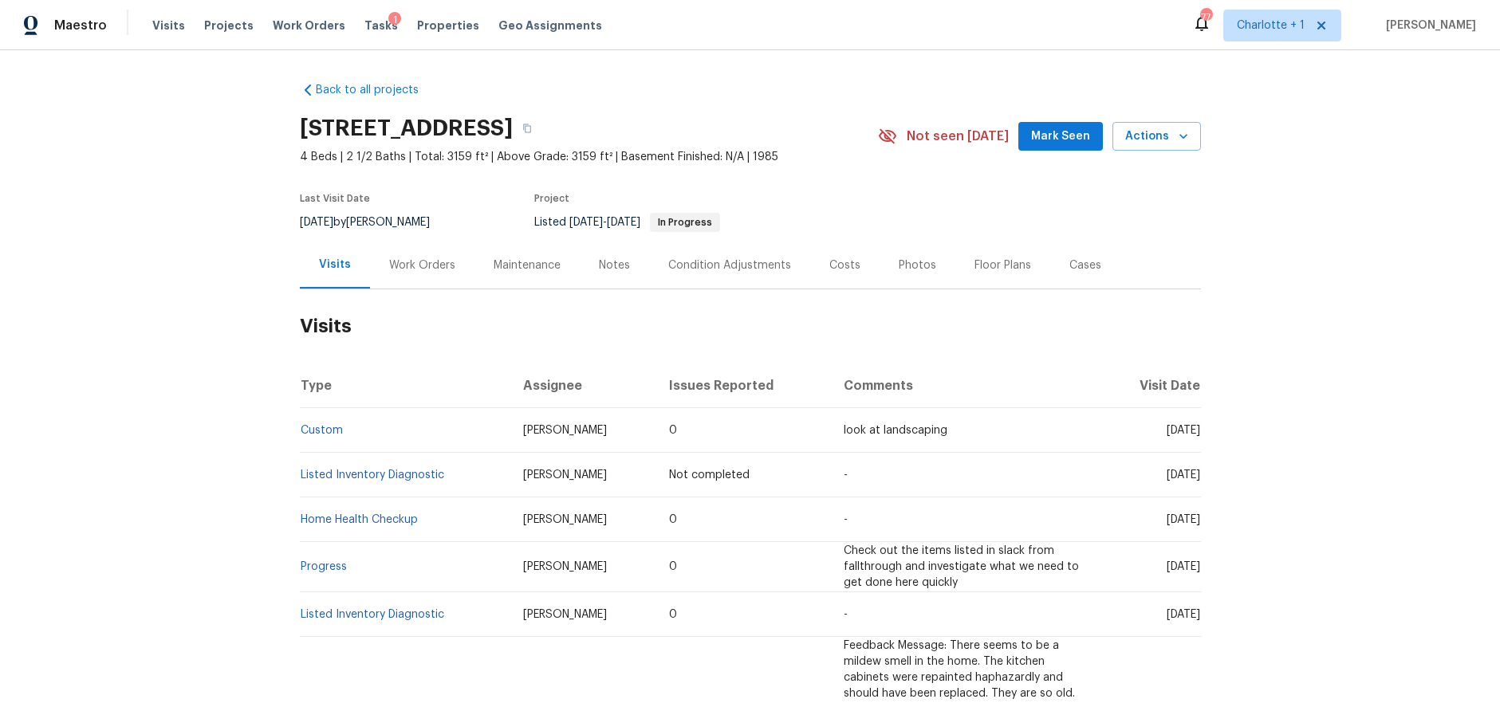
click at [435, 258] on div "Work Orders" at bounding box center [422, 266] width 66 height 16
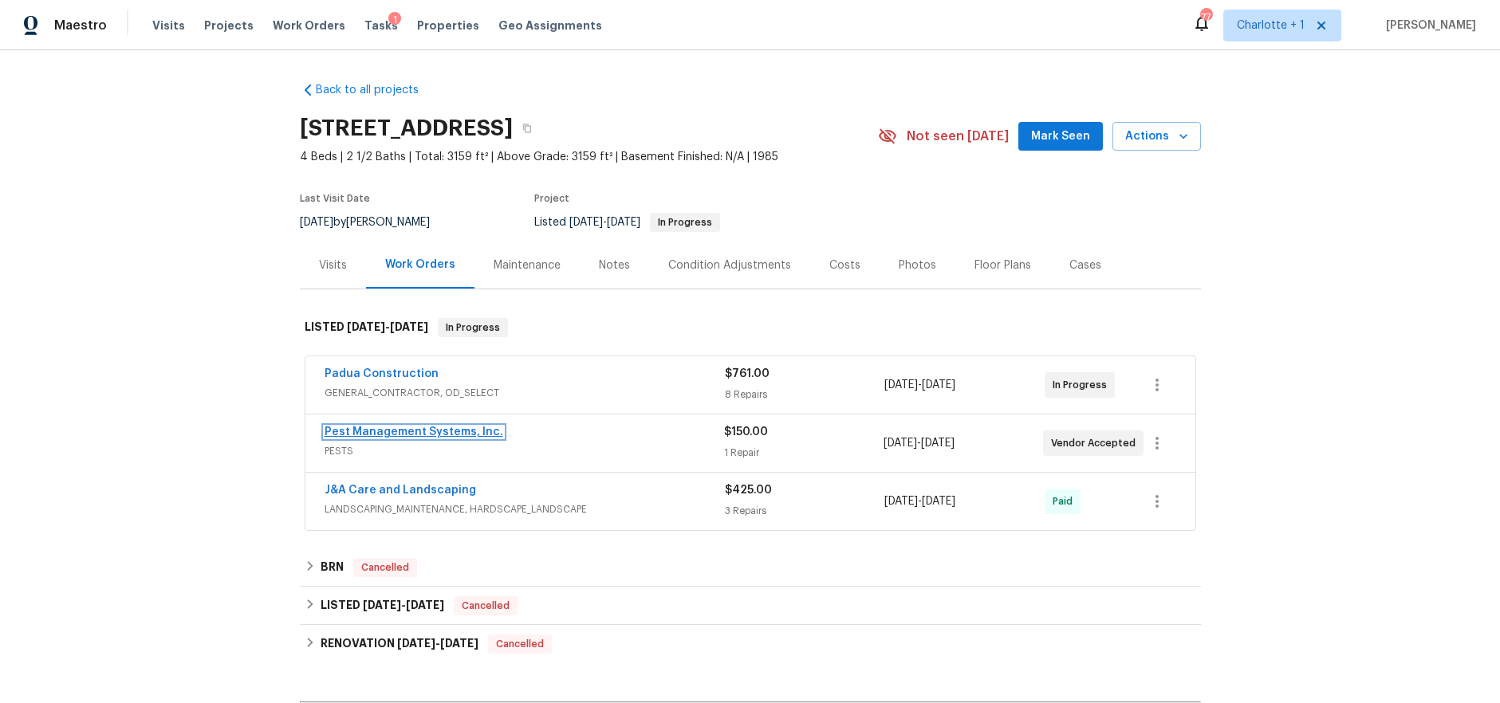
click at [372, 435] on link "Pest Management Systems, Inc." at bounding box center [413, 432] width 179 height 11
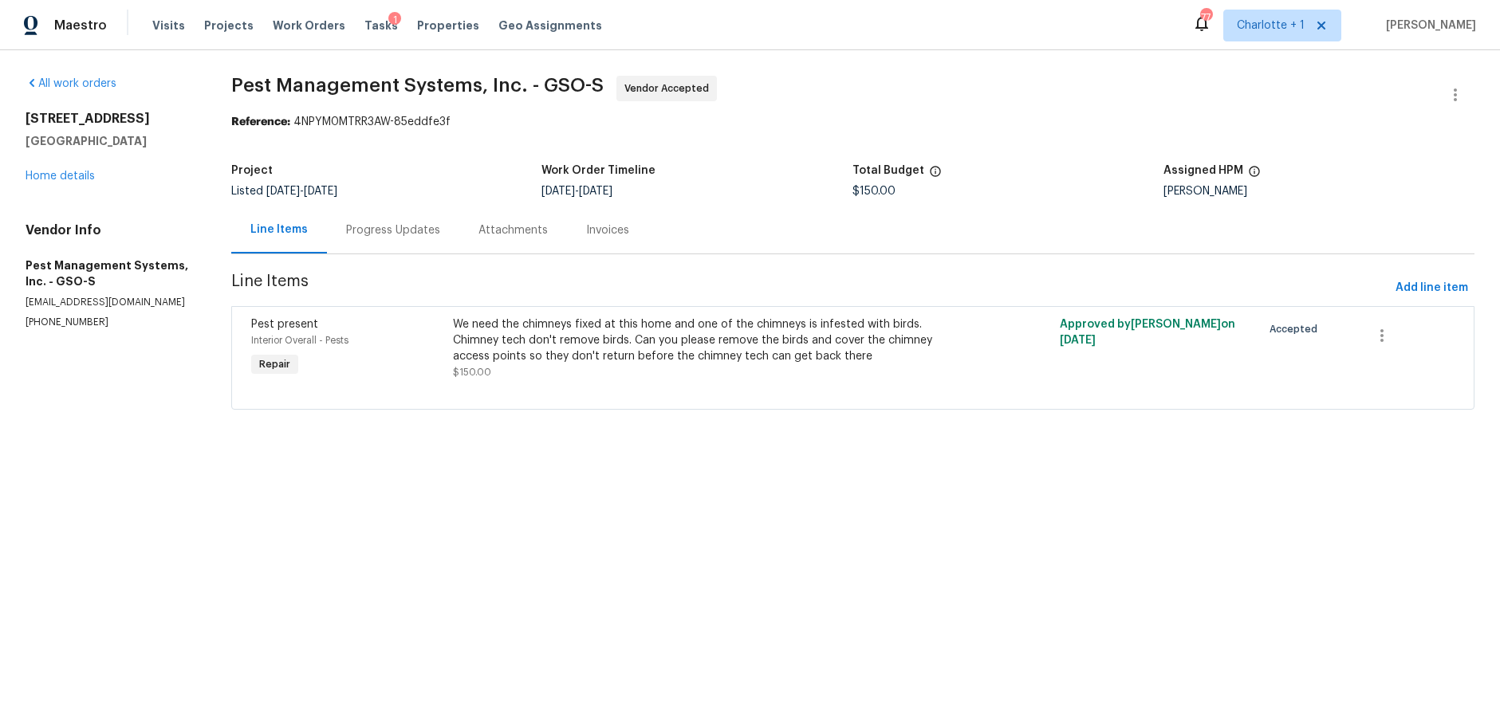
click at [410, 210] on div "Progress Updates" at bounding box center [393, 229] width 132 height 47
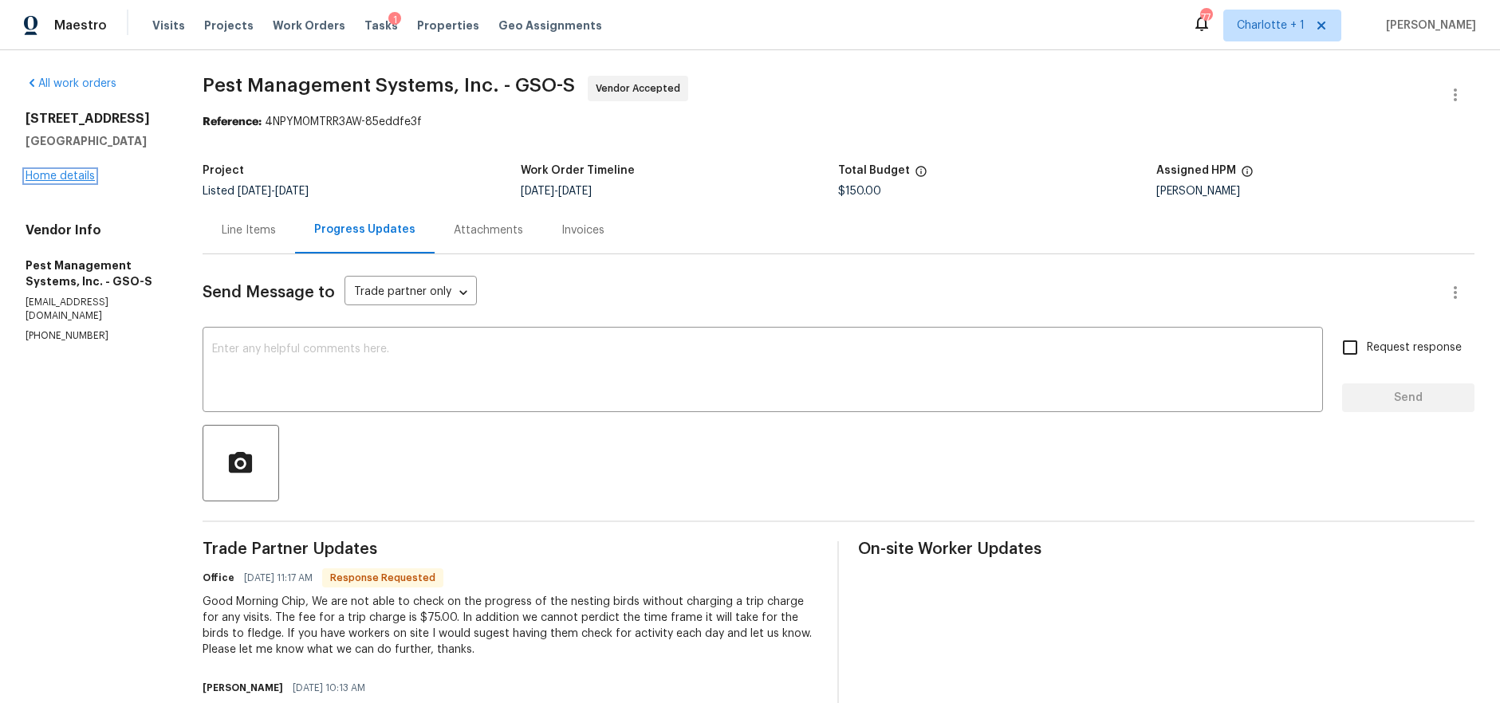
click at [82, 173] on link "Home details" at bounding box center [60, 176] width 69 height 11
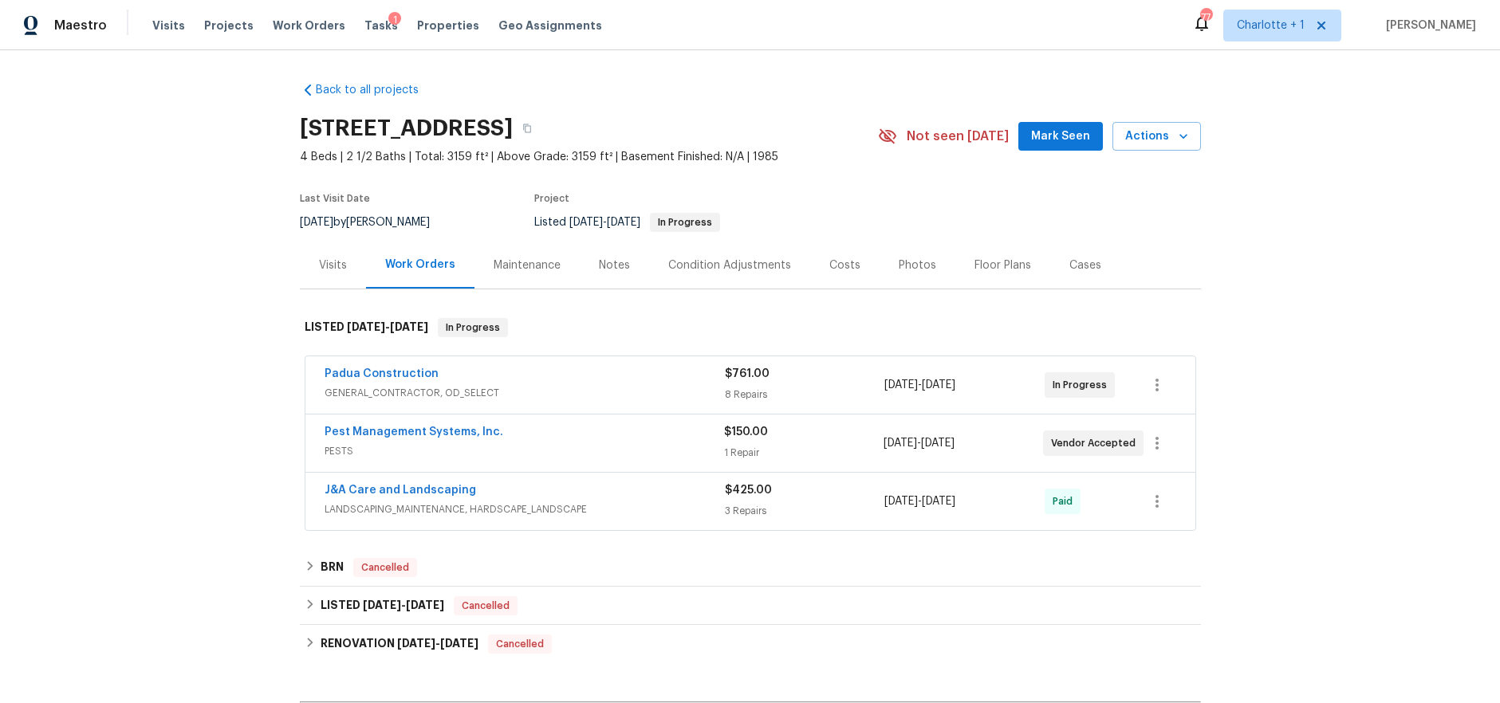
click at [171, 359] on div "Back to all projects 5605 Southstone Dr, Greensboro, NC 27406 4 Beds | 2 1/2 Ba…" at bounding box center [750, 376] width 1500 height 653
click at [1296, 291] on div "Back to all projects 5605 Southstone Dr, Greensboro, NC 27406 4 Beds | 2 1/2 Ba…" at bounding box center [750, 376] width 1500 height 653
click at [615, 387] on span "GENERAL_CONTRACTOR, OD_SELECT" at bounding box center [524, 393] width 400 height 16
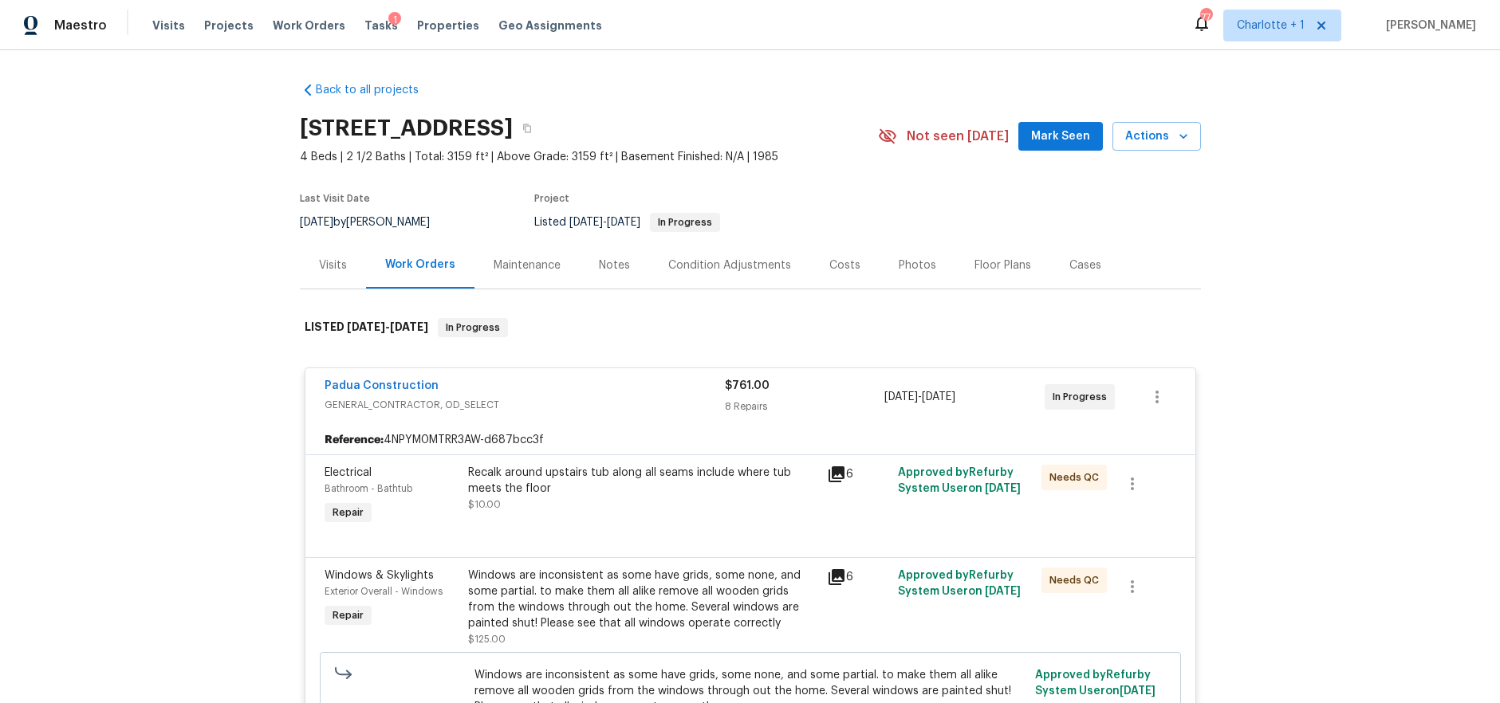
click at [626, 389] on div "Padua Construction" at bounding box center [524, 387] width 400 height 19
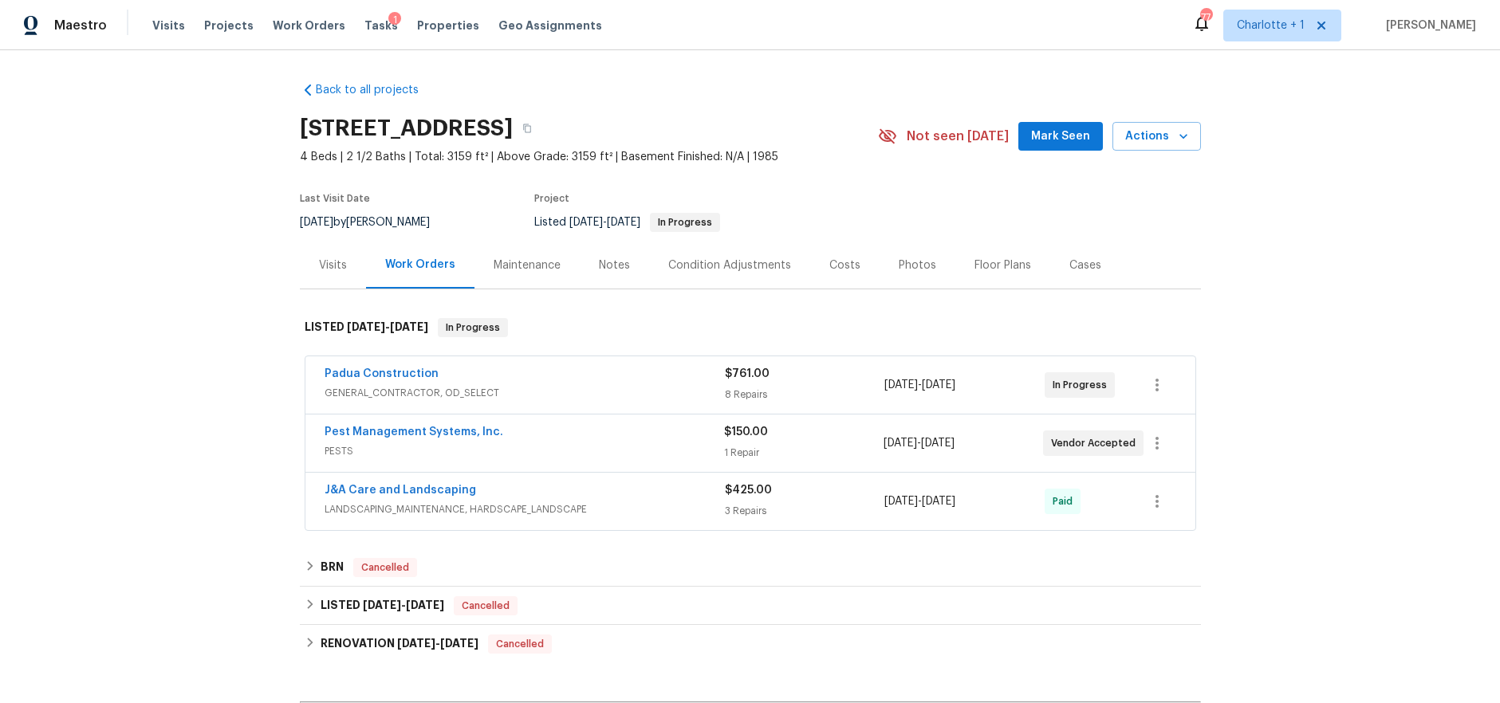
click at [258, 314] on div "Back to all projects 5605 Southstone Dr, Greensboro, NC 27406 4 Beds | 2 1/2 Ba…" at bounding box center [750, 376] width 1500 height 653
click at [1474, 276] on div "Back to all projects 5605 Southstone Dr, Greensboro, NC 27406 4 Beds | 2 1/2 Ba…" at bounding box center [750, 376] width 1500 height 653
click at [1383, 283] on div "Back to all projects 5605 Southstone Dr, Greensboro, NC 27406 4 Beds | 2 1/2 Ba…" at bounding box center [750, 376] width 1500 height 653
click at [1296, 162] on div "Back to all projects 5605 Southstone Dr, Greensboro, NC 27406 4 Beds | 2 1/2 Ba…" at bounding box center [750, 376] width 1500 height 653
click at [193, 27] on div "Visits Projects Work Orders Tasks 1 Properties Geo Assignments" at bounding box center [386, 26] width 469 height 32
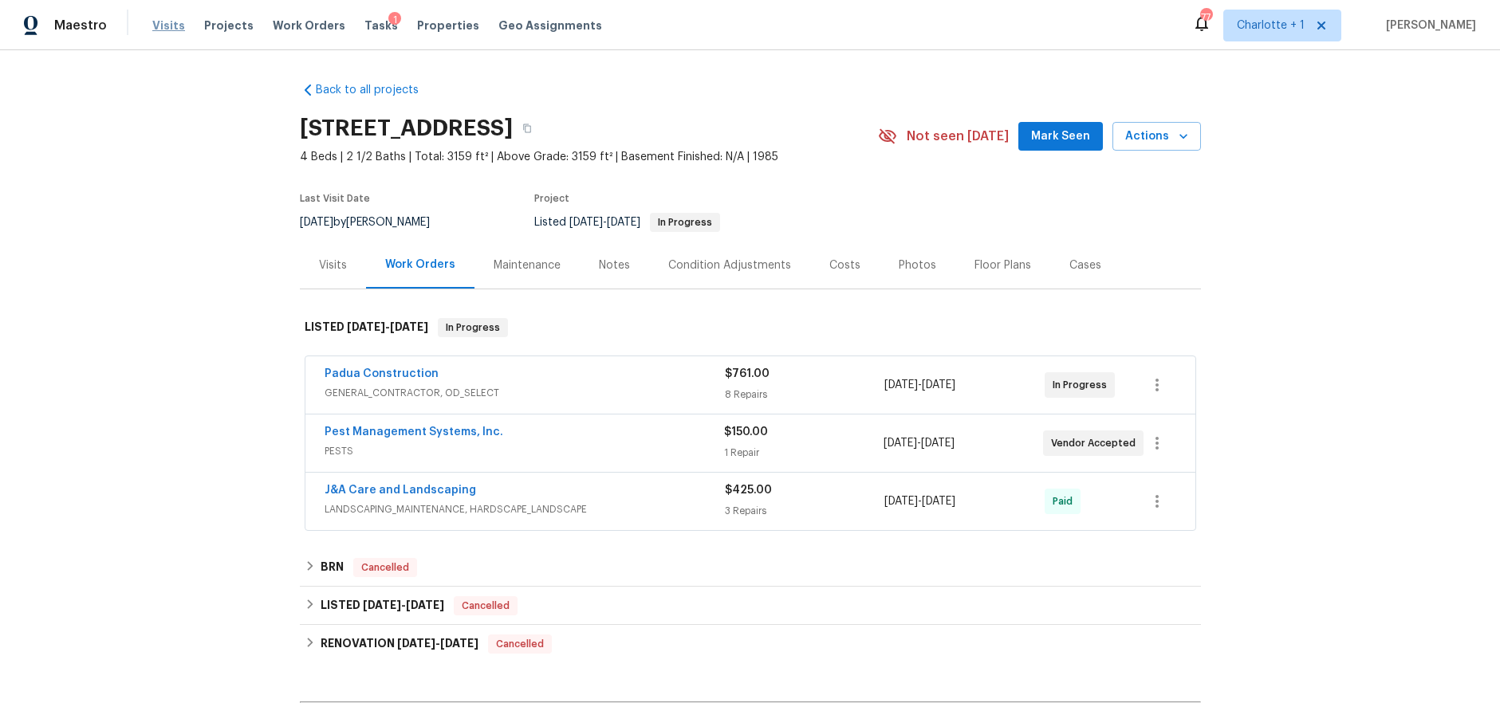
click at [165, 19] on span "Visits" at bounding box center [168, 26] width 33 height 16
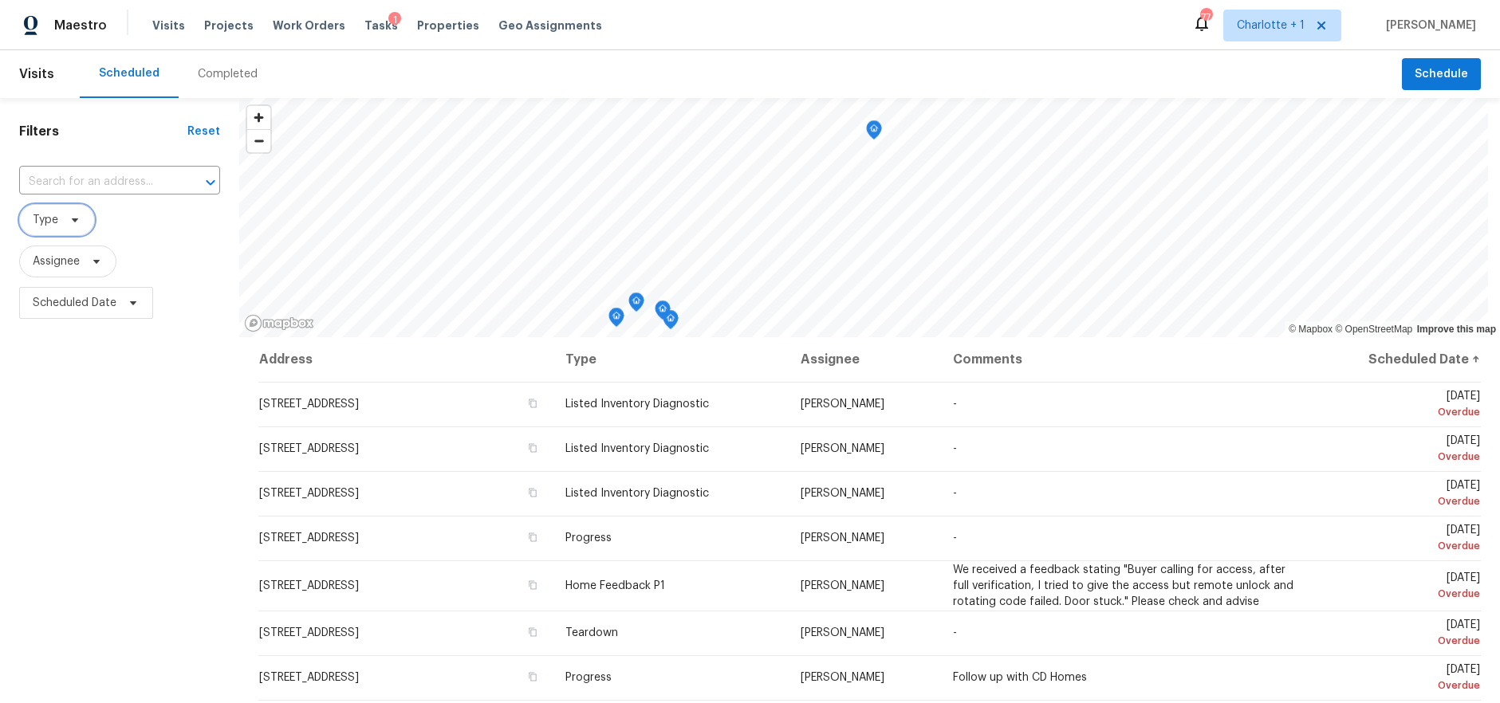
click at [67, 228] on span "Type" at bounding box center [57, 220] width 76 height 32
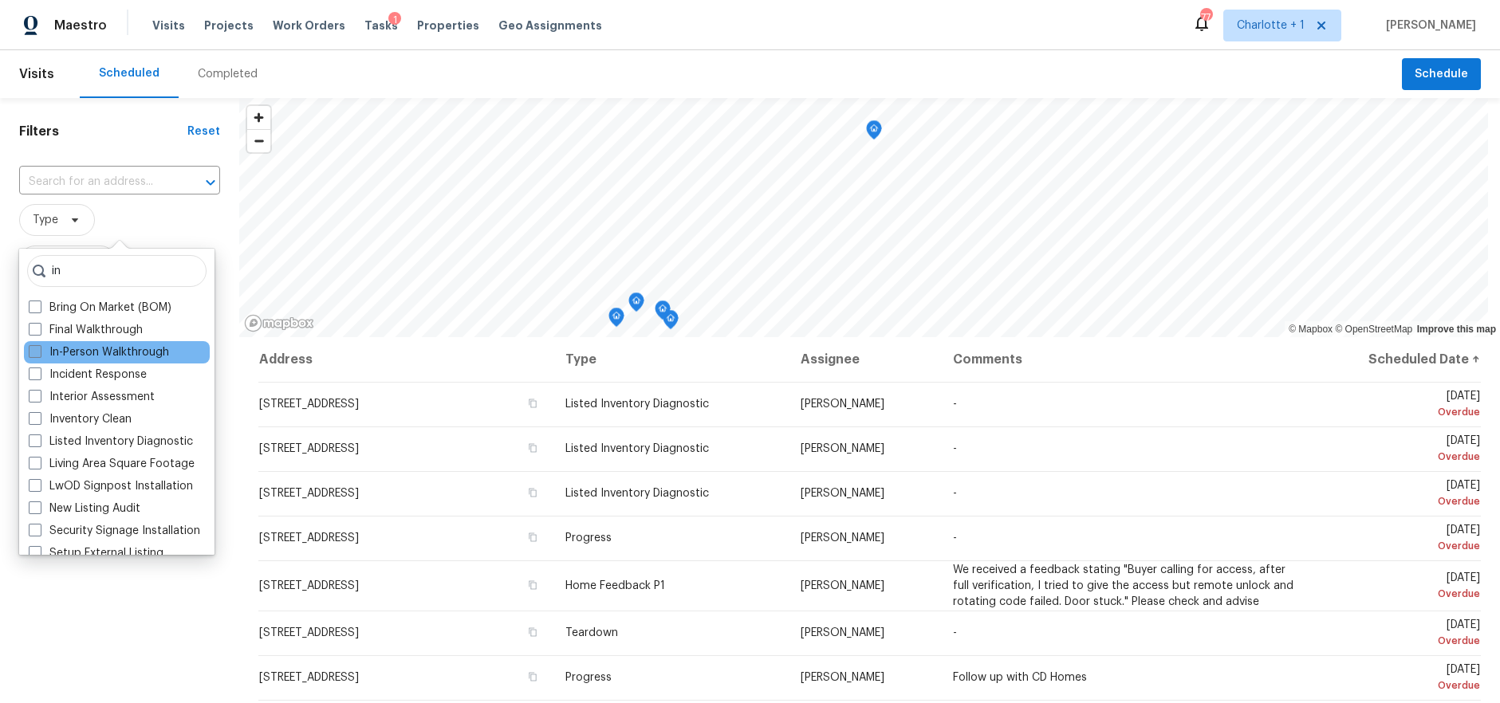
type input "in"
drag, startPoint x: 88, startPoint y: 356, endPoint x: 115, endPoint y: 330, distance: 37.2
click at [88, 356] on label "In-Person Walkthrough" at bounding box center [99, 352] width 140 height 16
click at [39, 355] on input "In-Person Walkthrough" at bounding box center [34, 349] width 10 height 10
checkbox input "true"
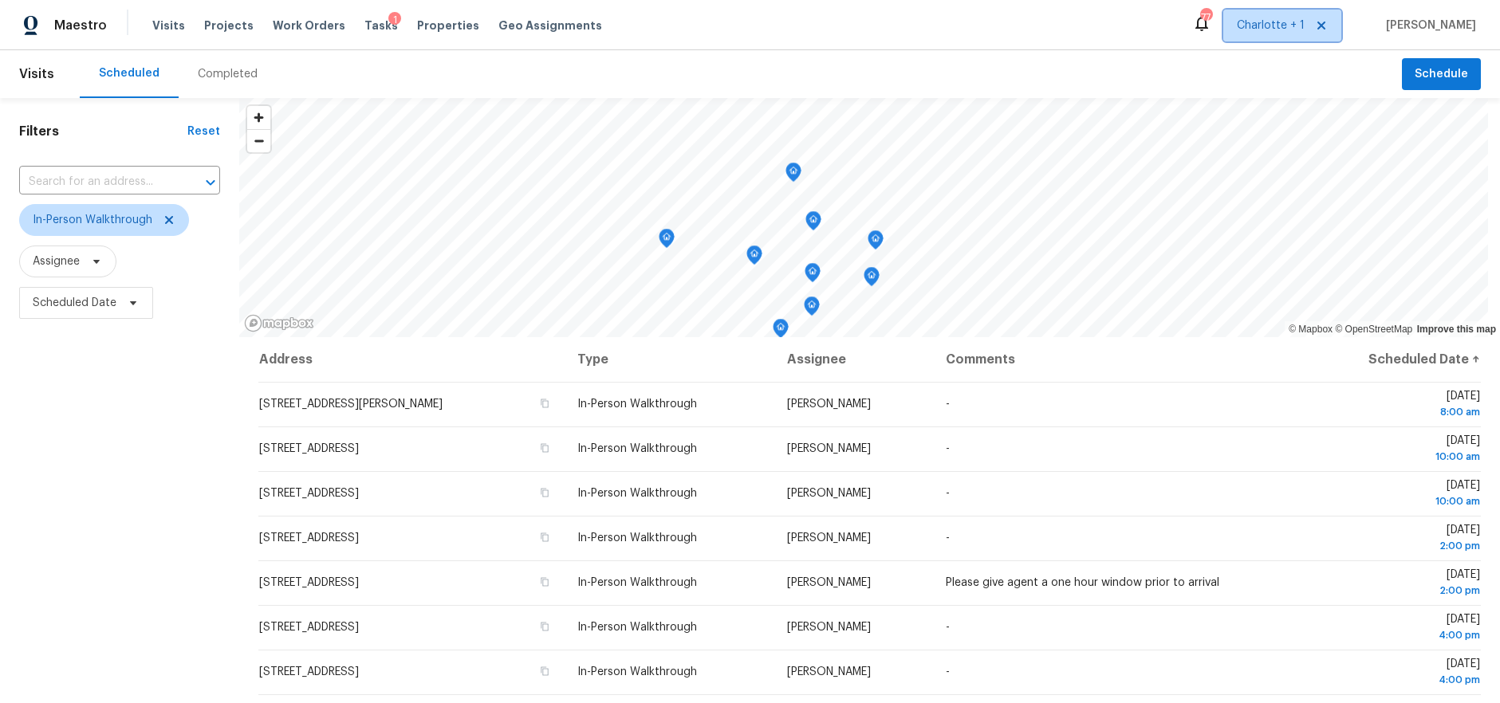
click at [1291, 25] on span "Charlotte + 1" at bounding box center [1271, 26] width 68 height 16
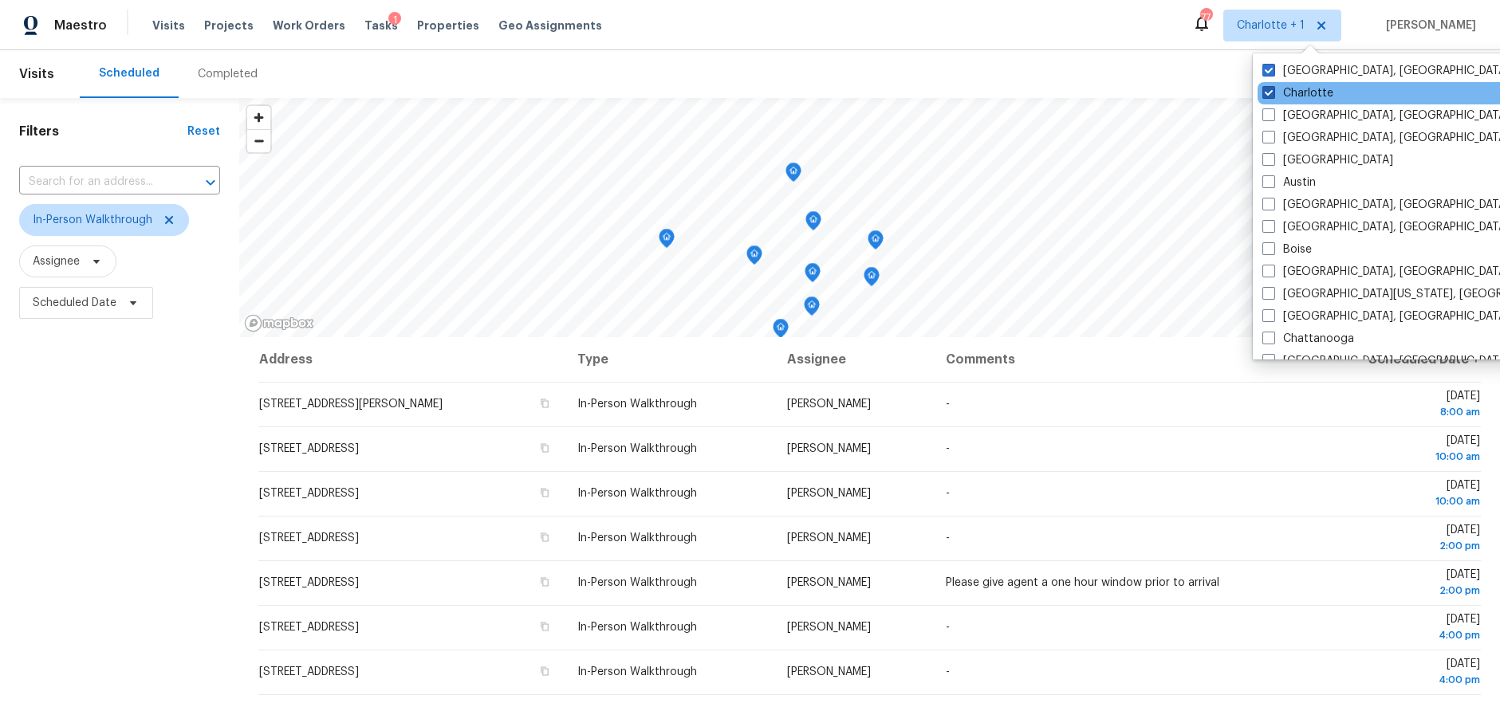
click at [1295, 92] on label "Charlotte" at bounding box center [1297, 93] width 71 height 16
click at [1272, 92] on input "Charlotte" at bounding box center [1267, 90] width 10 height 10
checkbox input "false"
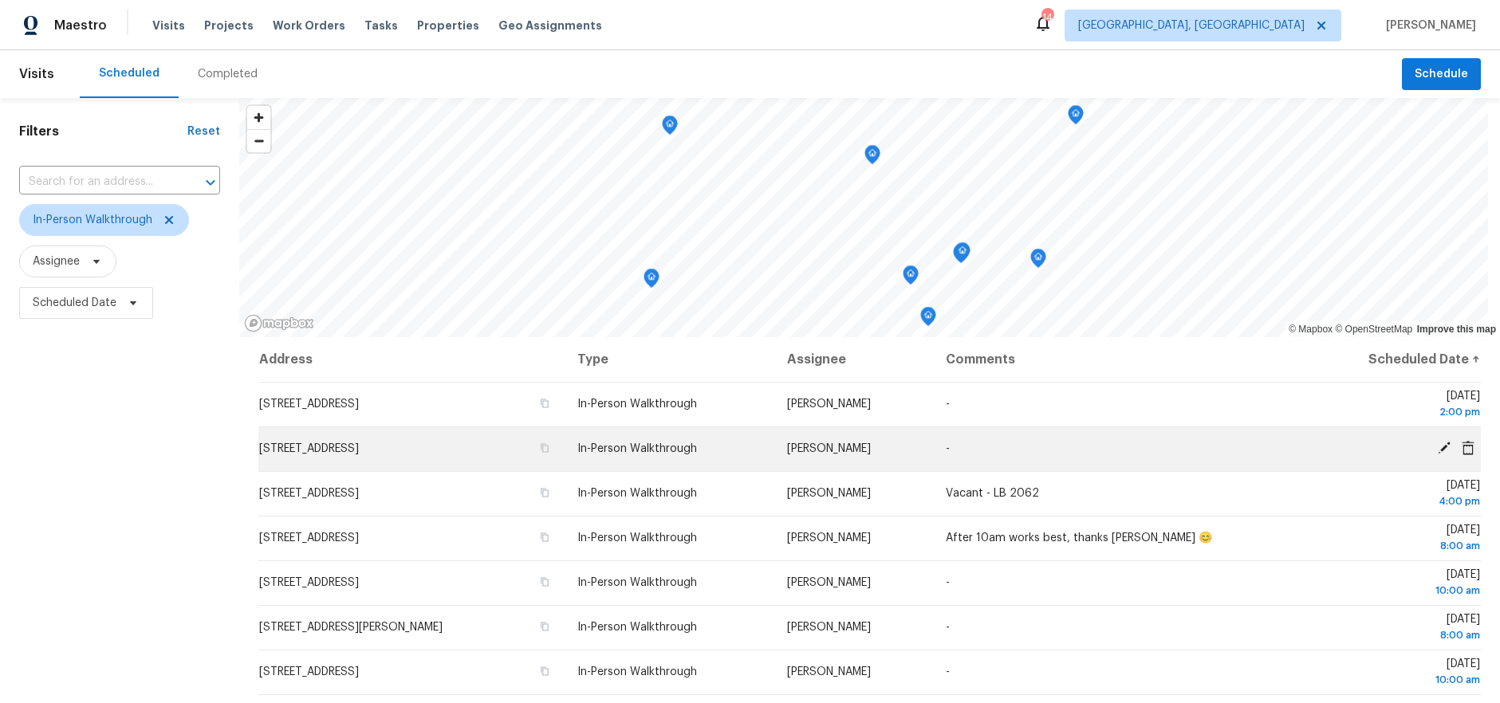
drag, startPoint x: 140, startPoint y: 456, endPoint x: 261, endPoint y: 455, distance: 120.4
click at [141, 456] on div "Filters Reset ​ In-Person Walkthrough Assignee Scheduled Date" at bounding box center [119, 499] width 239 height 802
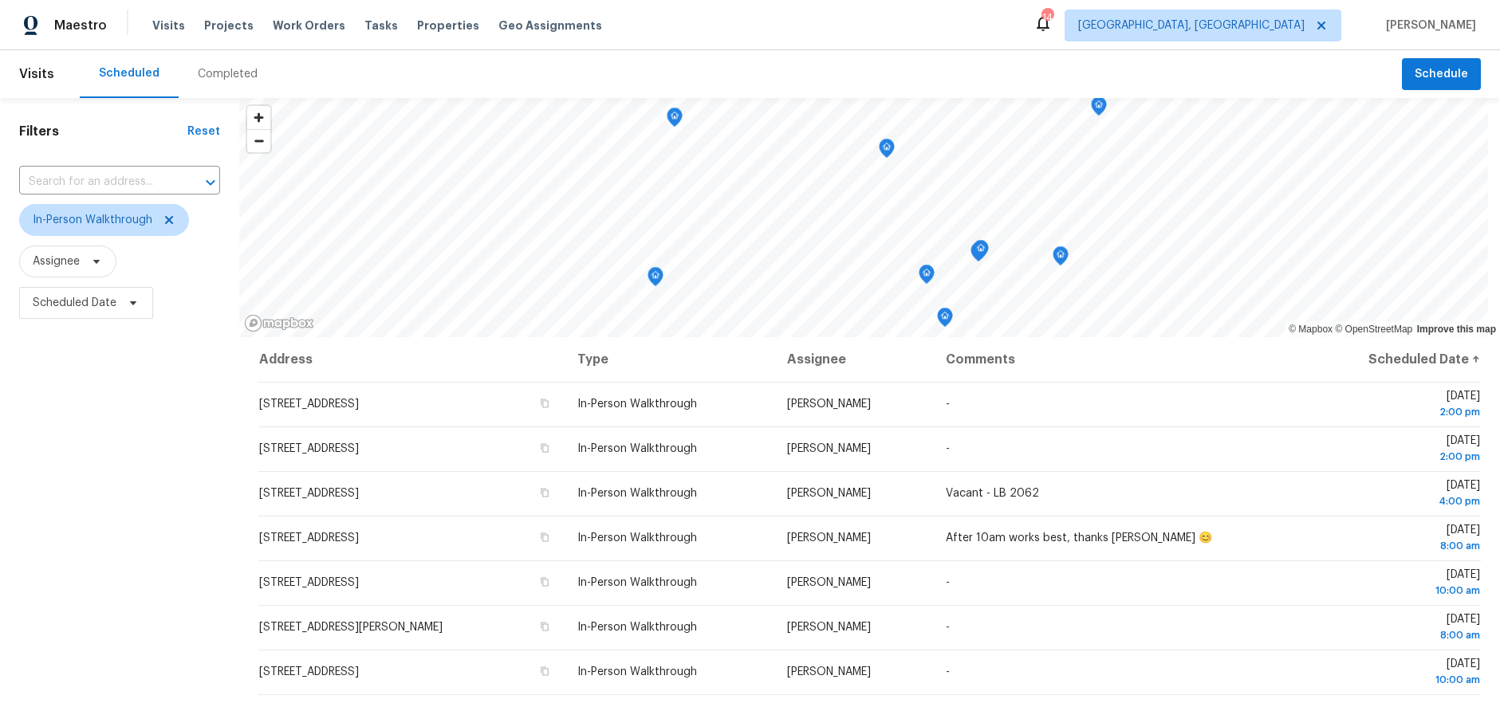
click at [144, 430] on div "Filters Reset ​ In-Person Walkthrough Assignee Scheduled Date" at bounding box center [119, 499] width 239 height 802
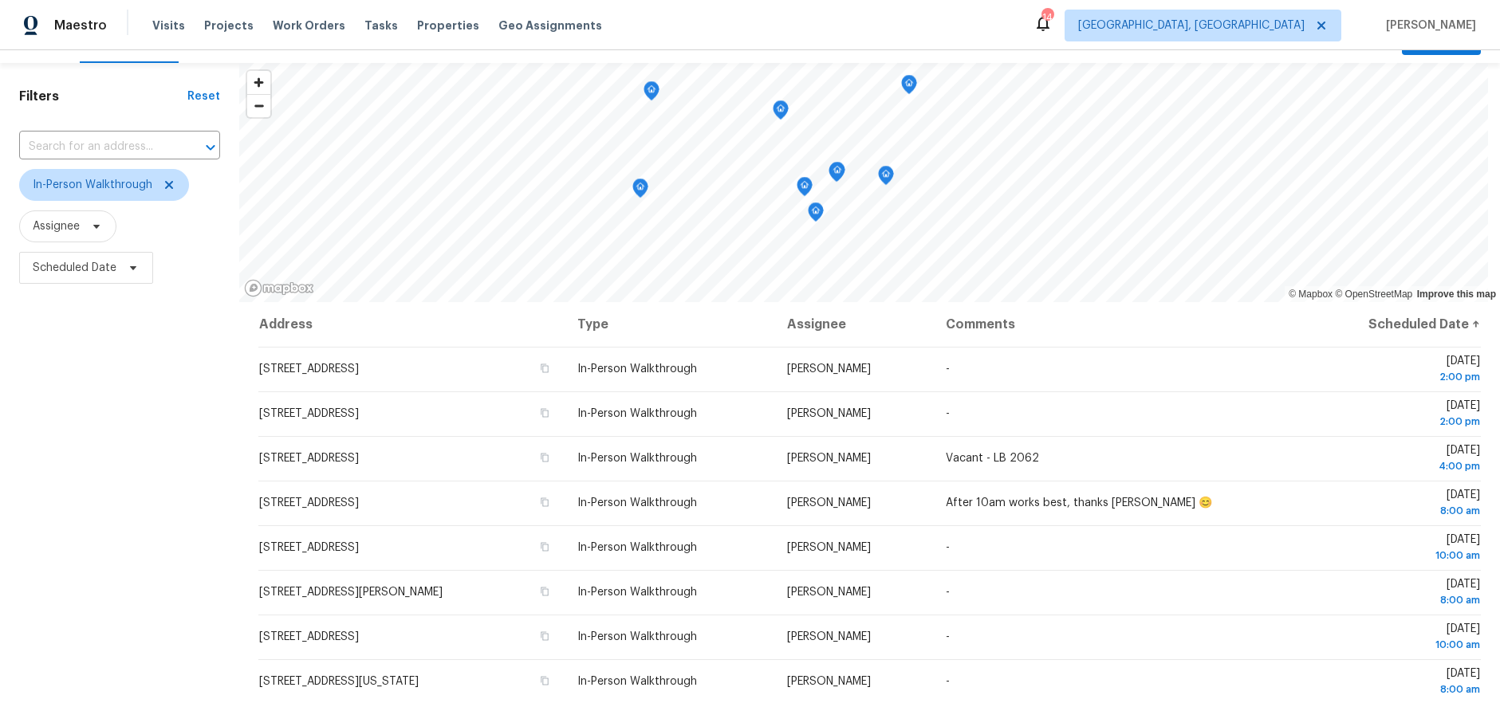
click at [164, 399] on div "Filters Reset ​ In-Person Walkthrough Assignee Scheduled Date" at bounding box center [119, 464] width 239 height 802
click at [175, 446] on div "Filters Reset ​ In-Person Walkthrough Assignee Scheduled Date" at bounding box center [119, 464] width 239 height 802
click at [176, 535] on div "Filters Reset ​ In-Person Walkthrough Assignee Scheduled Date" at bounding box center [119, 464] width 239 height 802
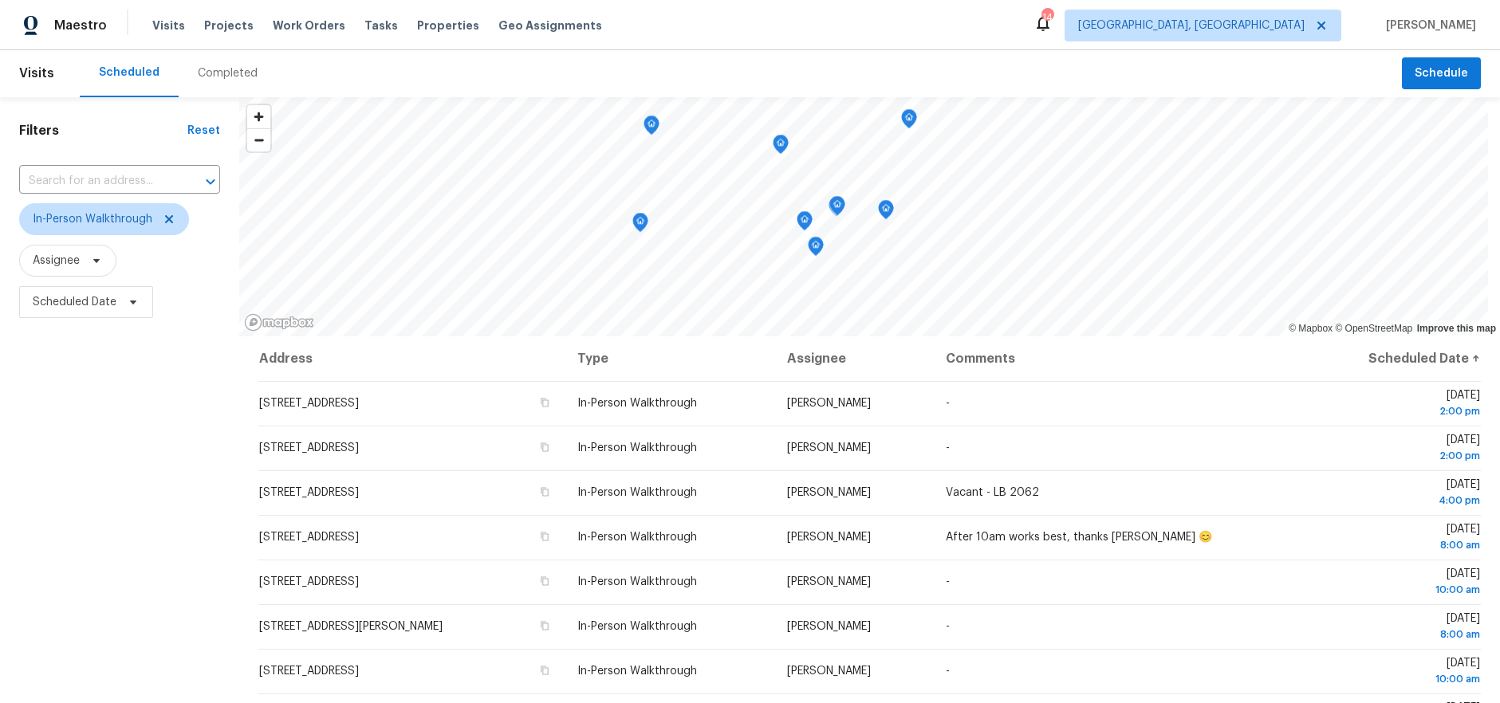
scroll to position [0, 0]
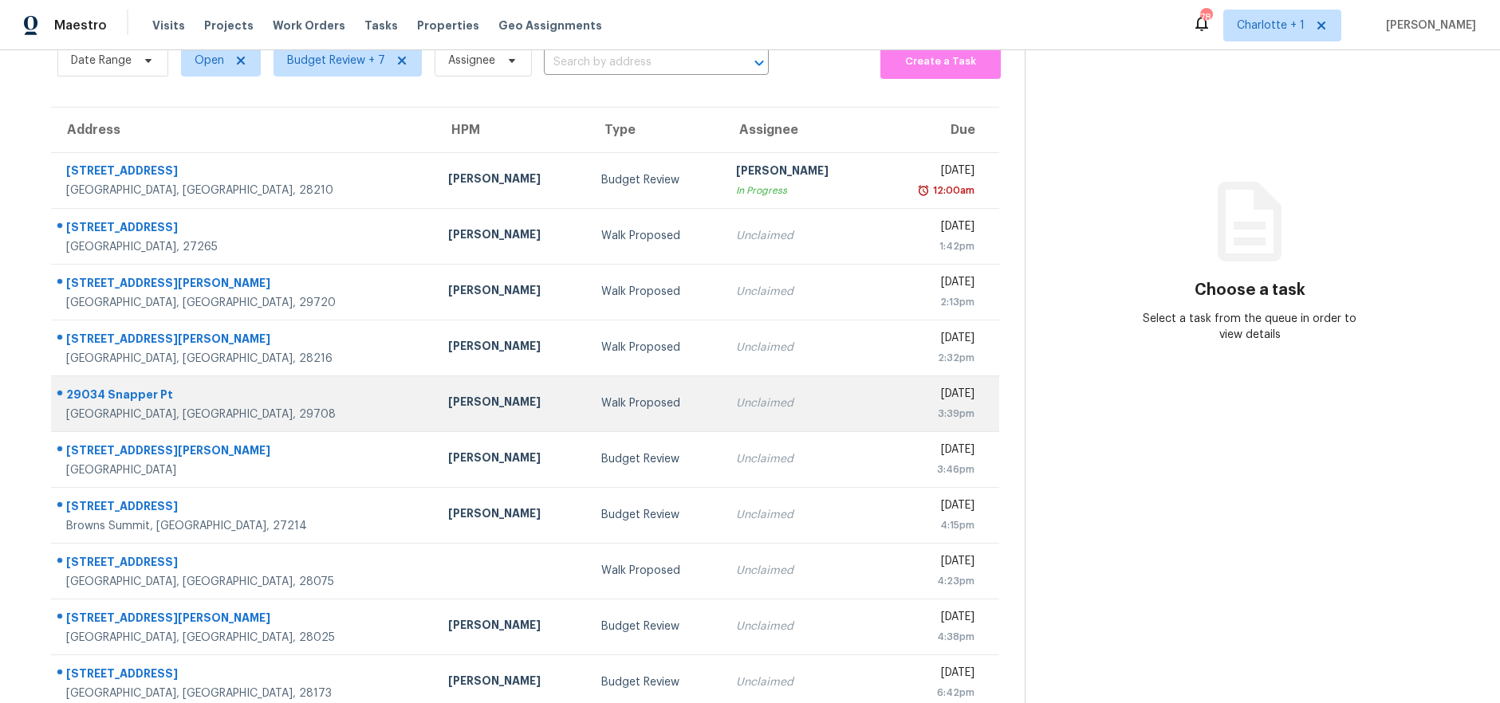
scroll to position [104, 0]
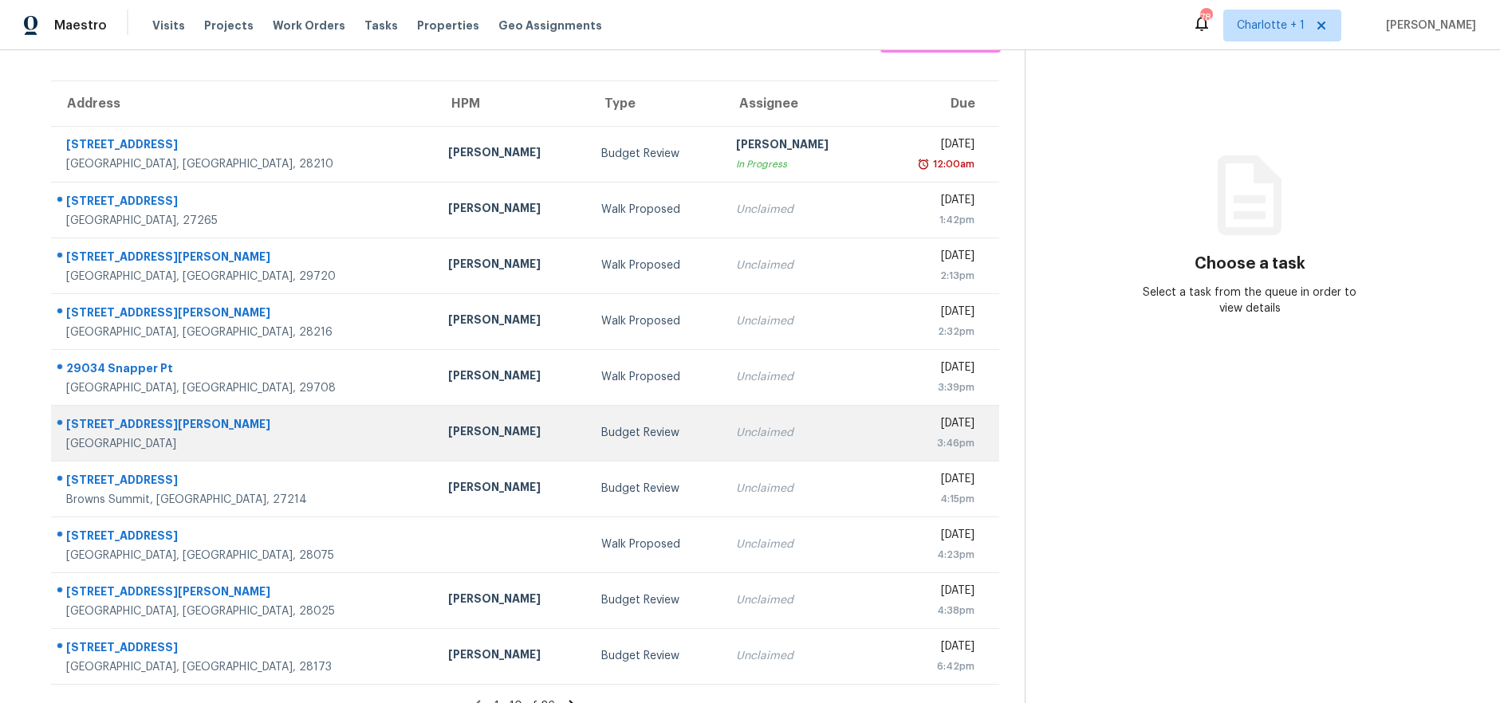
click at [230, 423] on div "[STREET_ADDRESS][PERSON_NAME]" at bounding box center [244, 426] width 356 height 20
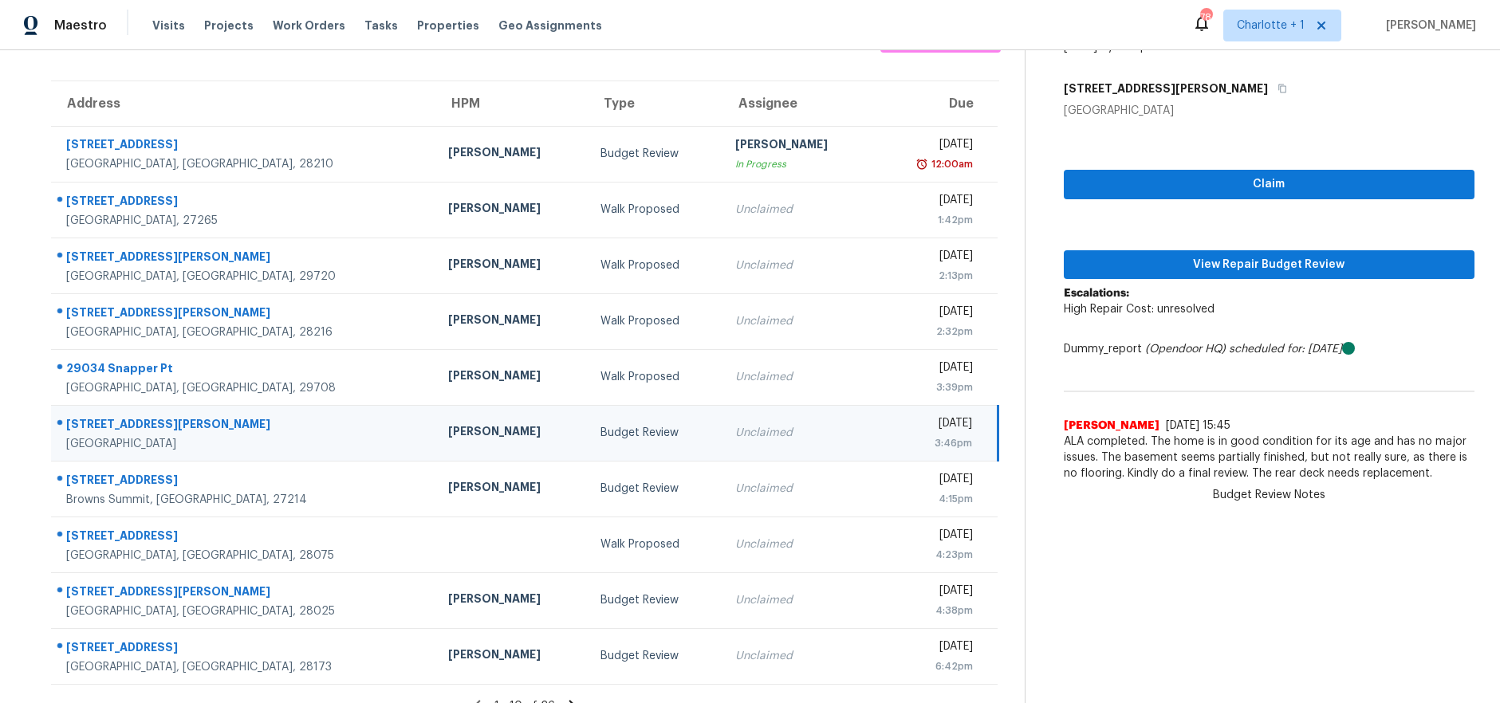
click at [468, 434] on div "[PERSON_NAME]" at bounding box center [511, 433] width 127 height 20
click at [1253, 279] on div "Claim View Repair Budget Review Escalations: High Repair Cost: unresolved Dummy…" at bounding box center [1269, 304] width 411 height 371
click at [1251, 272] on span "View Repair Budget Review" at bounding box center [1268, 265] width 385 height 20
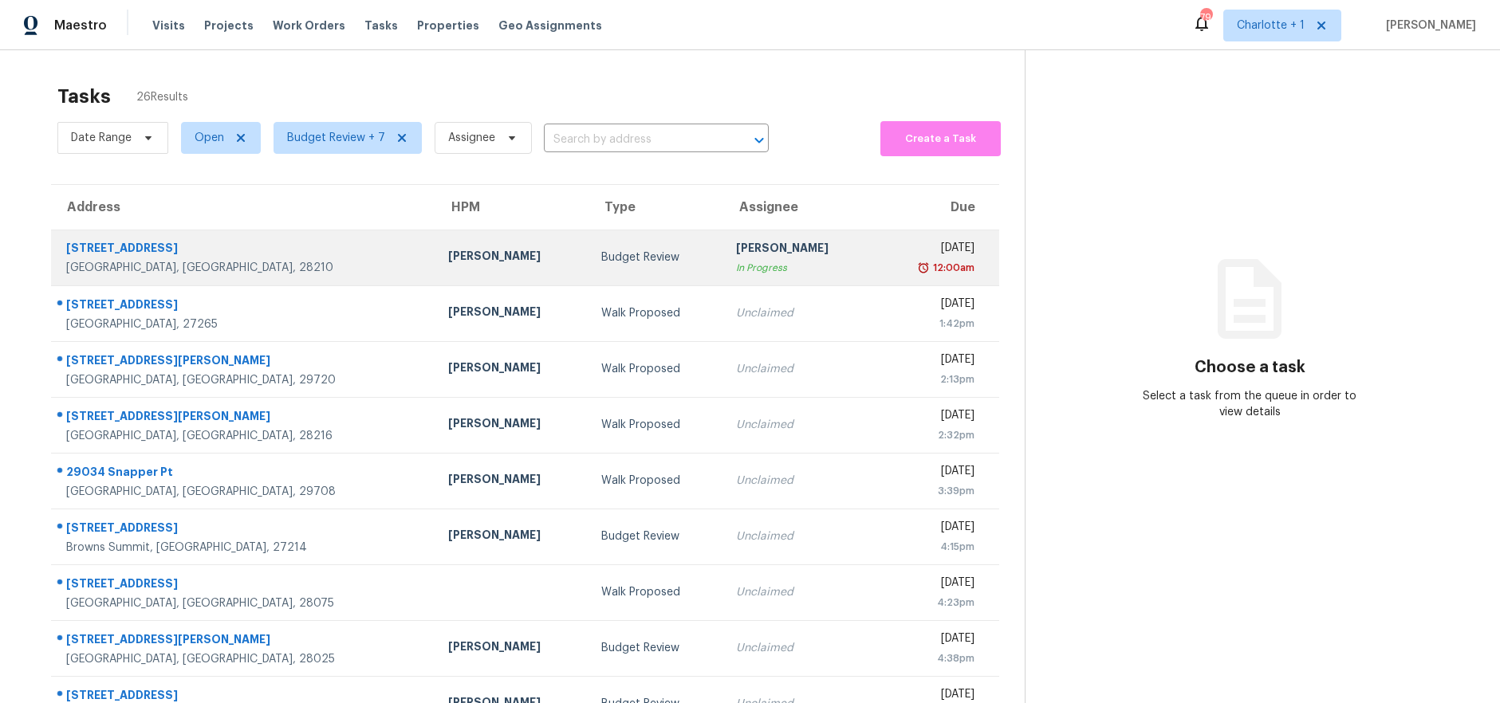
scroll to position [139, 0]
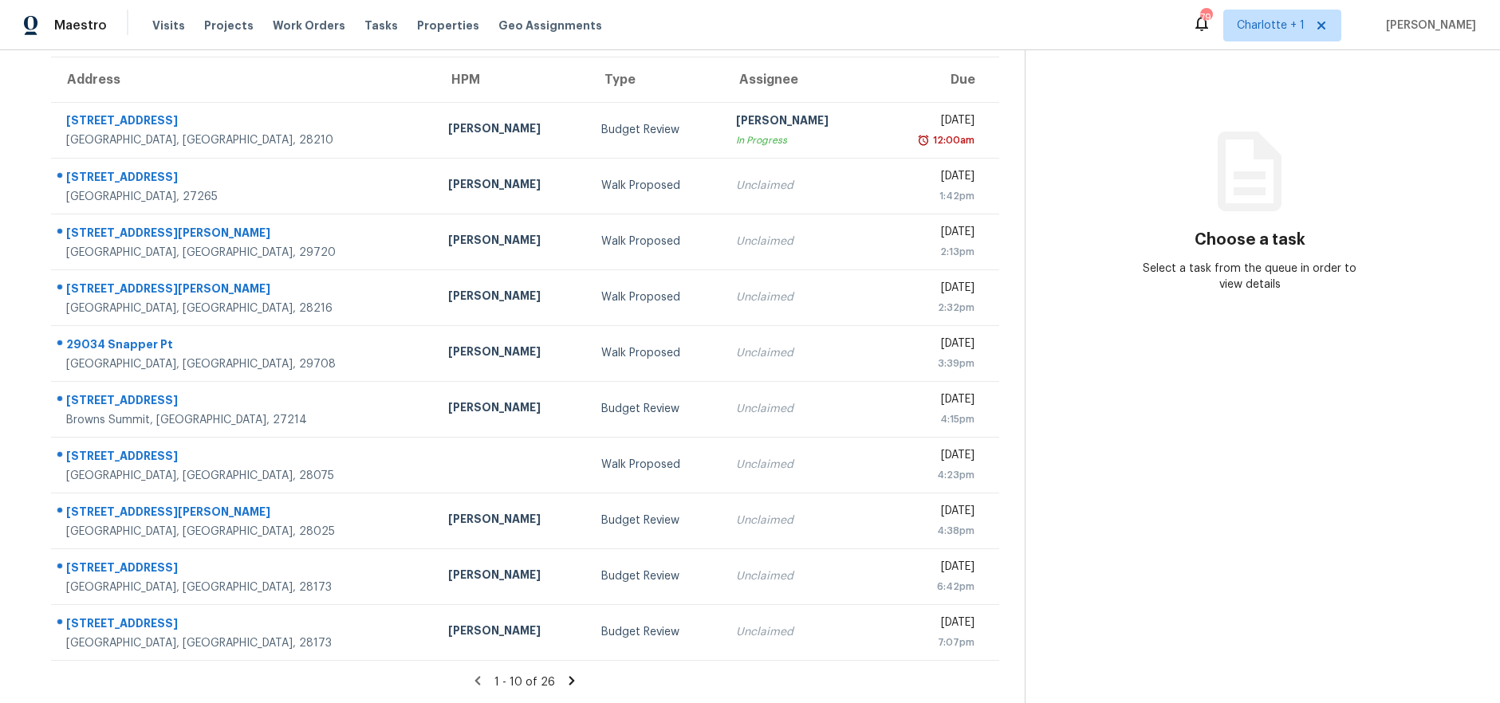
click at [565, 674] on icon at bounding box center [571, 681] width 14 height 14
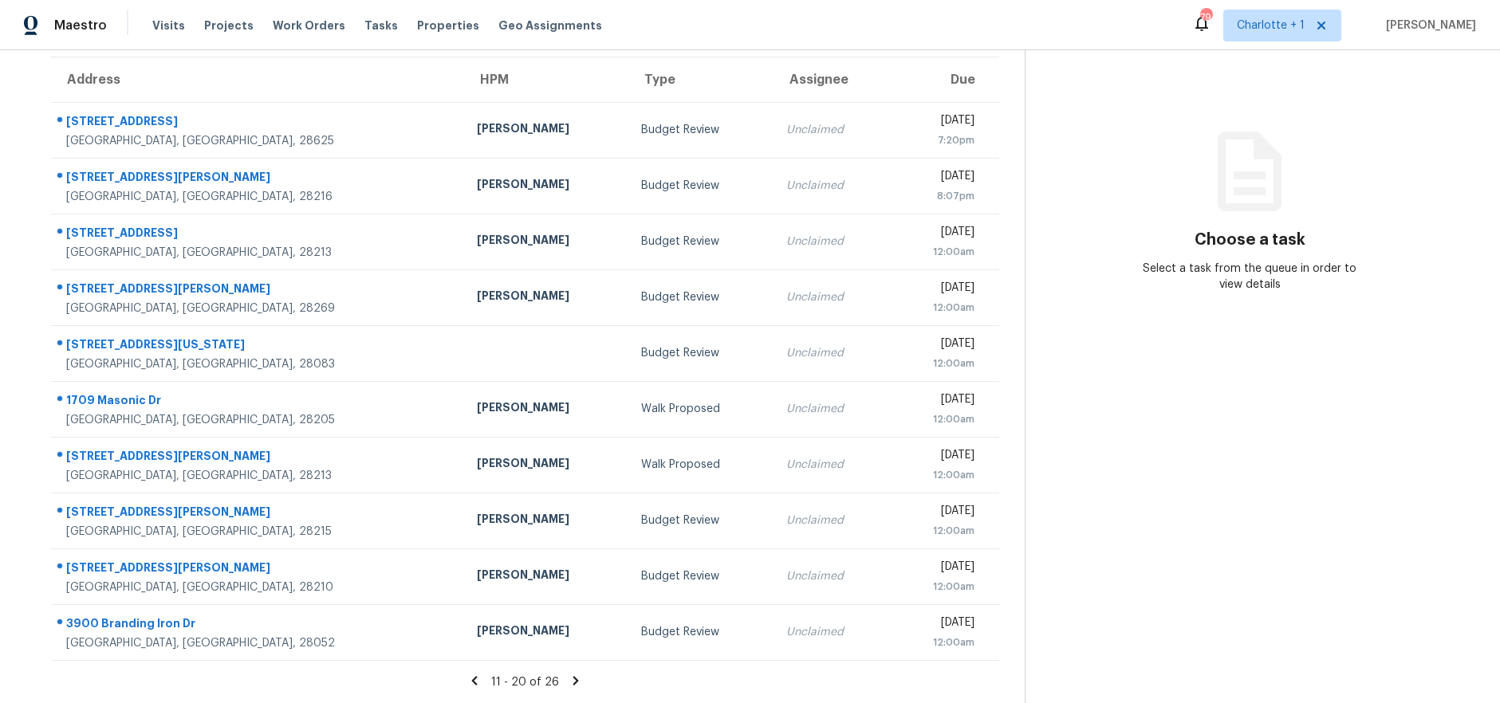
click at [568, 674] on icon at bounding box center [575, 681] width 14 height 14
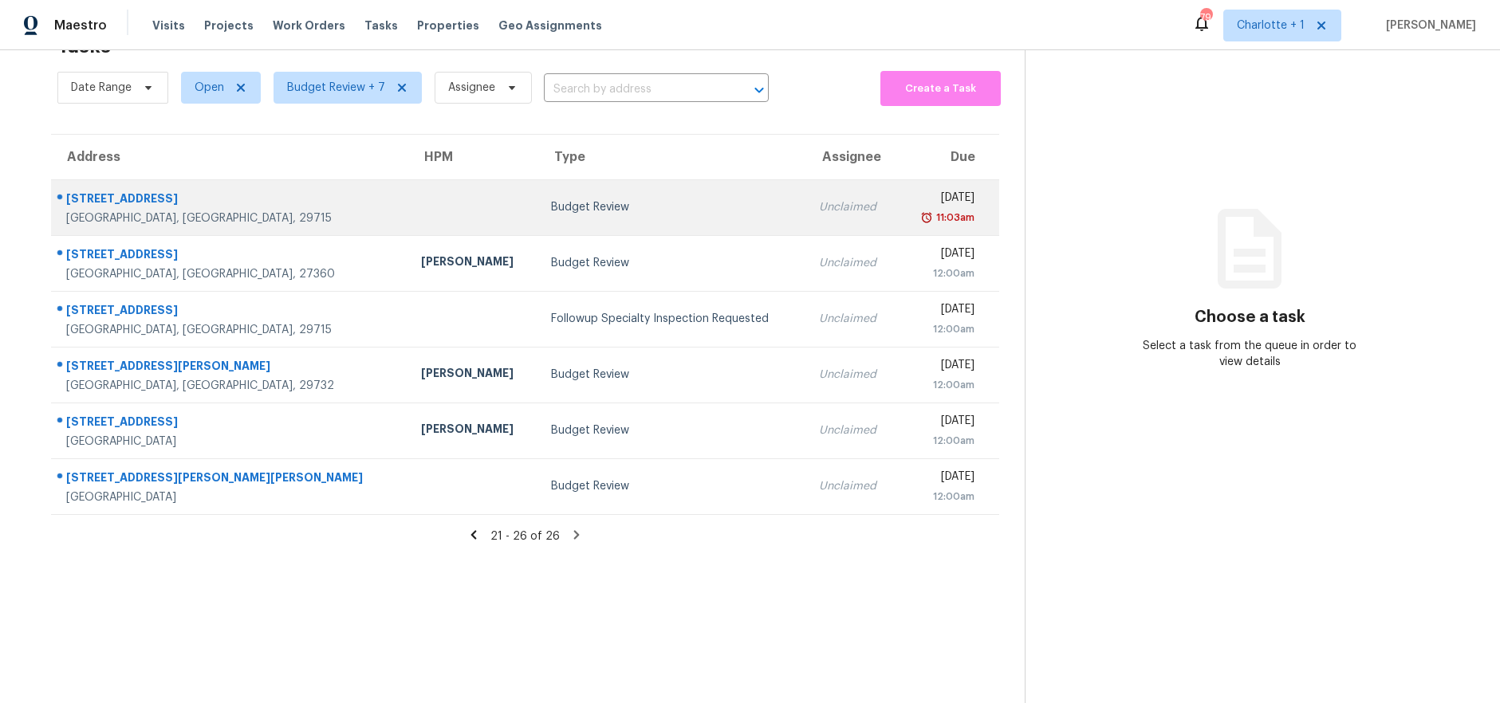
click at [188, 210] on div "[GEOGRAPHIC_DATA], [GEOGRAPHIC_DATA], 29715" at bounding box center [230, 218] width 329 height 16
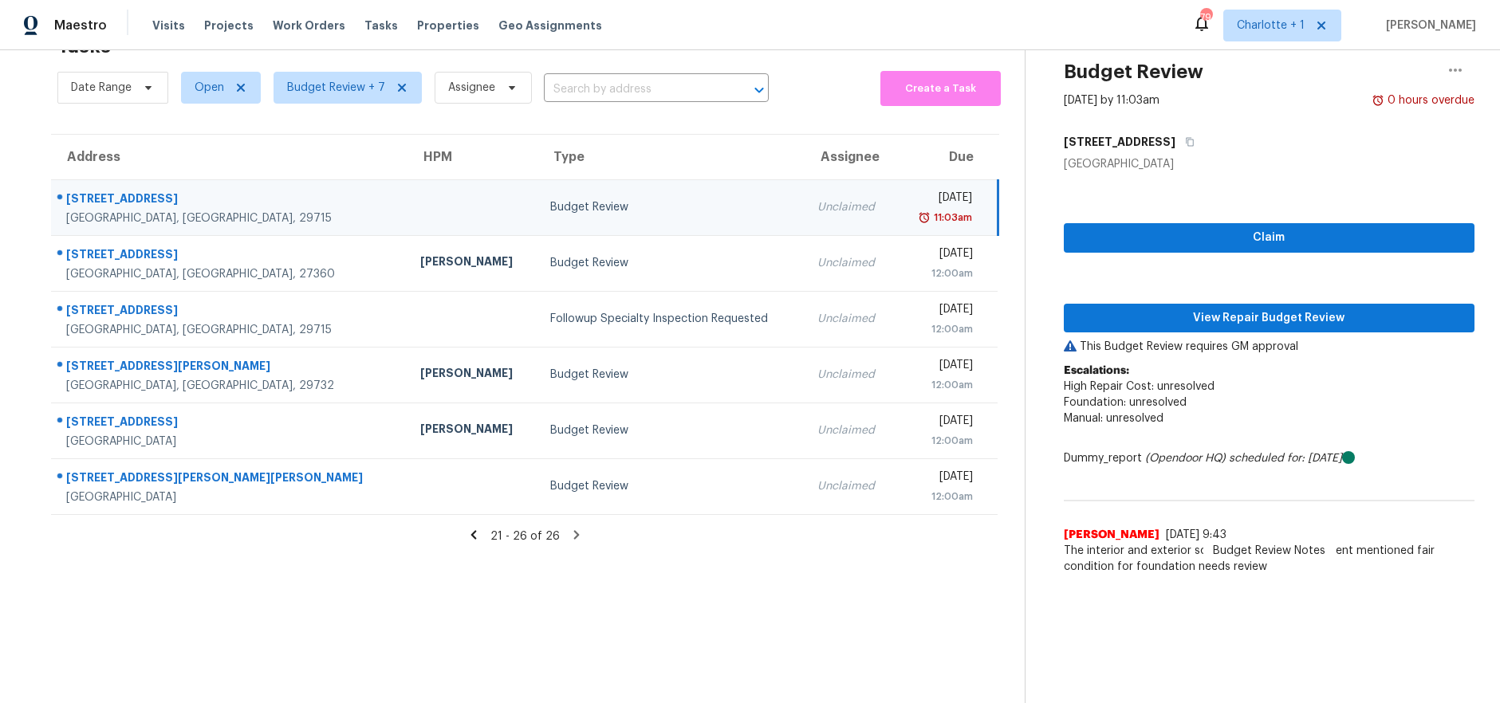
drag, startPoint x: 230, startPoint y: 196, endPoint x: 249, endPoint y: 196, distance: 19.1
click at [230, 196] on div "[STREET_ADDRESS]" at bounding box center [230, 201] width 328 height 20
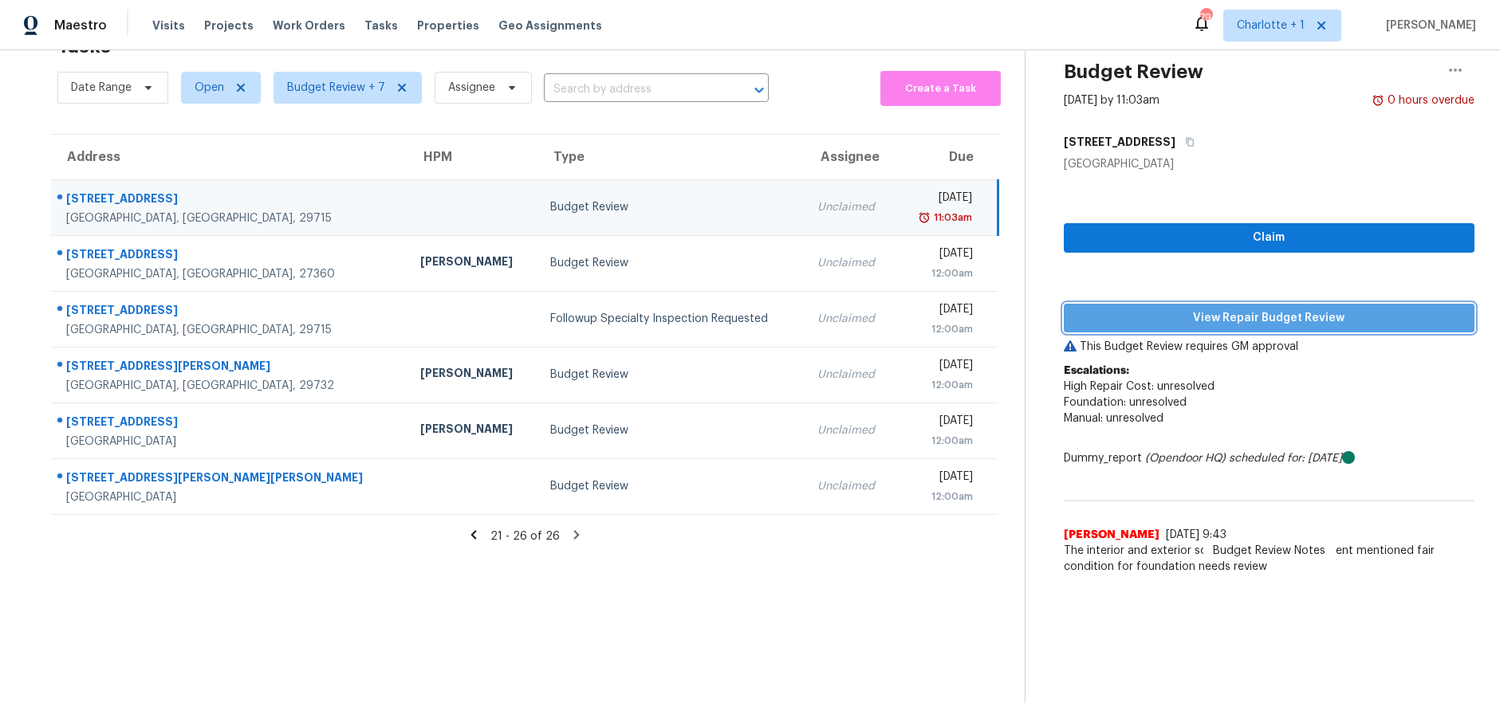
click at [1178, 309] on span "View Repair Budget Review" at bounding box center [1268, 319] width 385 height 20
